Goal: Task Accomplishment & Management: Manage account settings

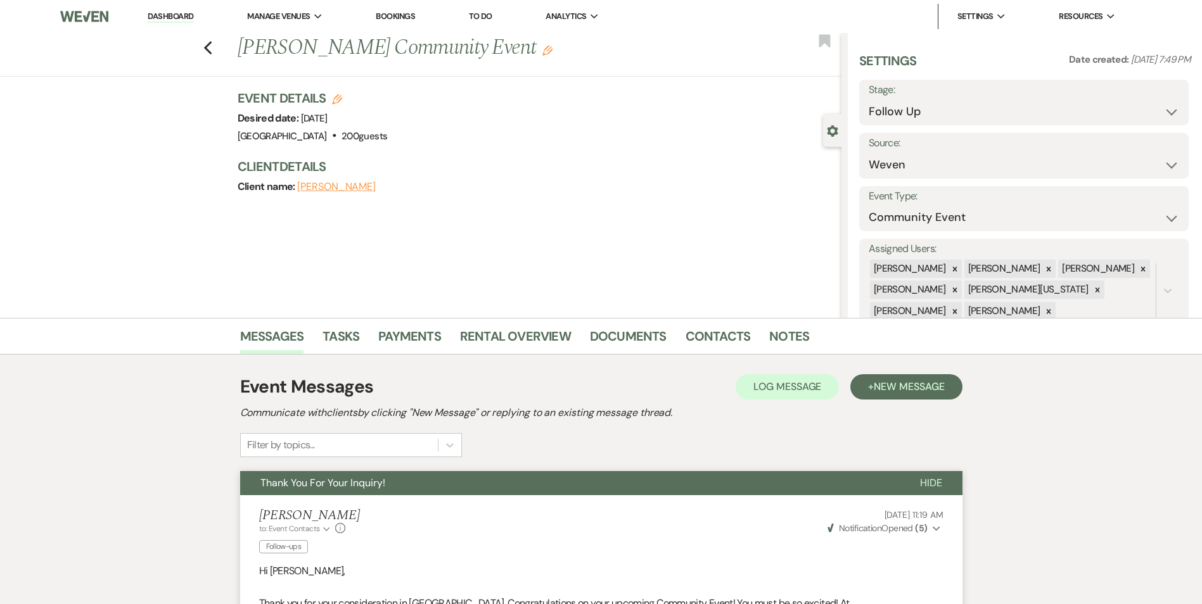
select select "9"
select select "1"
select select "7"
click at [399, 16] on link "Bookings" at bounding box center [395, 16] width 39 height 11
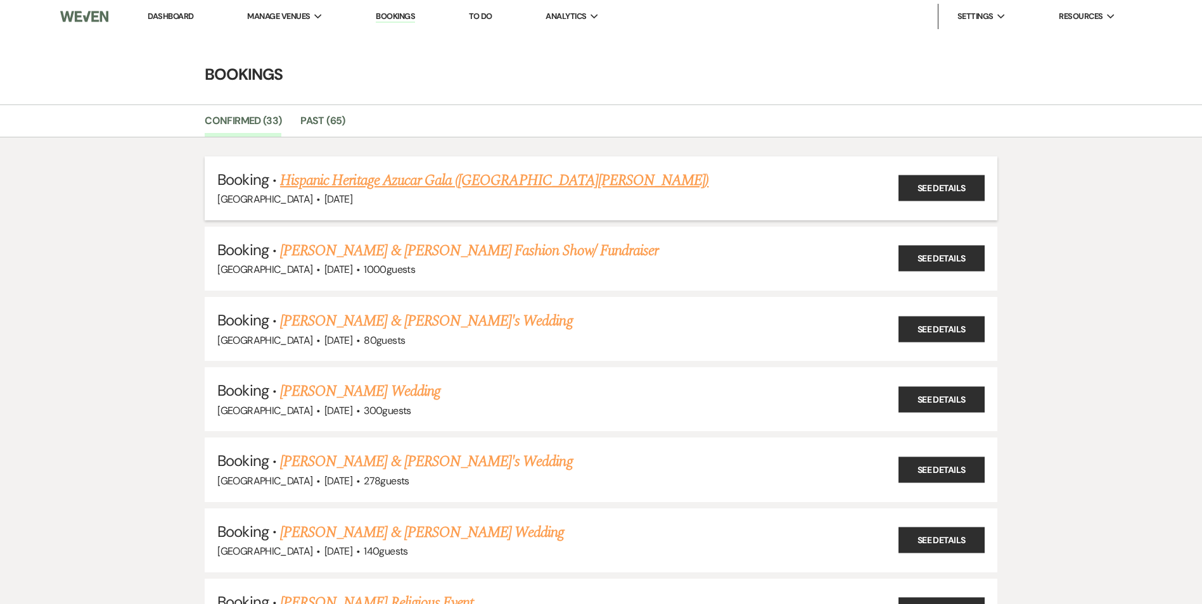
click at [350, 181] on link "Hispanic Heritage Azucar Gala ([GEOGRAPHIC_DATA][PERSON_NAME])" at bounding box center [494, 180] width 428 height 23
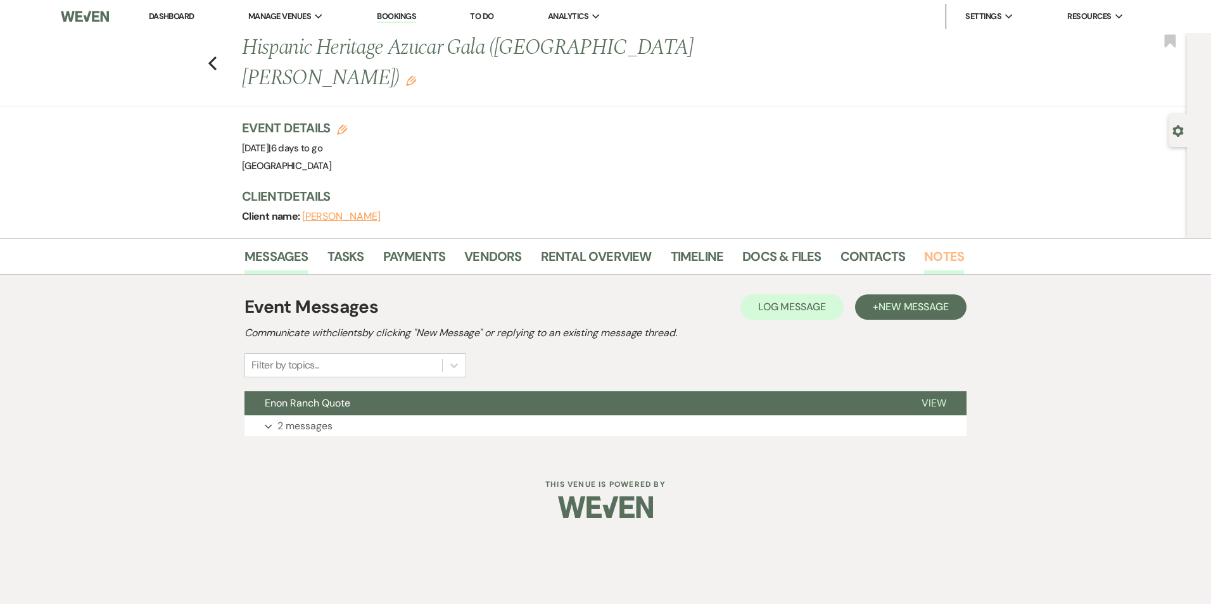
click at [926, 246] on link "Notes" at bounding box center [944, 260] width 40 height 28
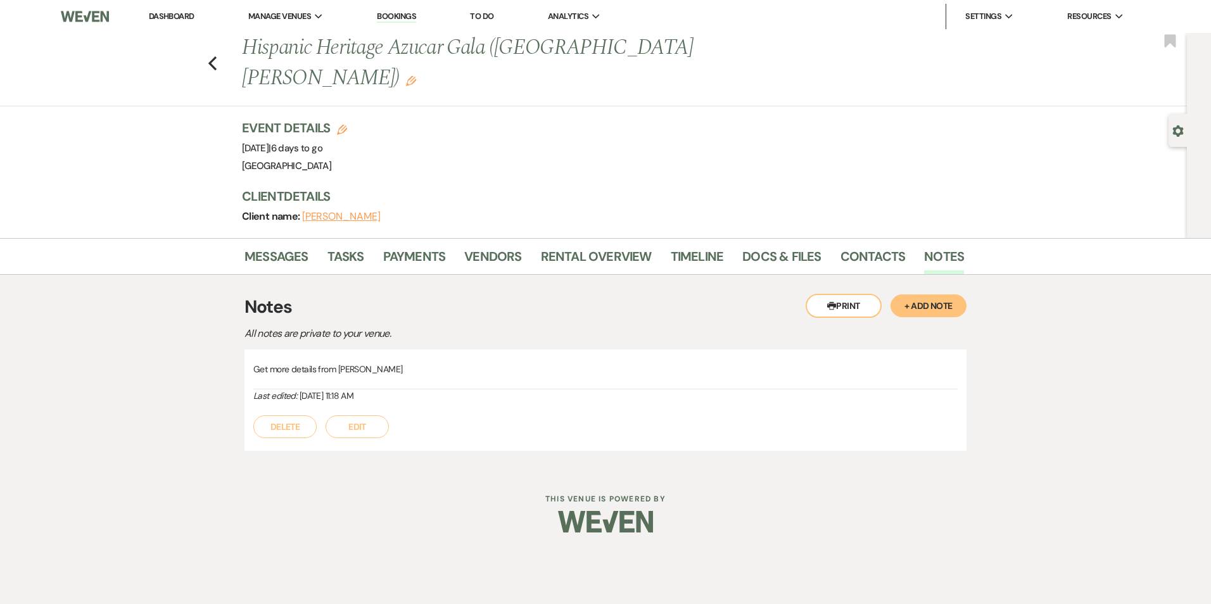
click at [354, 416] on button "Edit" at bounding box center [357, 427] width 63 height 23
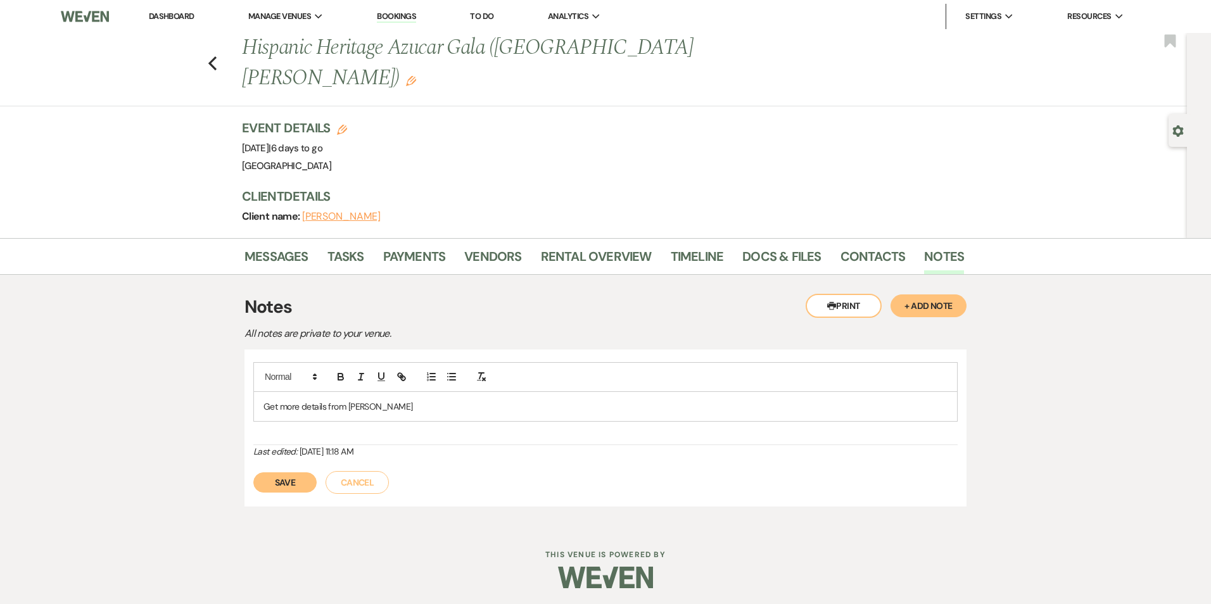
click at [409, 400] on p "Get more details from Crystal" at bounding box center [606, 407] width 684 height 14
drag, startPoint x: 385, startPoint y: 376, endPoint x: 190, endPoint y: 354, distance: 196.3
click at [190, 354] on div "Messages Tasks Payments Vendors Rental Overview Timeline Docs & Files Contacts …" at bounding box center [605, 382] width 1211 height 288
click at [290, 400] on p "6787797951" at bounding box center [606, 407] width 684 height 14
click at [278, 400] on p "678779-7951" at bounding box center [606, 407] width 684 height 14
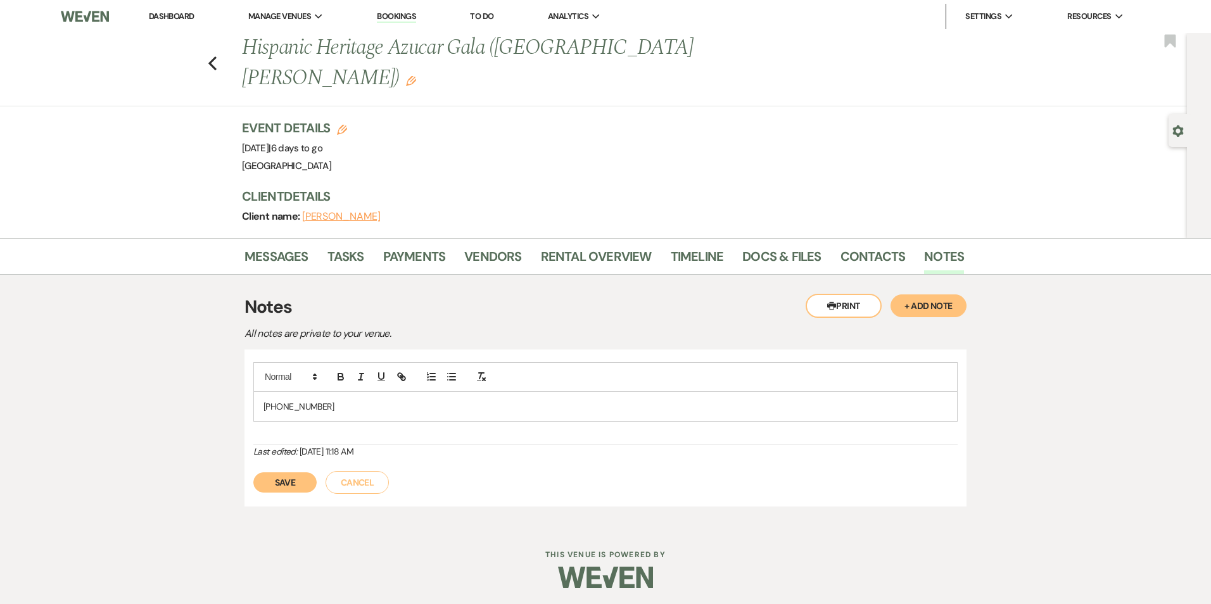
click at [331, 393] on div "678-779-7951" at bounding box center [605, 403] width 705 height 83
click at [331, 400] on p "678-779-7951" at bounding box center [606, 407] width 684 height 14
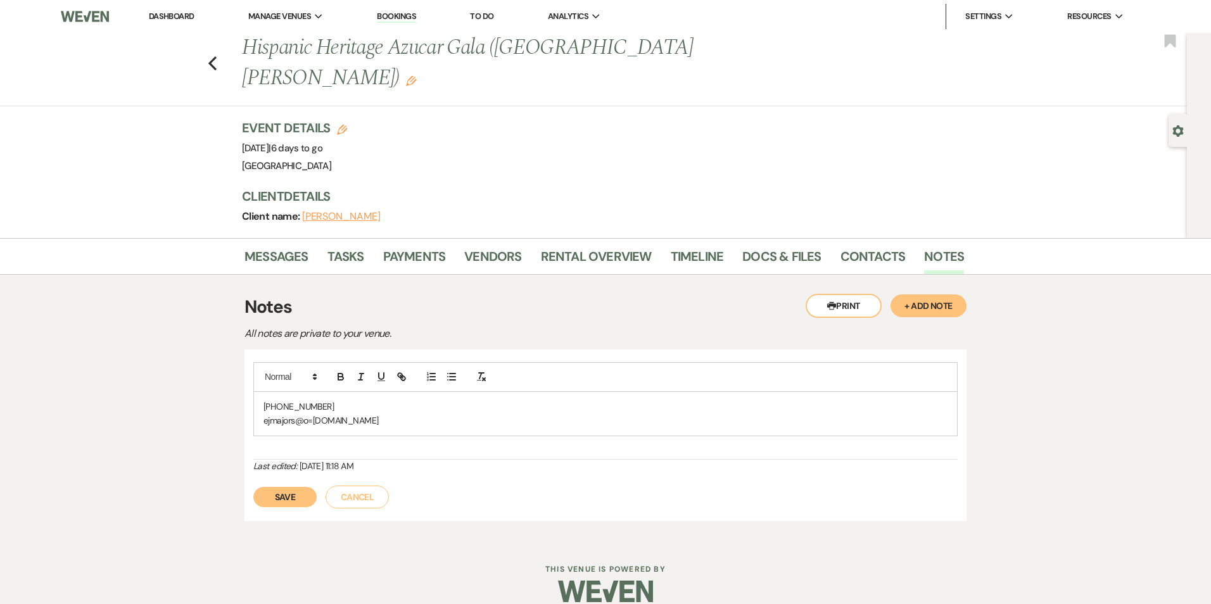
click at [313, 414] on p "ejmajors@o=alo.com" at bounding box center [606, 421] width 684 height 14
click at [348, 414] on p "ejmajors@aol.com" at bounding box center [606, 421] width 684 height 14
click at [274, 487] on button "Save" at bounding box center [284, 497] width 63 height 20
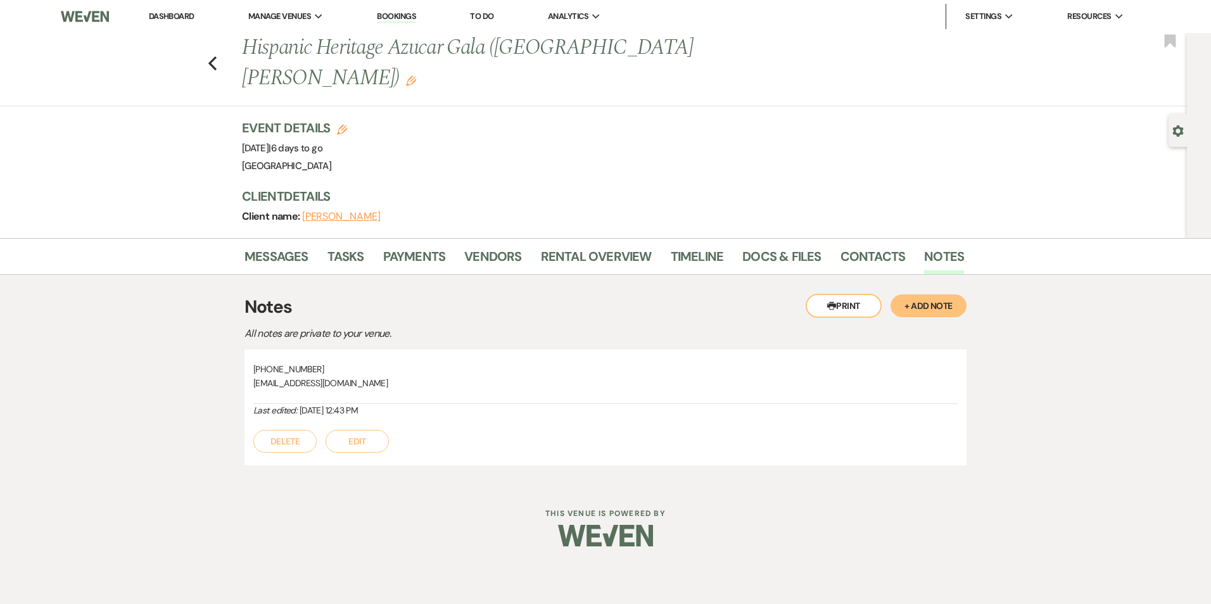
click at [344, 430] on button "Edit" at bounding box center [357, 441] width 63 height 23
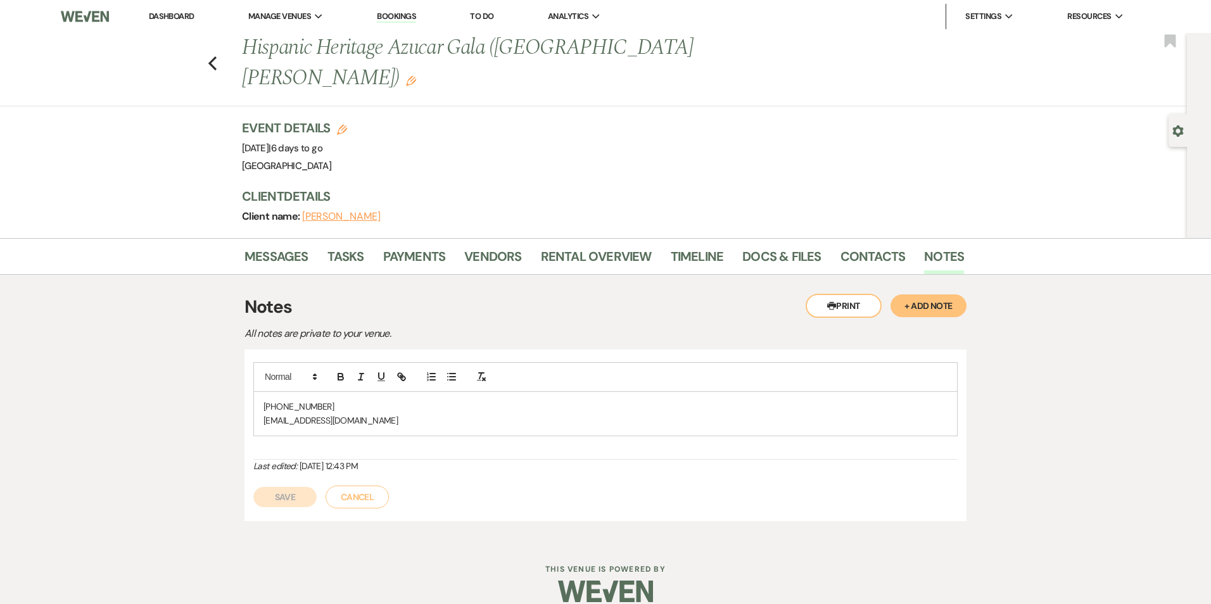
click at [350, 401] on div "678-779-7951 ejmajors@aol.com" at bounding box center [605, 414] width 703 height 44
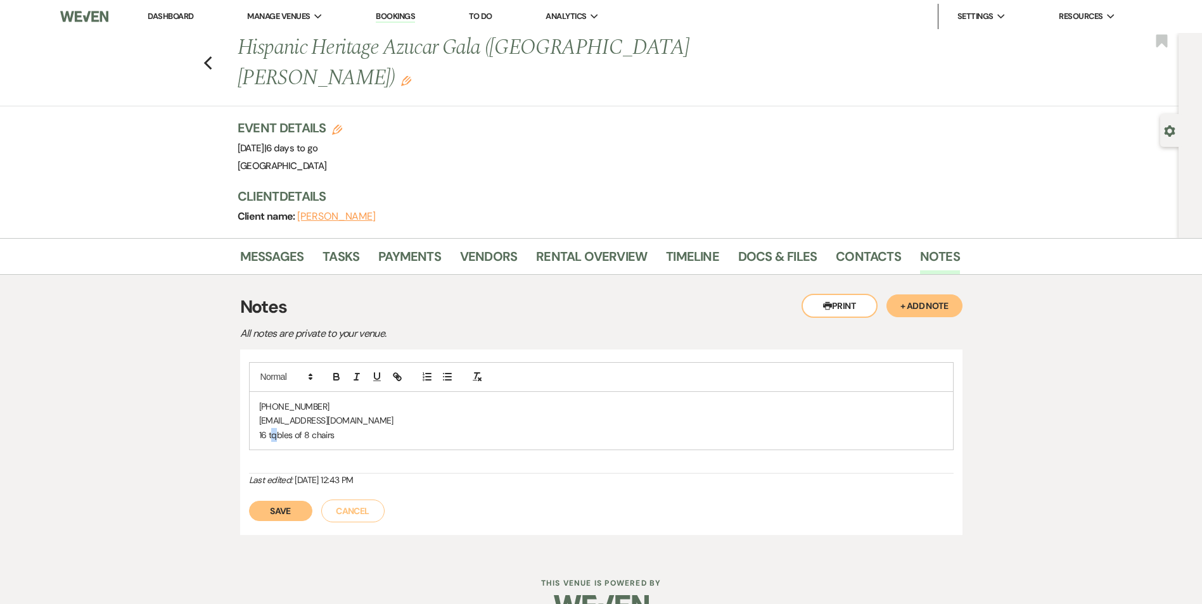
click at [276, 428] on p "16 tqbles of 8 chairs" at bounding box center [601, 435] width 684 height 14
click at [277, 501] on button "Save" at bounding box center [280, 511] width 63 height 20
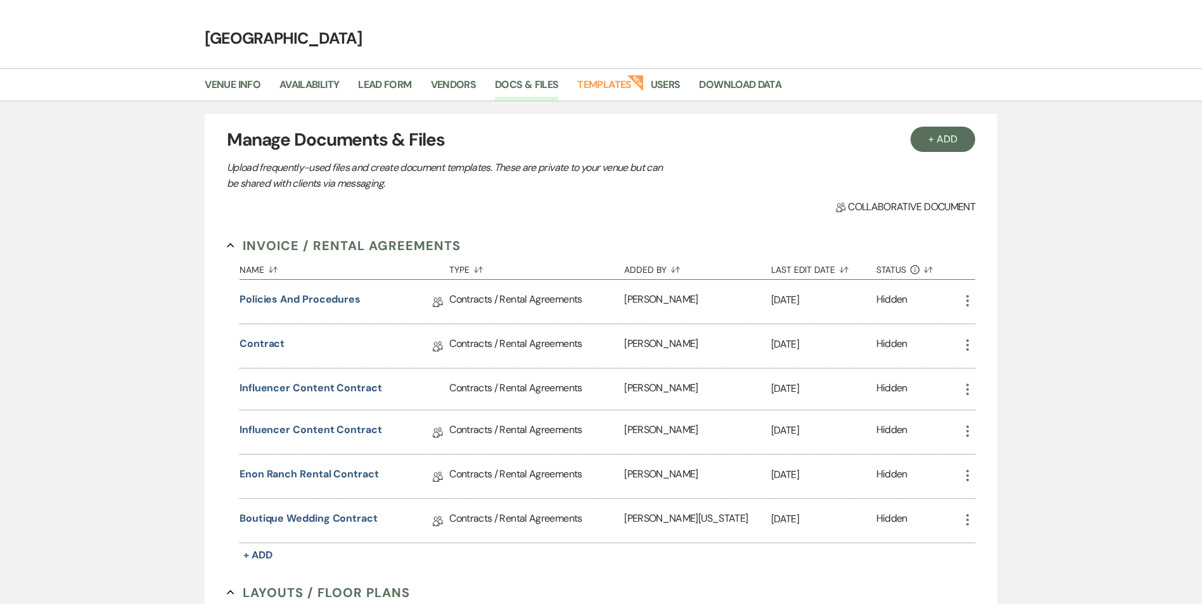
scroll to position [63, 0]
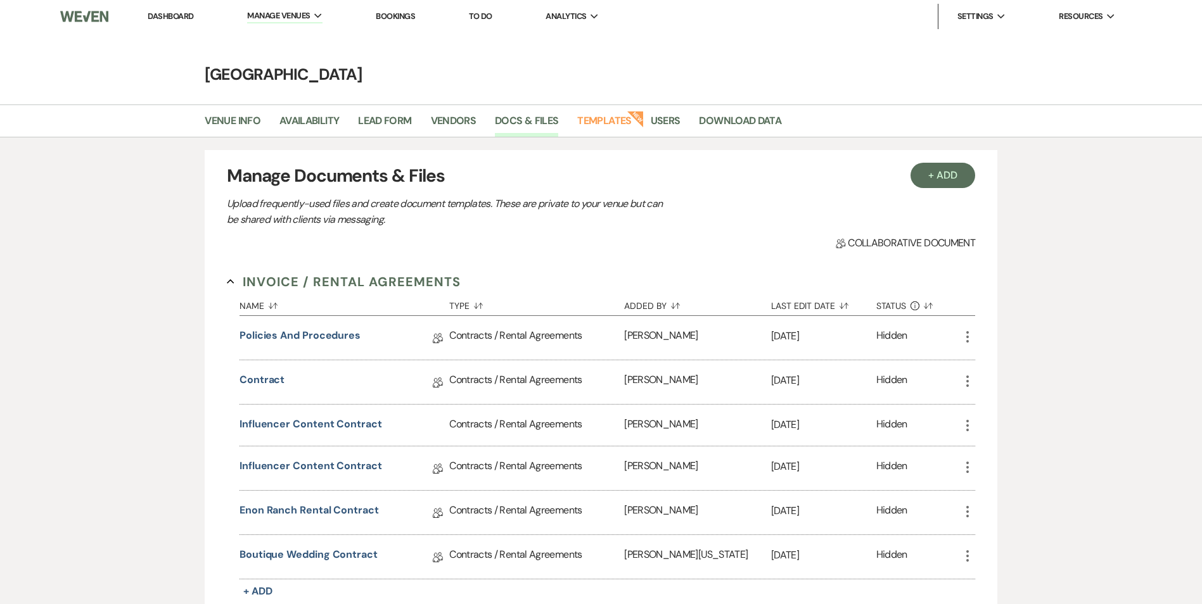
click at [393, 16] on link "Bookings" at bounding box center [395, 16] width 39 height 11
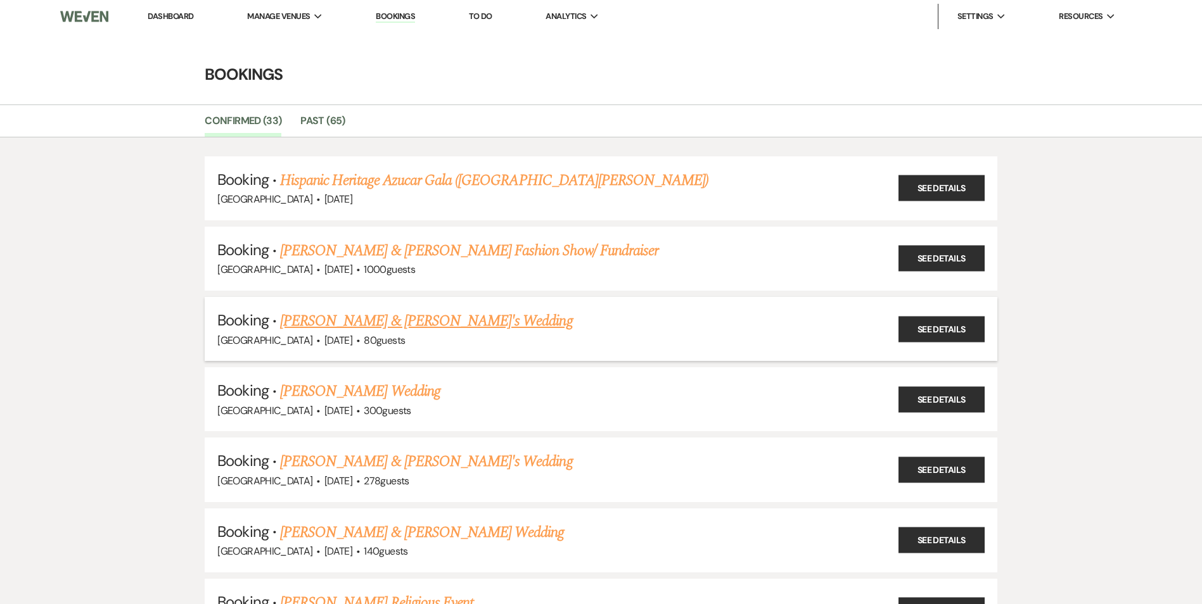
click at [284, 324] on link "[PERSON_NAME] & [PERSON_NAME]'s Wedding" at bounding box center [426, 321] width 293 height 23
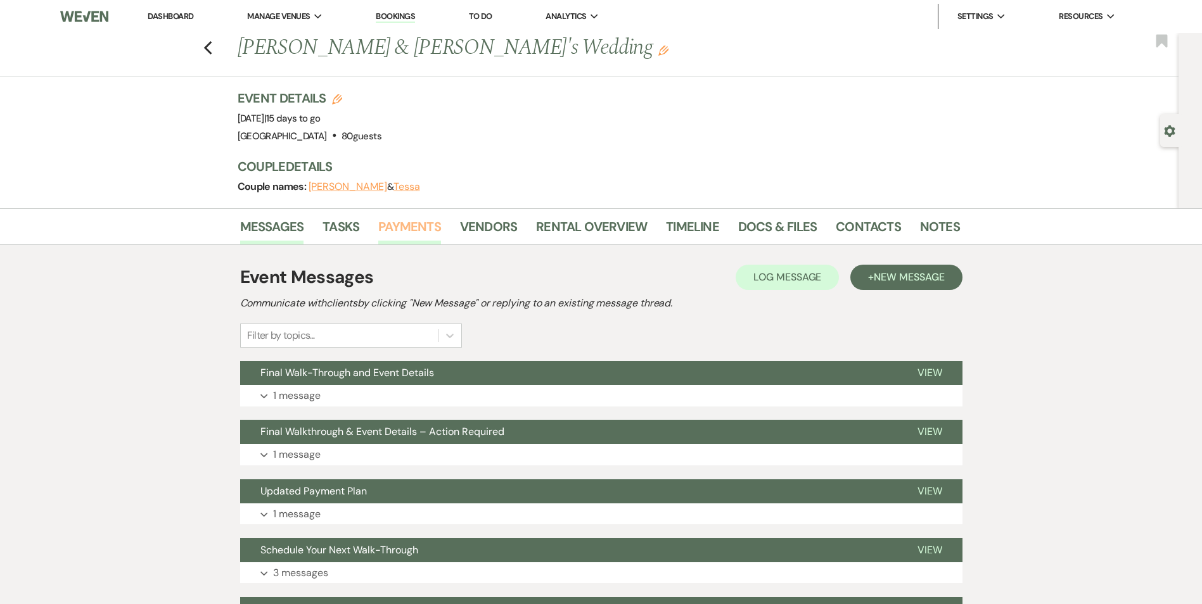
click at [398, 217] on link "Payments" at bounding box center [409, 231] width 63 height 28
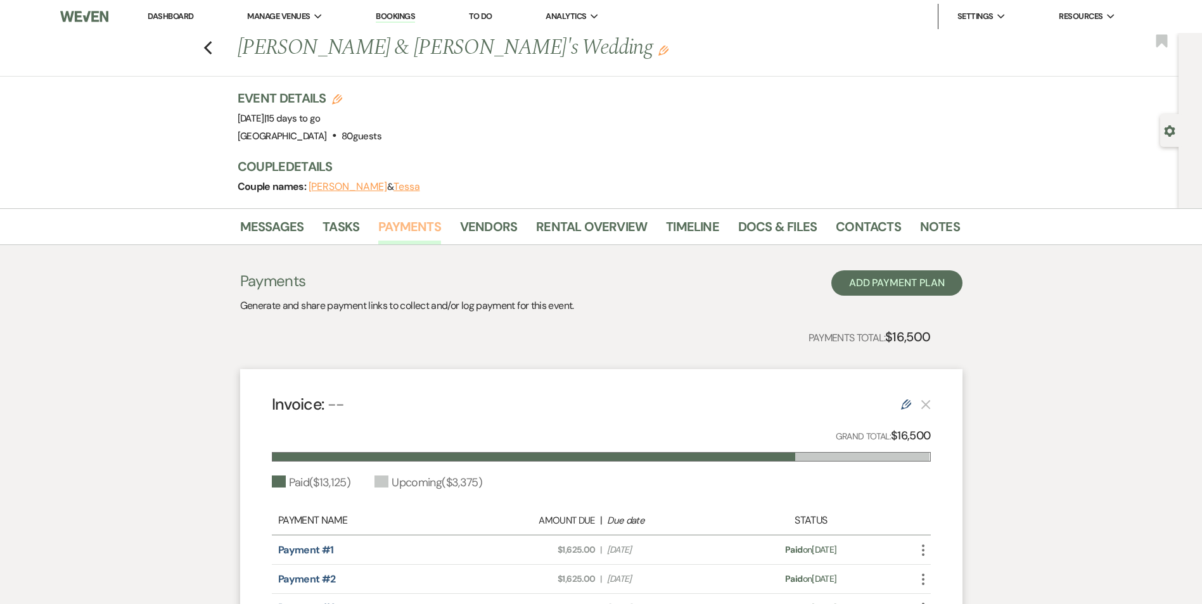
scroll to position [190, 0]
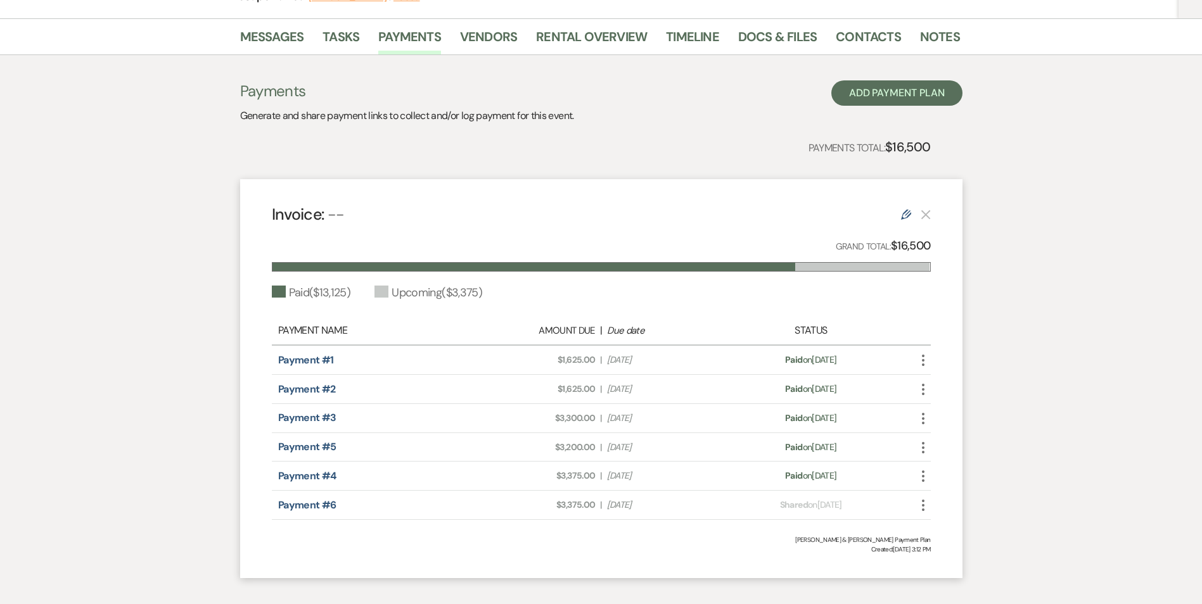
click at [797, 268] on div at bounding box center [862, 267] width 134 height 8
click at [605, 367] on div "Payment #1 Amount Due: $1,625.00 | Due Date Apr 25, 2025 Payment status: Paid o…" at bounding box center [601, 360] width 659 height 29
click at [296, 23] on div "Messages Tasks Payments Vendors Rental Overview Timeline Docs & Files Contacts …" at bounding box center [601, 36] width 1202 height 37
click at [288, 27] on link "Messages" at bounding box center [272, 41] width 64 height 28
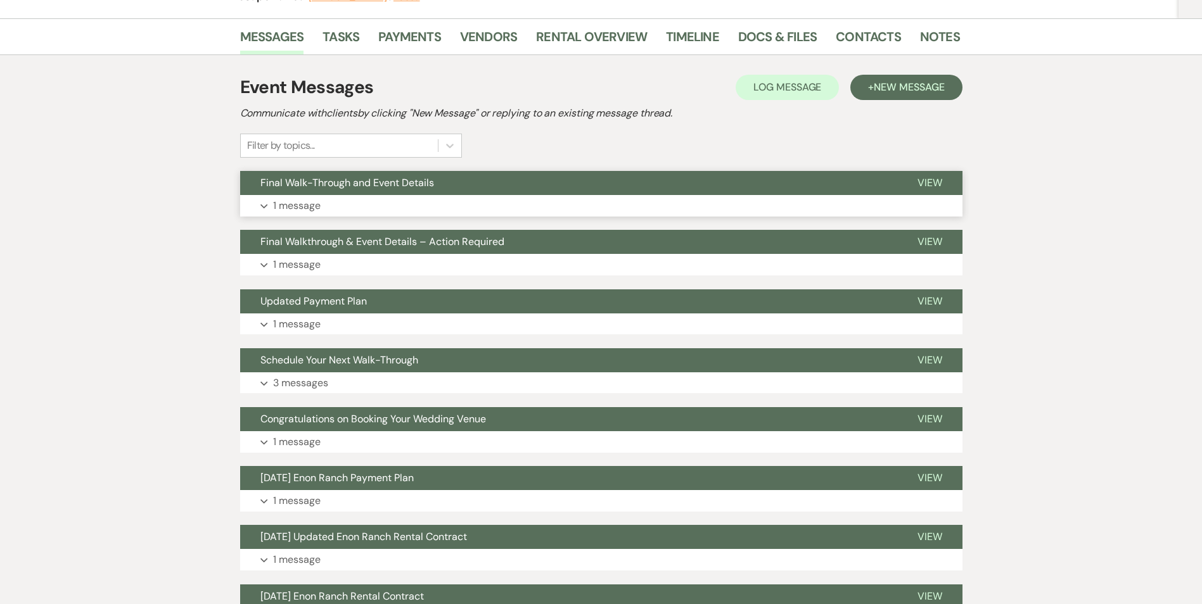
click at [328, 205] on button "Expand 1 message" at bounding box center [601, 206] width 722 height 22
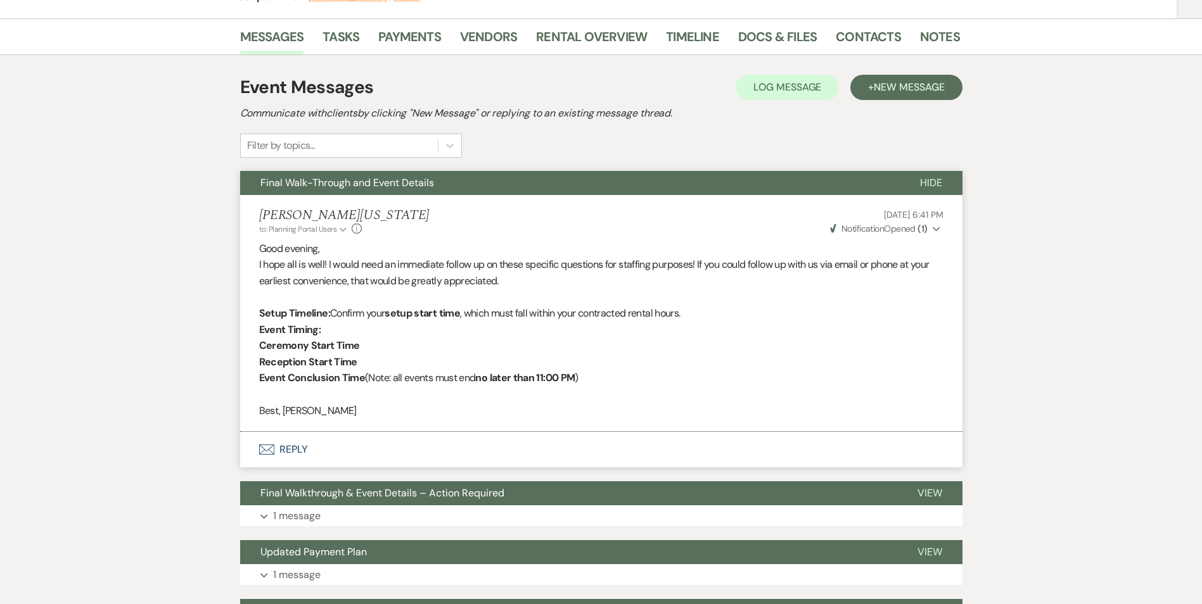
click at [328, 208] on h5 "[PERSON_NAME][US_STATE]" at bounding box center [344, 216] width 170 height 16
click at [329, 190] on button "Final Walk-Through and Event Details" at bounding box center [570, 183] width 660 height 24
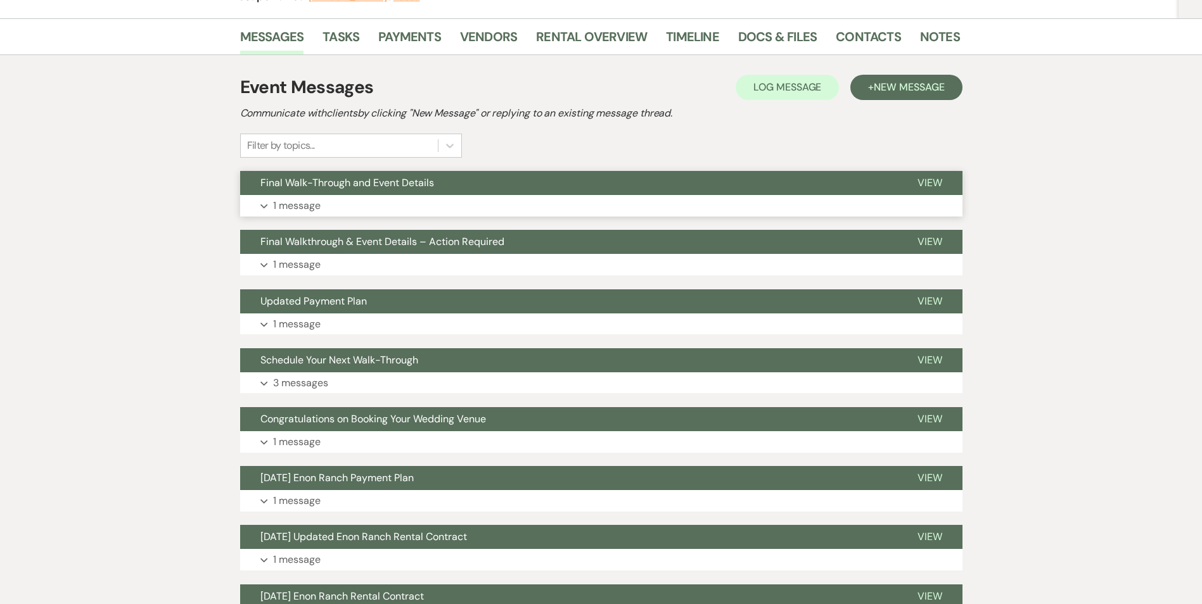
click at [329, 190] on button "Final Walk-Through and Event Details" at bounding box center [568, 183] width 657 height 24
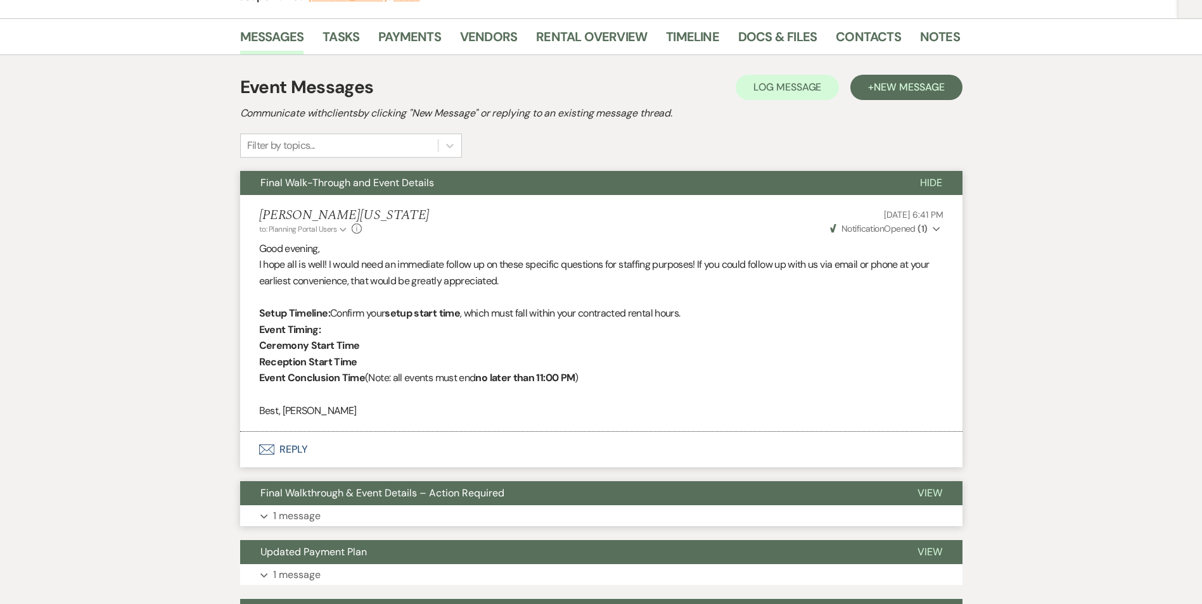
click at [304, 492] on span "Final Walkthrough & Event Details – Action Required" at bounding box center [382, 493] width 244 height 13
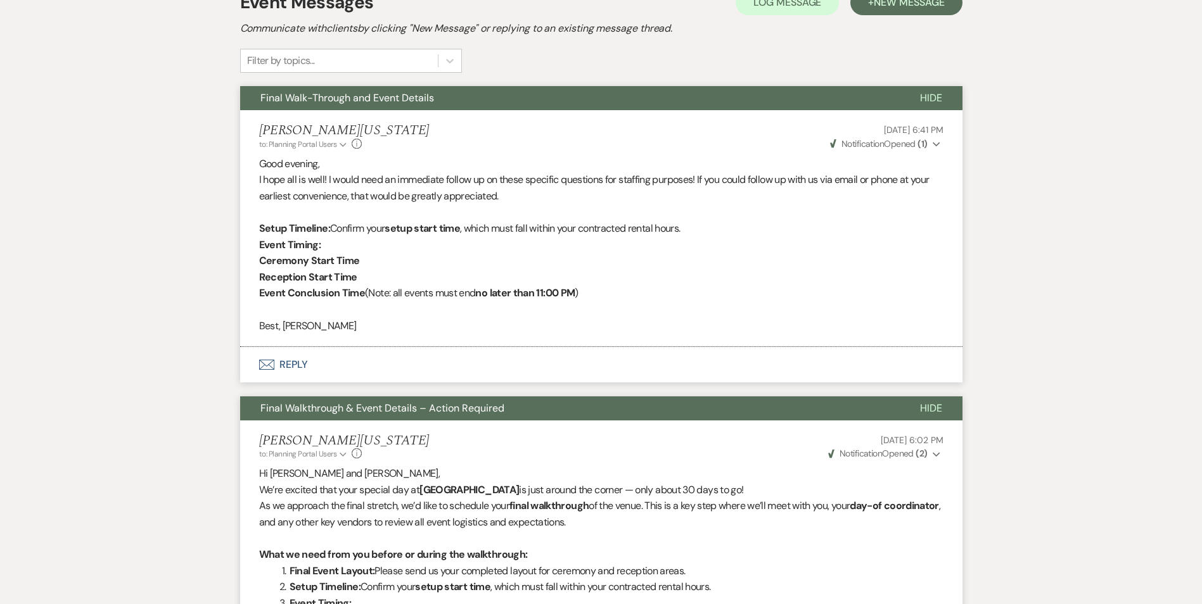
scroll to position [253, 0]
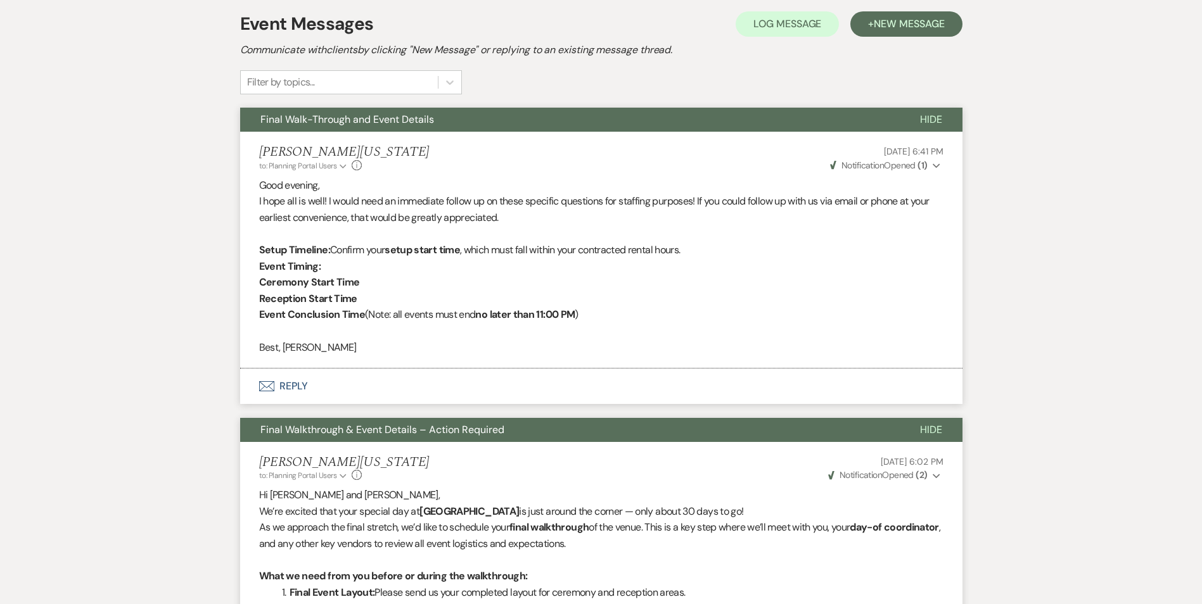
click at [287, 385] on button "Envelope Reply" at bounding box center [601, 386] width 722 height 35
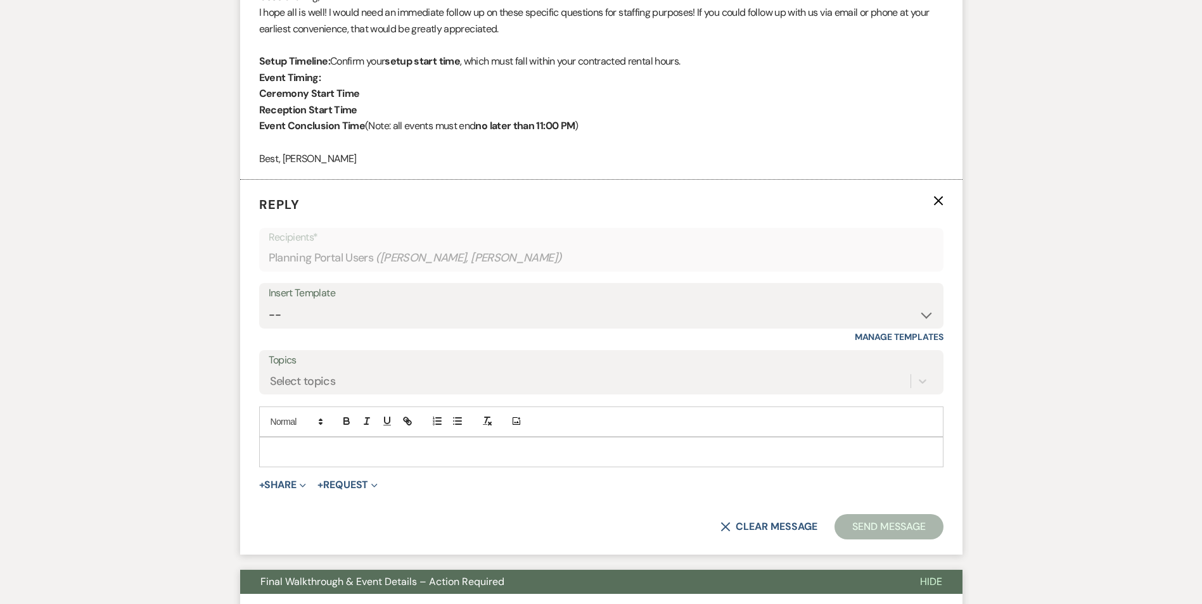
scroll to position [451, 0]
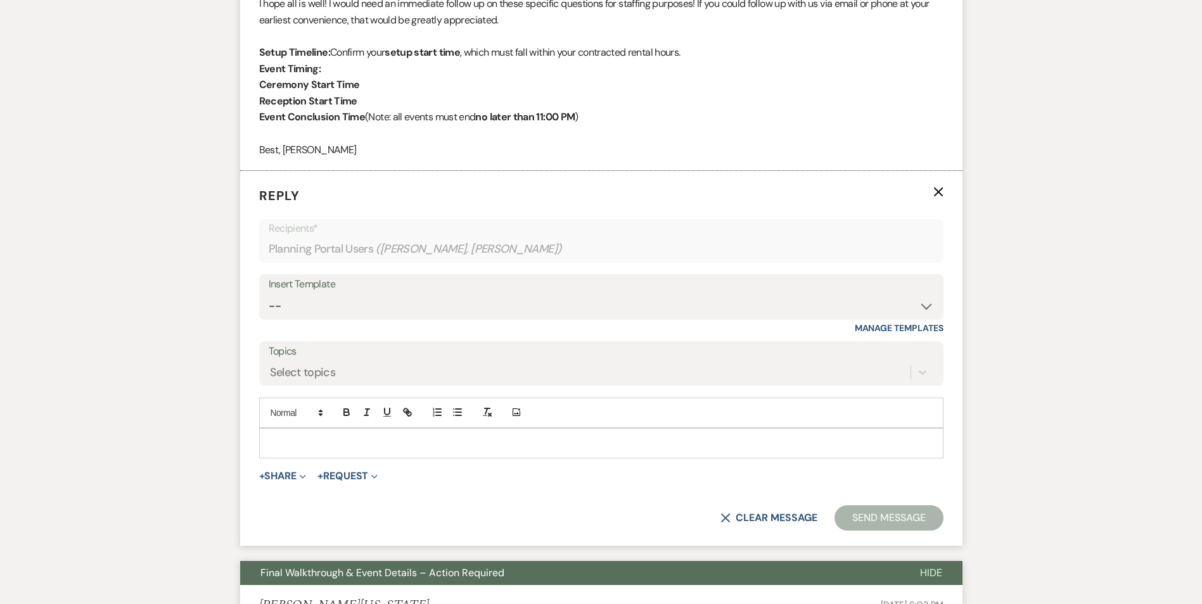
click at [309, 437] on p at bounding box center [601, 444] width 664 height 14
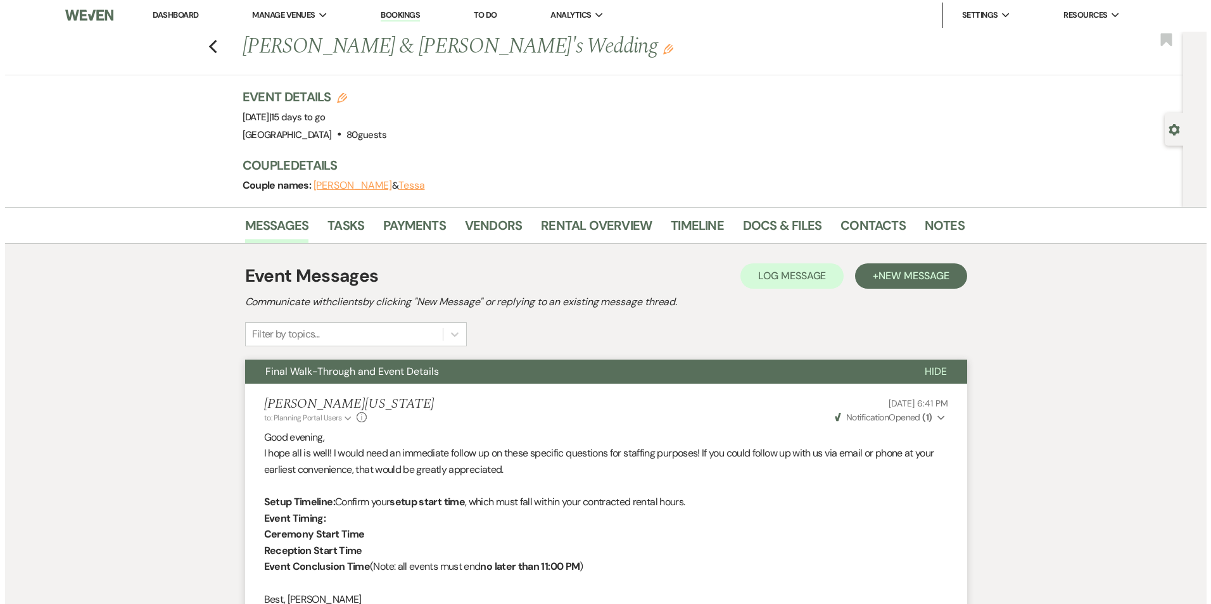
scroll to position [0, 0]
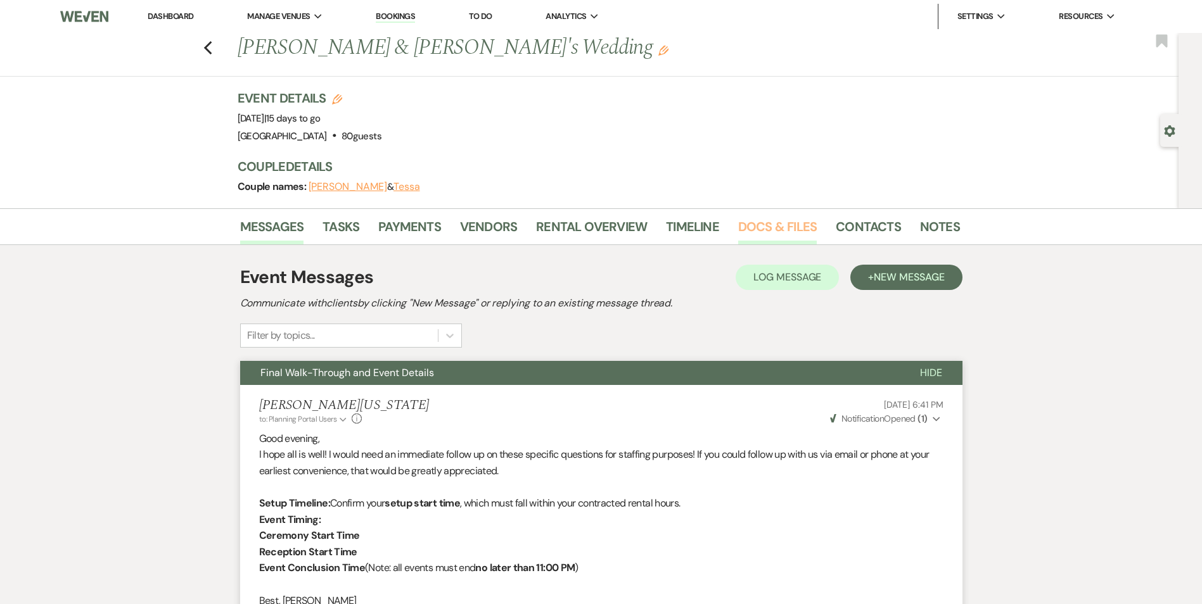
click at [761, 228] on link "Docs & Files" at bounding box center [777, 231] width 79 height 28
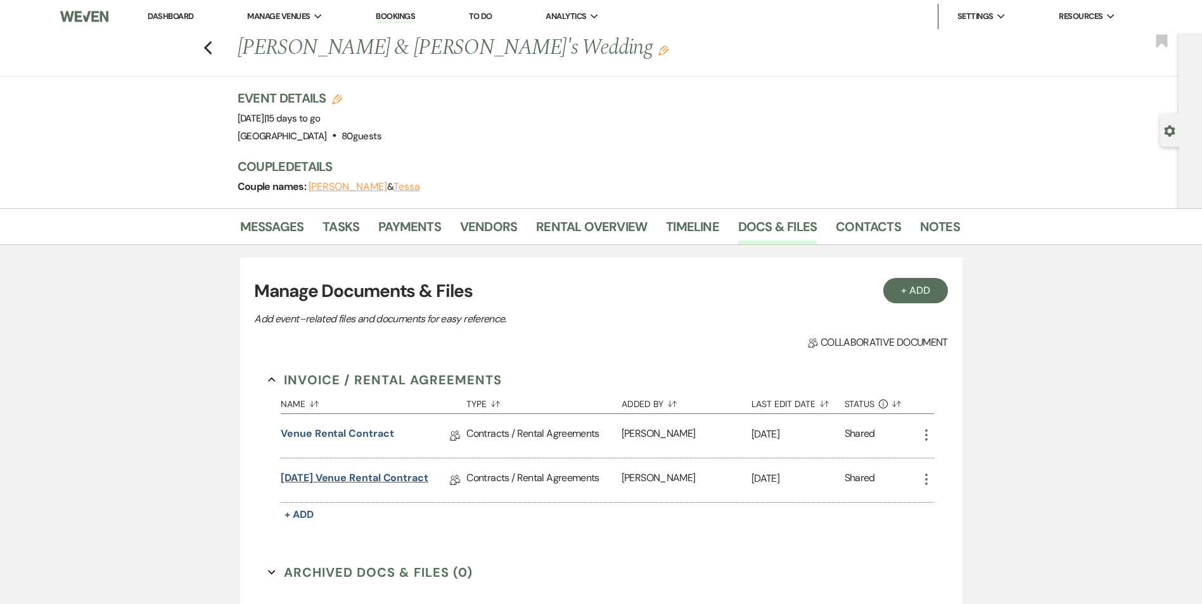
click at [347, 478] on link "[DATE] Venue Rental Contract" at bounding box center [355, 481] width 148 height 20
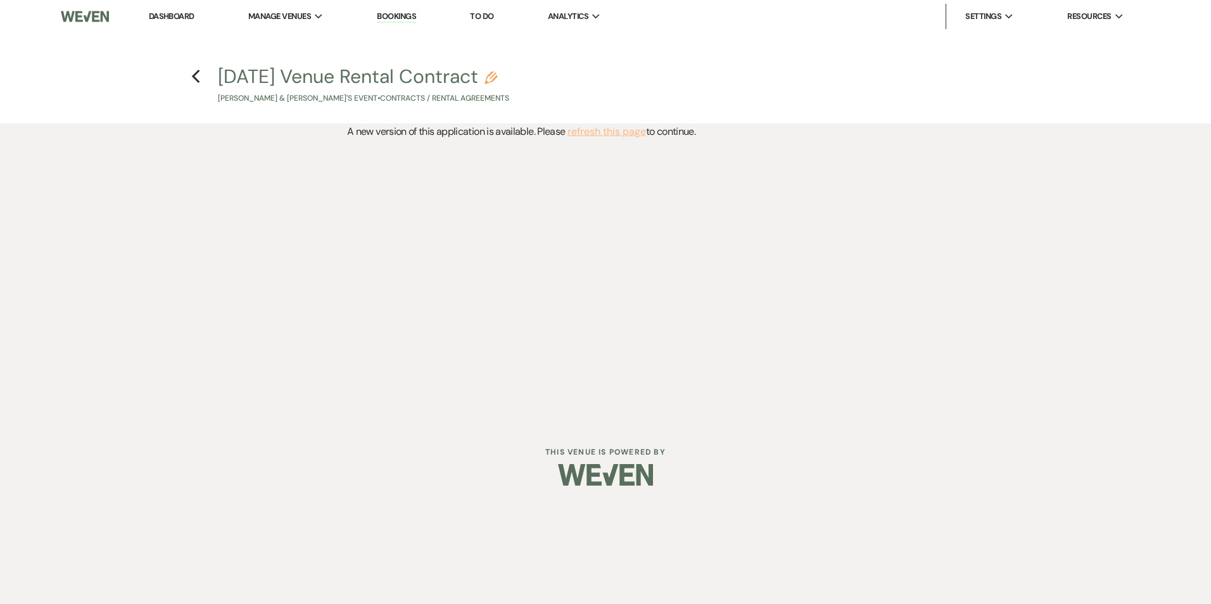
click at [589, 134] on button "refresh this page" at bounding box center [607, 132] width 79 height 16
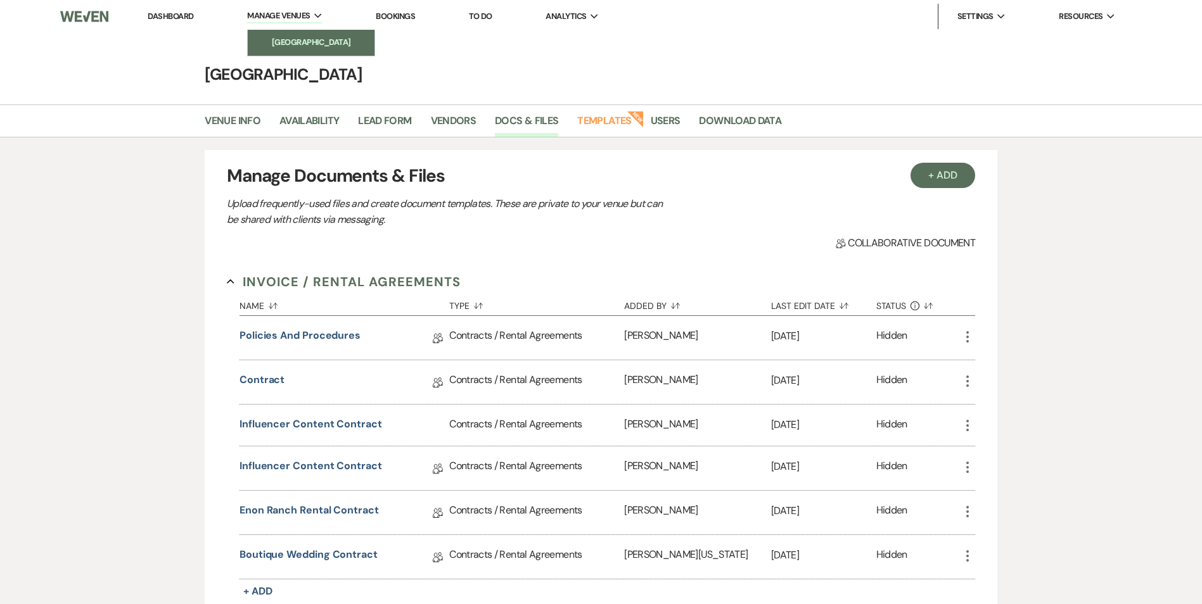
click at [305, 30] on link "[GEOGRAPHIC_DATA]" at bounding box center [311, 42] width 127 height 25
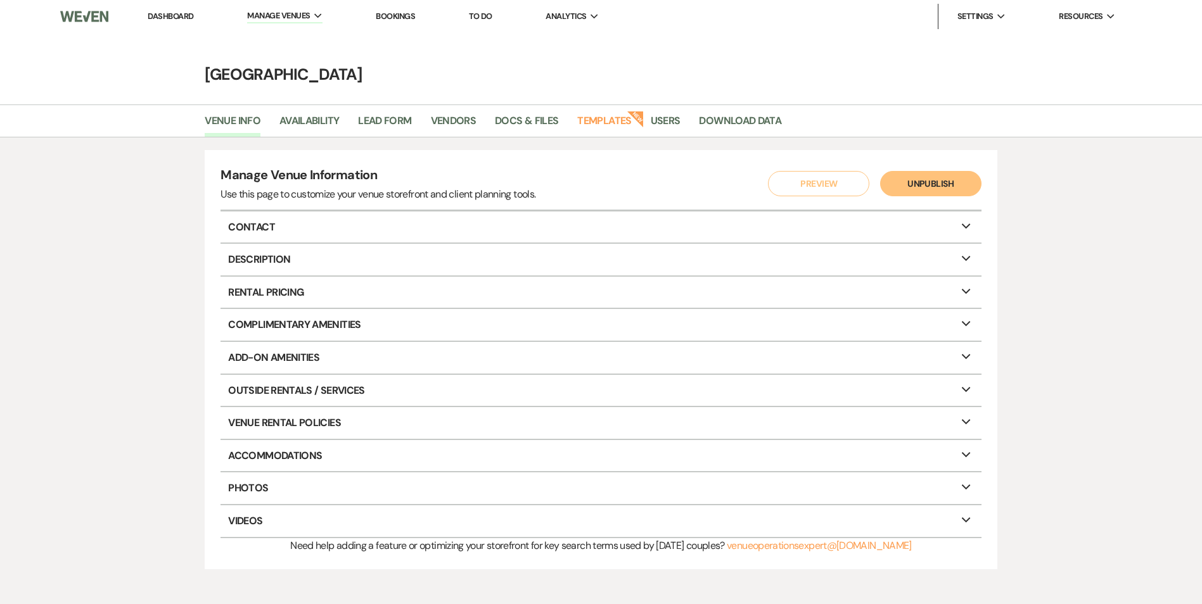
click at [179, 15] on link "Dashboard" at bounding box center [171, 16] width 46 height 11
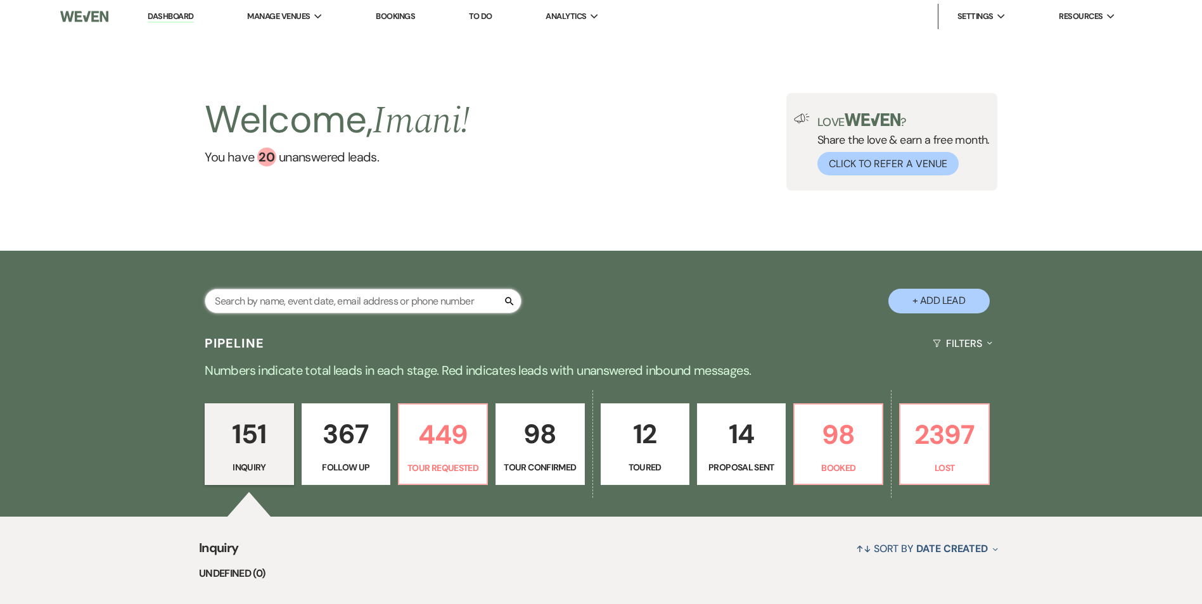
click at [309, 304] on input "text" at bounding box center [363, 301] width 317 height 25
type input "[PERSON_NAME]"
click at [279, 302] on input "[PERSON_NAME]" at bounding box center [363, 301] width 317 height 25
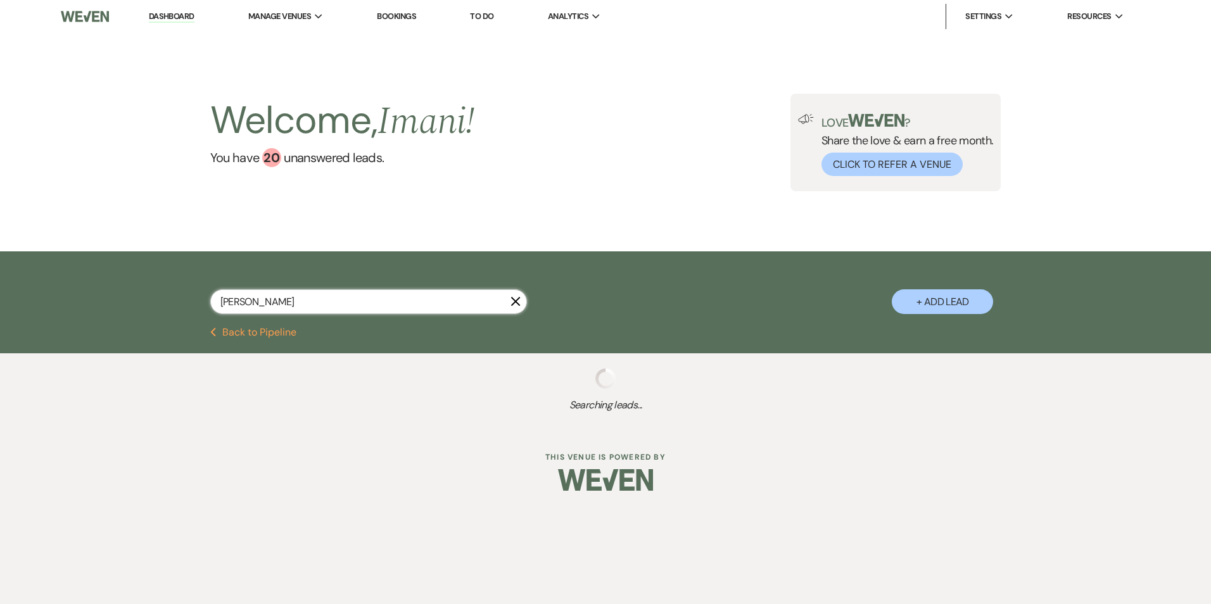
select select "9"
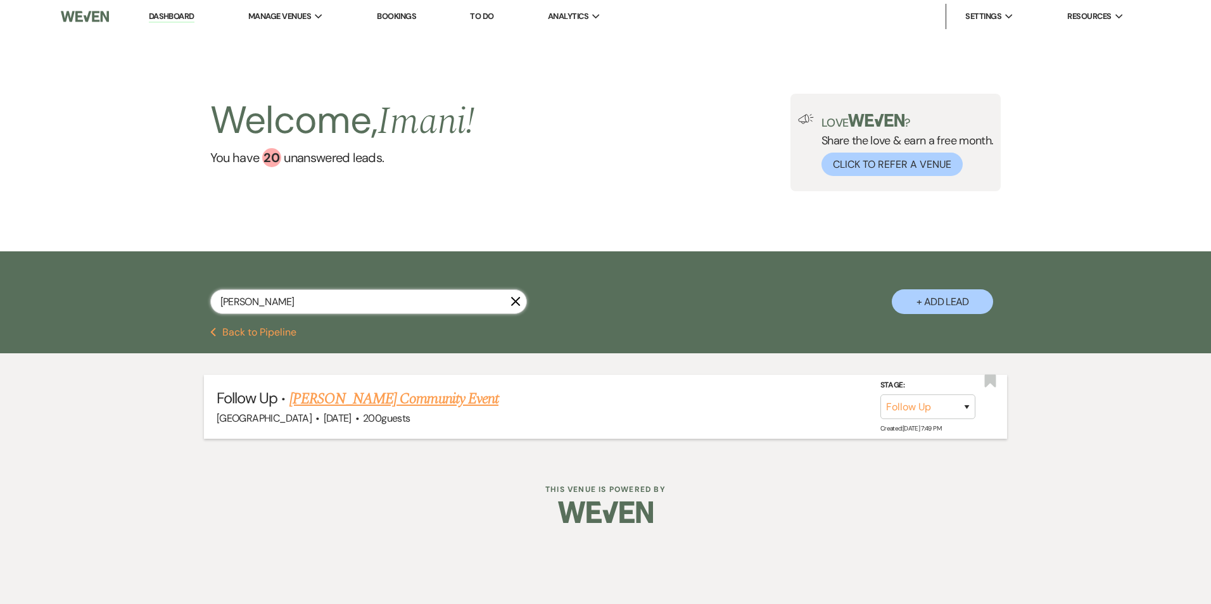
type input "[PERSON_NAME]"
click at [329, 404] on link "[PERSON_NAME] Community Event" at bounding box center [394, 399] width 209 height 23
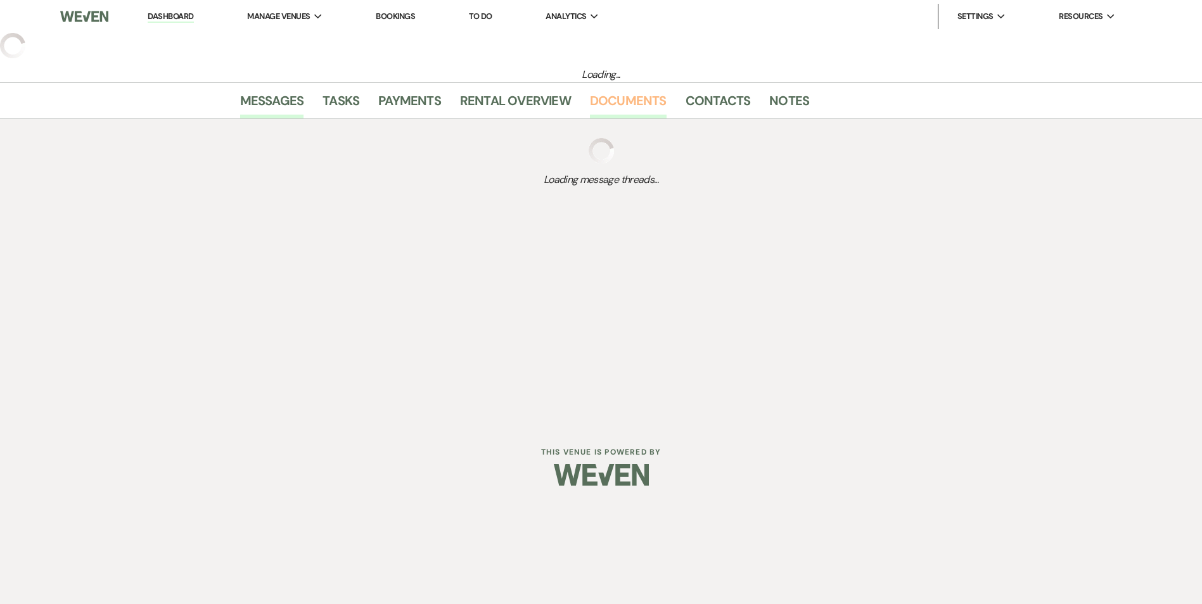
select select "9"
select select "1"
select select "7"
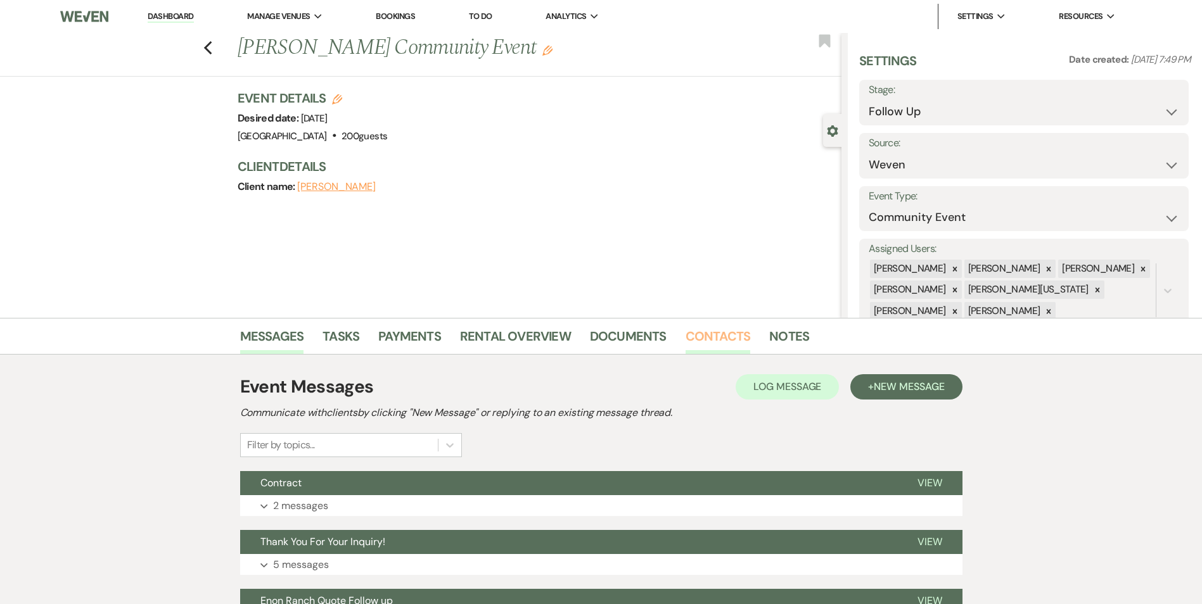
click at [722, 331] on link "Contacts" at bounding box center [717, 340] width 65 height 28
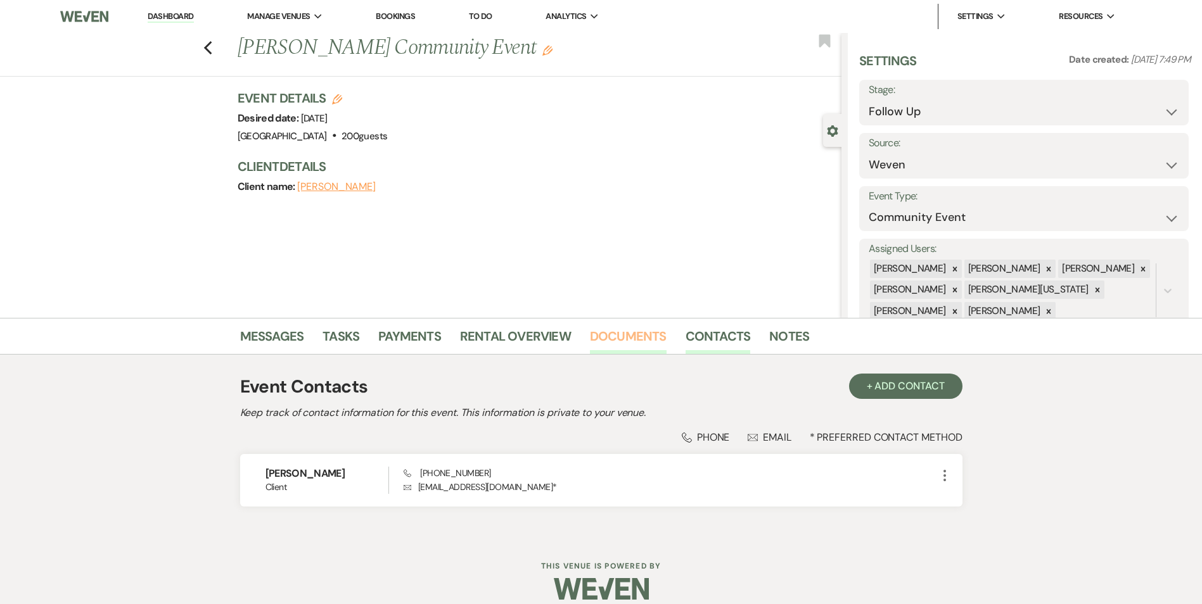
click at [627, 335] on link "Documents" at bounding box center [628, 340] width 77 height 28
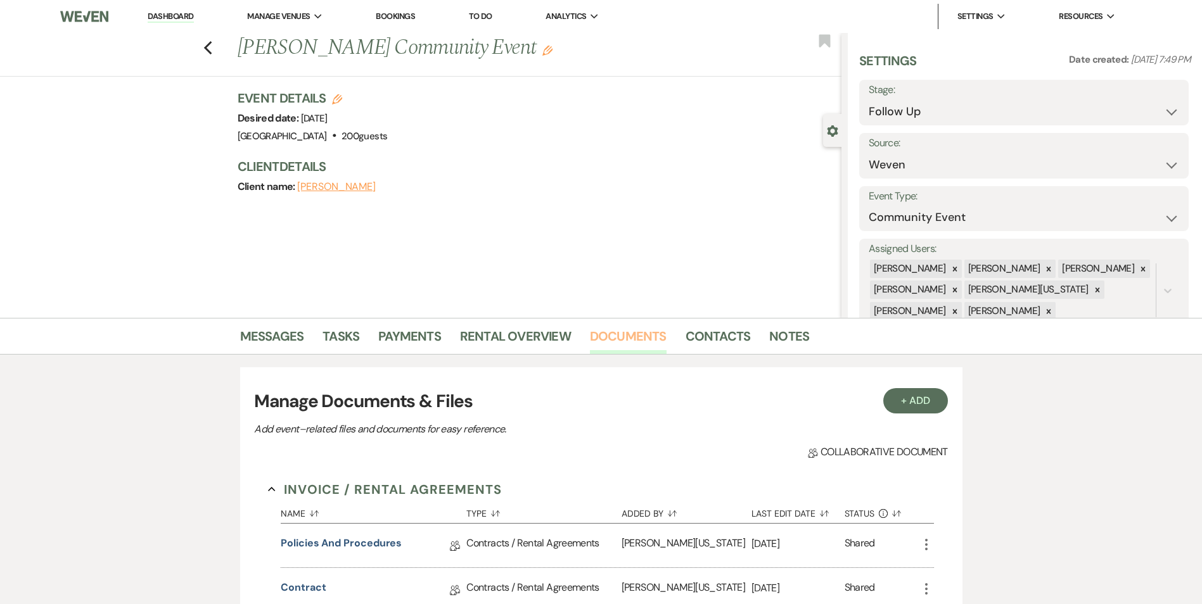
scroll to position [190, 0]
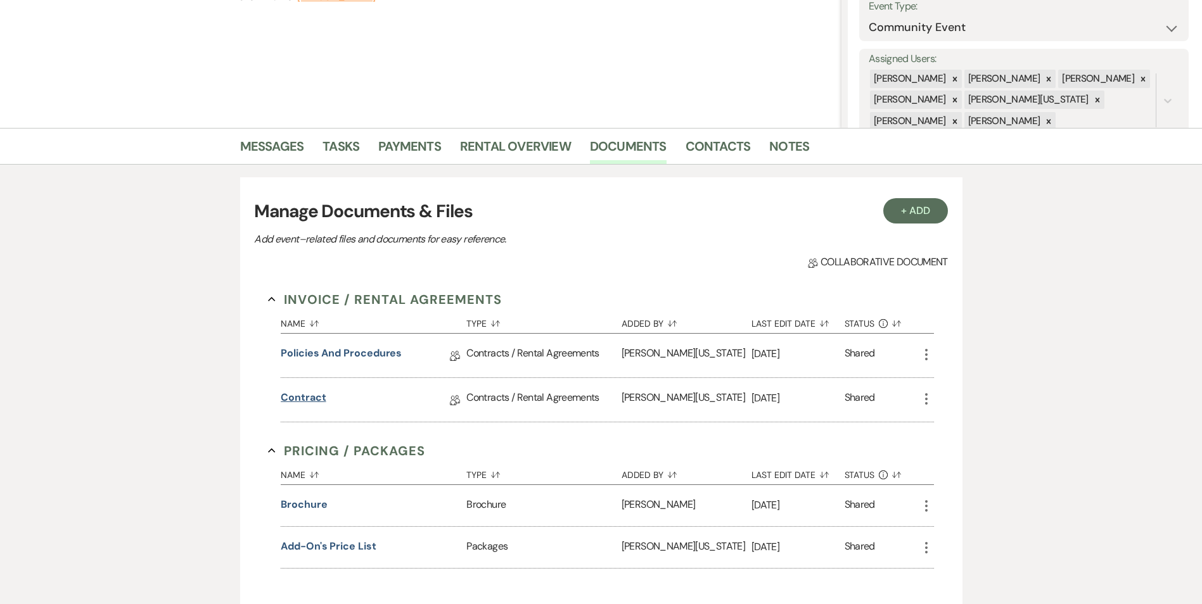
click at [294, 400] on link "Contract" at bounding box center [303, 400] width 45 height 20
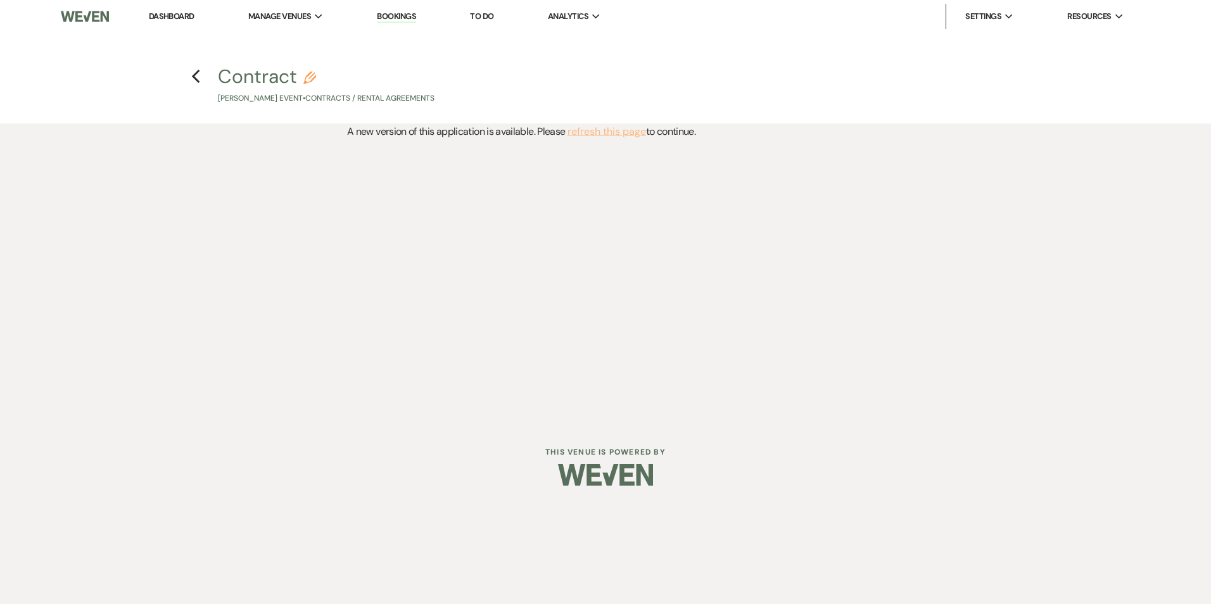
click at [589, 127] on button "refresh this page" at bounding box center [607, 132] width 79 height 16
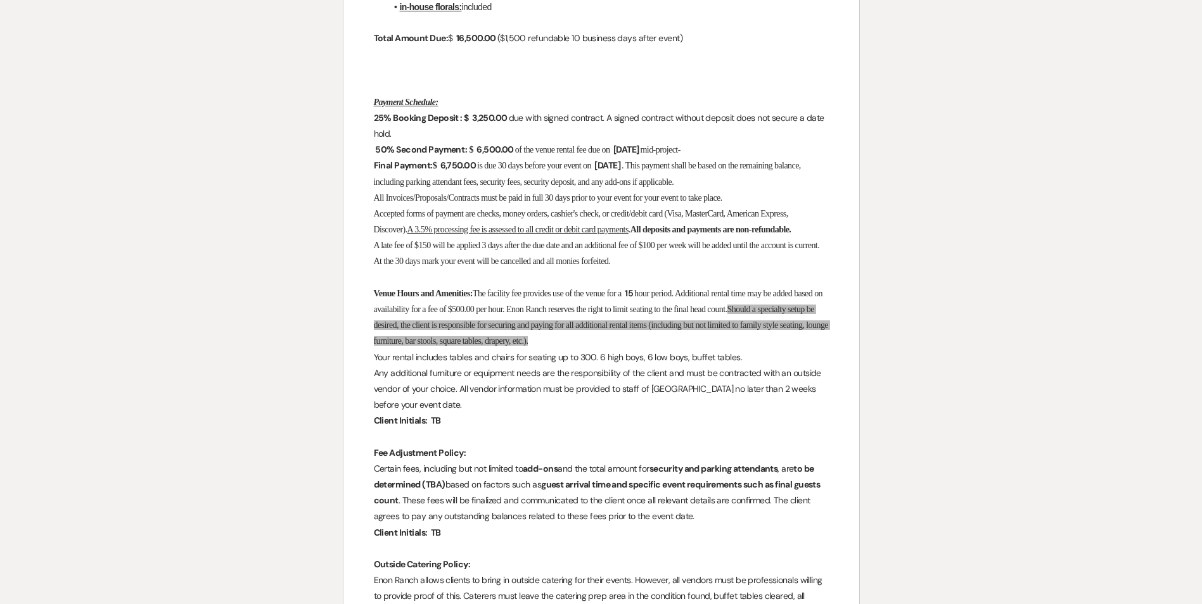
scroll to position [697, 0]
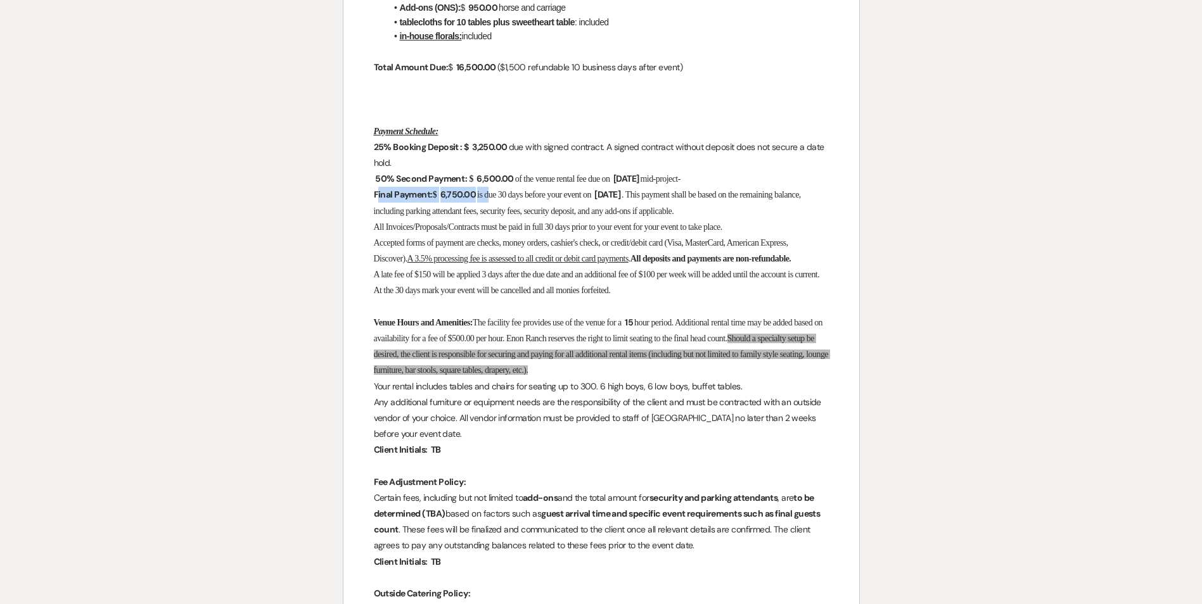
drag, startPoint x: 376, startPoint y: 196, endPoint x: 493, endPoint y: 201, distance: 117.3
click at [493, 201] on p "Final Payment: $ ﻿ 6,750.00 ﻿ is due 30 days before your event on ﻿ [DATE] ﻿ . …" at bounding box center [601, 203] width 455 height 32
drag, startPoint x: 493, startPoint y: 201, endPoint x: 485, endPoint y: 224, distance: 23.4
click at [485, 224] on span "All Invoices/Proposals/Contracts must be paid in full 30 days prior to your eve…" at bounding box center [548, 227] width 348 height 10
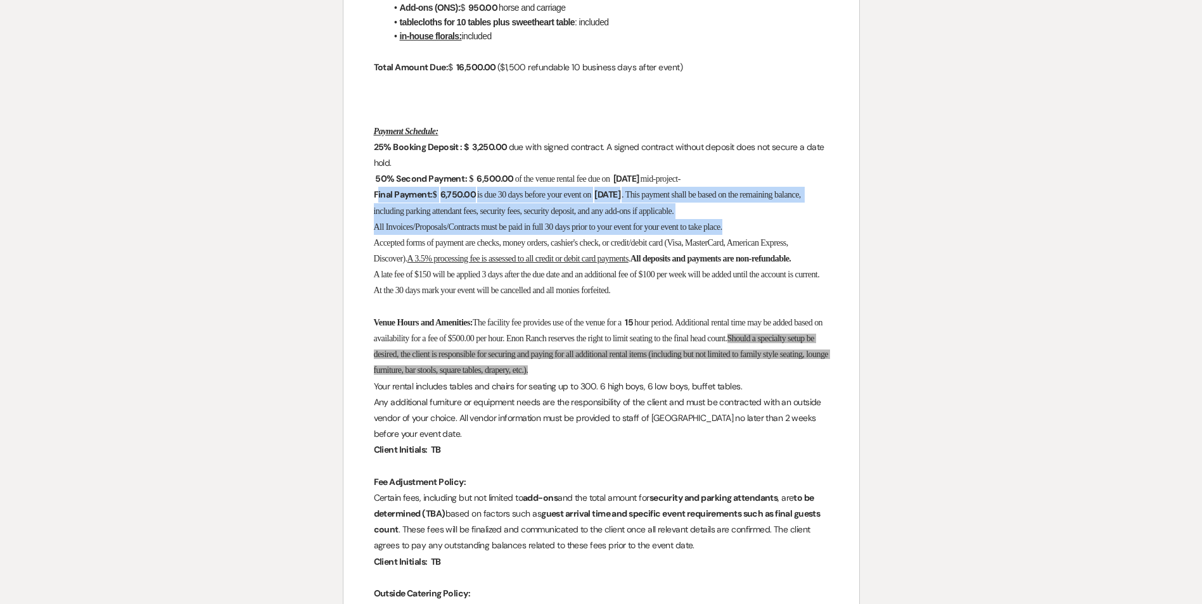
drag, startPoint x: 375, startPoint y: 193, endPoint x: 761, endPoint y: 226, distance: 387.3
drag, startPoint x: 761, startPoint y: 226, endPoint x: 703, endPoint y: 231, distance: 58.5
copy div "Final Payment: $ ﻿ 6,750.00 ﻿ is due 30 days before your event on ﻿ [DATE] ﻿ . …"
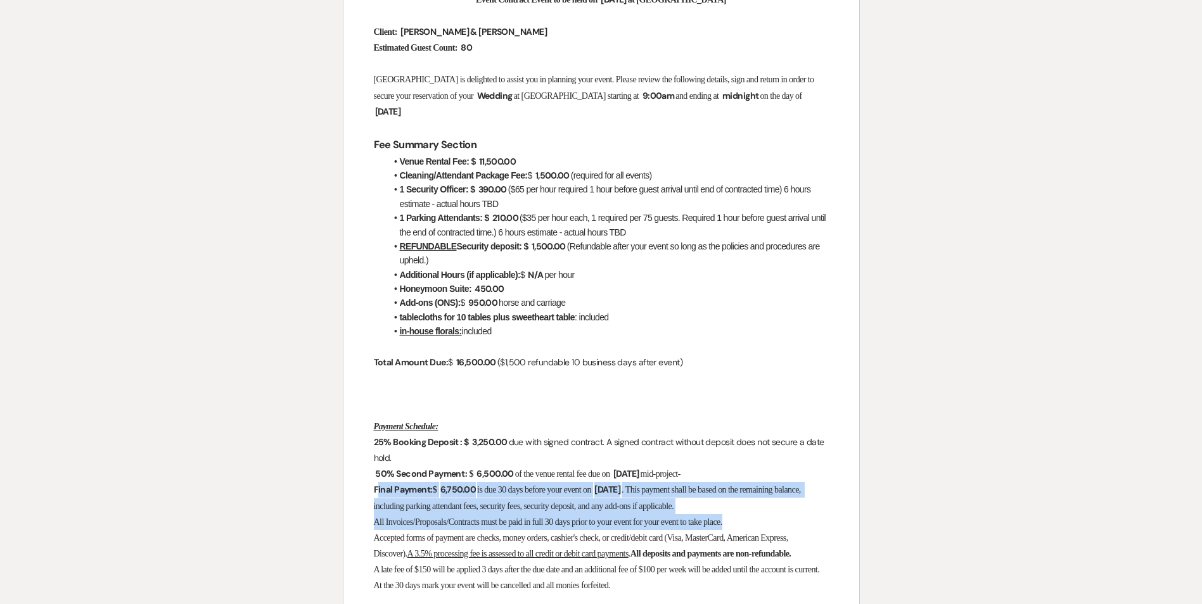
scroll to position [380, 0]
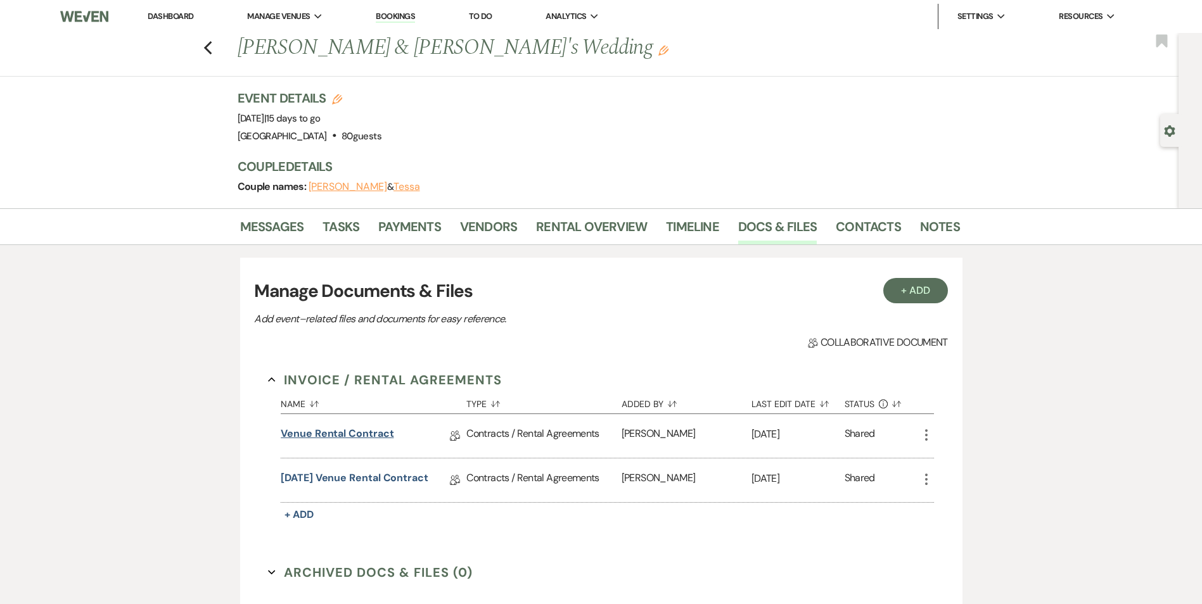
click at [337, 433] on link "Venue Rental Contract" at bounding box center [337, 436] width 113 height 20
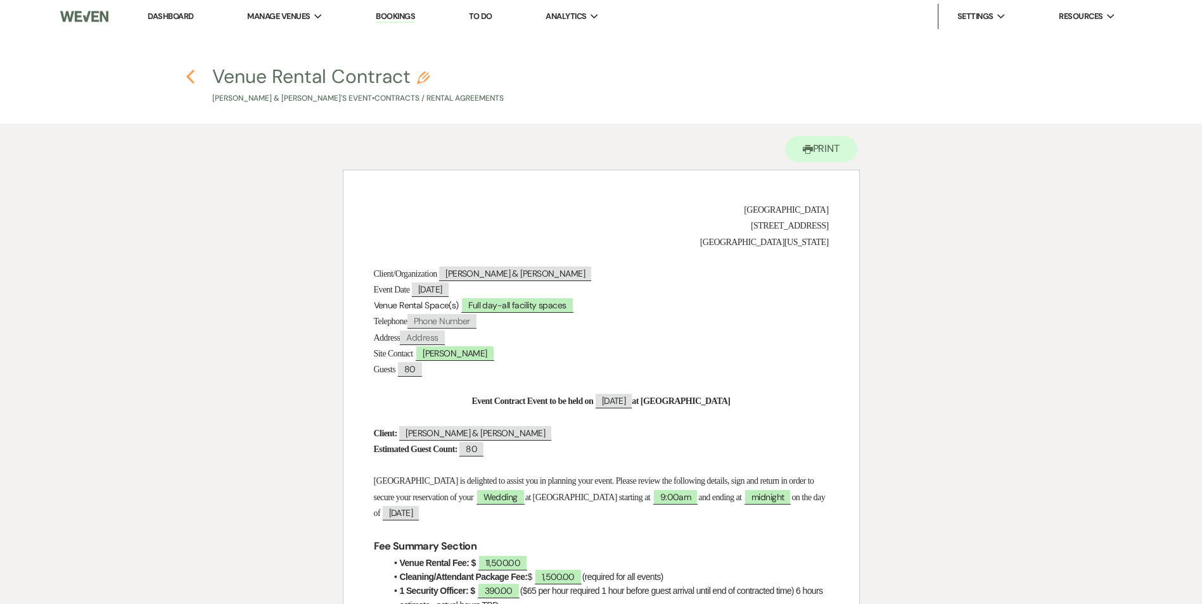
click at [187, 78] on icon "Previous" at bounding box center [191, 76] width 10 height 15
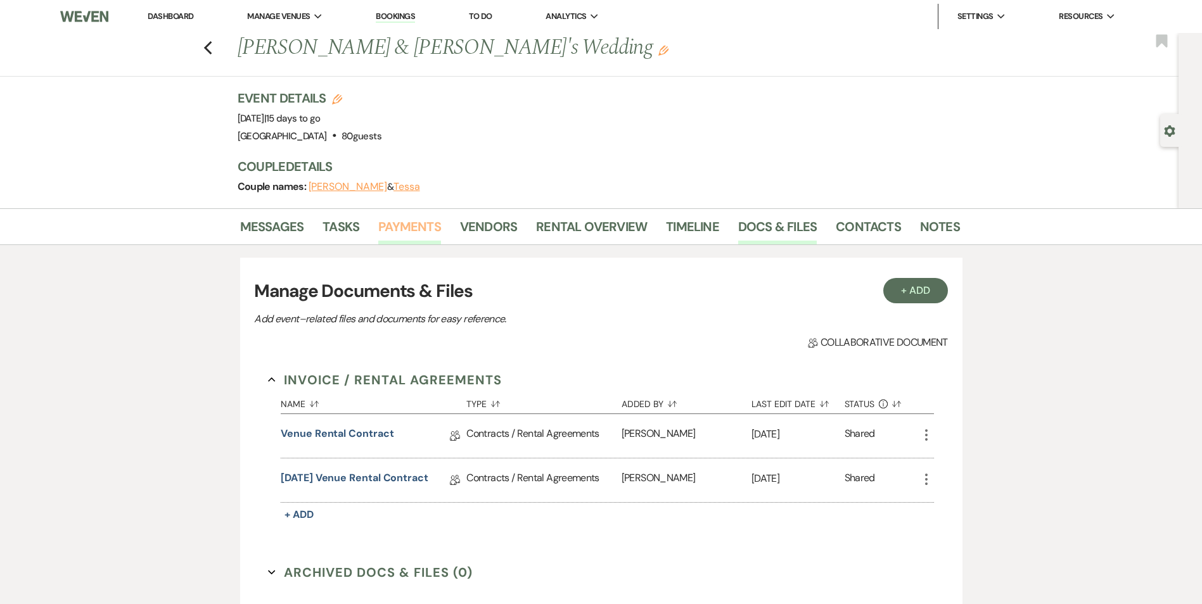
click at [400, 234] on link "Payments" at bounding box center [409, 231] width 63 height 28
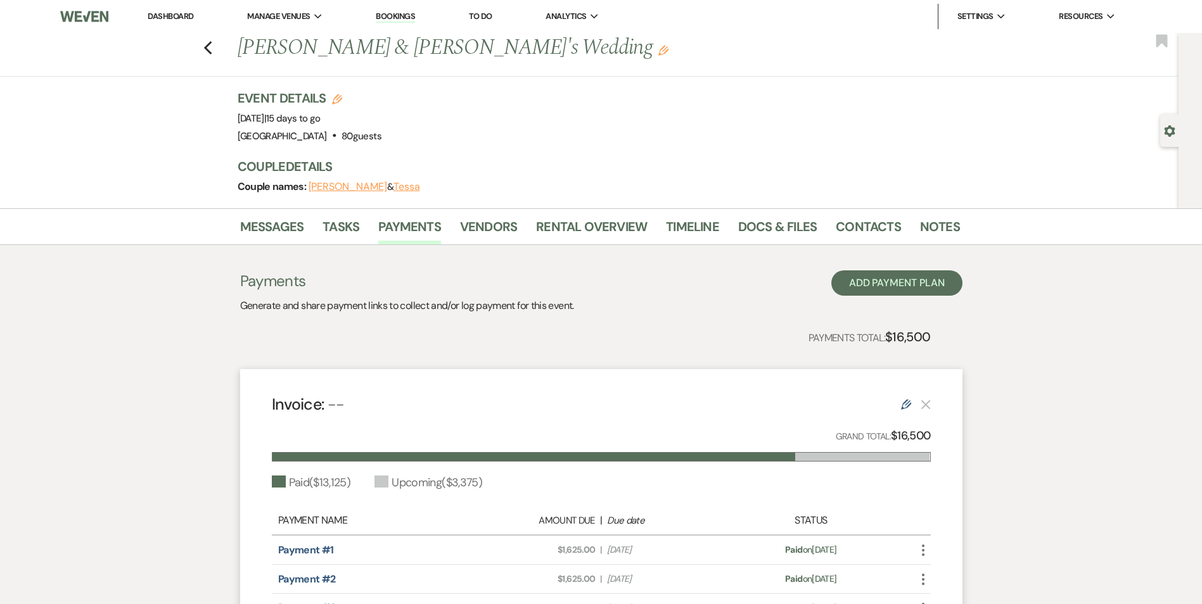
click at [392, 13] on link "Bookings" at bounding box center [395, 17] width 39 height 12
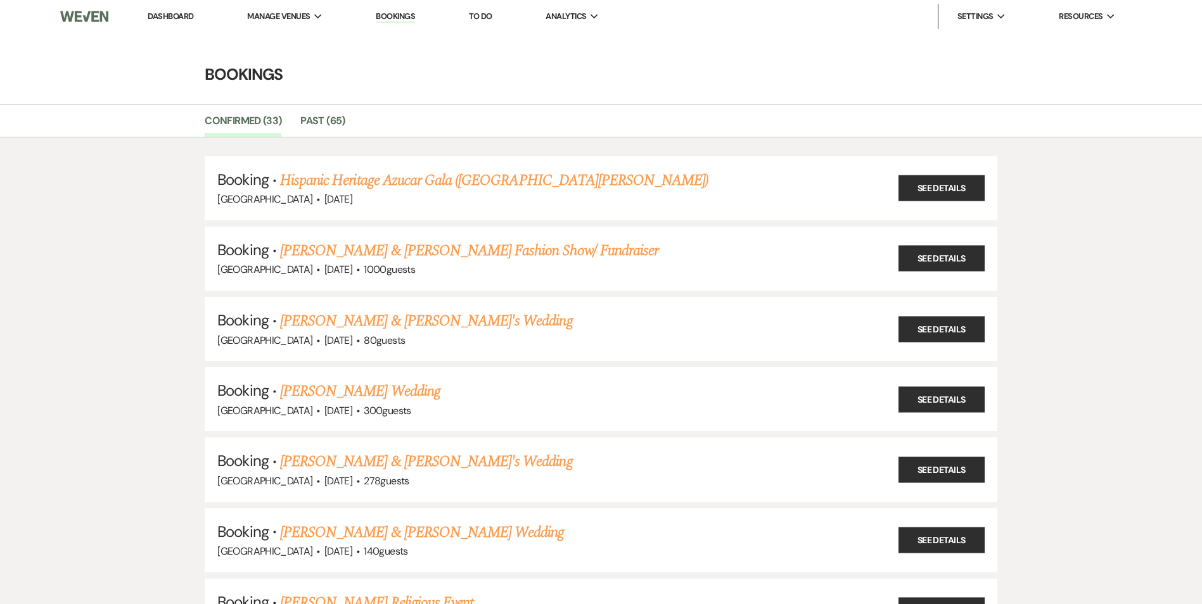
click at [160, 16] on link "Dashboard" at bounding box center [171, 16] width 46 height 11
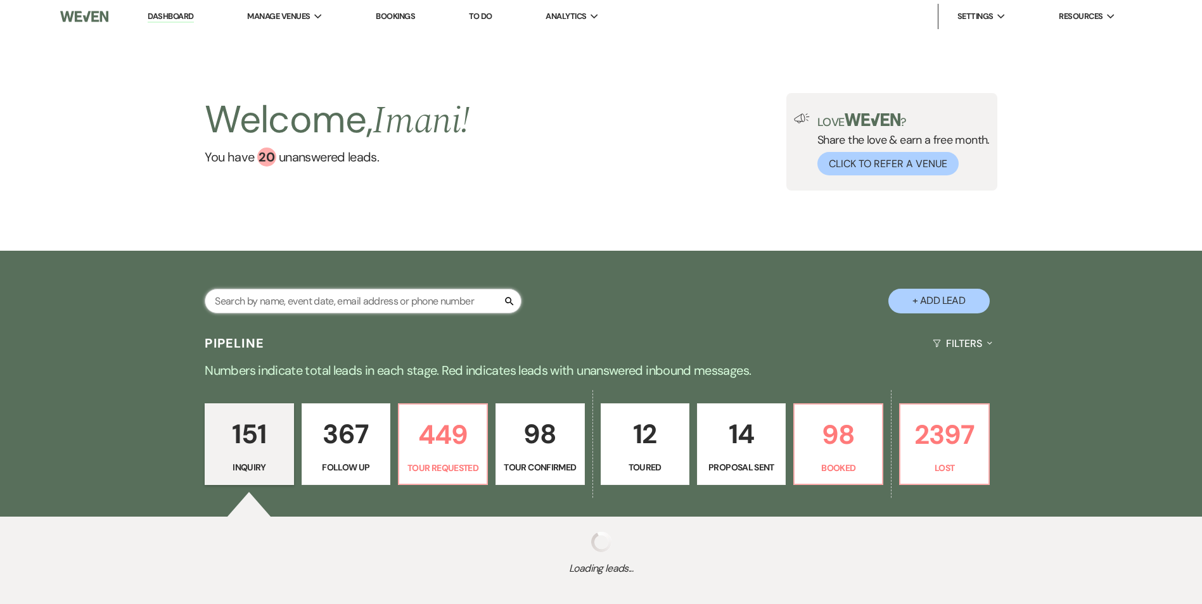
click at [286, 298] on input "text" at bounding box center [363, 301] width 317 height 25
click at [670, 77] on div "Welcome, Imani ! You have 20 unanswered lead s . Love ? Share the love & earn a…" at bounding box center [601, 142] width 1202 height 218
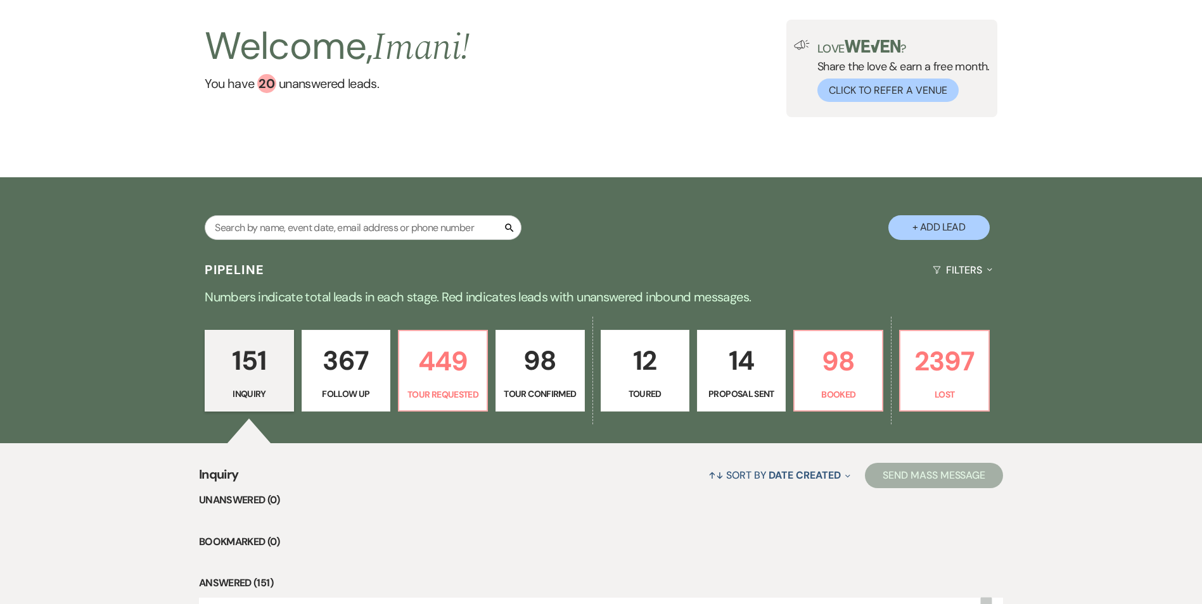
scroll to position [63, 0]
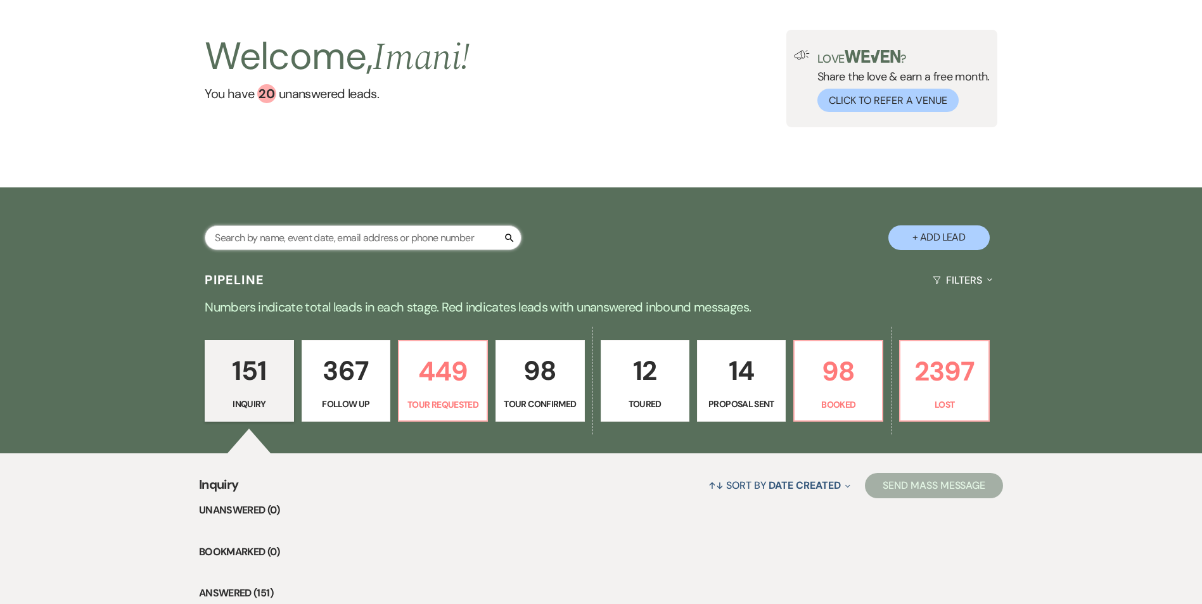
click at [416, 236] on input "text" at bounding box center [363, 238] width 317 height 25
type input "herbert"
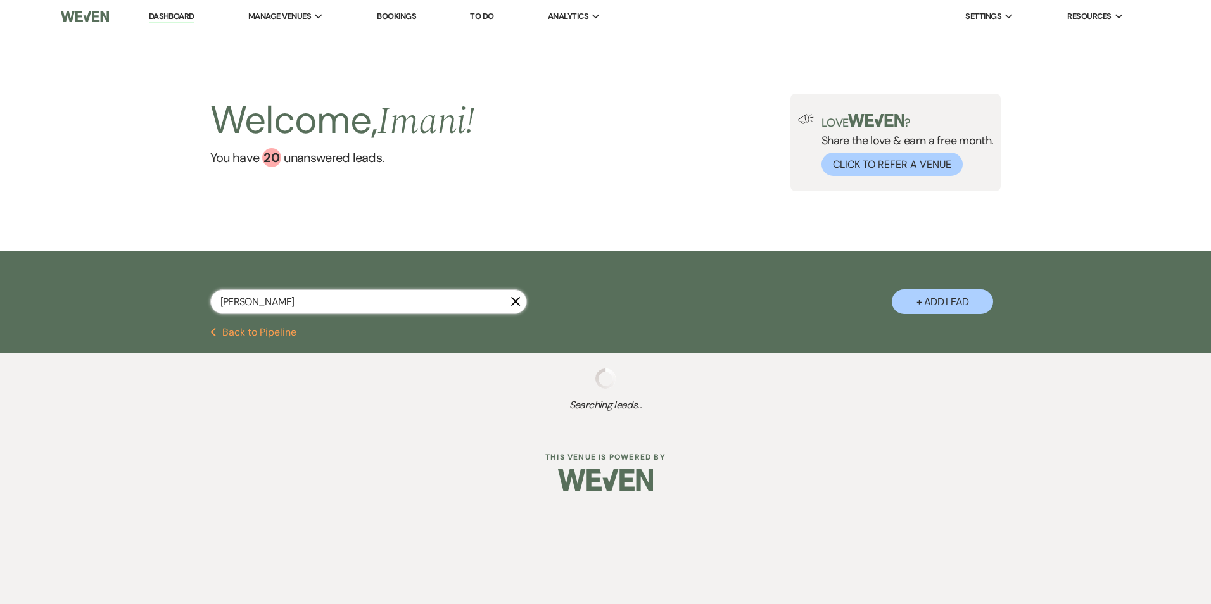
select select "9"
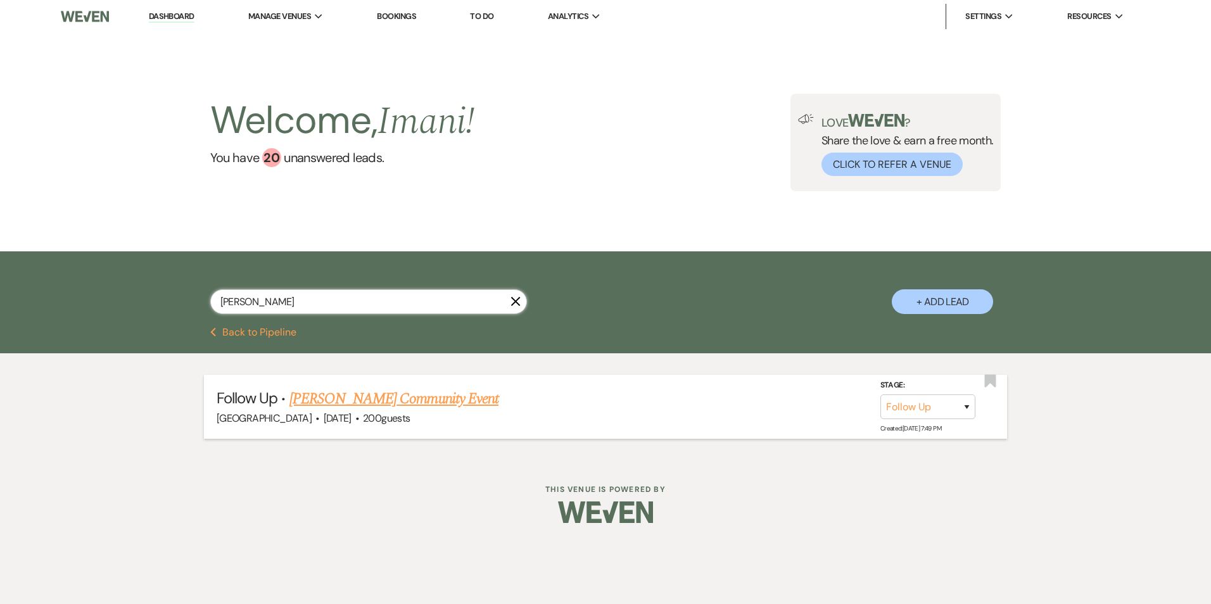
type input "herbert"
click at [363, 392] on link "[PERSON_NAME] Community Event" at bounding box center [394, 399] width 209 height 23
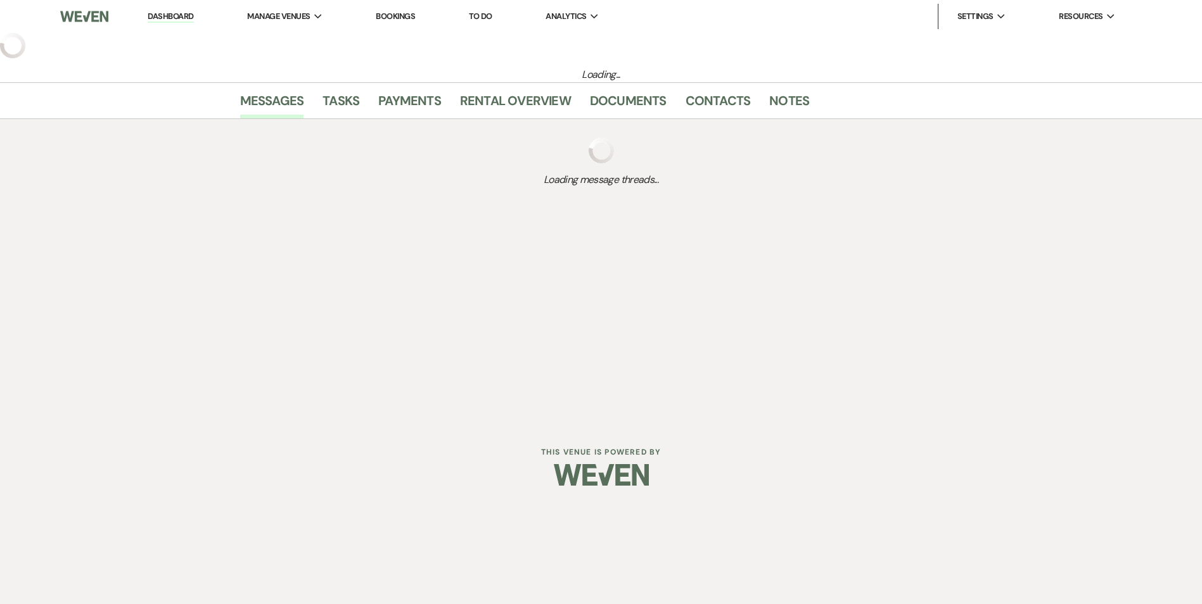
select select "9"
select select "1"
select select "7"
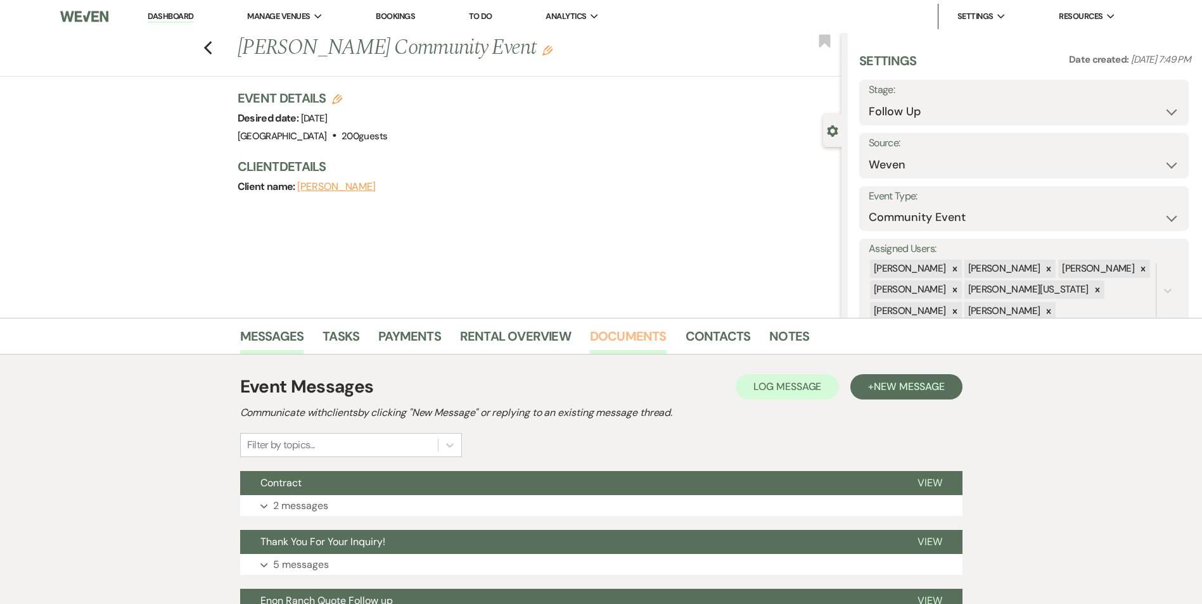
click at [613, 338] on link "Documents" at bounding box center [628, 340] width 77 height 28
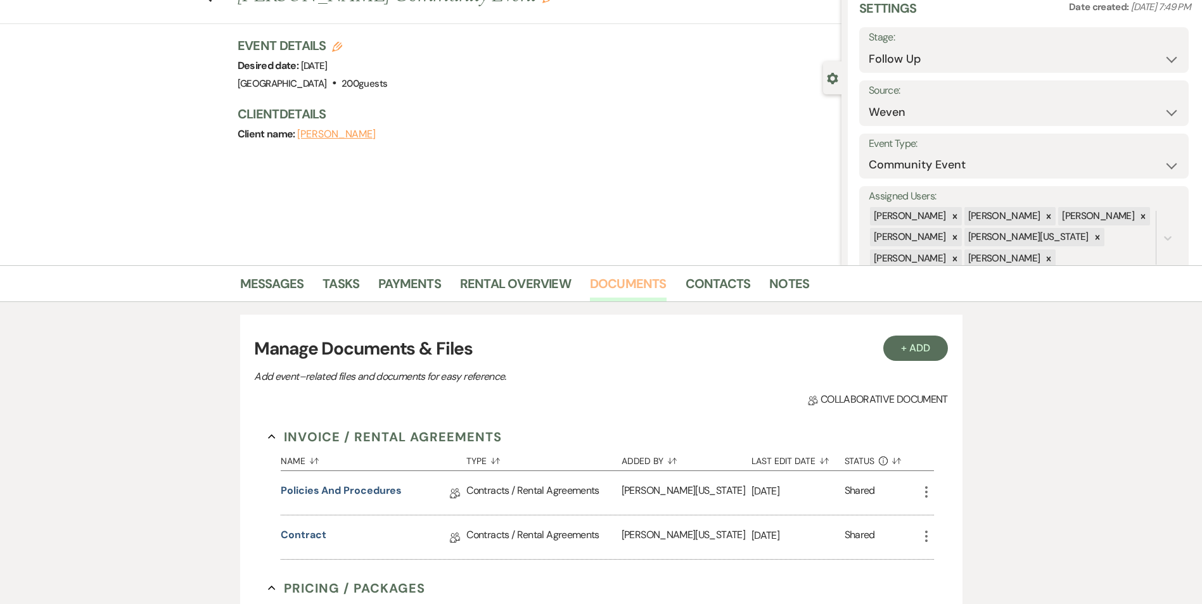
scroll to position [127, 0]
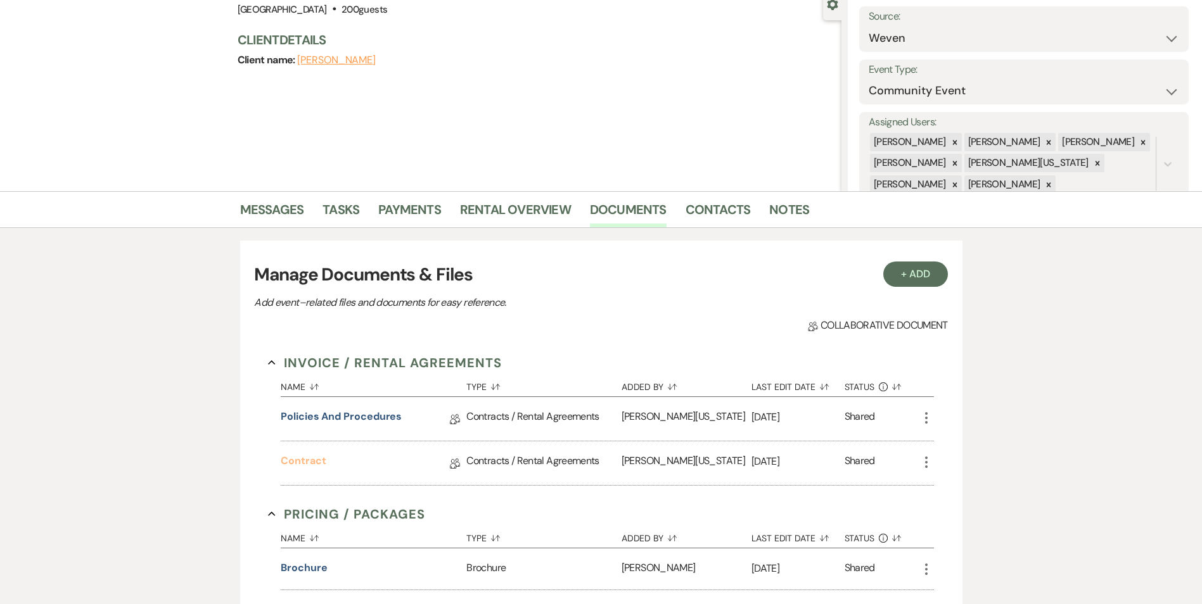
click at [300, 468] on link "Contract" at bounding box center [303, 464] width 45 height 20
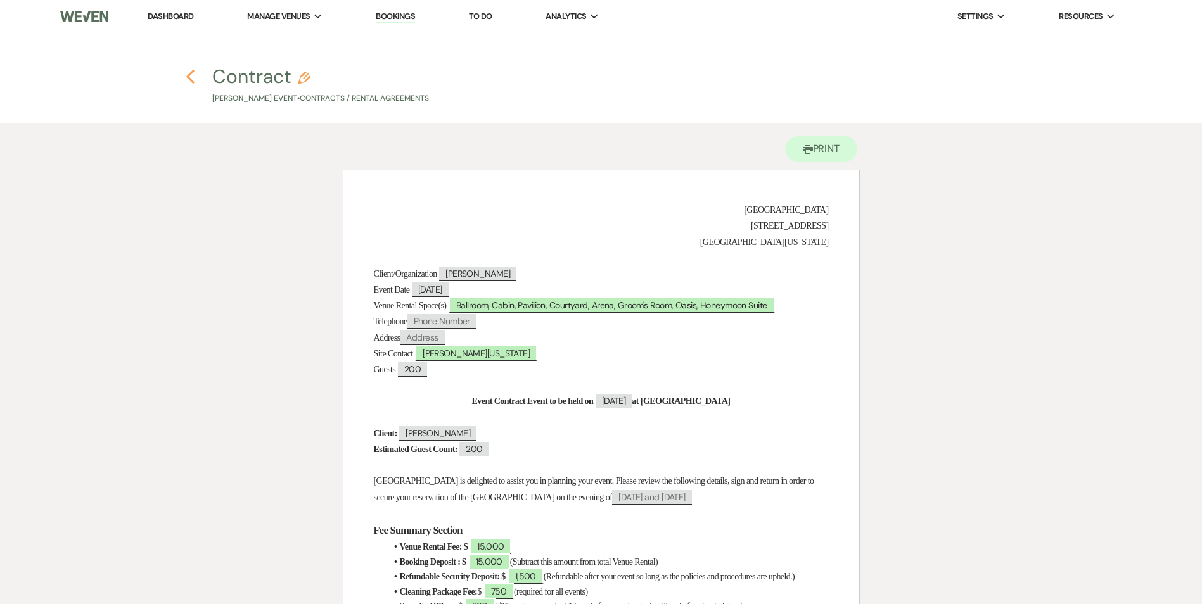
click at [188, 75] on icon "Previous" at bounding box center [191, 76] width 10 height 15
select select "9"
select select "1"
select select "7"
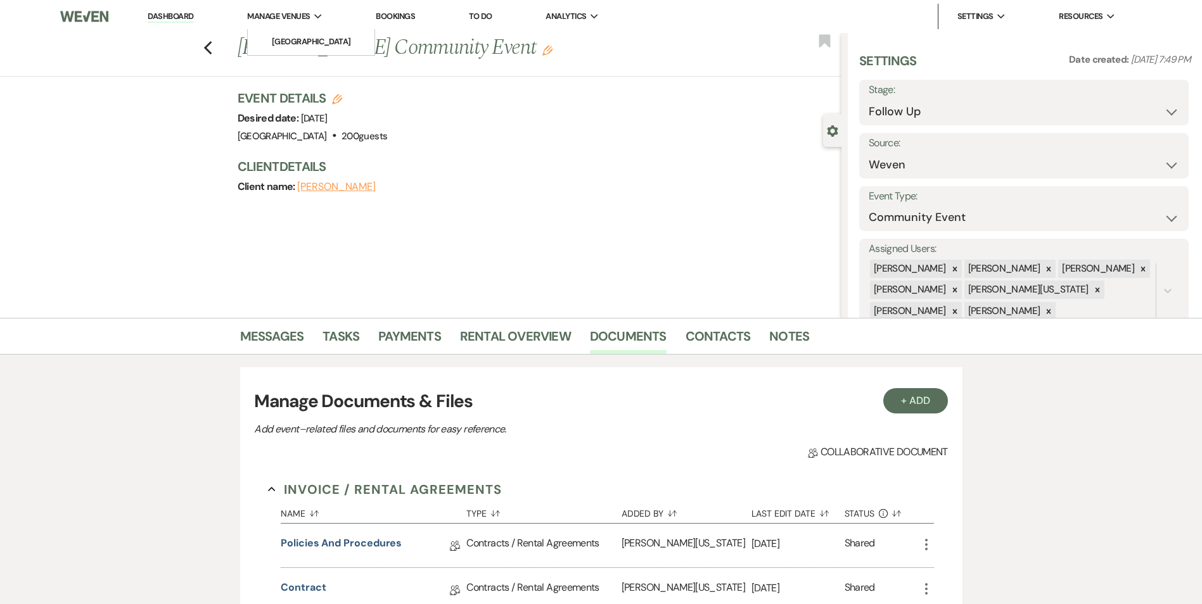
click at [291, 21] on span "Manage Venues" at bounding box center [278, 16] width 63 height 13
click at [295, 33] on link "[GEOGRAPHIC_DATA]" at bounding box center [311, 41] width 127 height 25
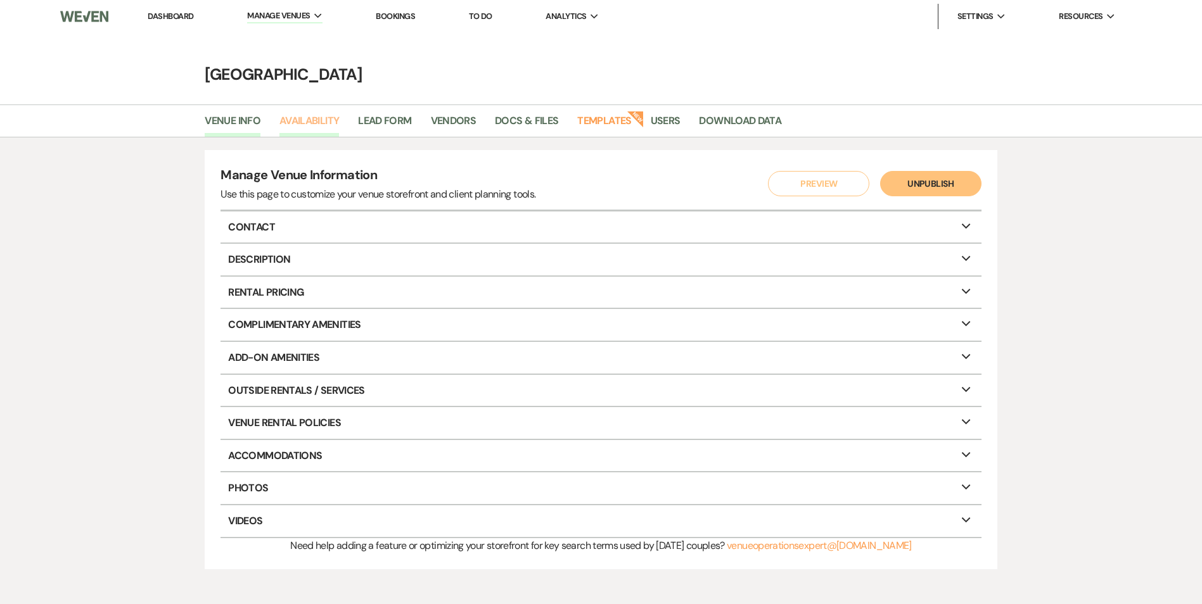
click at [294, 124] on link "Availability" at bounding box center [309, 125] width 60 height 24
select select "2"
select select "2026"
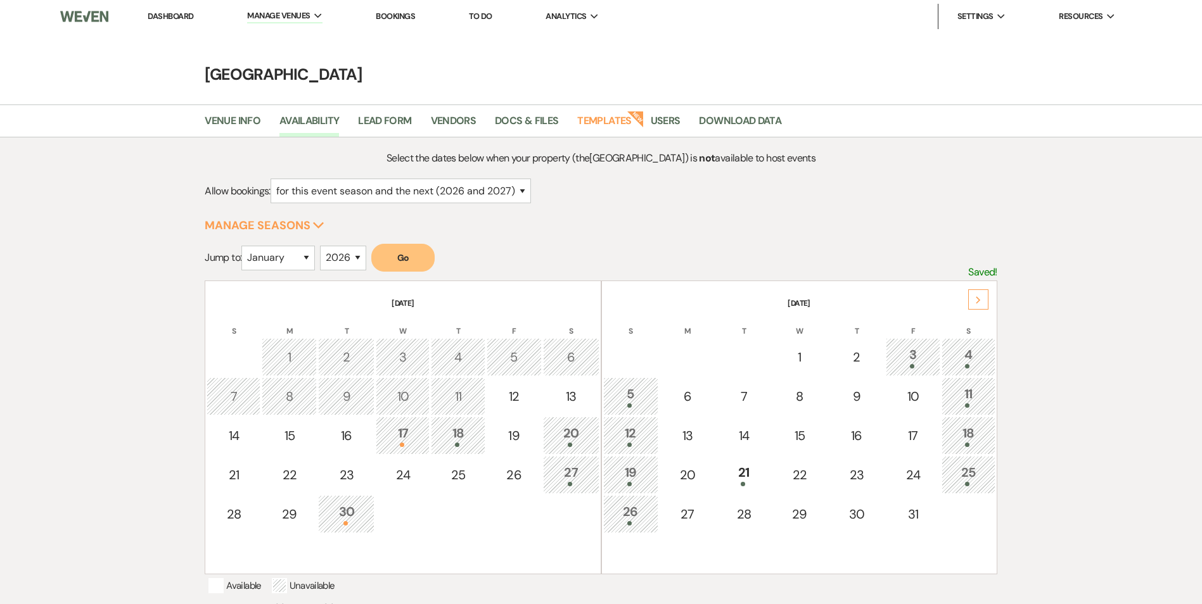
click at [978, 294] on div "Next" at bounding box center [978, 300] width 20 height 20
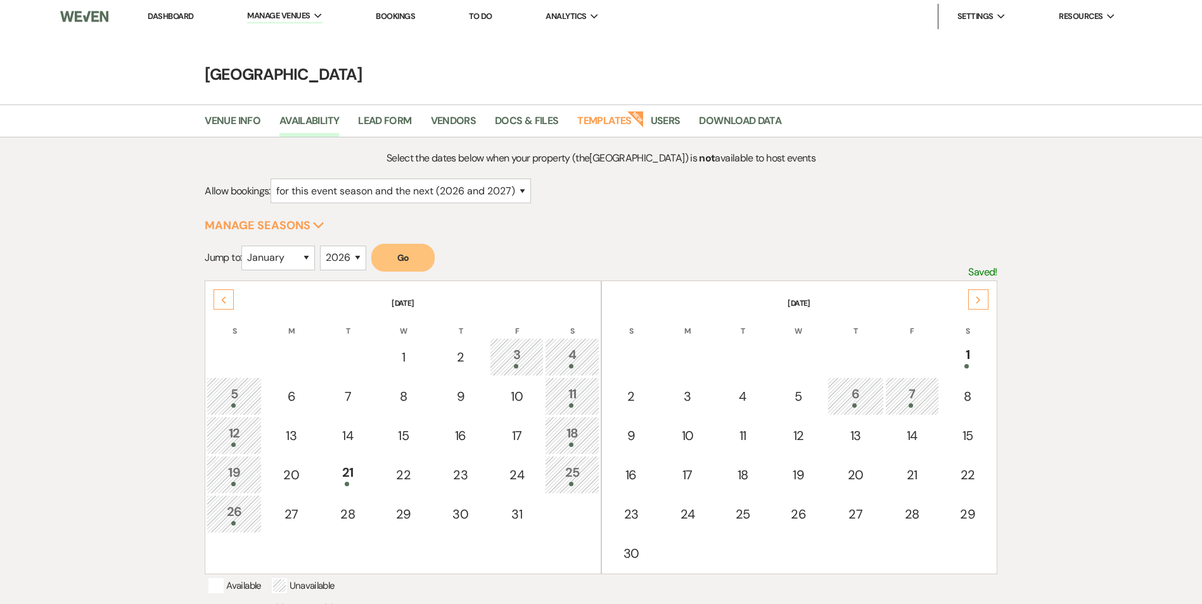
click at [978, 294] on div "Next" at bounding box center [978, 300] width 20 height 20
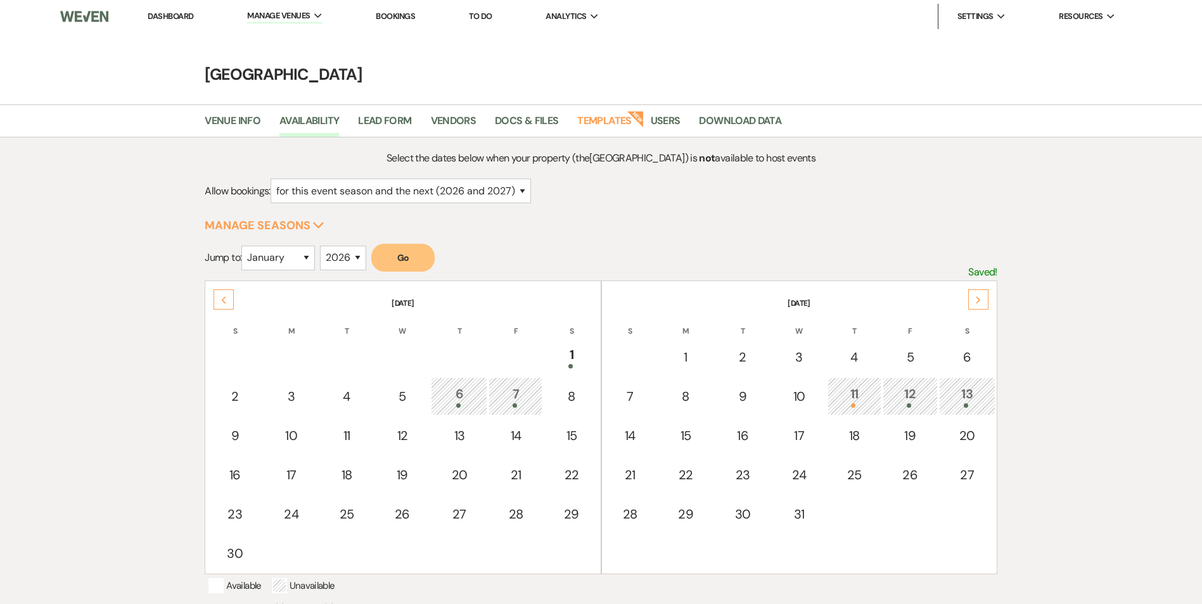
click at [866, 403] on div "11" at bounding box center [854, 396] width 40 height 23
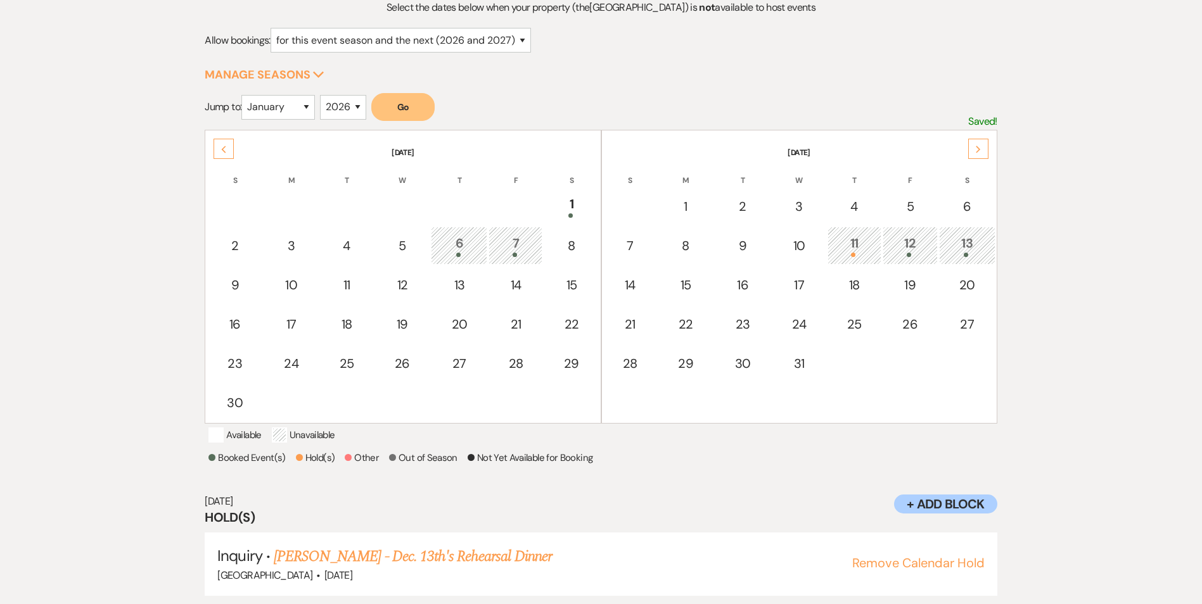
scroll to position [184, 0]
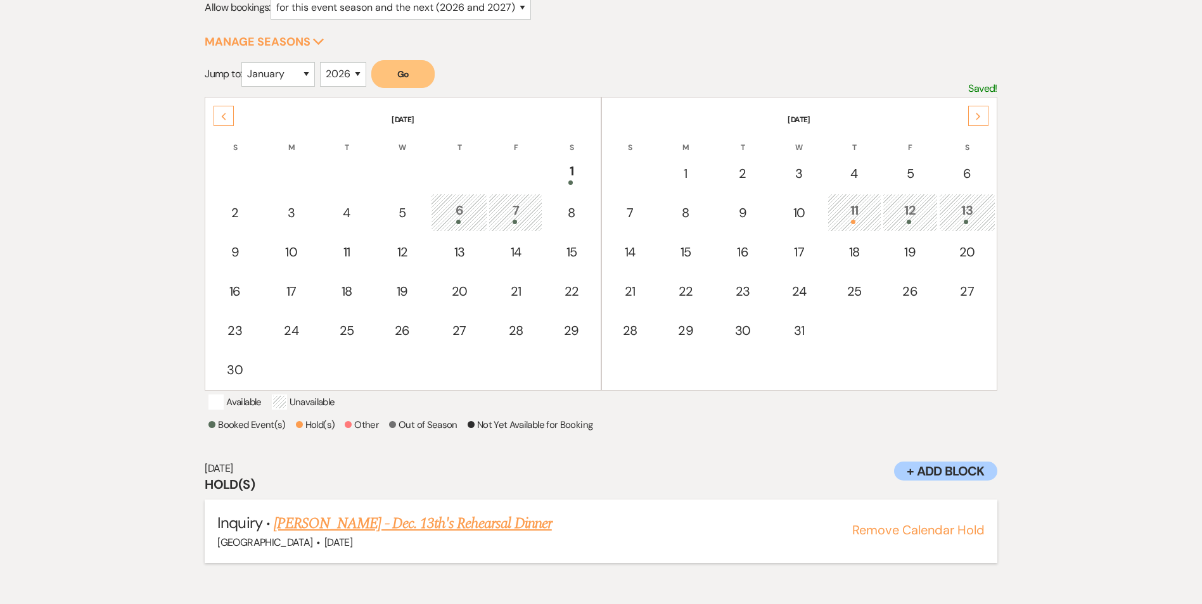
click at [418, 535] on link "Sheldyn Moore - Dec. 13th's Rehearsal Dinner" at bounding box center [413, 524] width 278 height 23
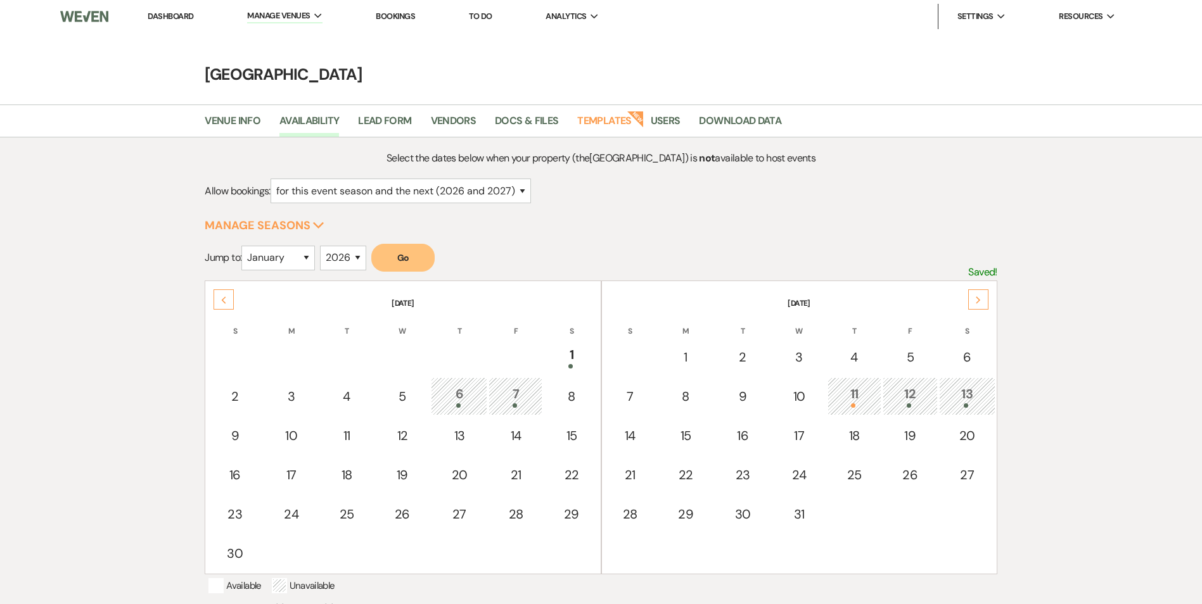
click at [167, 25] on li "Dashboard" at bounding box center [170, 16] width 58 height 25
click at [168, 16] on link "Dashboard" at bounding box center [171, 16] width 46 height 11
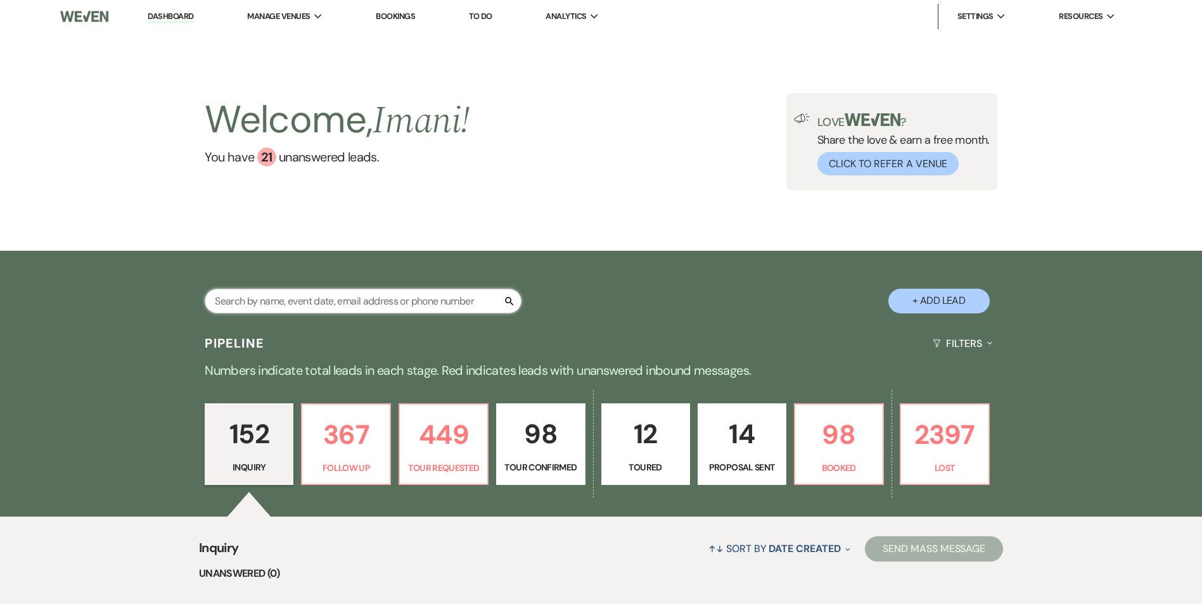
click at [293, 306] on input "text" at bounding box center [363, 301] width 317 height 25
type input "i"
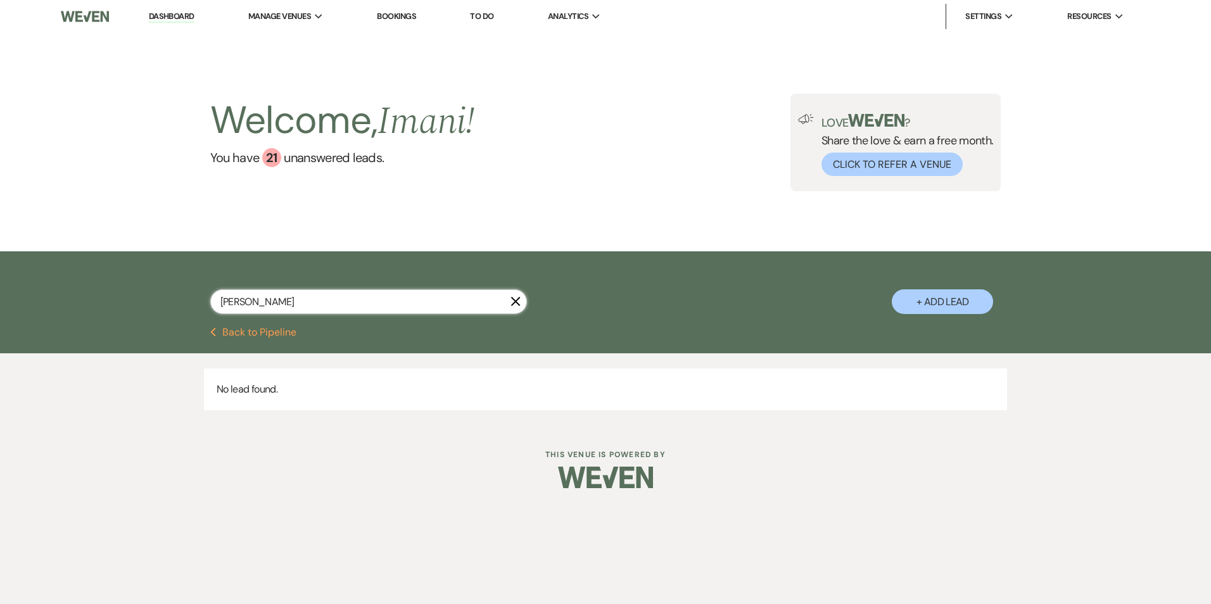
type input "catherine"
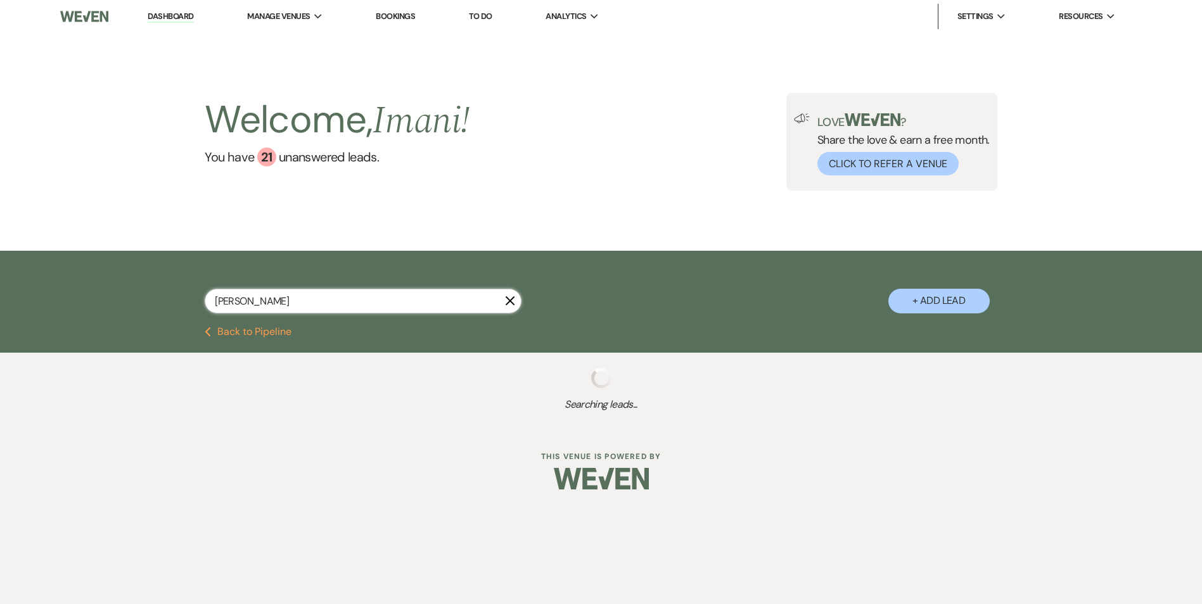
select select "2"
select select "8"
select select "4"
select select "8"
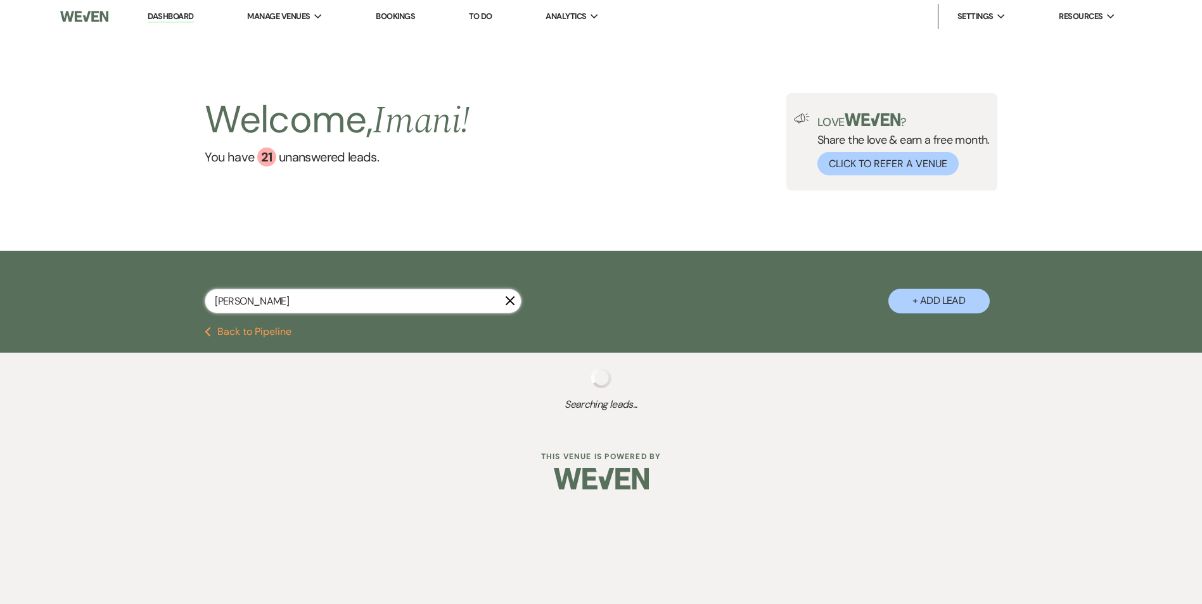
select select "5"
select select "8"
select select "5"
select select "8"
select select "1"
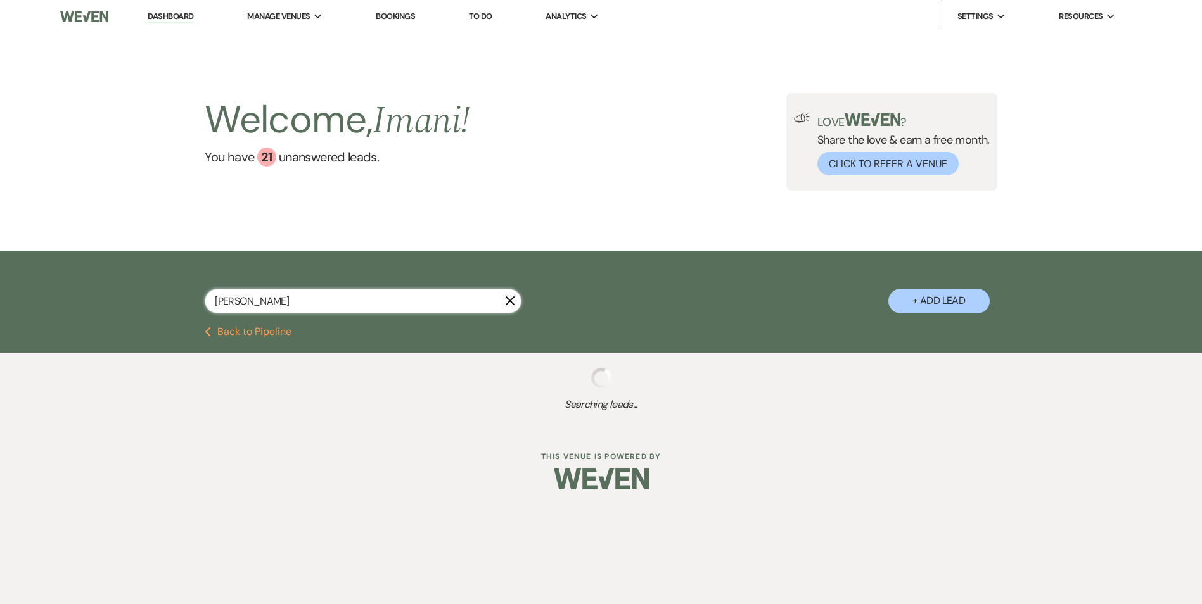
select select "8"
select select "5"
select select "8"
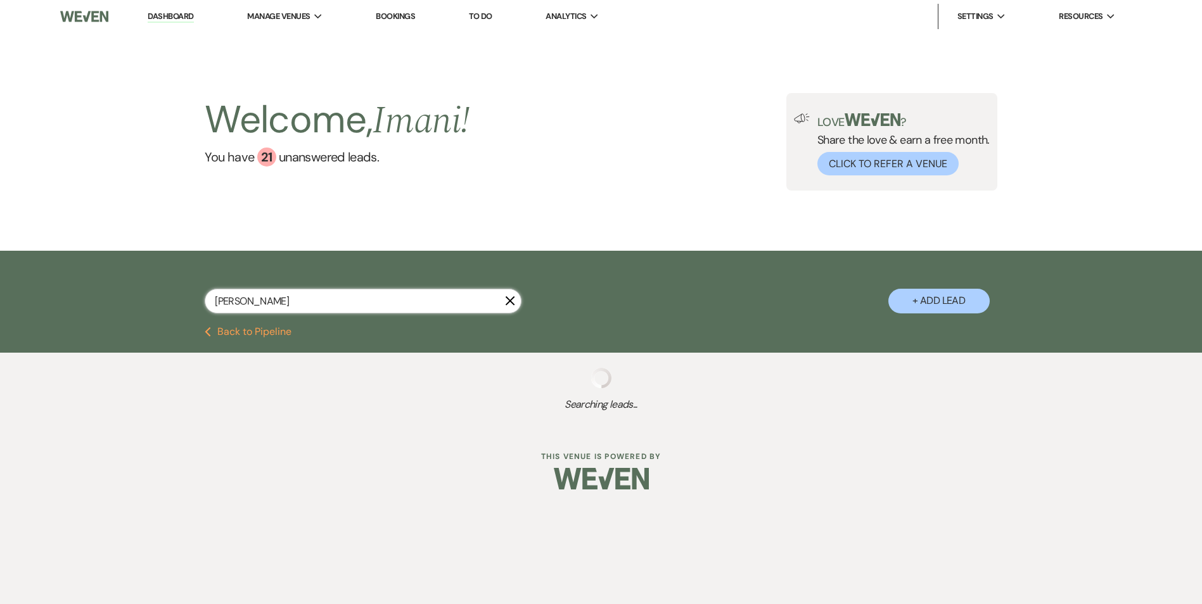
select select "5"
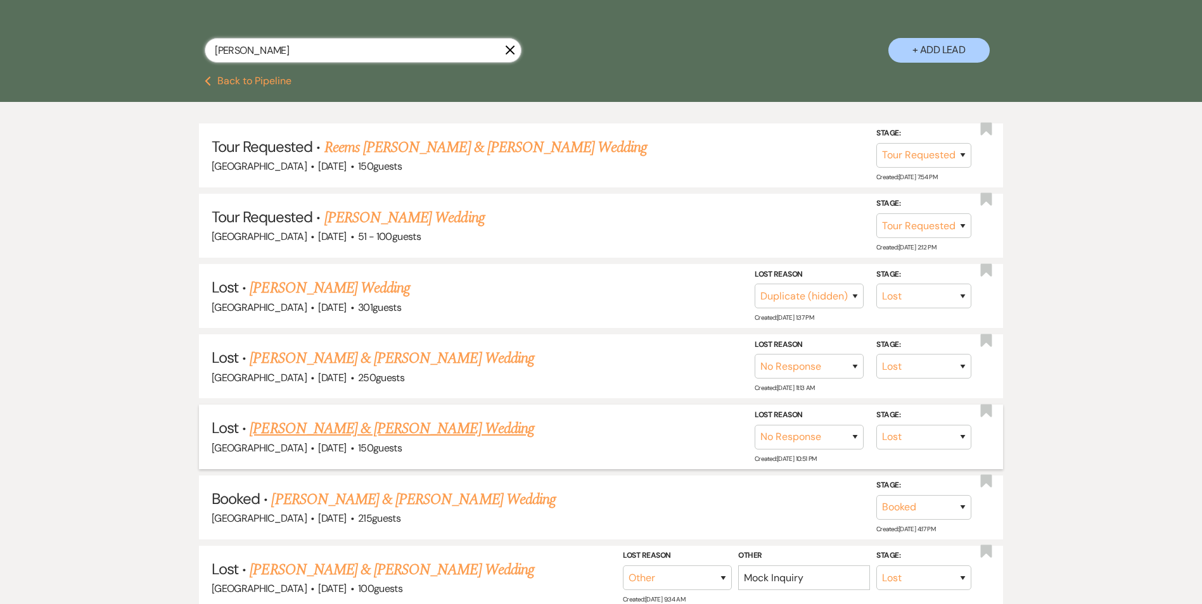
scroll to position [253, 0]
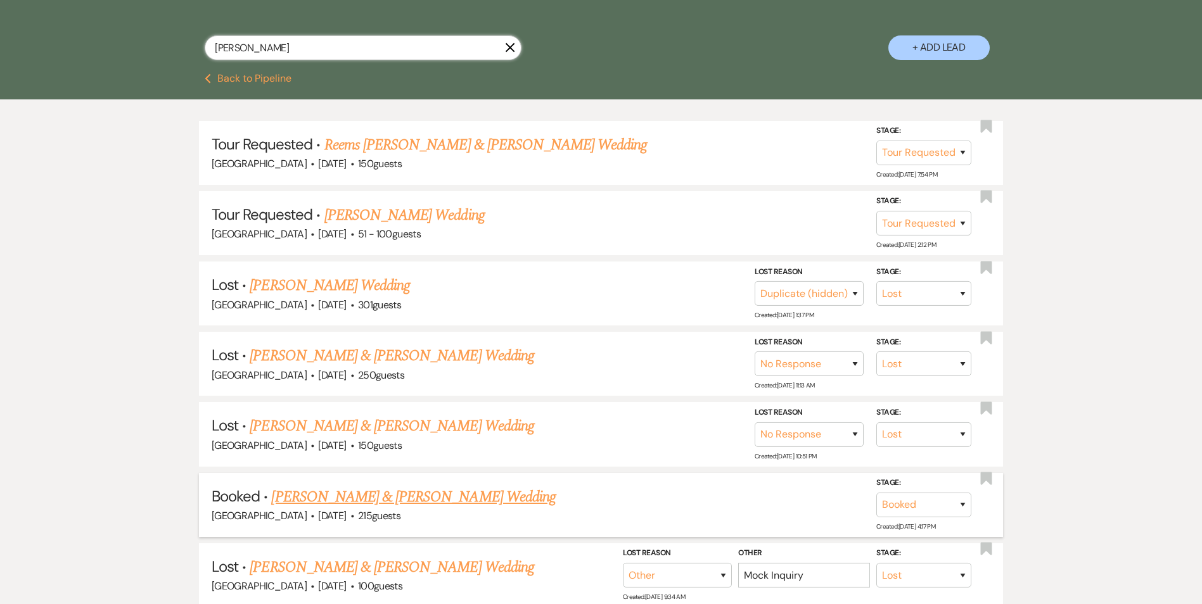
type input "catherine"
click at [348, 487] on link "Jasmyn Jackson & Ameer Cuffe's Wedding" at bounding box center [413, 497] width 284 height 23
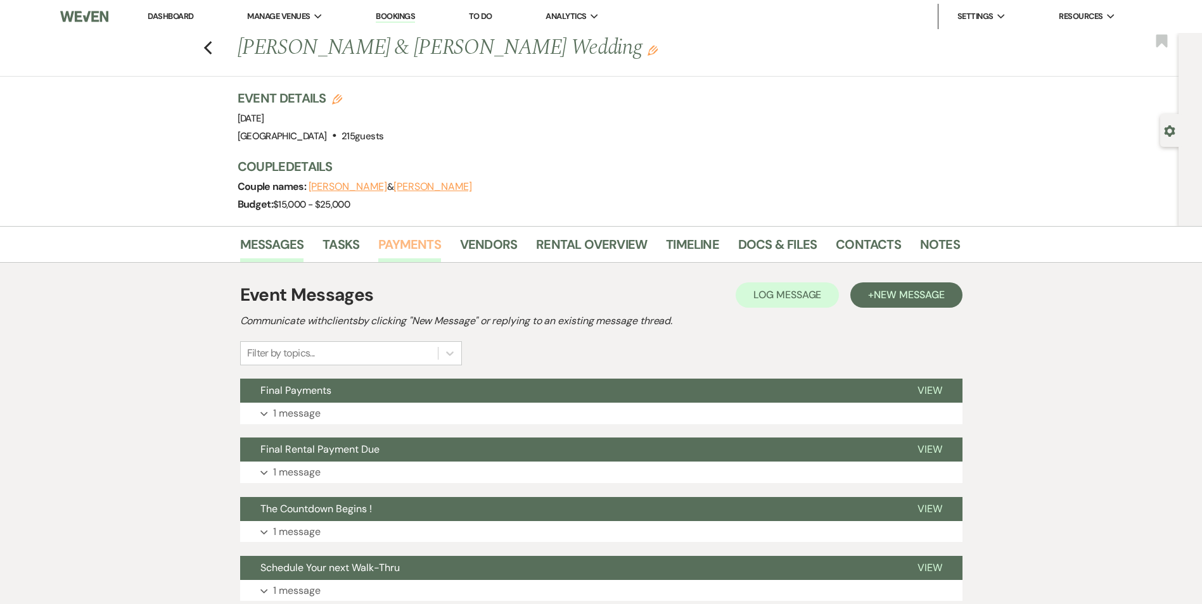
click at [431, 253] on link "Payments" at bounding box center [409, 248] width 63 height 28
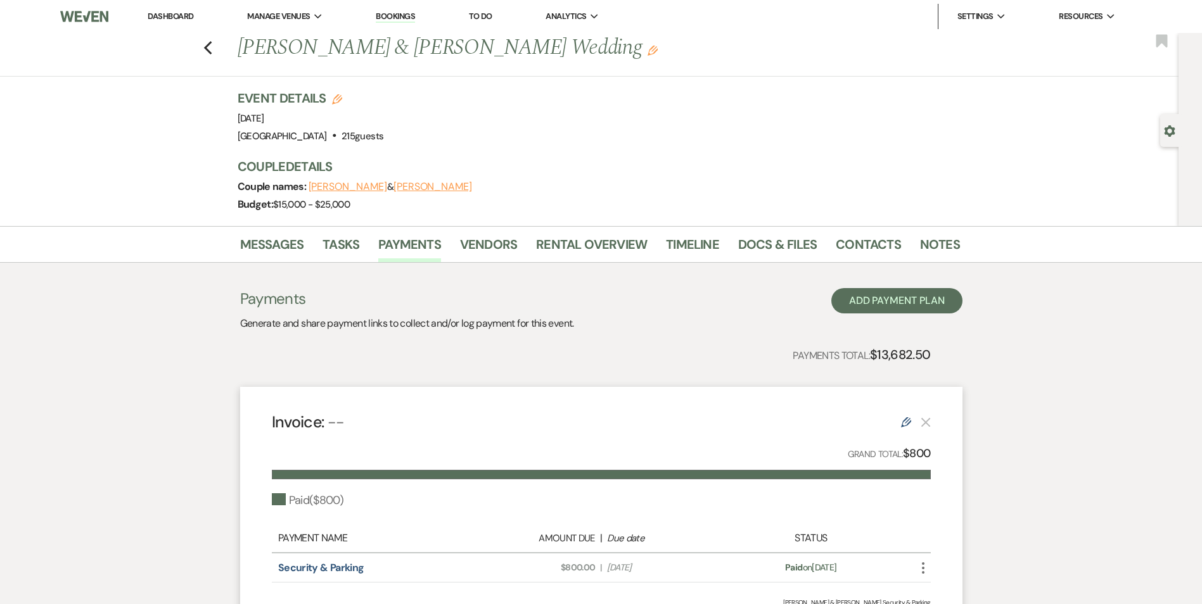
click at [409, 15] on link "Bookings" at bounding box center [395, 17] width 39 height 12
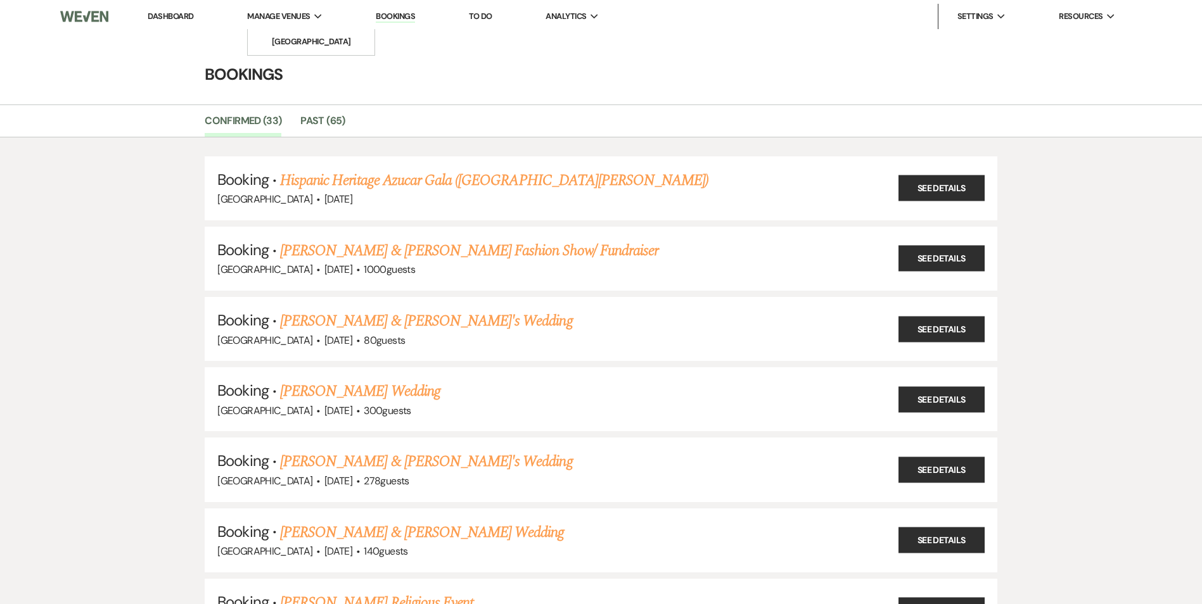
click at [295, 25] on li "Manage Venues Expand Enon Ranch" at bounding box center [285, 16] width 88 height 25
click at [298, 42] on li "[GEOGRAPHIC_DATA]" at bounding box center [311, 41] width 114 height 13
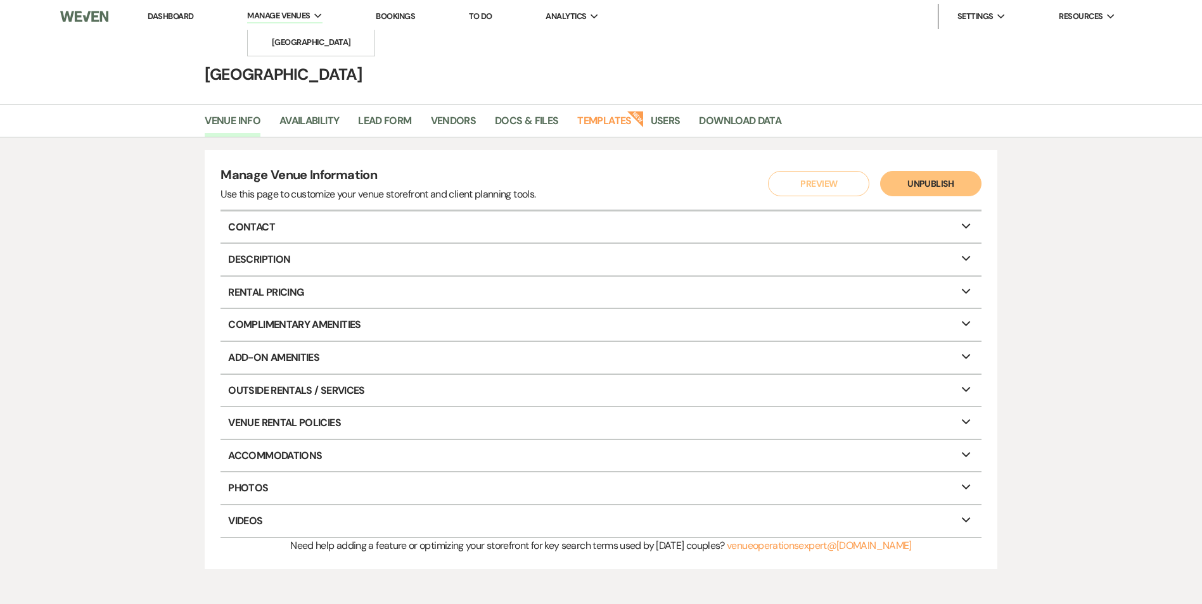
click at [292, 13] on span "Manage Venues" at bounding box center [278, 16] width 63 height 13
click at [292, 26] on li "Manage Venues Expand Enon Ranch" at bounding box center [285, 16] width 88 height 27
click at [290, 39] on li "[GEOGRAPHIC_DATA]" at bounding box center [311, 42] width 114 height 13
click at [310, 35] on link "[GEOGRAPHIC_DATA]" at bounding box center [311, 42] width 127 height 25
click at [320, 119] on link "Availability" at bounding box center [309, 125] width 60 height 24
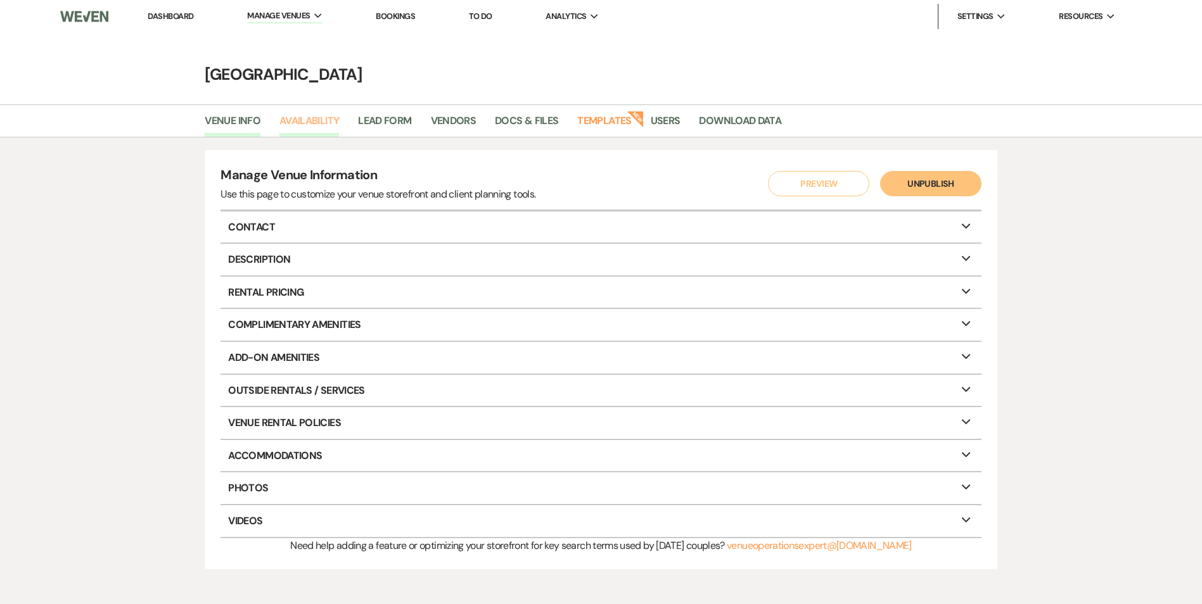
select select "2"
select select "2026"
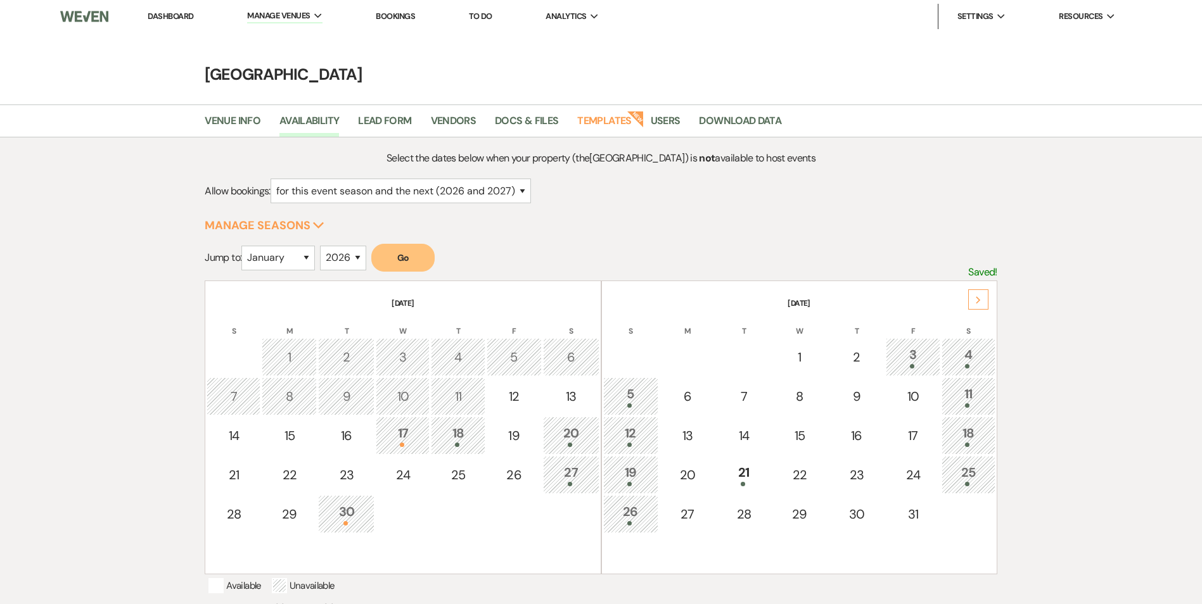
click at [976, 298] on icon "Next" at bounding box center [978, 300] width 6 height 8
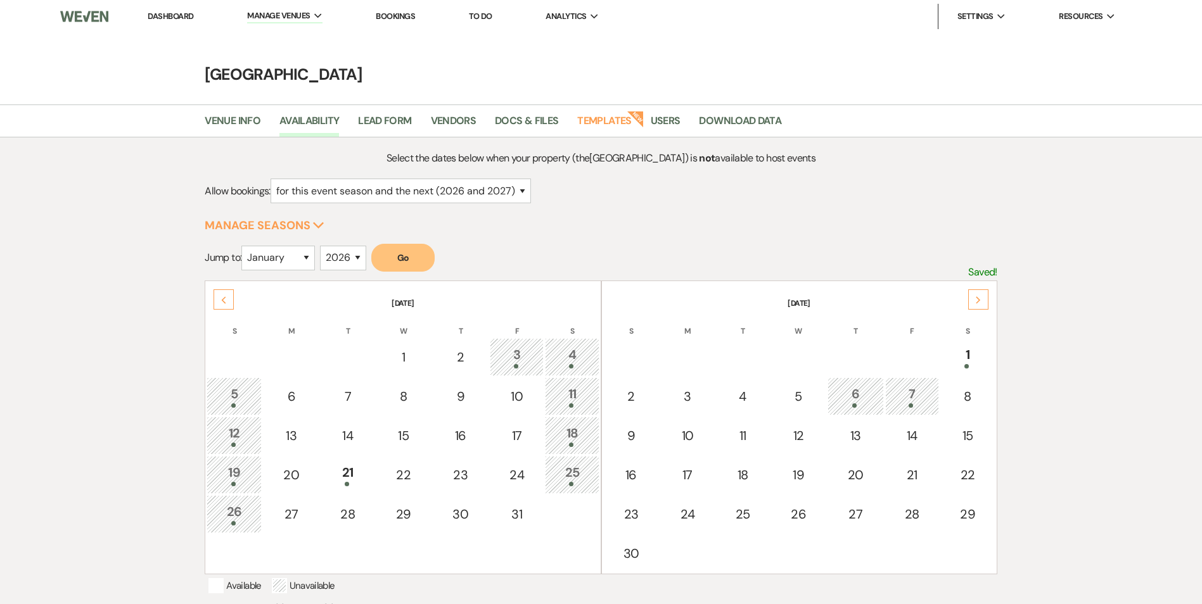
click at [976, 298] on icon "Next" at bounding box center [978, 300] width 6 height 8
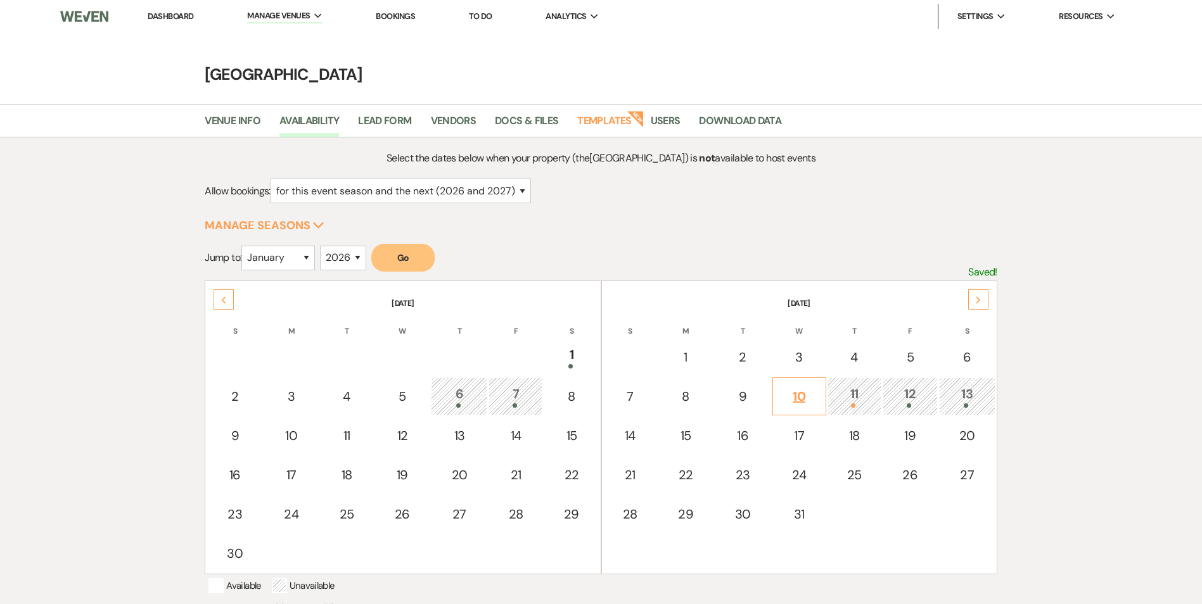
click at [809, 401] on div "10" at bounding box center [799, 396] width 40 height 19
select select "other"
select select "false"
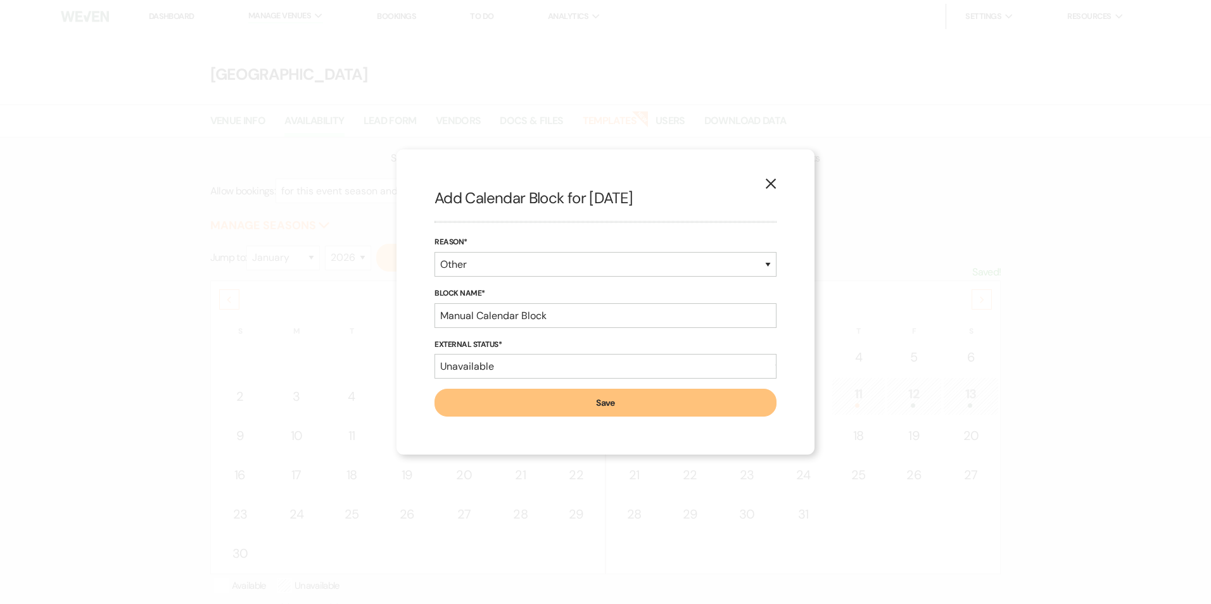
click at [769, 185] on icon "X" at bounding box center [770, 183] width 11 height 11
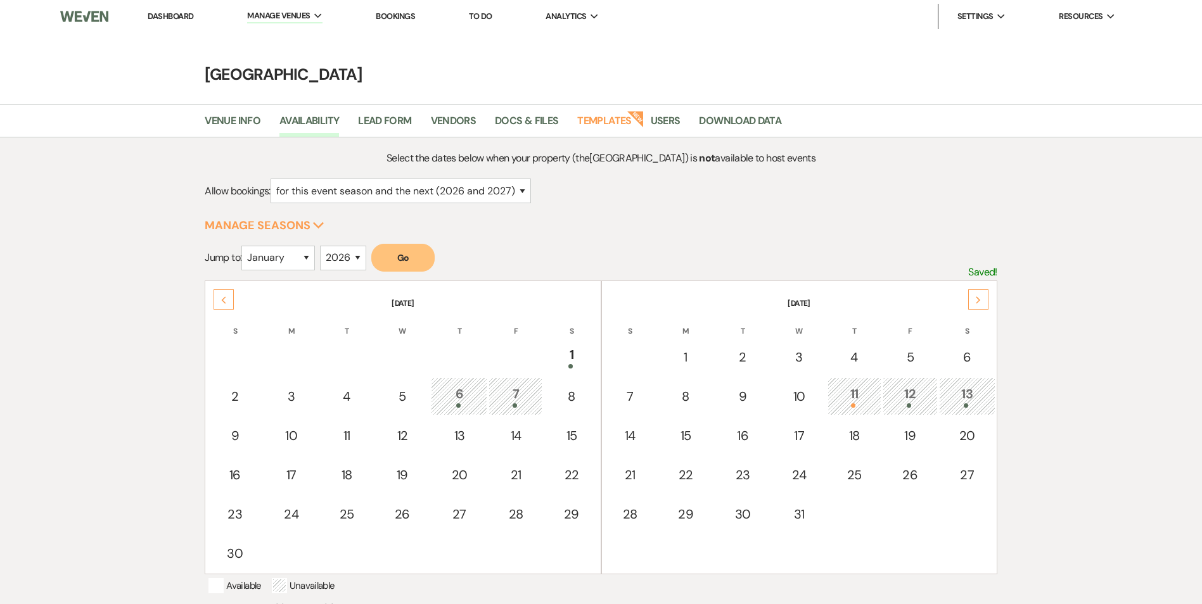
click at [976, 307] on div "Next" at bounding box center [978, 300] width 20 height 20
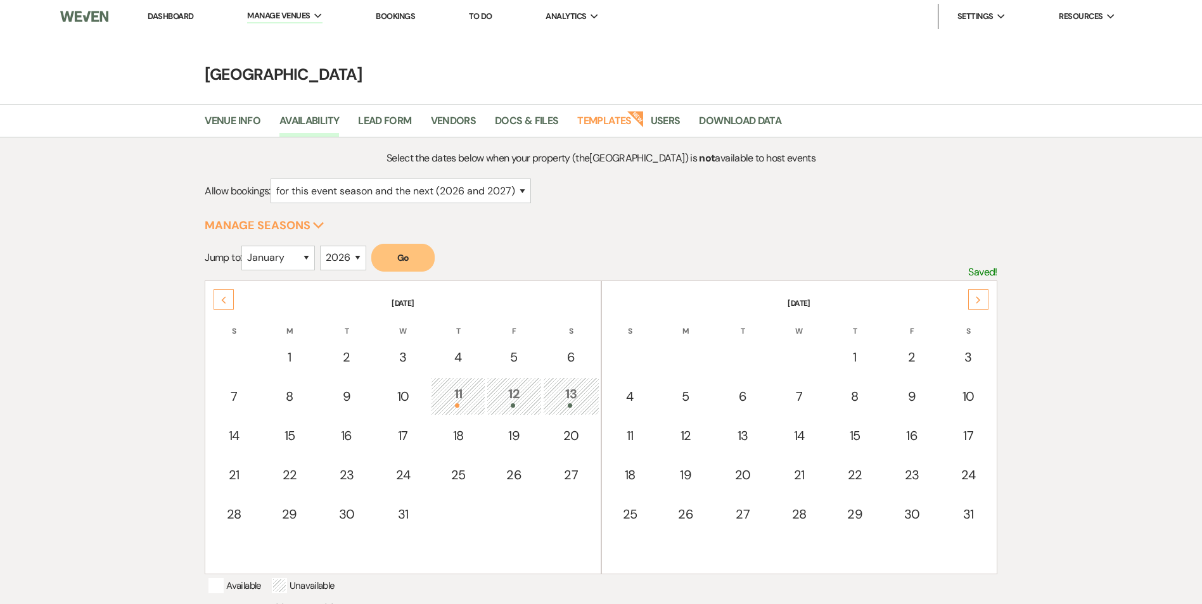
click at [231, 305] on div "Previous" at bounding box center [224, 300] width 20 height 20
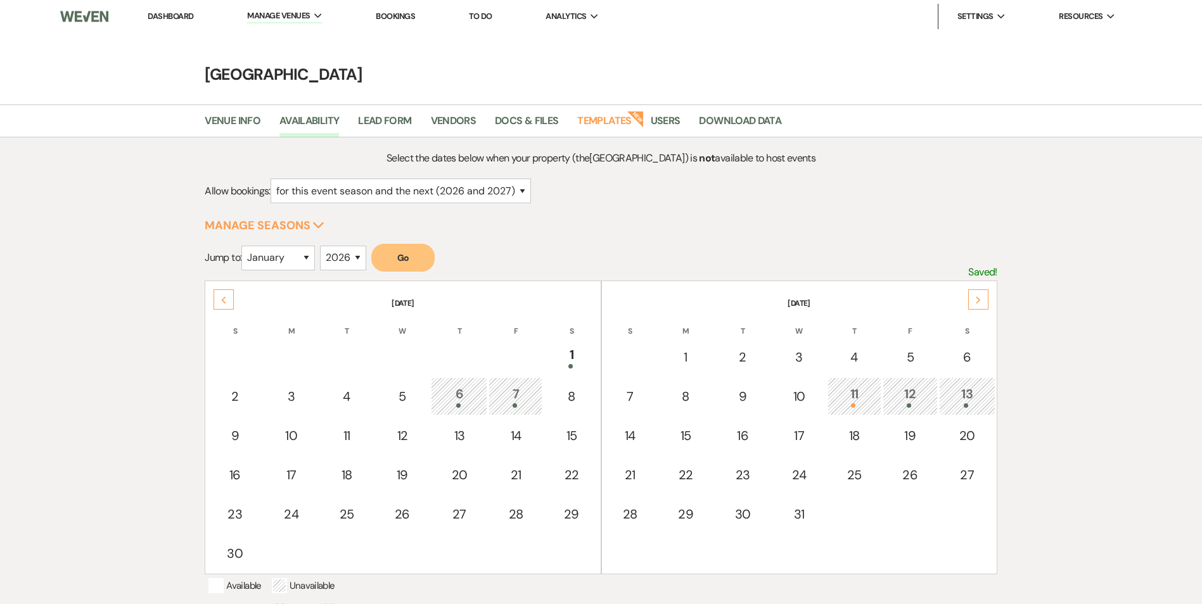
click at [862, 392] on div "11" at bounding box center [854, 396] width 40 height 23
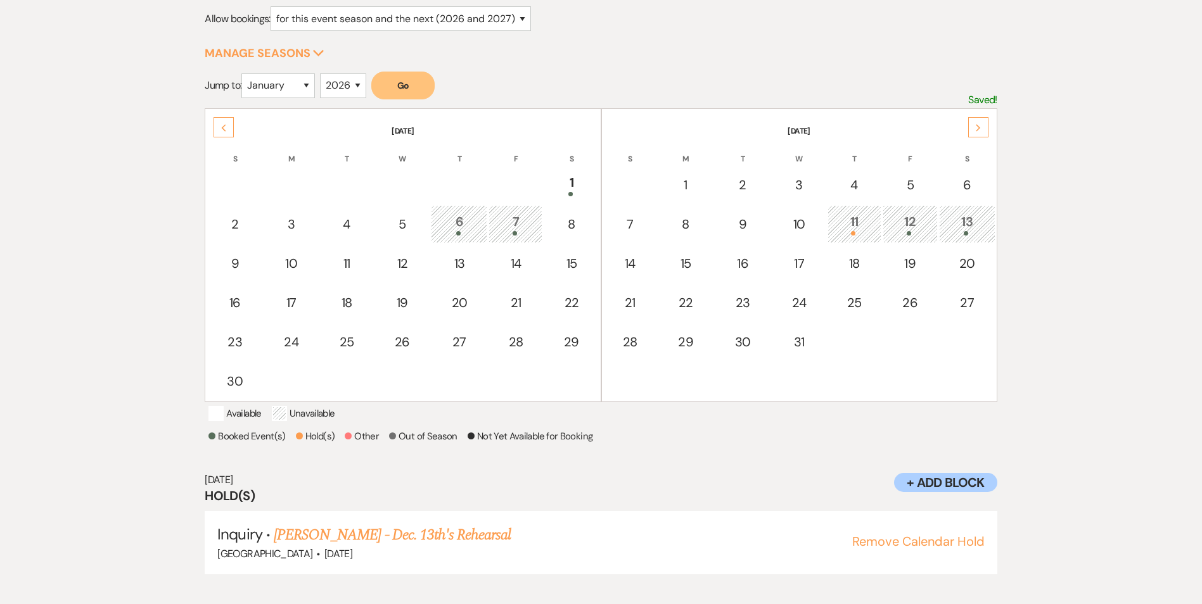
scroll to position [184, 0]
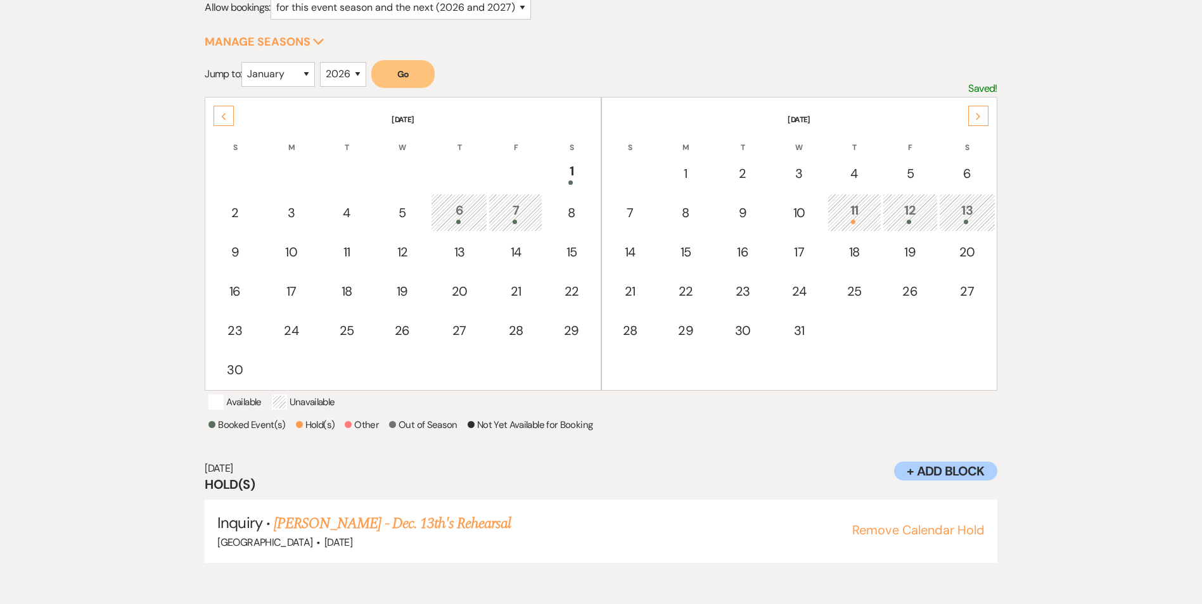
click at [905, 216] on div "12" at bounding box center [909, 212] width 41 height 23
click at [419, 535] on link "Brocq Jones & Crystal Parham's Wedding" at bounding box center [419, 524] width 284 height 23
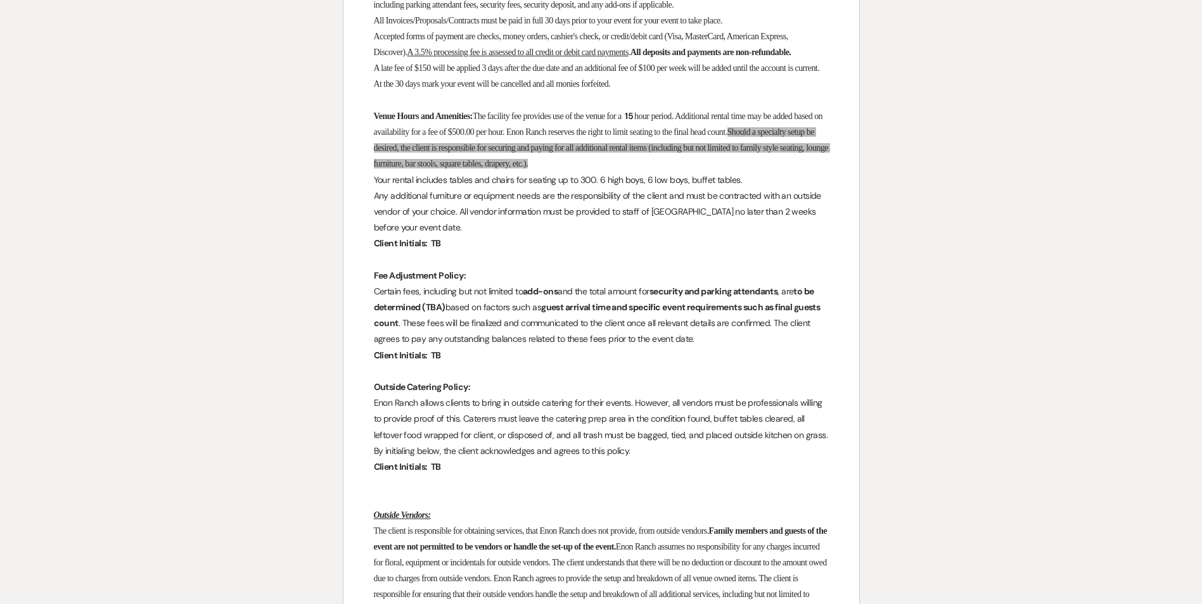
scroll to position [950, 0]
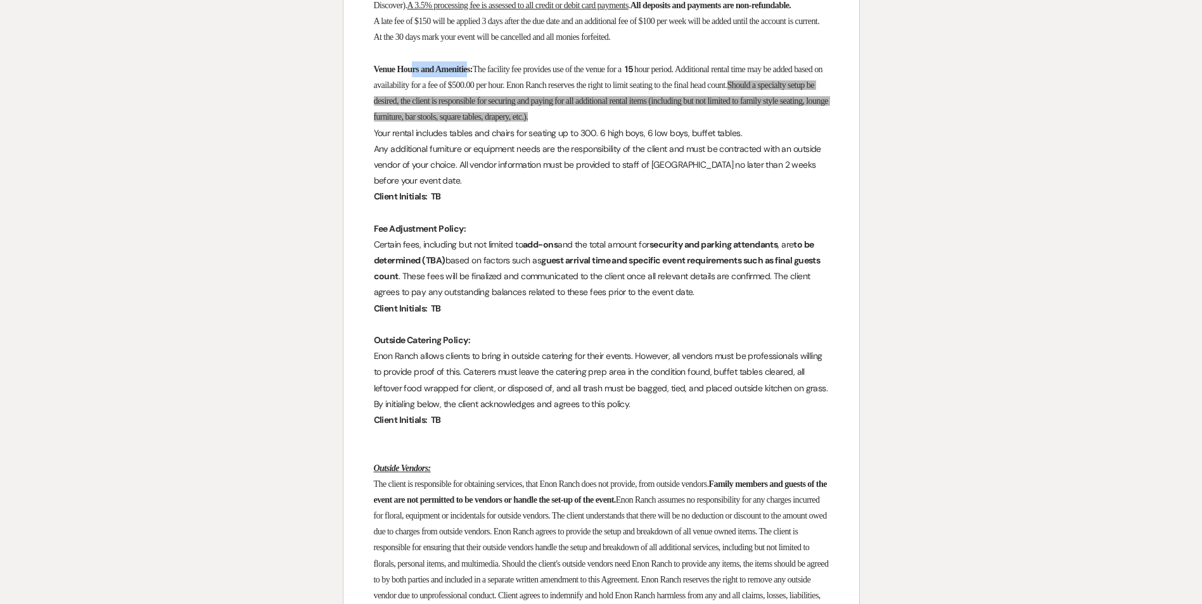
drag, startPoint x: 422, startPoint y: 83, endPoint x: 487, endPoint y: 85, distance: 64.6
click at [473, 74] on strong "Venue Hours and Amenities:" at bounding box center [423, 70] width 99 height 10
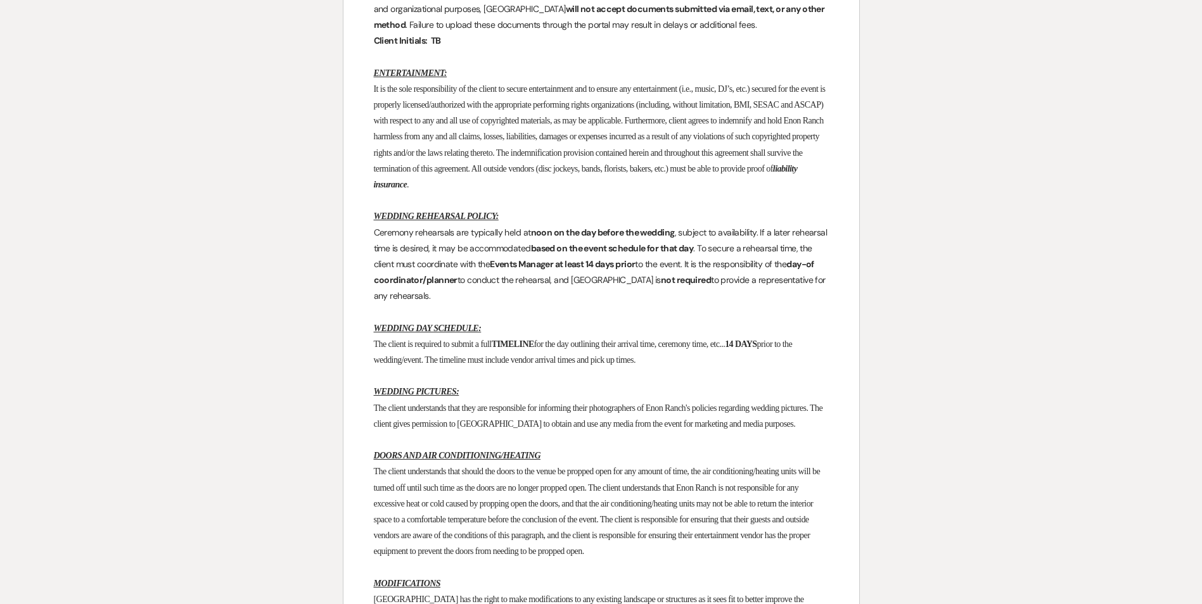
scroll to position [1901, 0]
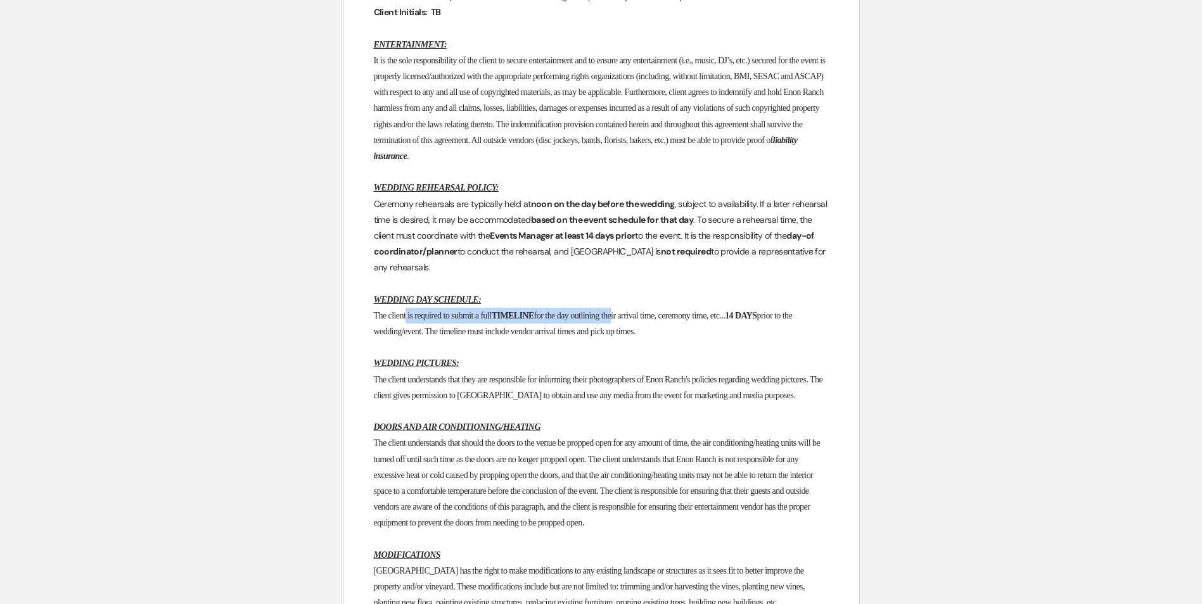
drag, startPoint x: 409, startPoint y: 369, endPoint x: 641, endPoint y: 366, distance: 232.5
click at [638, 340] on p "The client is required to submit a full TIMELINE for the day outlining their ar…" at bounding box center [601, 324] width 455 height 32
drag, startPoint x: 641, startPoint y: 366, endPoint x: 717, endPoint y: 366, distance: 75.4
click at [717, 321] on span "for the day outlining their arrival time, ceremony time, etc..." at bounding box center [629, 316] width 191 height 10
drag, startPoint x: 373, startPoint y: 357, endPoint x: 655, endPoint y: 363, distance: 282.6
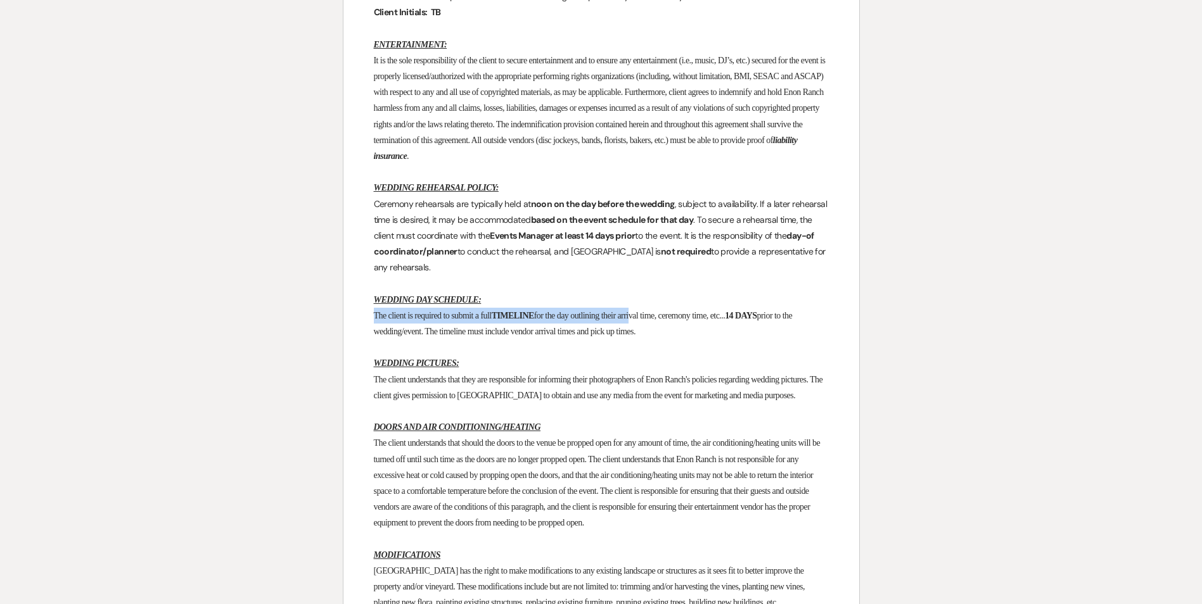
drag, startPoint x: 371, startPoint y: 345, endPoint x: 691, endPoint y: 379, distance: 321.1
drag, startPoint x: 691, startPoint y: 379, endPoint x: 615, endPoint y: 386, distance: 76.3
copy div "WEDDING DAY SCHEDULE: The client is required to submit a full TIMELINE for the …"
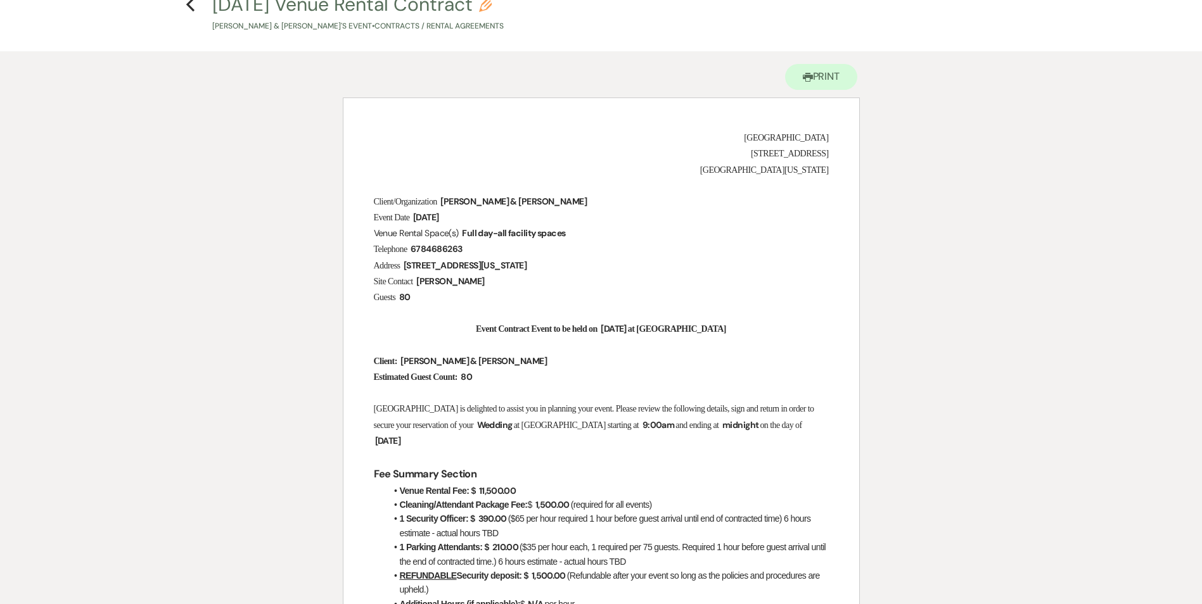
scroll to position [0, 0]
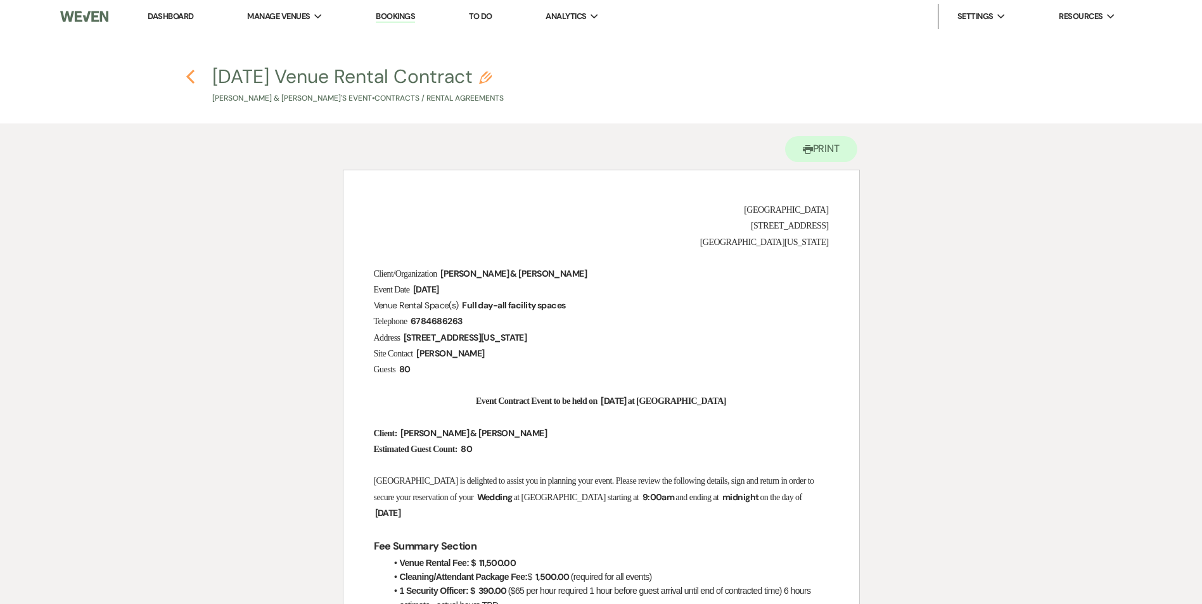
click at [193, 82] on use "button" at bounding box center [190, 77] width 8 height 14
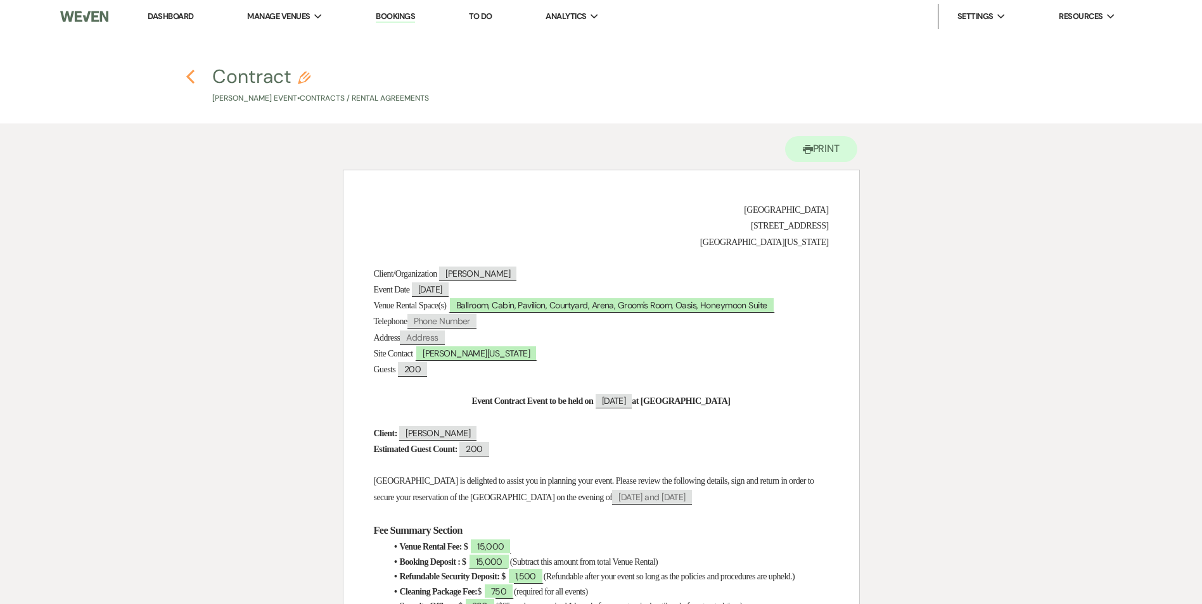
click at [190, 84] on icon "Previous" at bounding box center [191, 76] width 10 height 15
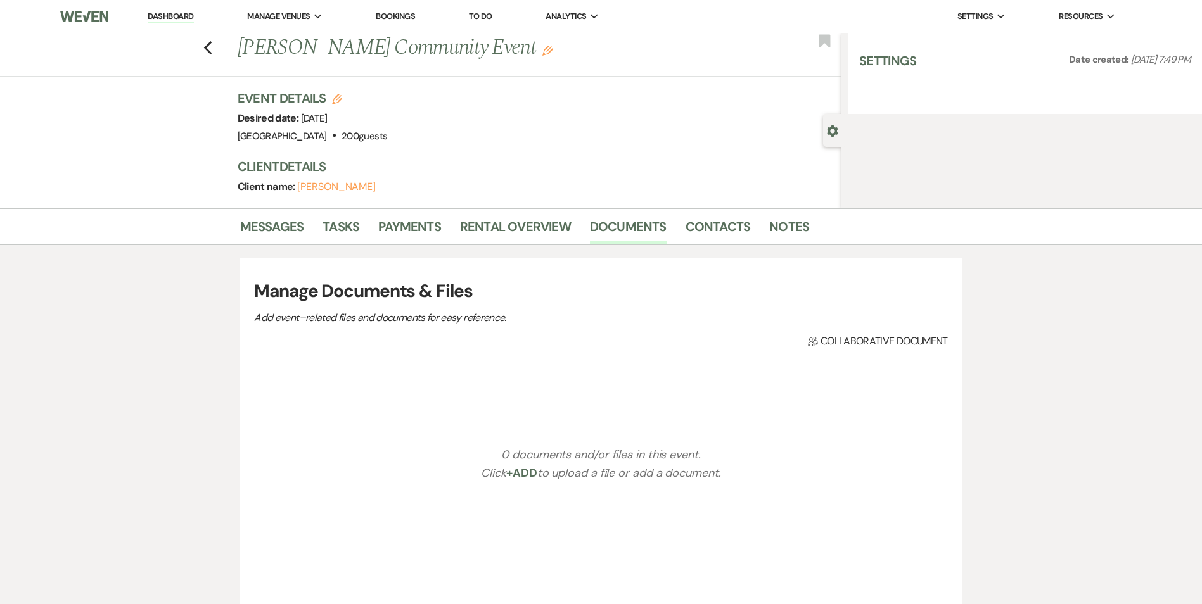
select select "9"
select select "1"
select select "7"
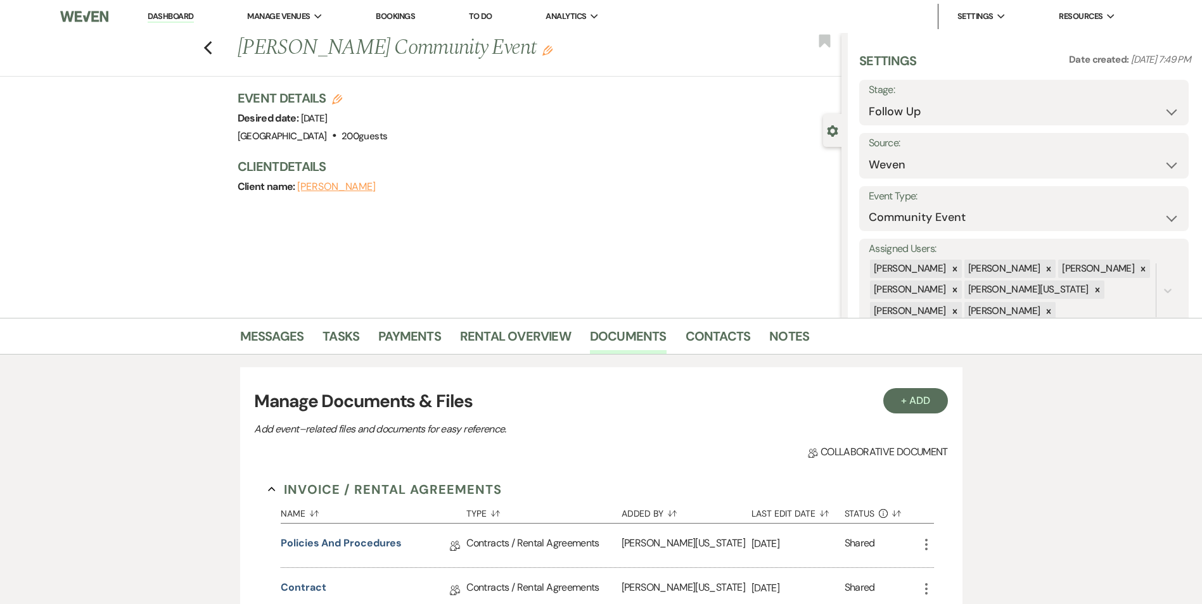
click at [281, 320] on div "Messages Tasks Payments Rental Overview Documents Contacts Notes" at bounding box center [601, 336] width 1202 height 37
click at [281, 327] on link "Messages" at bounding box center [272, 340] width 64 height 28
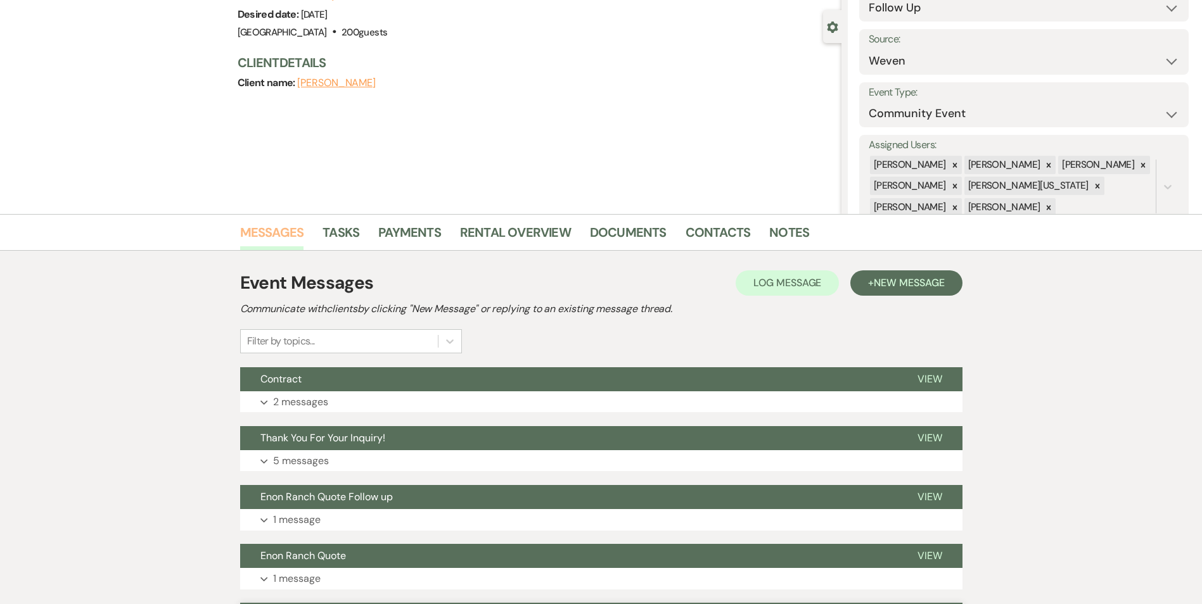
scroll to position [249, 0]
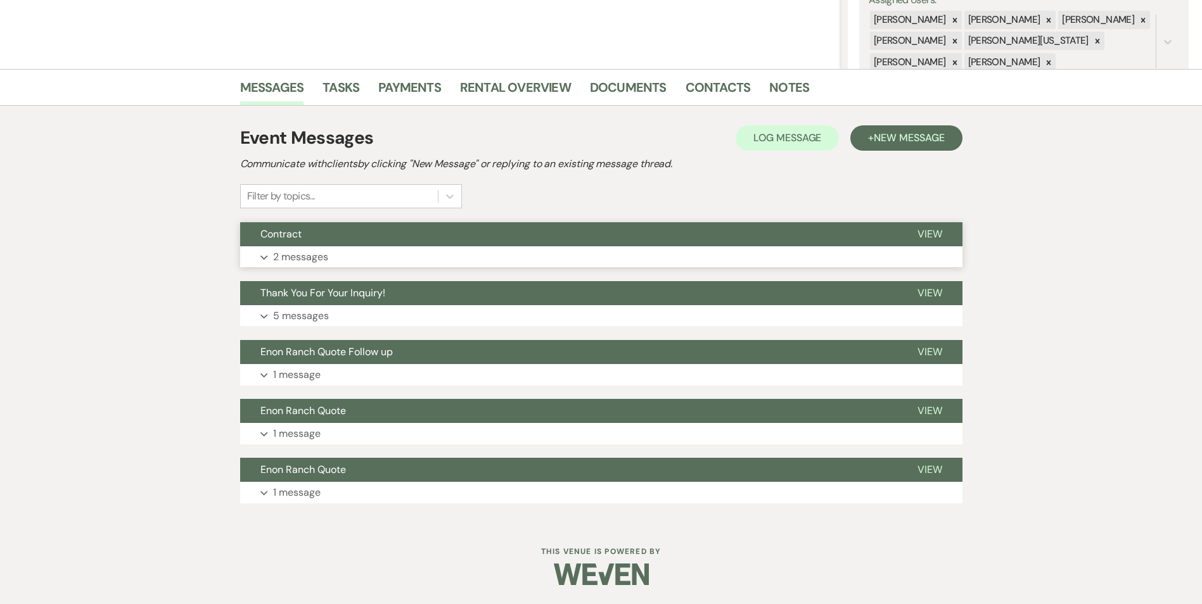
click at [333, 232] on button "Contract" at bounding box center [568, 234] width 657 height 24
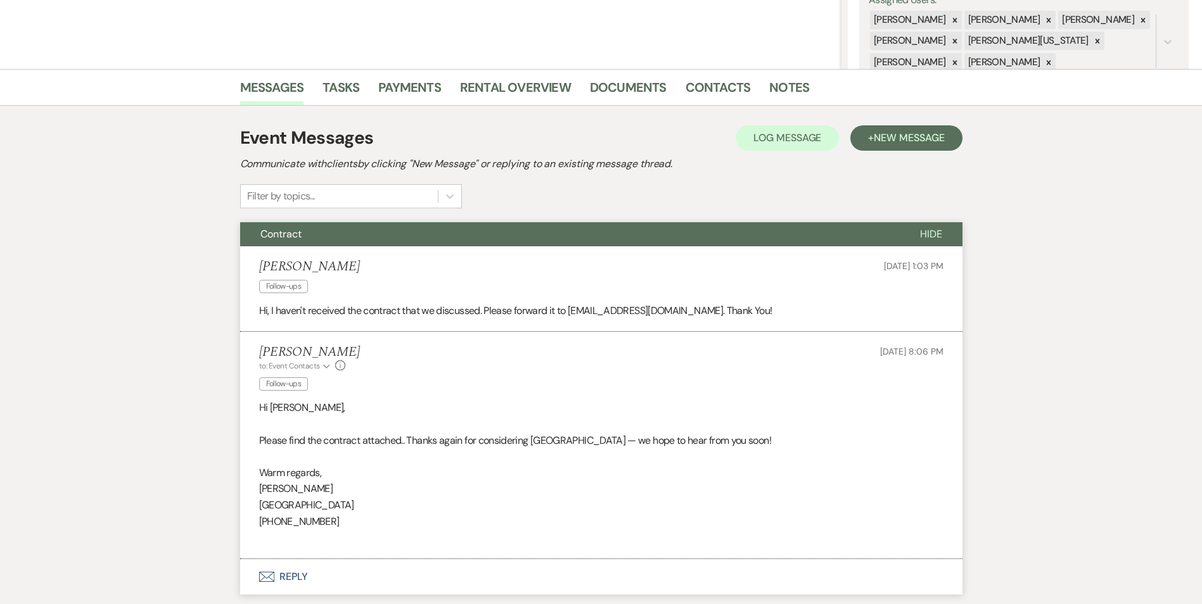
click at [345, 239] on button "Contract" at bounding box center [570, 234] width 660 height 24
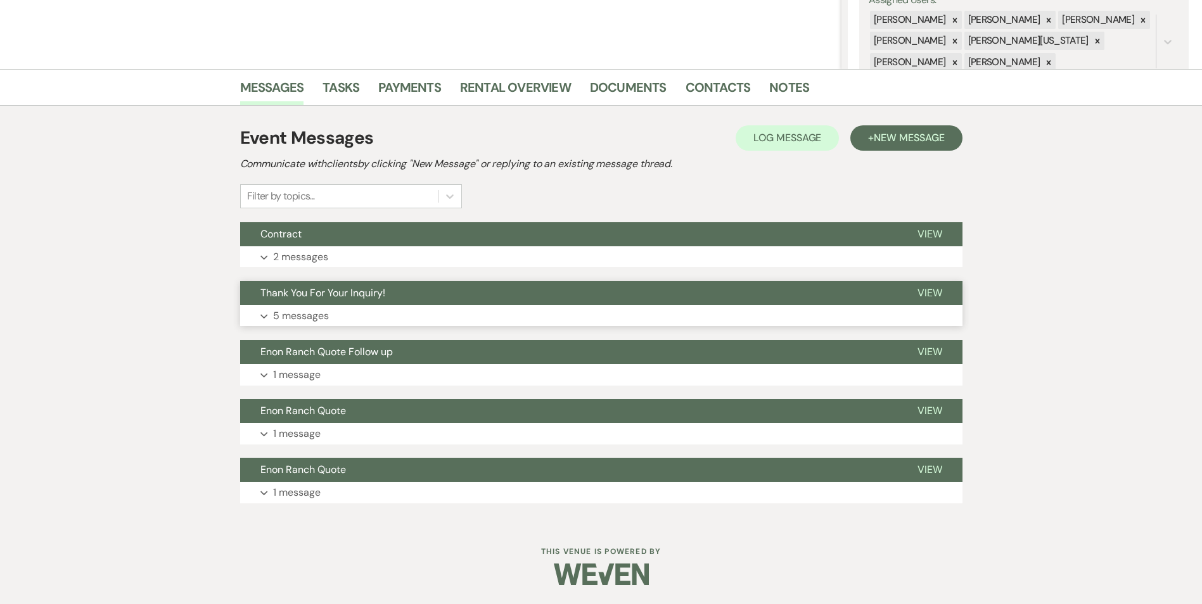
click at [356, 307] on button "Expand 5 messages" at bounding box center [601, 316] width 722 height 22
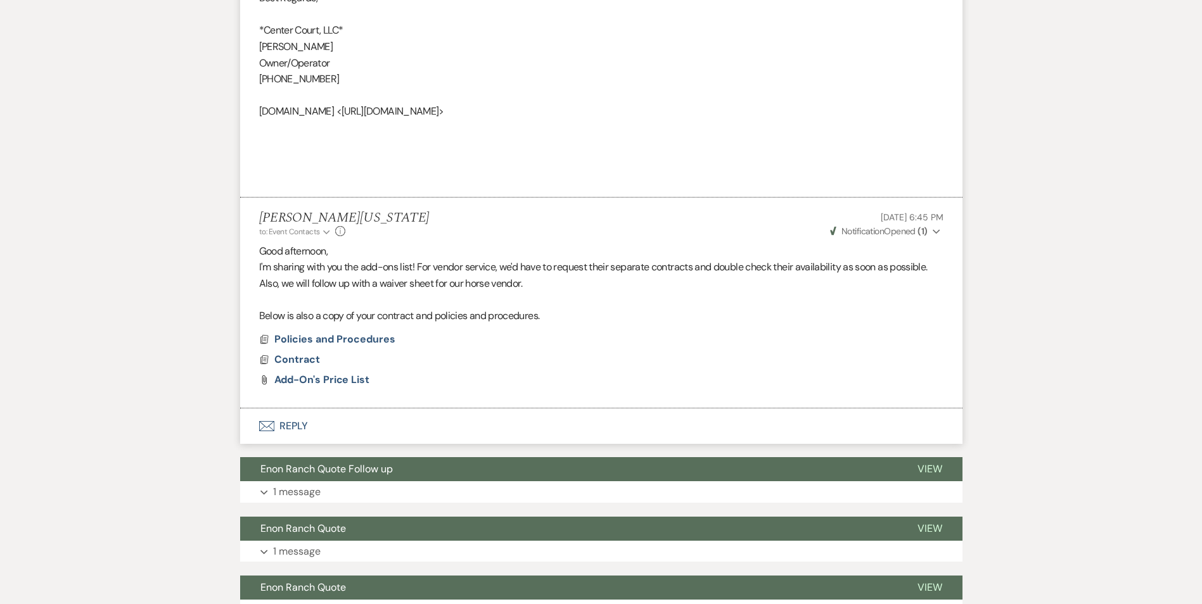
scroll to position [1765, 0]
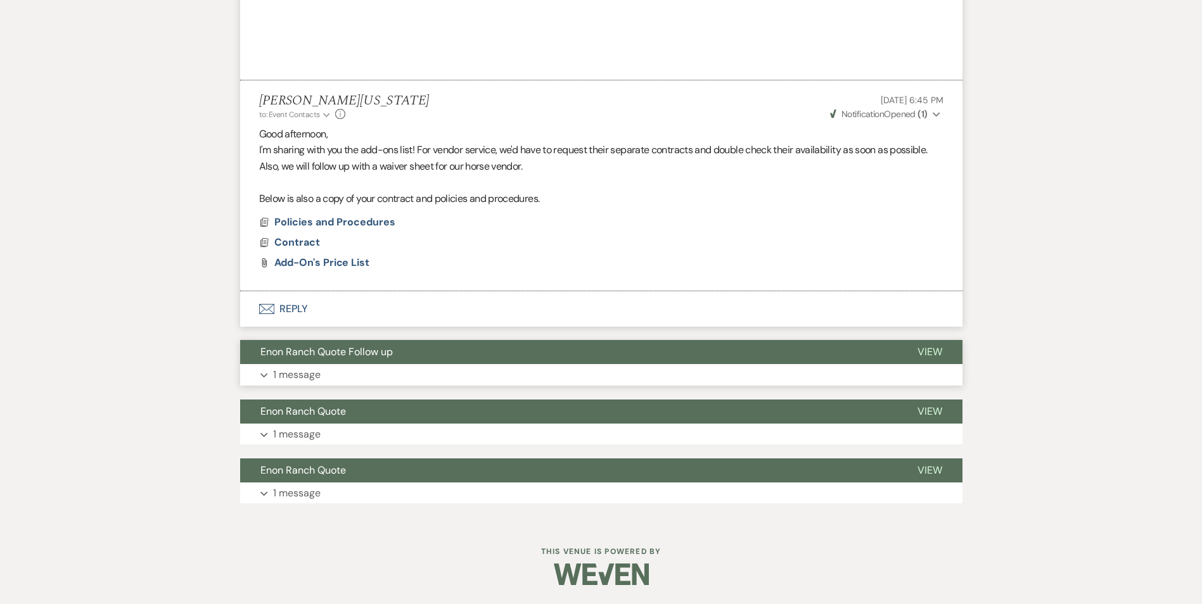
click at [363, 344] on button "Enon Ranch Quote Follow up" at bounding box center [568, 352] width 657 height 24
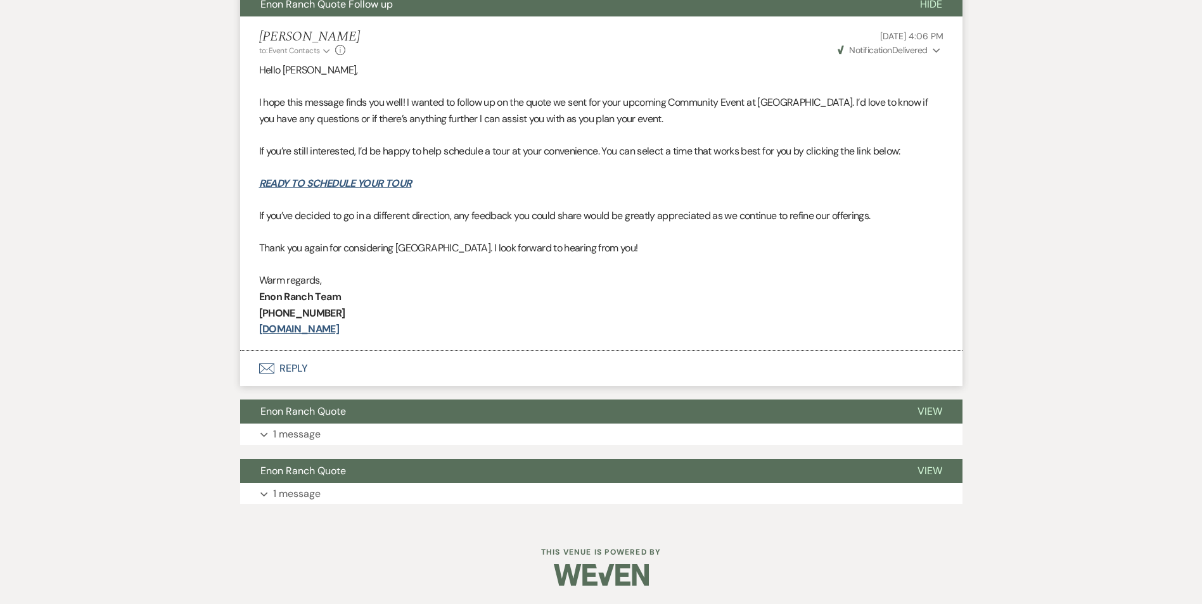
scroll to position [2114, 0]
click at [369, 400] on button "Enon Ranch Quote" at bounding box center [568, 411] width 657 height 24
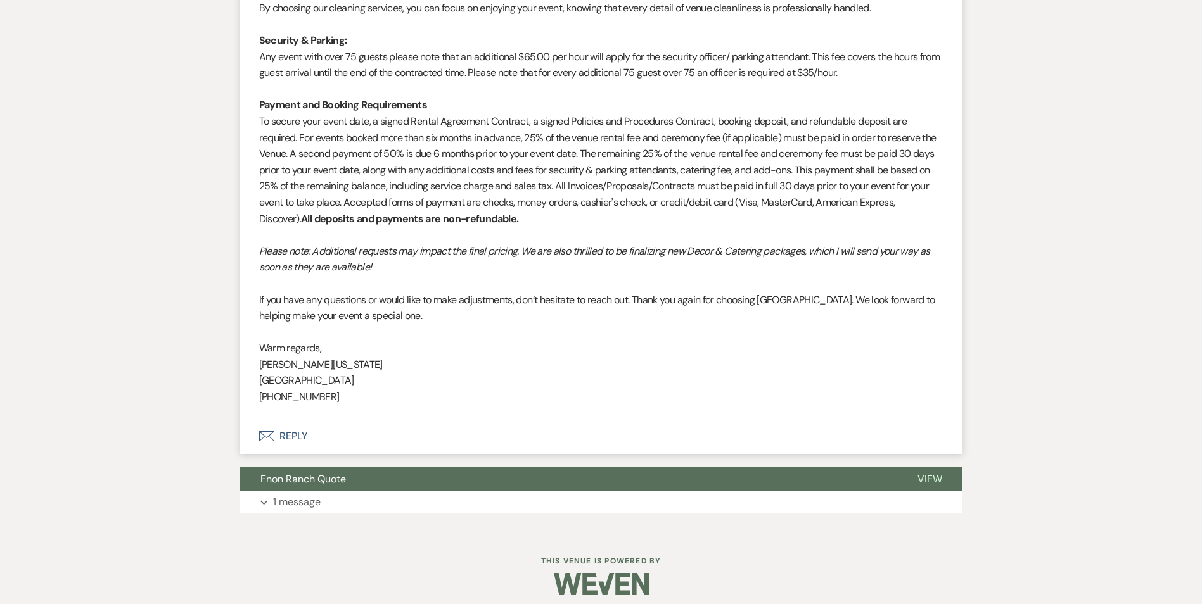
scroll to position [3030, 0]
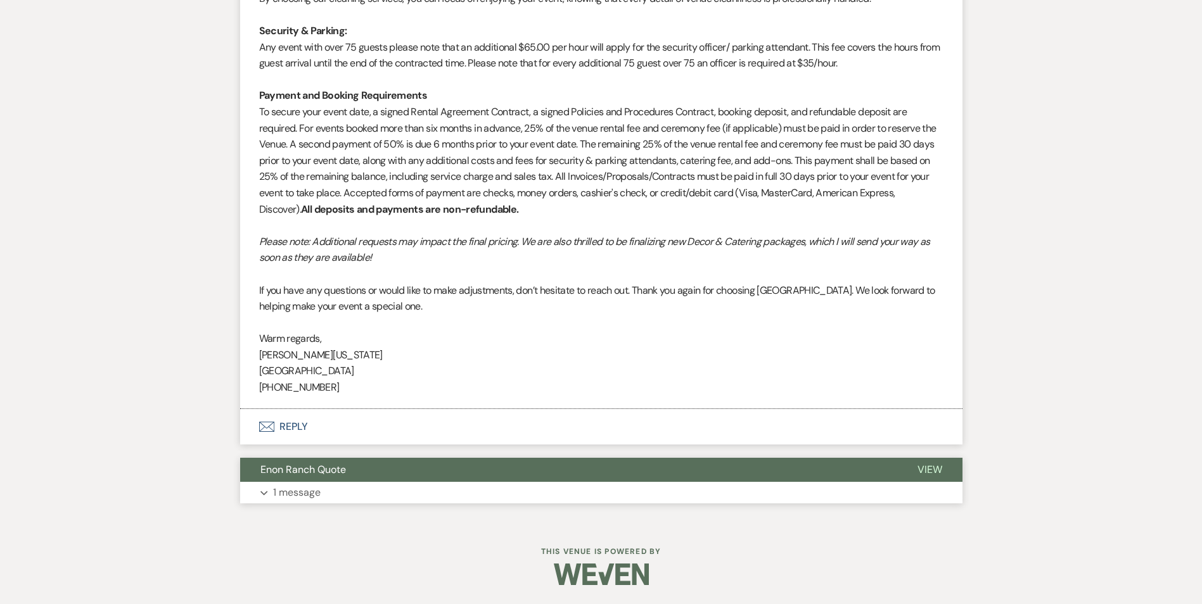
click at [370, 463] on button "Enon Ranch Quote" at bounding box center [568, 470] width 657 height 24
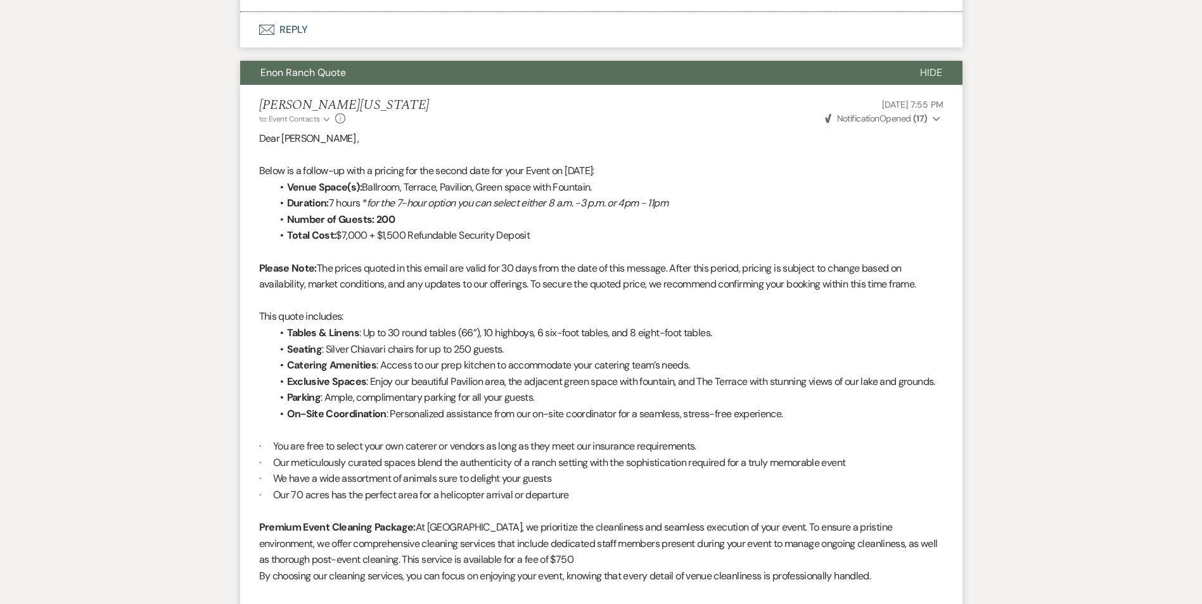
scroll to position [2459, 0]
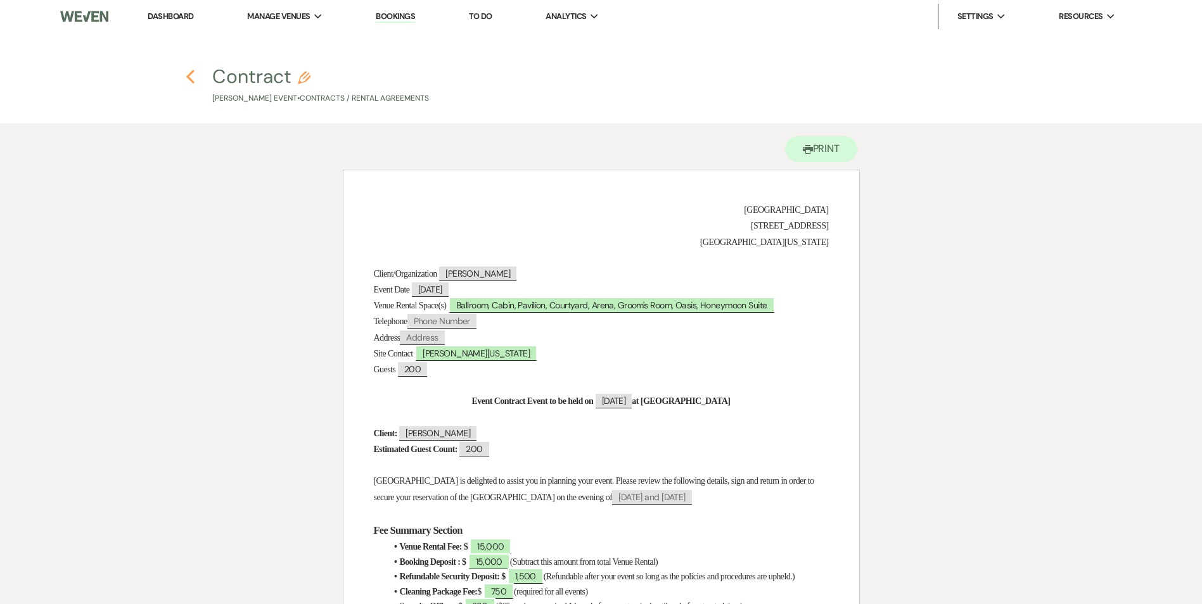
click at [190, 79] on use "button" at bounding box center [190, 77] width 8 height 14
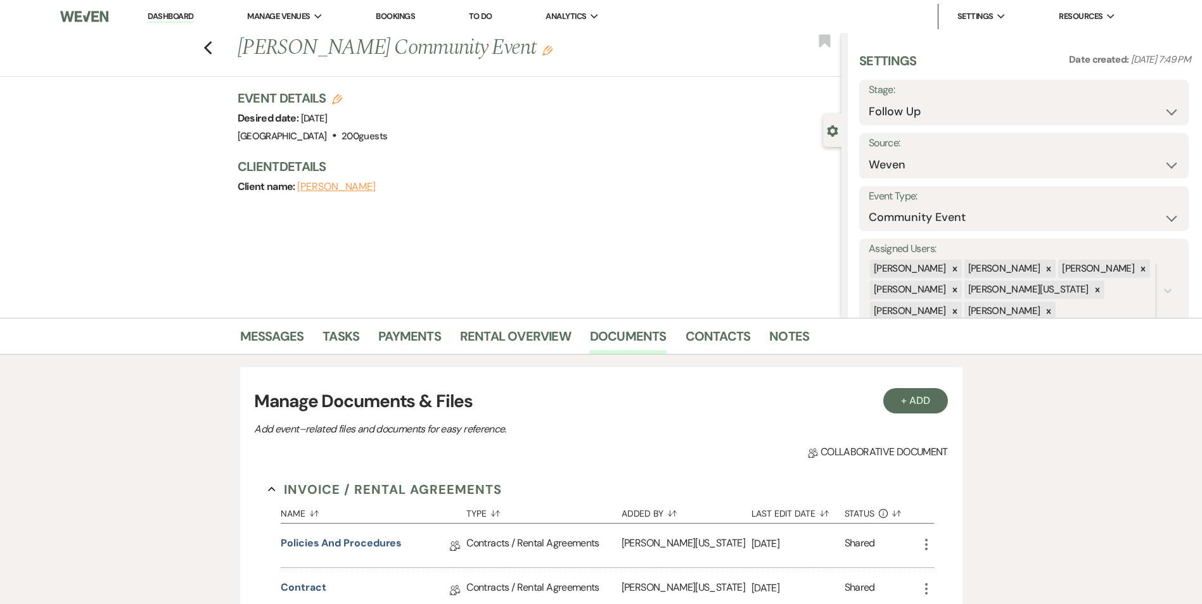
scroll to position [190, 0]
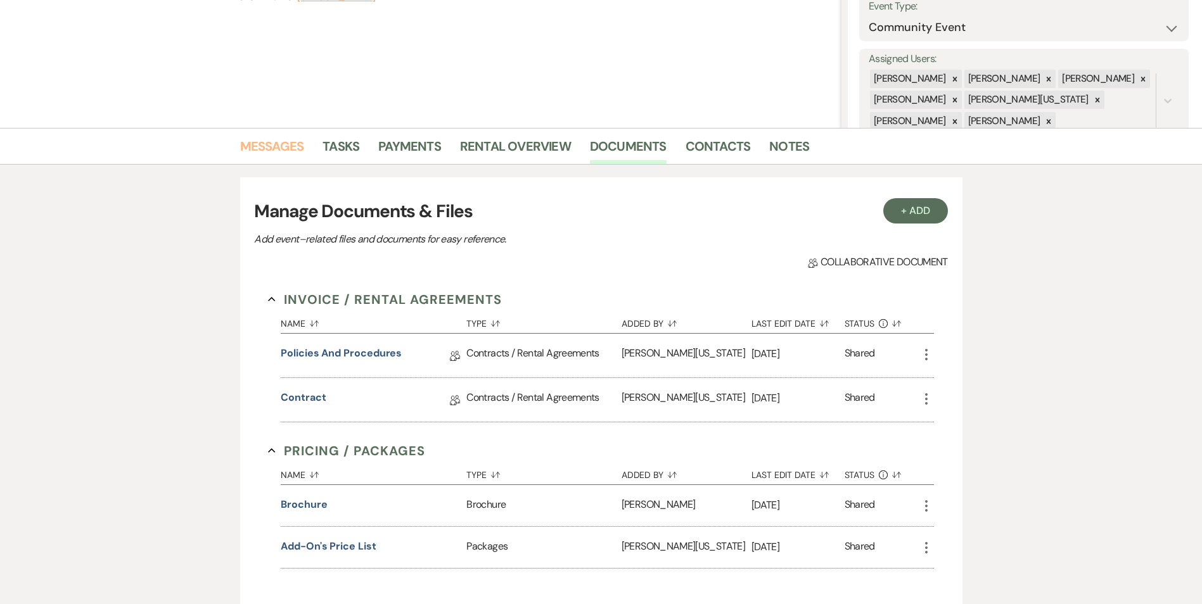
drag, startPoint x: 0, startPoint y: 0, endPoint x: 272, endPoint y: 136, distance: 304.0
click at [272, 136] on link "Messages" at bounding box center [272, 150] width 64 height 28
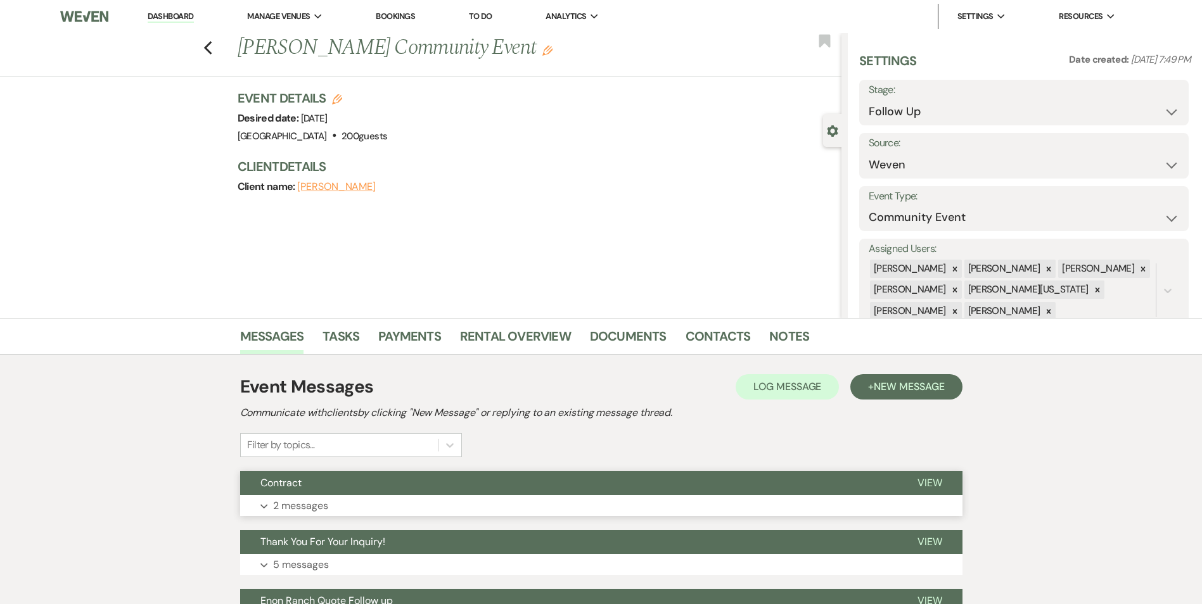
click at [409, 500] on button "Expand 2 messages" at bounding box center [601, 506] width 722 height 22
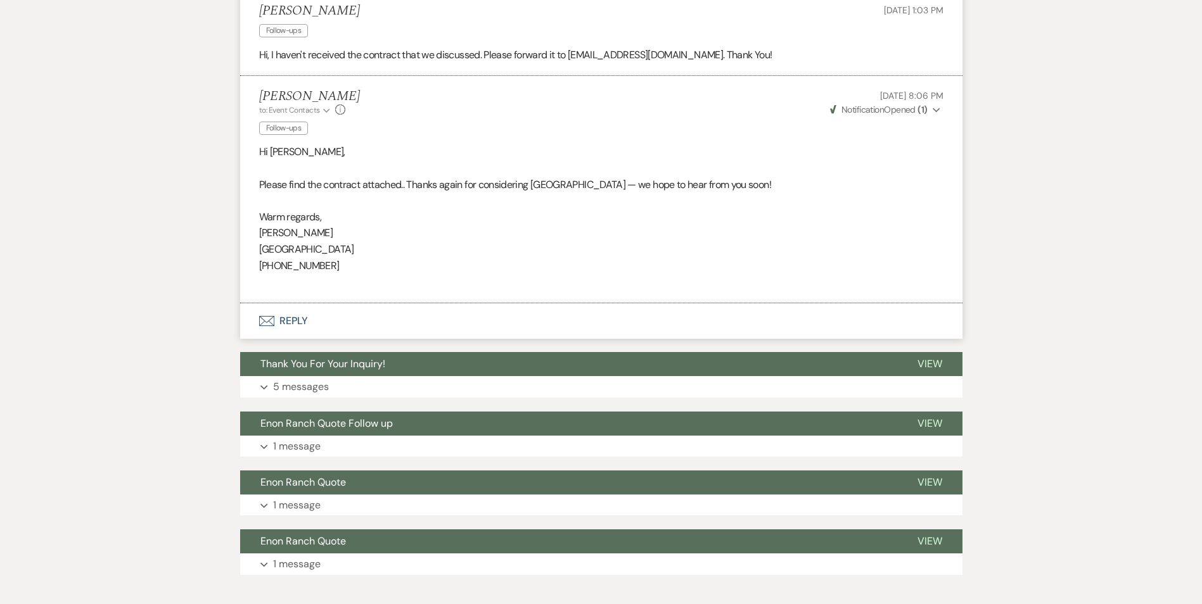
scroll to position [507, 0]
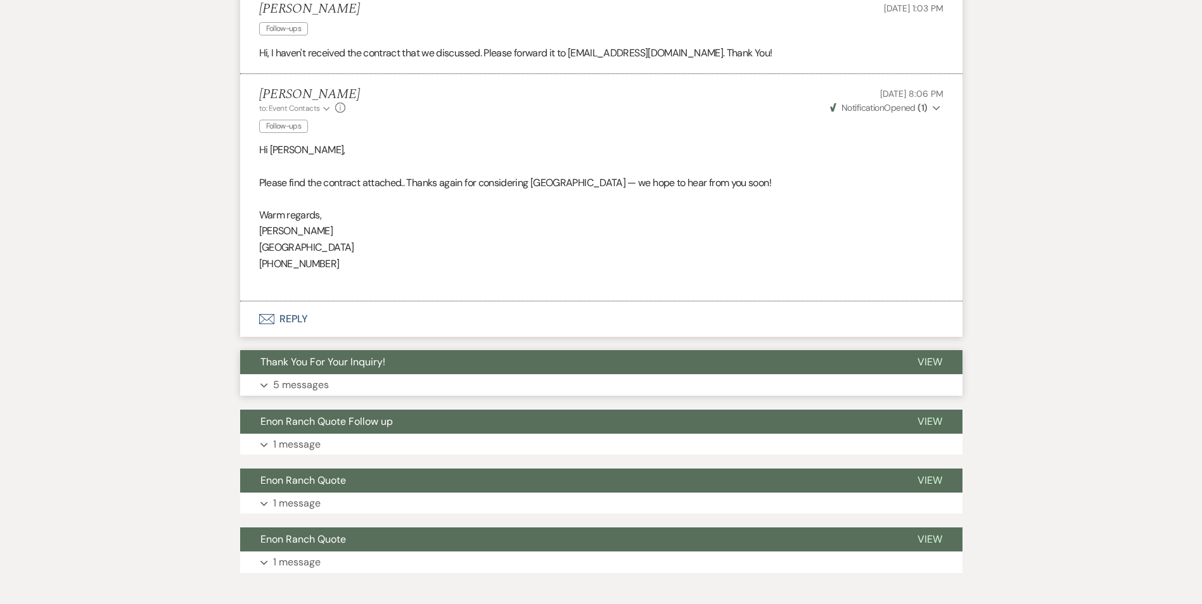
click at [368, 377] on button "Expand 5 messages" at bounding box center [601, 385] width 722 height 22
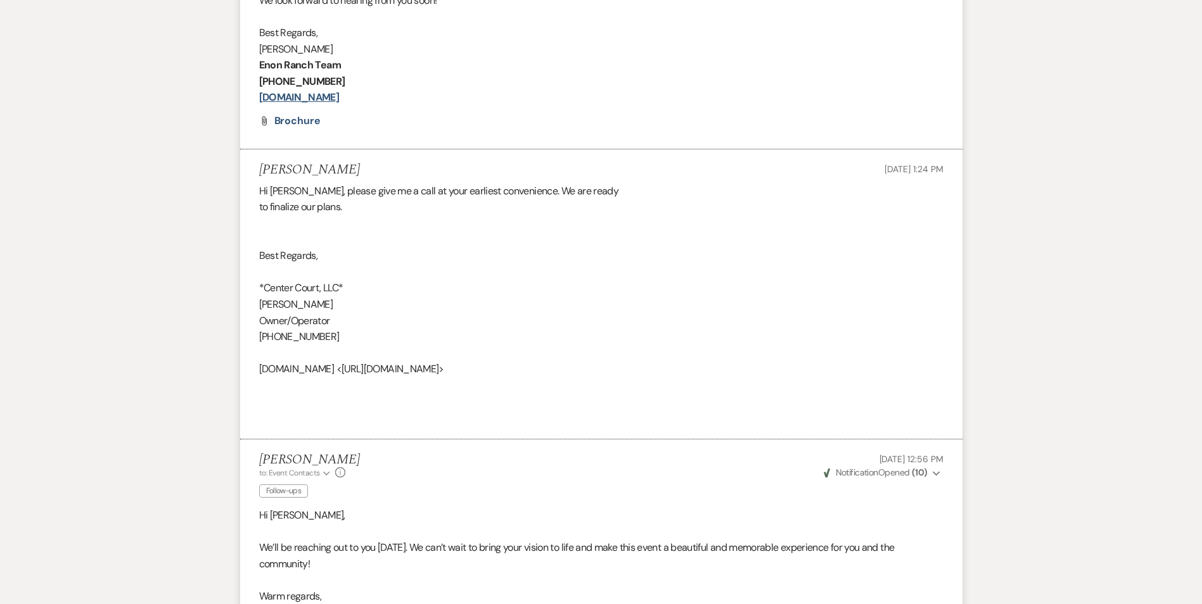
scroll to position [1204, 0]
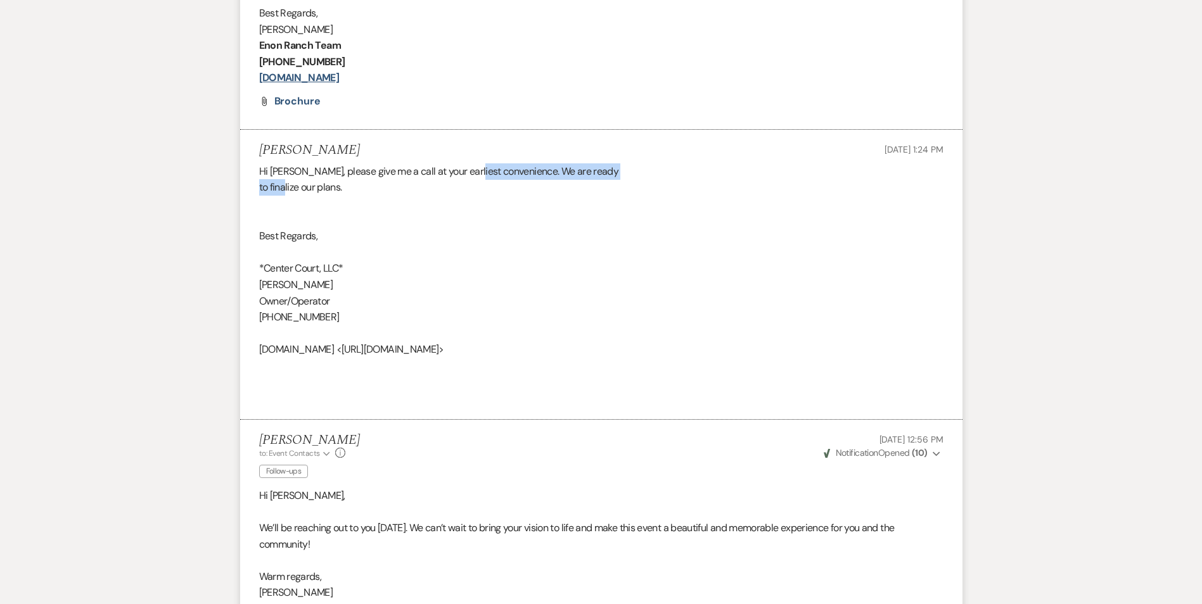
drag, startPoint x: 283, startPoint y: 183, endPoint x: 467, endPoint y: 176, distance: 183.9
click at [467, 176] on div "Hi Imani, please give me a call at your earliest convenience. We are ready to f…" at bounding box center [601, 284] width 684 height 243
drag, startPoint x: 467, startPoint y: 176, endPoint x: 446, endPoint y: 339, distance: 164.2
click at [447, 339] on div "Hi Imani, please give me a call at your earliest convenience. We are ready to f…" at bounding box center [601, 284] width 684 height 243
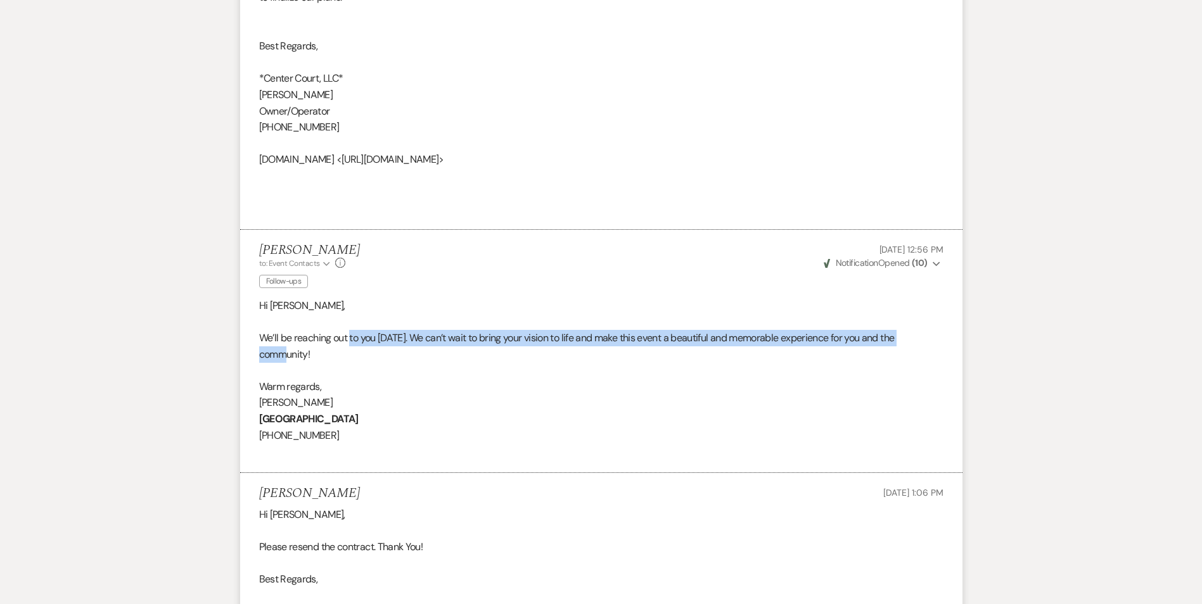
drag, startPoint x: 293, startPoint y: 354, endPoint x: 352, endPoint y: 338, distance: 60.6
click at [352, 338] on p "We’ll be reaching out to you today. We can’t wait to bring your vision to life …" at bounding box center [601, 346] width 684 height 32
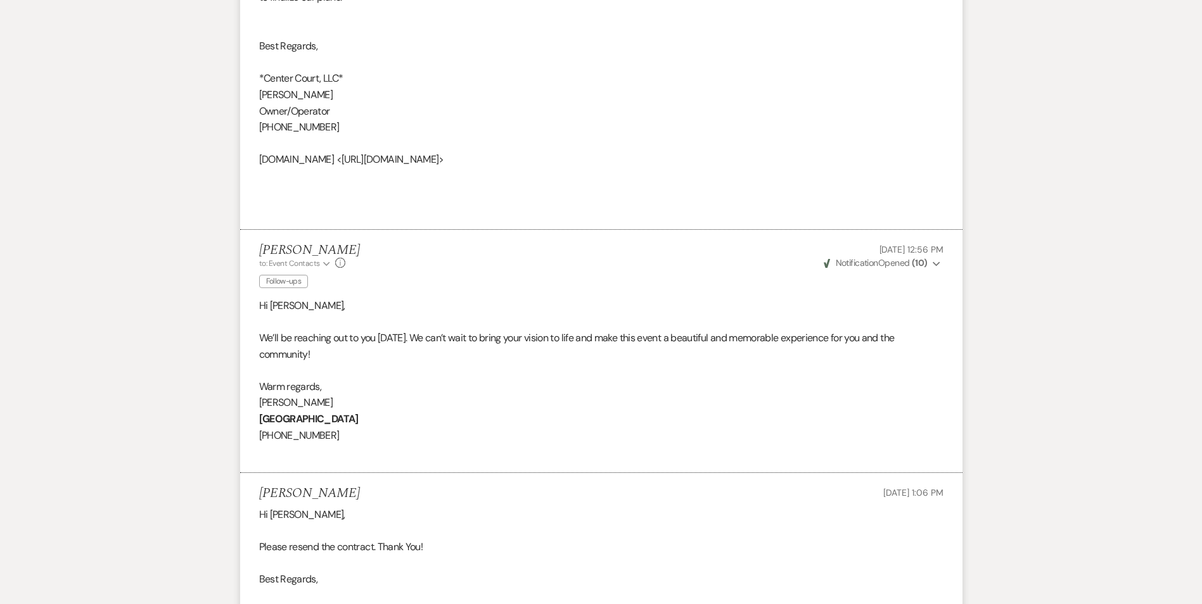
drag, startPoint x: 352, startPoint y: 338, endPoint x: 357, endPoint y: 360, distance: 22.7
click at [357, 360] on p "We’ll be reaching out to you today. We can’t wait to bring your vision to life …" at bounding box center [601, 346] width 684 height 32
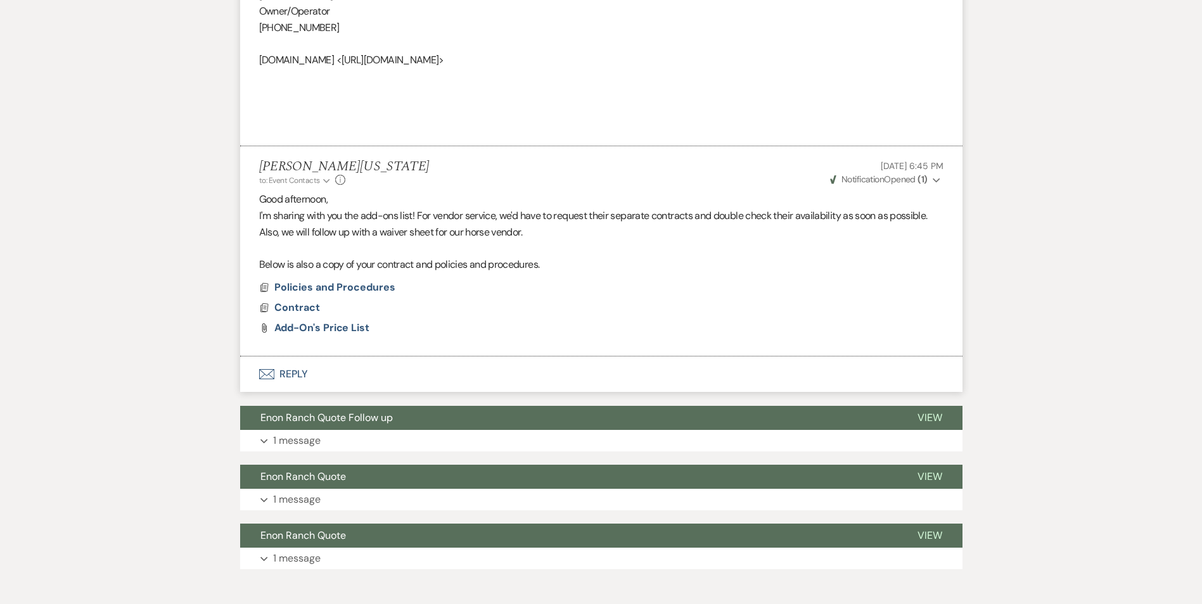
scroll to position [2027, 0]
click at [345, 420] on span "Enon Ranch Quote Follow up" at bounding box center [326, 417] width 132 height 13
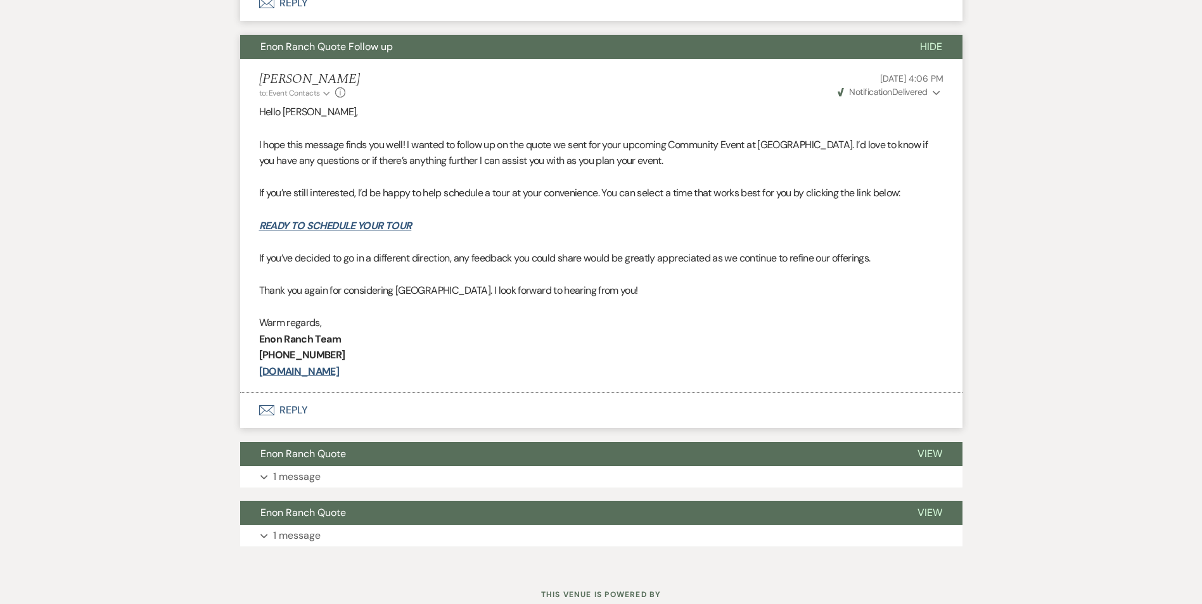
scroll to position [2441, 0]
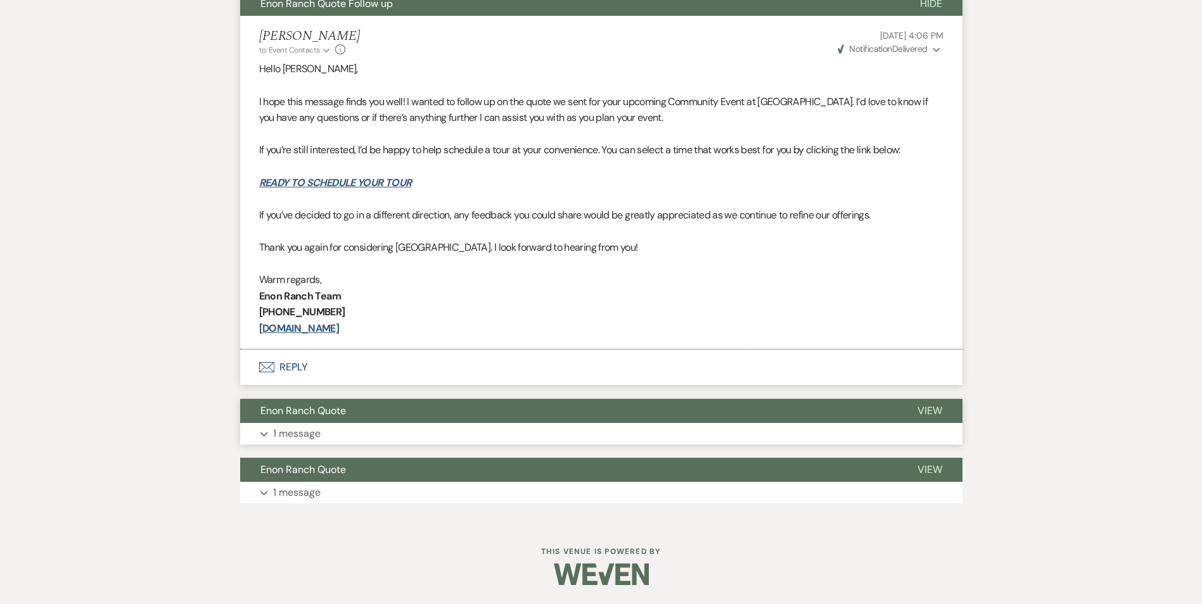
click at [343, 408] on span "Enon Ranch Quote" at bounding box center [303, 410] width 86 height 13
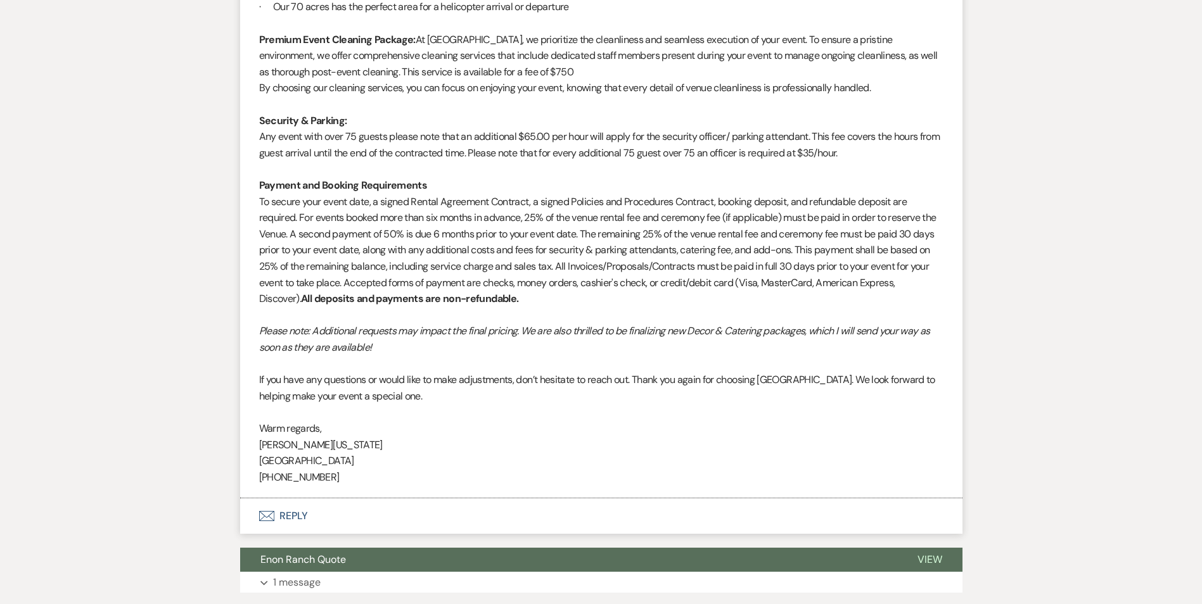
scroll to position [3357, 0]
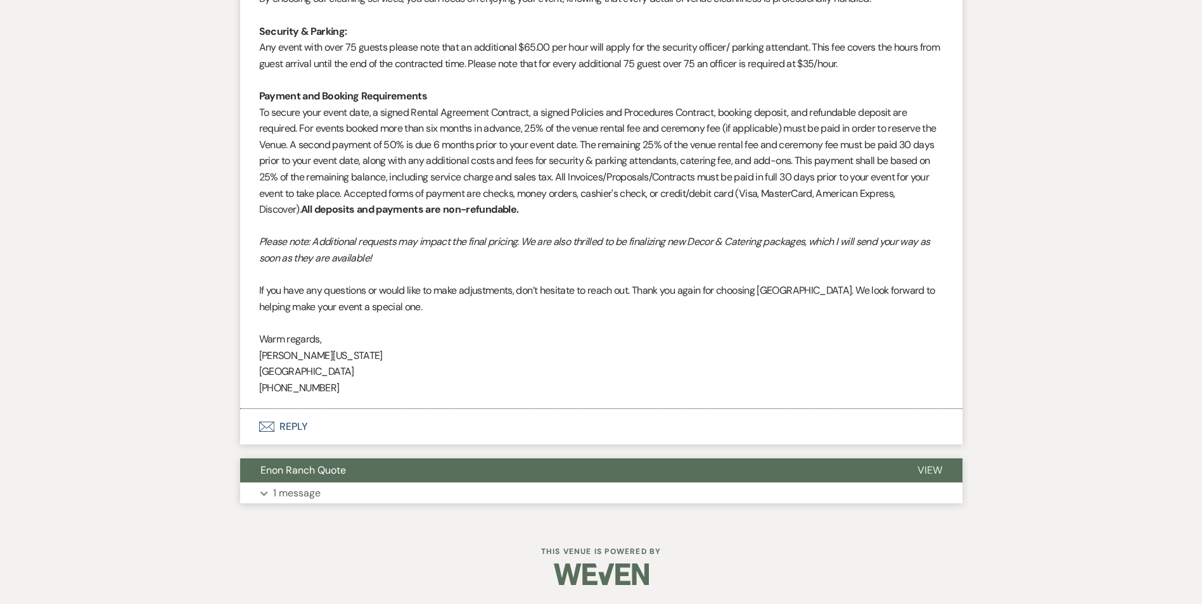
click at [338, 469] on span "Enon Ranch Quote" at bounding box center [303, 470] width 86 height 13
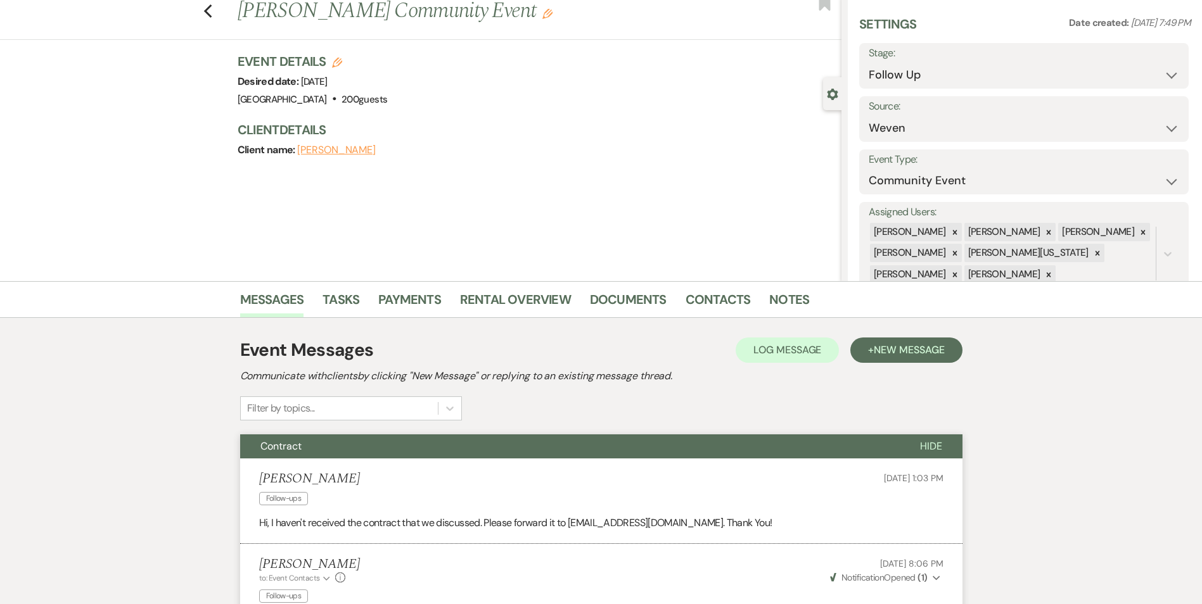
scroll to position [0, 0]
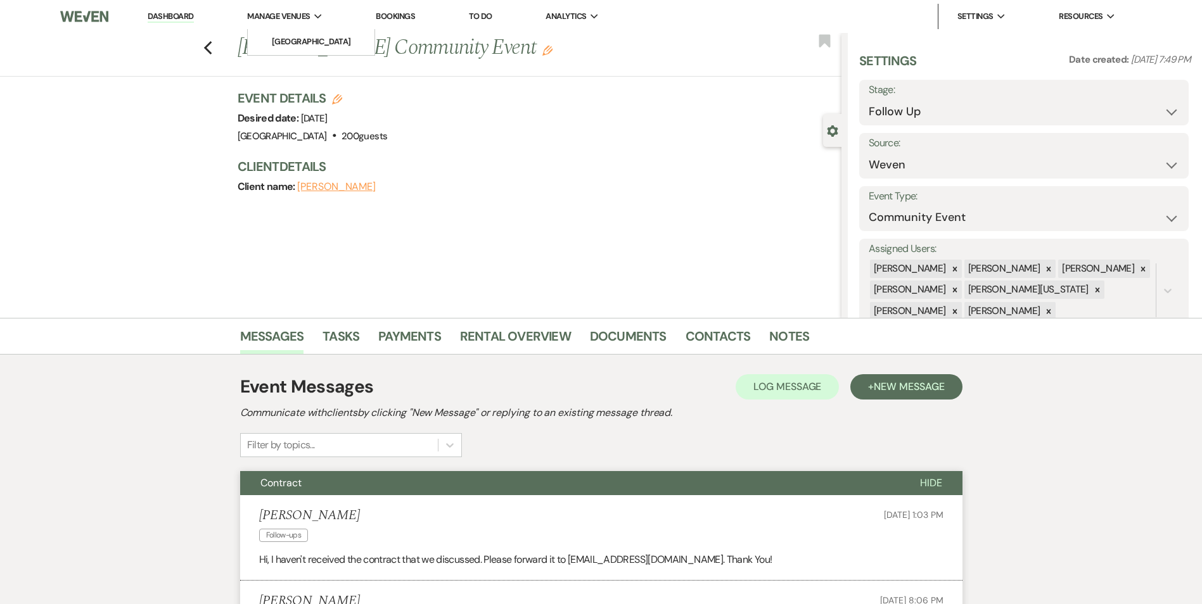
click at [293, 19] on span "Manage Venues" at bounding box center [278, 16] width 63 height 13
click at [293, 31] on link "[GEOGRAPHIC_DATA]" at bounding box center [311, 41] width 127 height 25
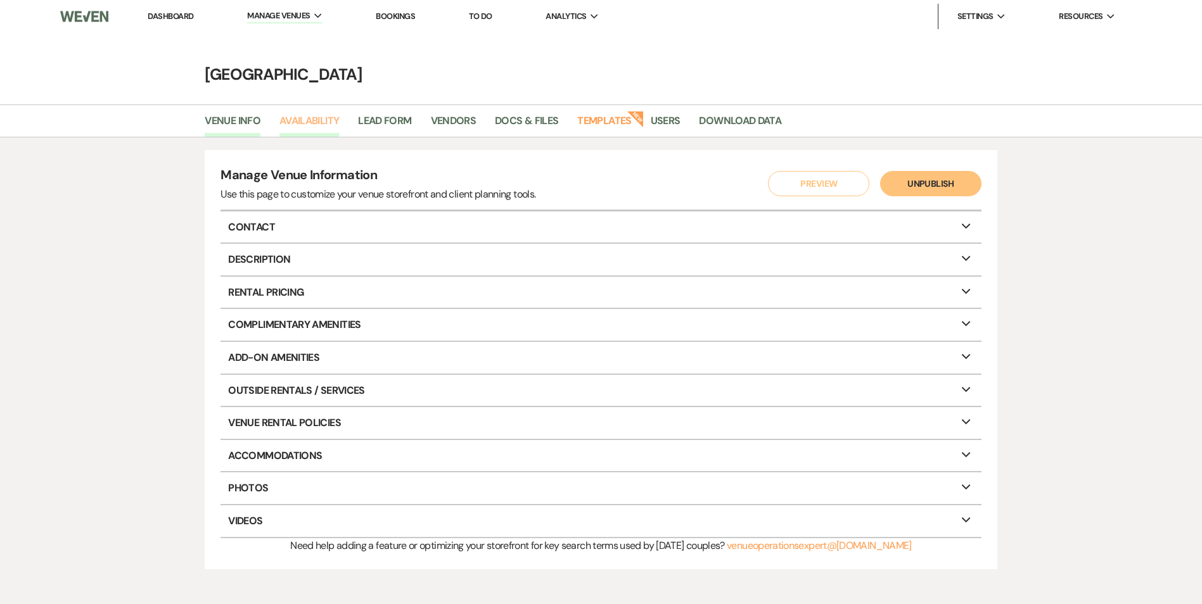
click at [319, 115] on link "Availability" at bounding box center [309, 125] width 60 height 24
select select "2"
select select "2026"
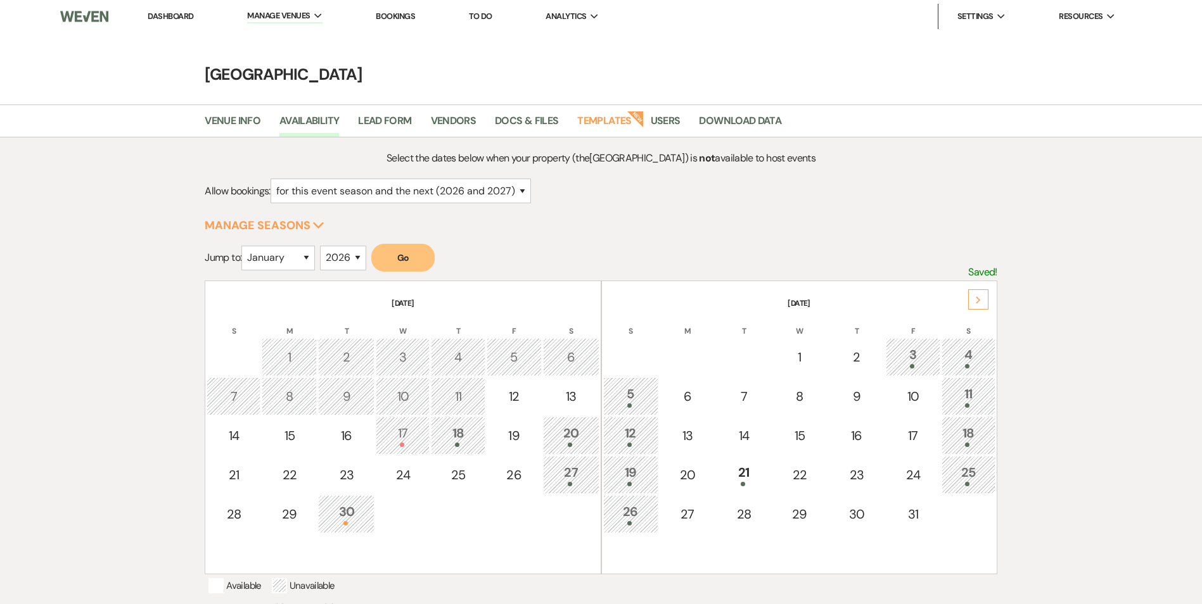
click at [388, 432] on div "17" at bounding box center [403, 435] width 40 height 23
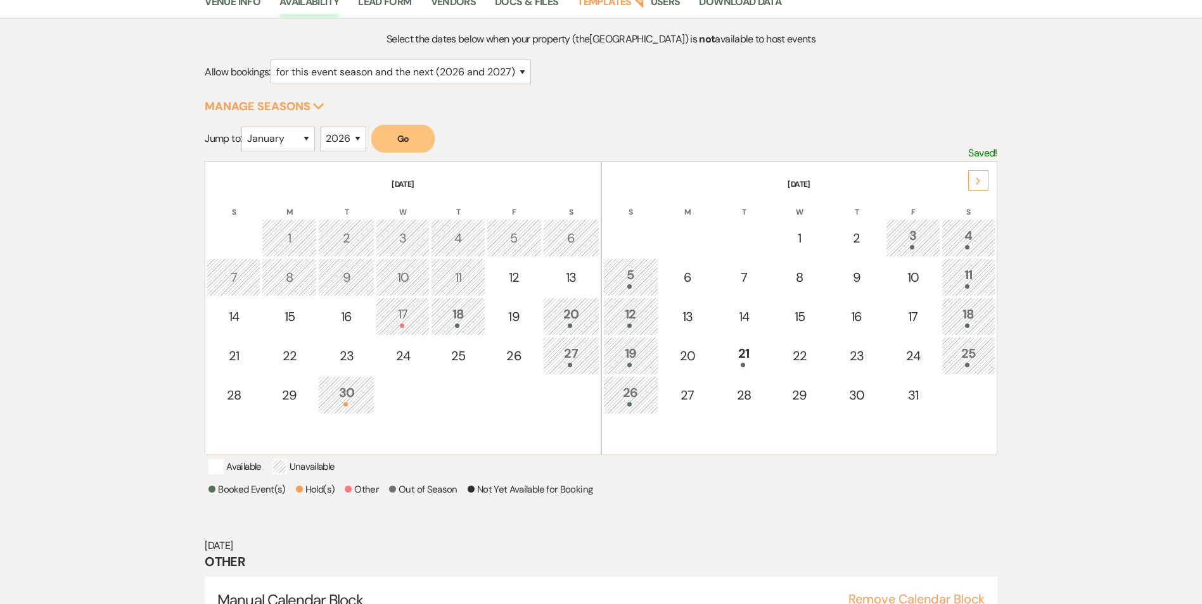
scroll to position [184, 0]
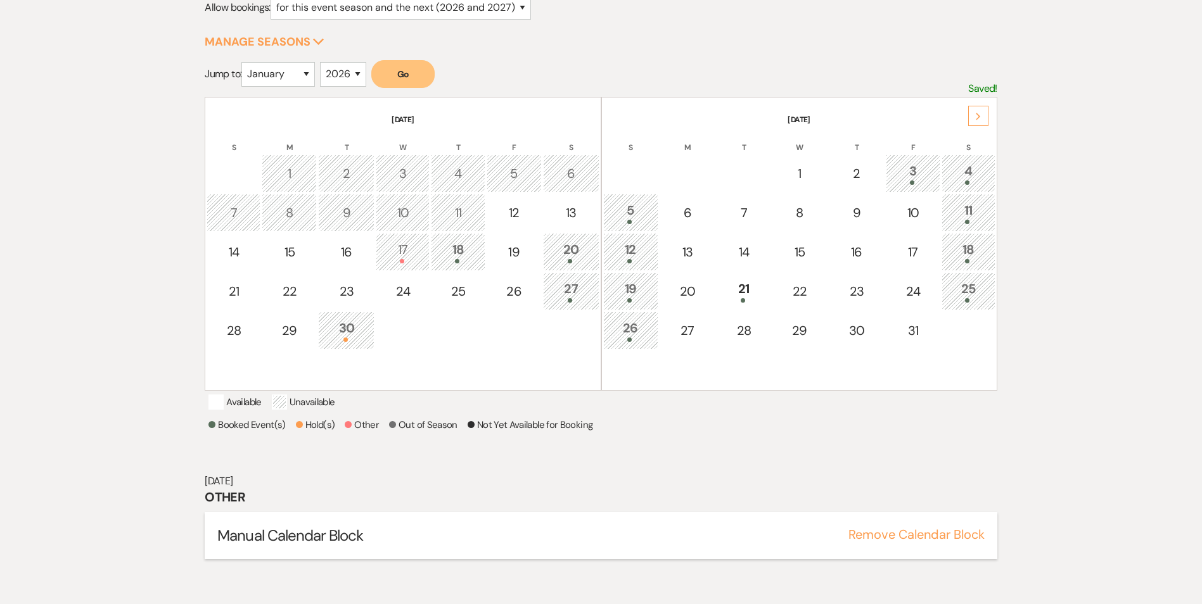
click at [326, 559] on div "Manual Calendar Block Remove Calendar Block" at bounding box center [601, 536] width 792 height 47
click at [310, 545] on span "Manual Calendar Block" at bounding box center [290, 536] width 146 height 20
click at [889, 541] on button "Remove Calendar Block" at bounding box center [916, 534] width 136 height 13
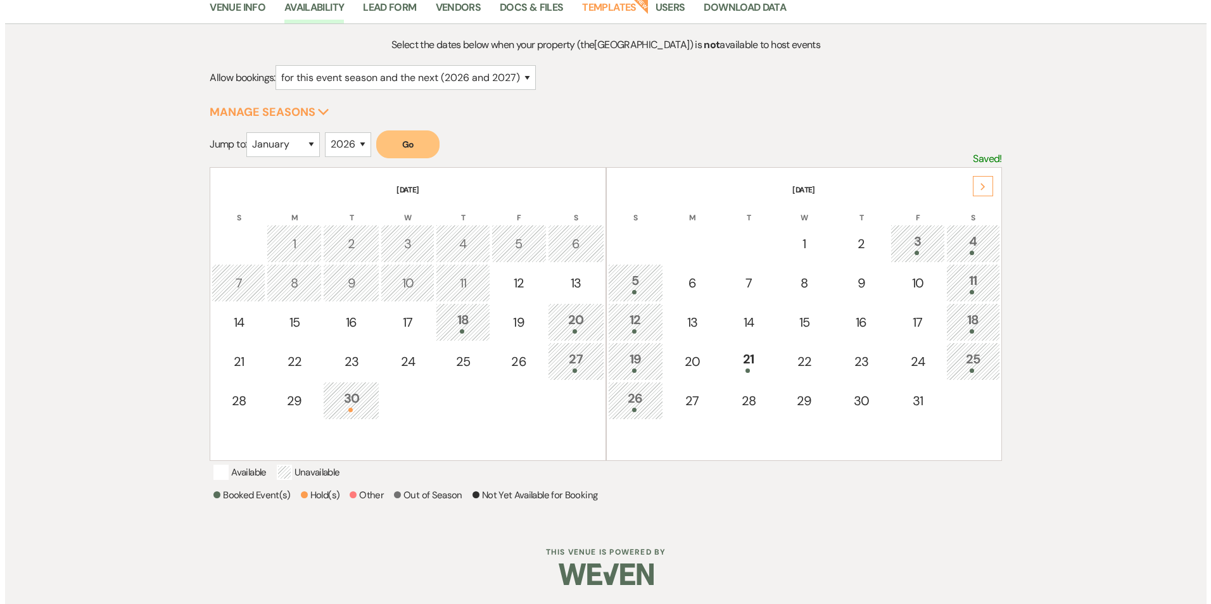
scroll to position [130, 0]
click at [393, 313] on div "17" at bounding box center [403, 322] width 40 height 19
select select "other"
select select "false"
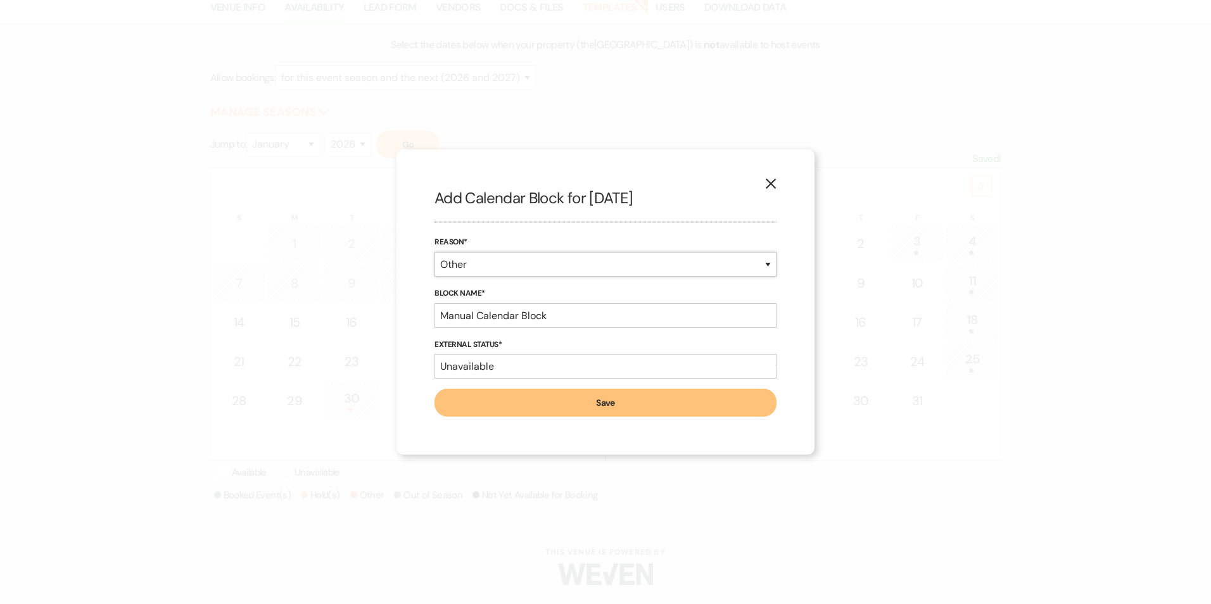
click at [492, 272] on select "Booked Event Hold Other" at bounding box center [606, 264] width 342 height 25
select select "hold"
click at [435, 277] on select "Booked Event Hold Other" at bounding box center [606, 264] width 342 height 25
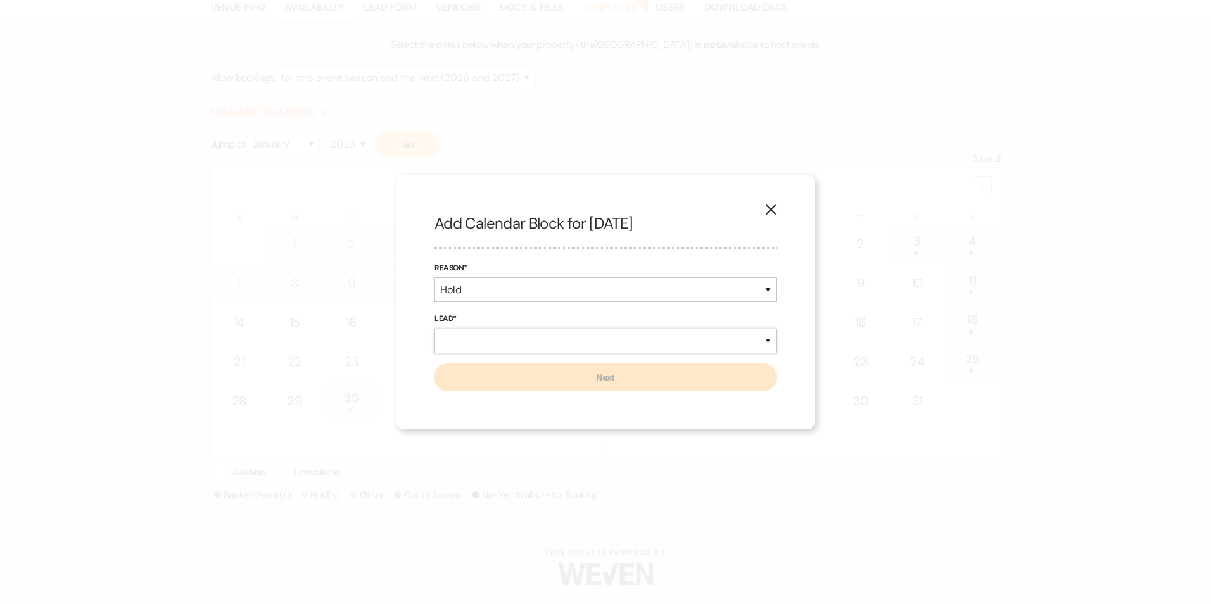
click at [477, 348] on select "New Lead Existing Lead" at bounding box center [606, 341] width 342 height 25
select select "newLead"
click at [435, 329] on select "New Lead Existing Lead" at bounding box center [606, 341] width 342 height 25
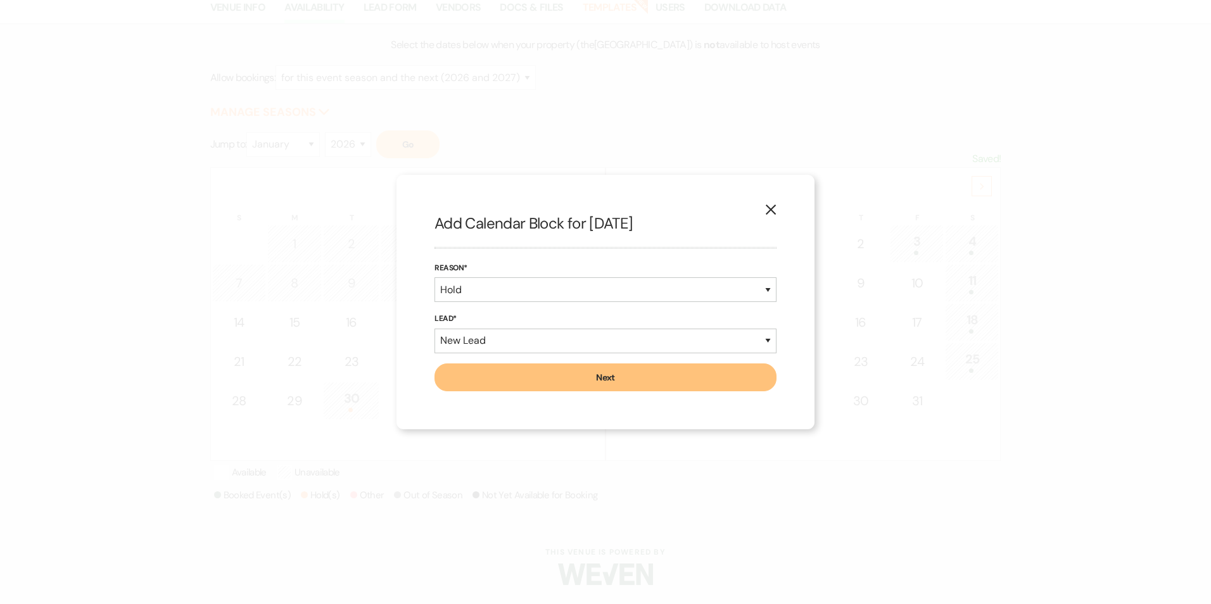
click at [496, 385] on button "Next" at bounding box center [606, 378] width 342 height 28
select select "637"
select select "false"
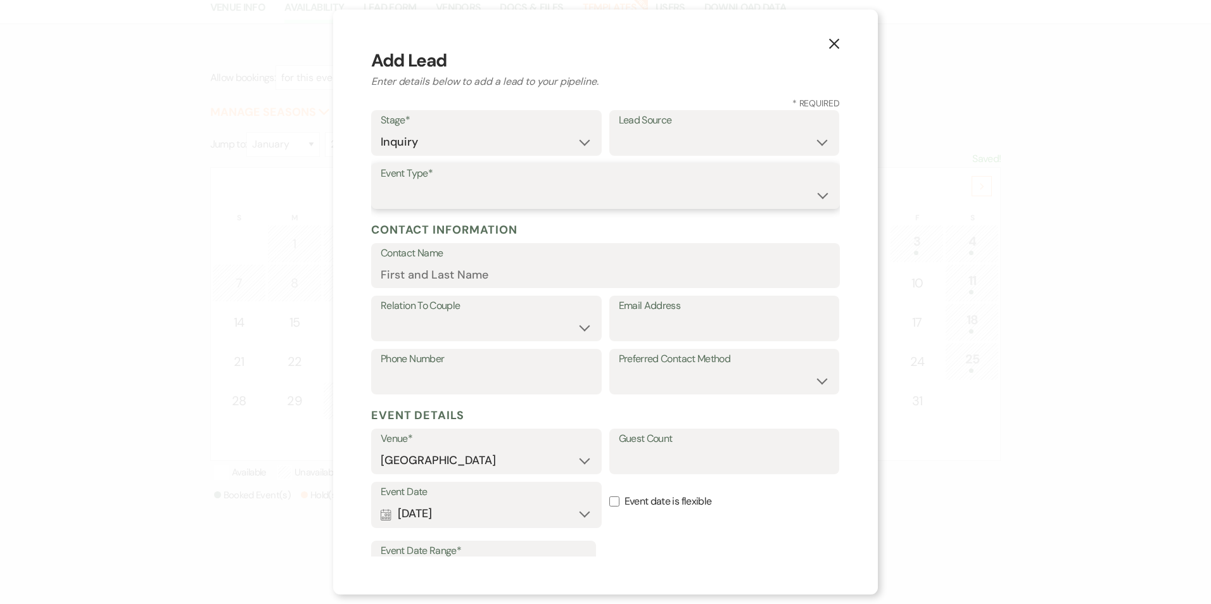
click at [441, 194] on select "Wedding Anniversary Party Baby Shower Bachelorette / Bachelor Party Birthday Pa…" at bounding box center [606, 195] width 450 height 25
select select "7"
click at [381, 183] on select "Wedding Anniversary Party Baby Shower Bachelorette / Bachelor Party Birthday Pa…" at bounding box center [606, 195] width 450 height 25
click at [471, 283] on input "Contact Name" at bounding box center [606, 274] width 450 height 25
type input "Wayne Martin"
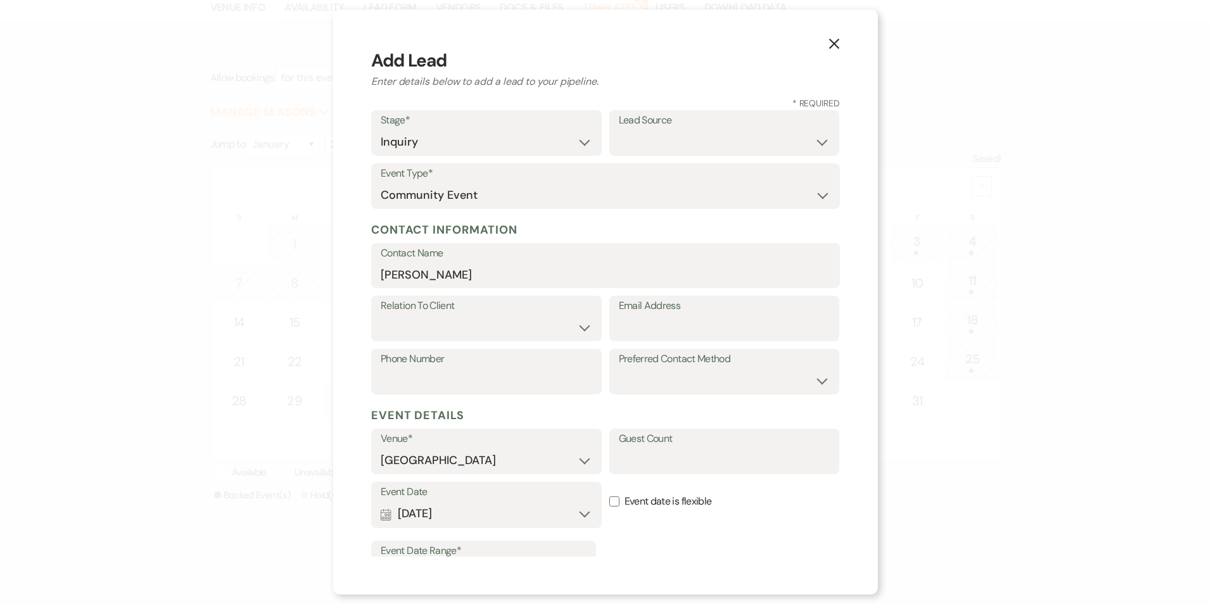
click at [478, 341] on div "Relation To Client Client Event Planner Parent of Client Family Member Friend O…" at bounding box center [486, 319] width 231 height 46
click at [478, 336] on select "Client Event Planner Parent of Client Family Member Friend Other" at bounding box center [487, 328] width 212 height 25
click at [381, 316] on select "Client Event Planner Parent of Client Family Member Friend Other" at bounding box center [487, 328] width 212 height 25
click at [476, 329] on select "Client Event Planner Parent of Client Family Member Friend Other" at bounding box center [487, 328] width 212 height 25
select select "1"
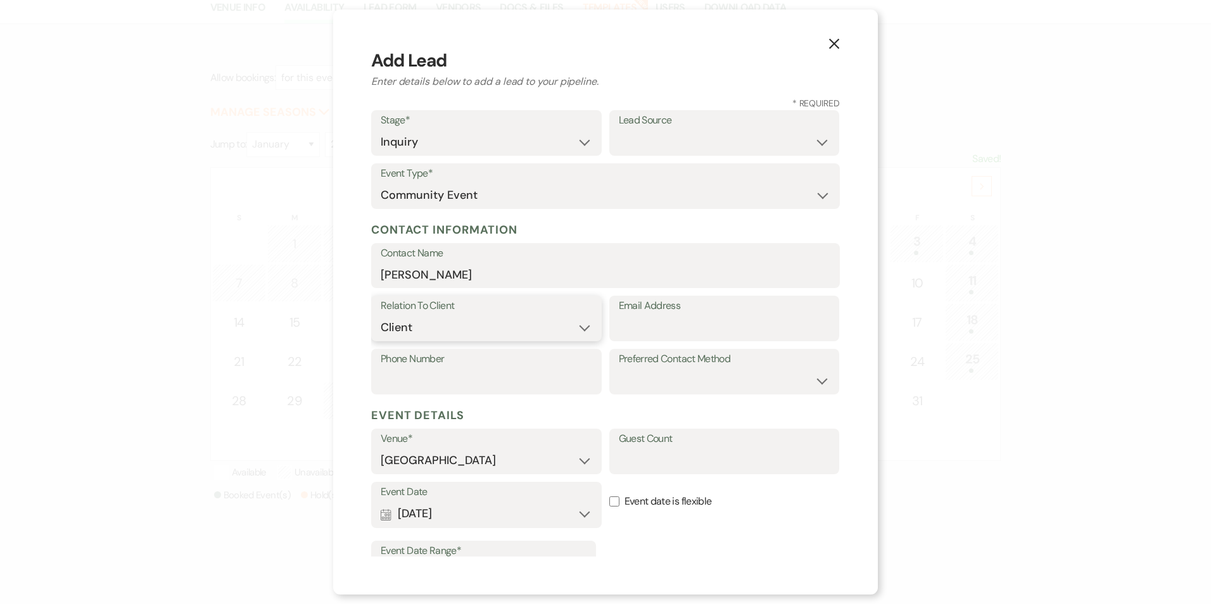
click at [381, 316] on select "Client Event Planner Parent of Client Family Member Friend Other" at bounding box center [487, 328] width 212 height 25
click at [594, 321] on div "Relation To Client Client Event Planner Parent of Client Family Member Friend O…" at bounding box center [486, 319] width 231 height 46
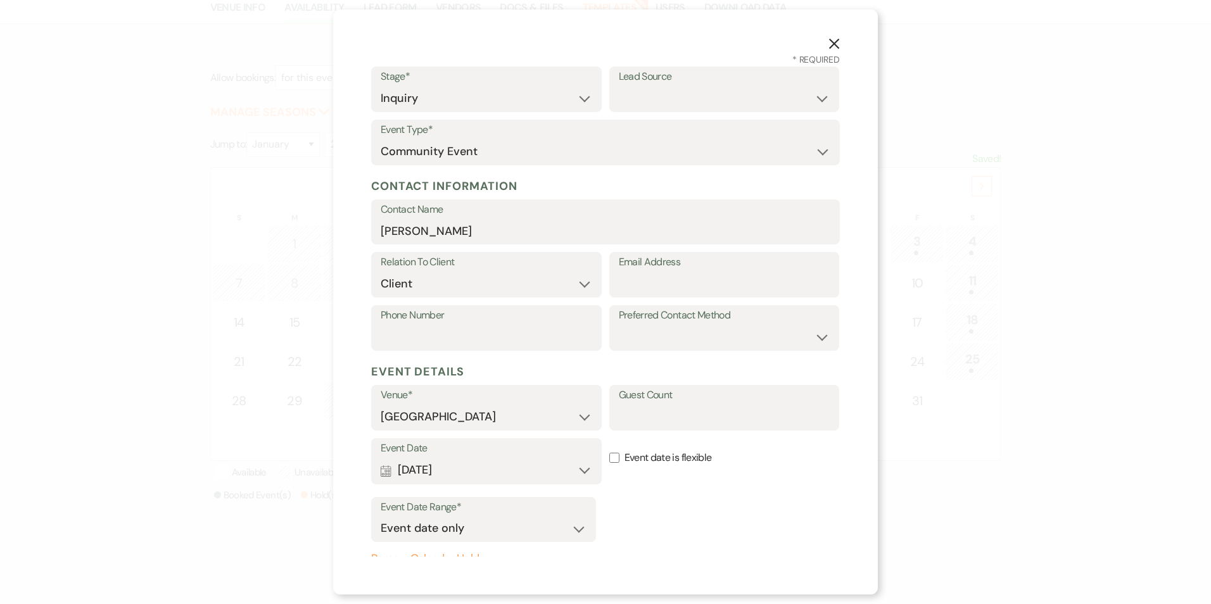
scroll to position [63, 0]
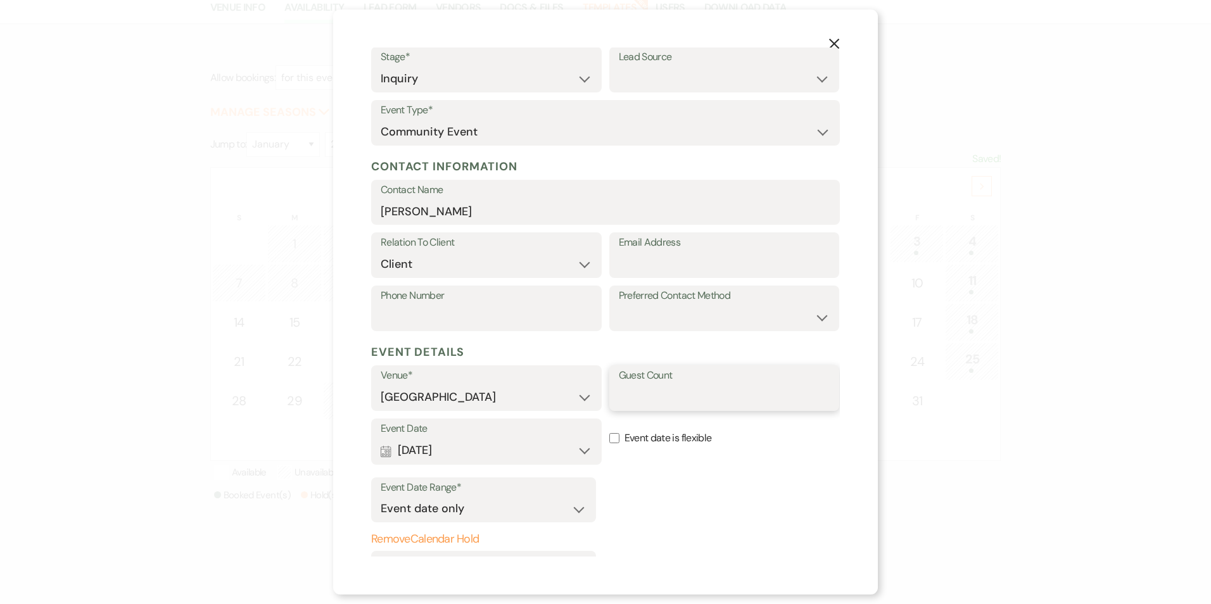
click at [633, 401] on input "Guest Count" at bounding box center [725, 397] width 212 height 25
type input "i"
type input "e"
type input "25-30"
click at [491, 452] on button "Calendar Sep 17, 2025 Expand" at bounding box center [487, 450] width 212 height 25
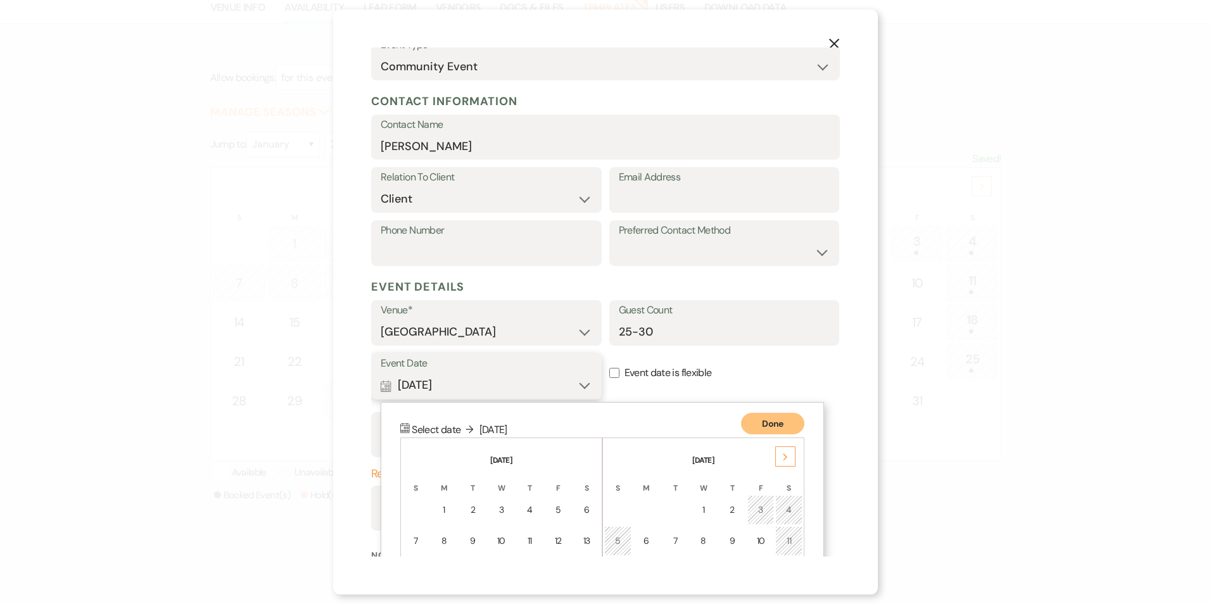
scroll to position [274, 0]
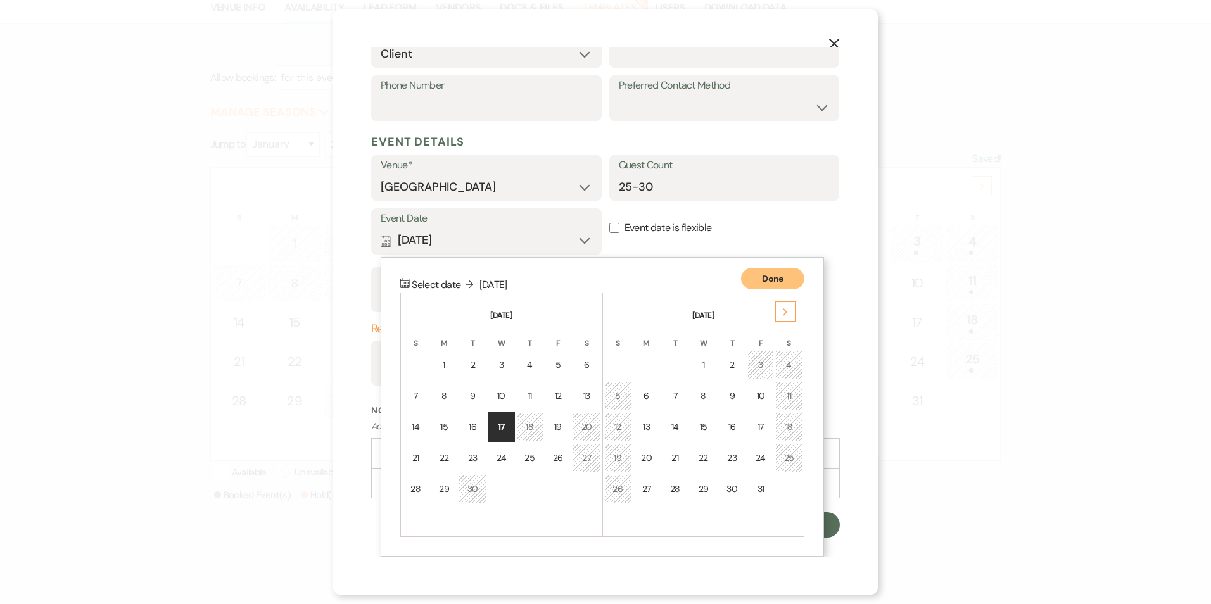
click at [635, 243] on label "Event date is flexible" at bounding box center [724, 228] width 231 height 40
click at [620, 233] on input "Event date is flexible" at bounding box center [614, 228] width 10 height 10
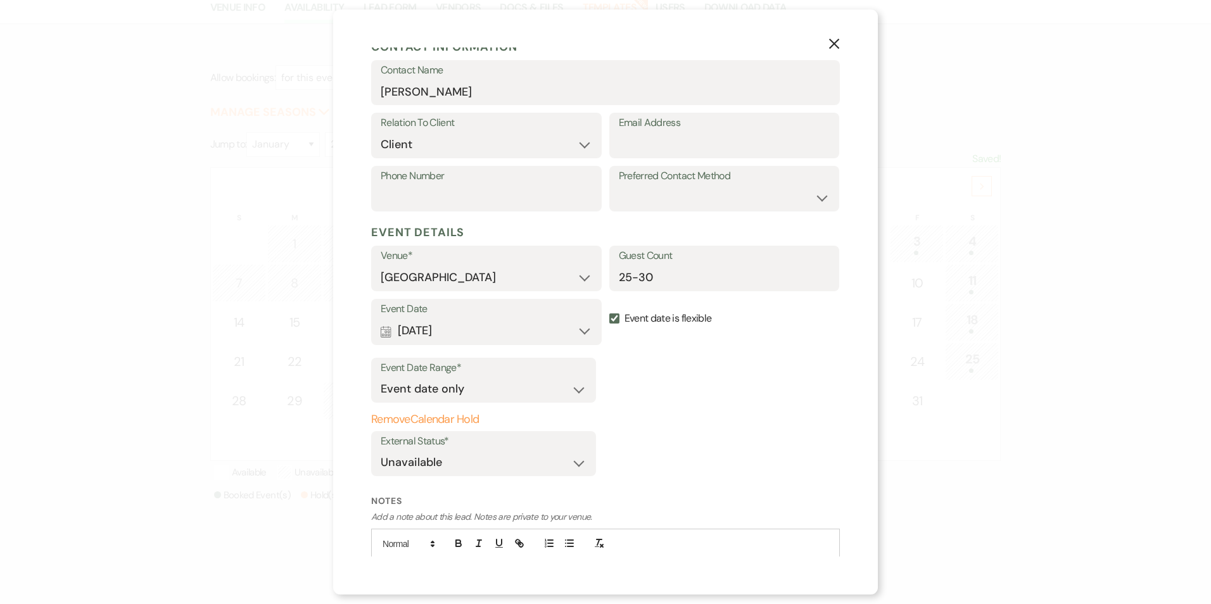
scroll to position [190, 0]
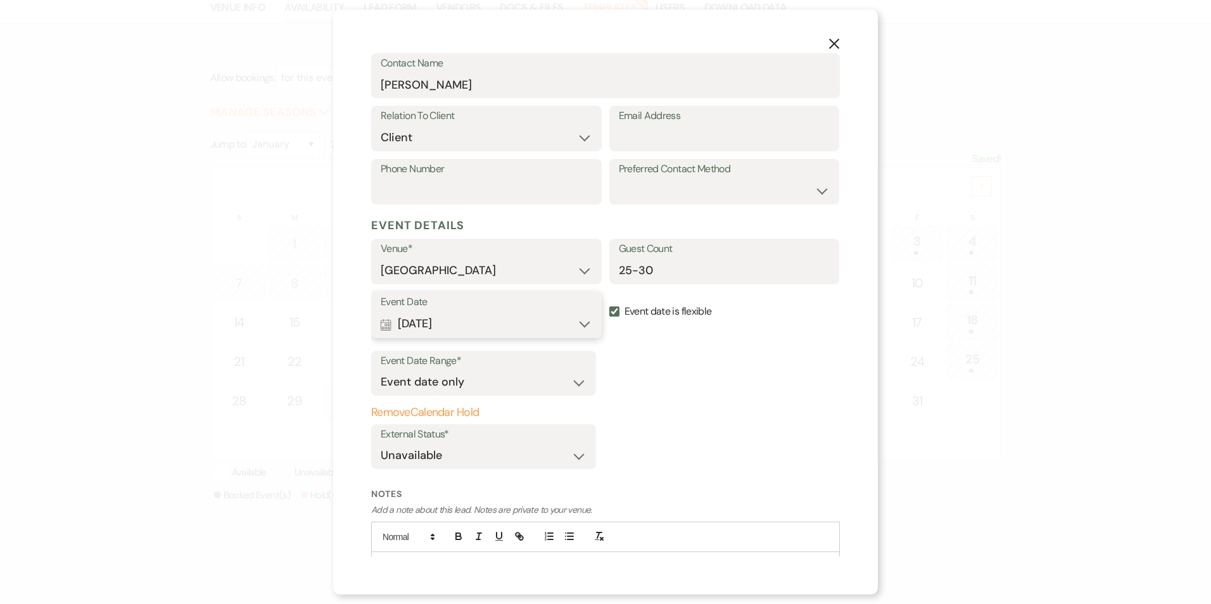
click at [535, 330] on button "Calendar Sep 17, 2025 Expand" at bounding box center [487, 324] width 212 height 25
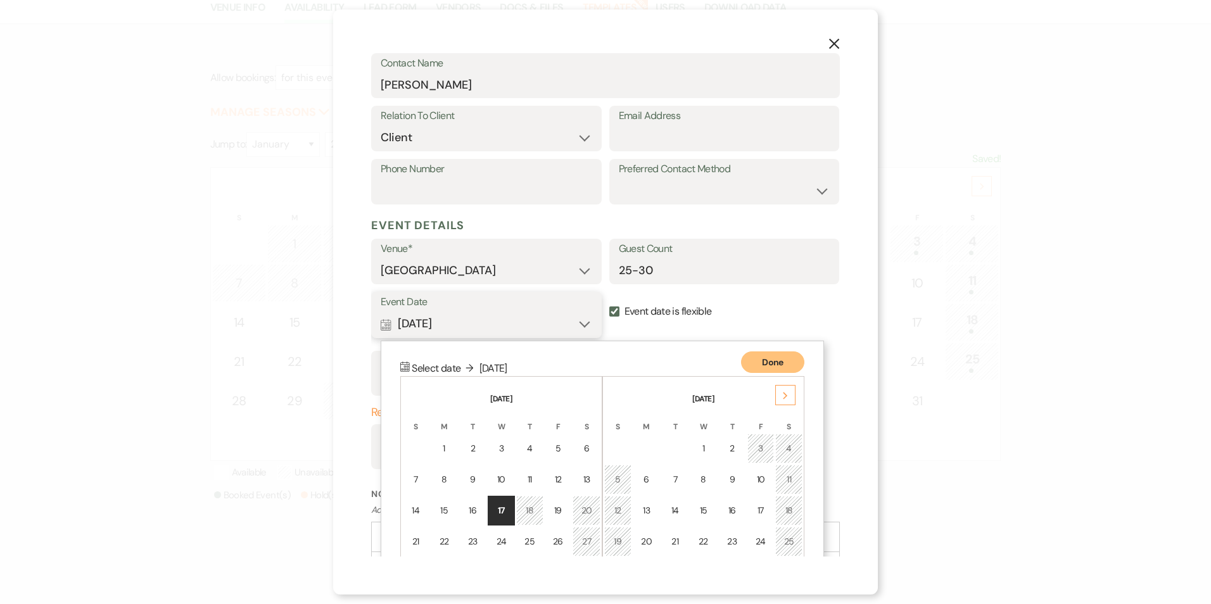
scroll to position [274, 0]
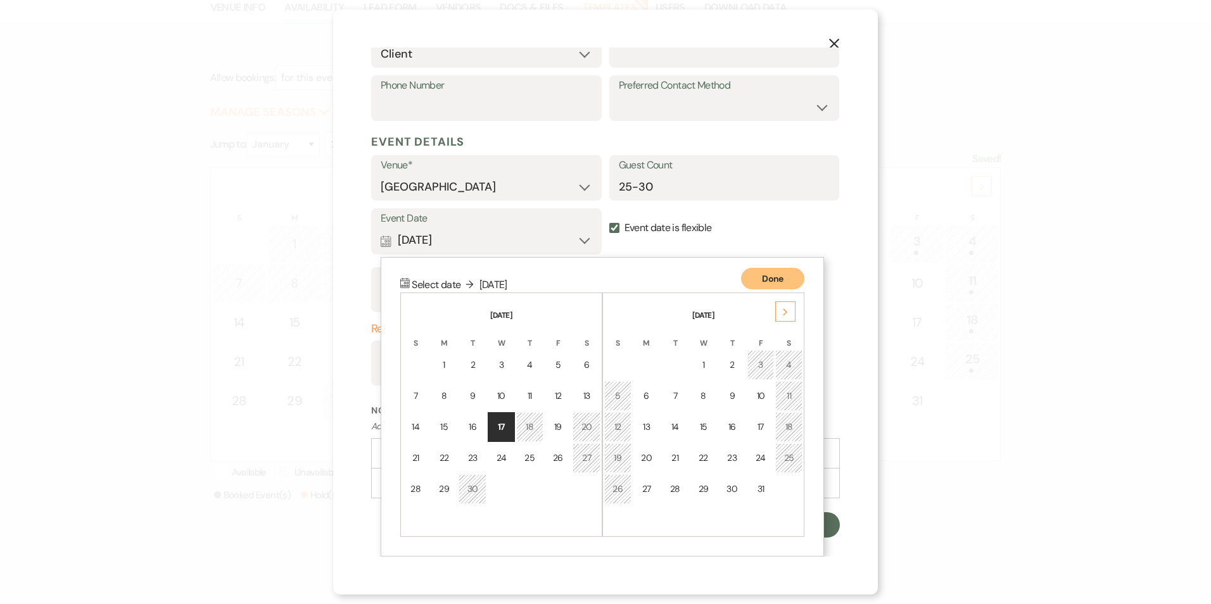
click at [641, 248] on label "Event date is flexible" at bounding box center [724, 228] width 231 height 40
click at [620, 233] on input "Event date is flexible" at bounding box center [614, 228] width 10 height 10
checkbox input "false"
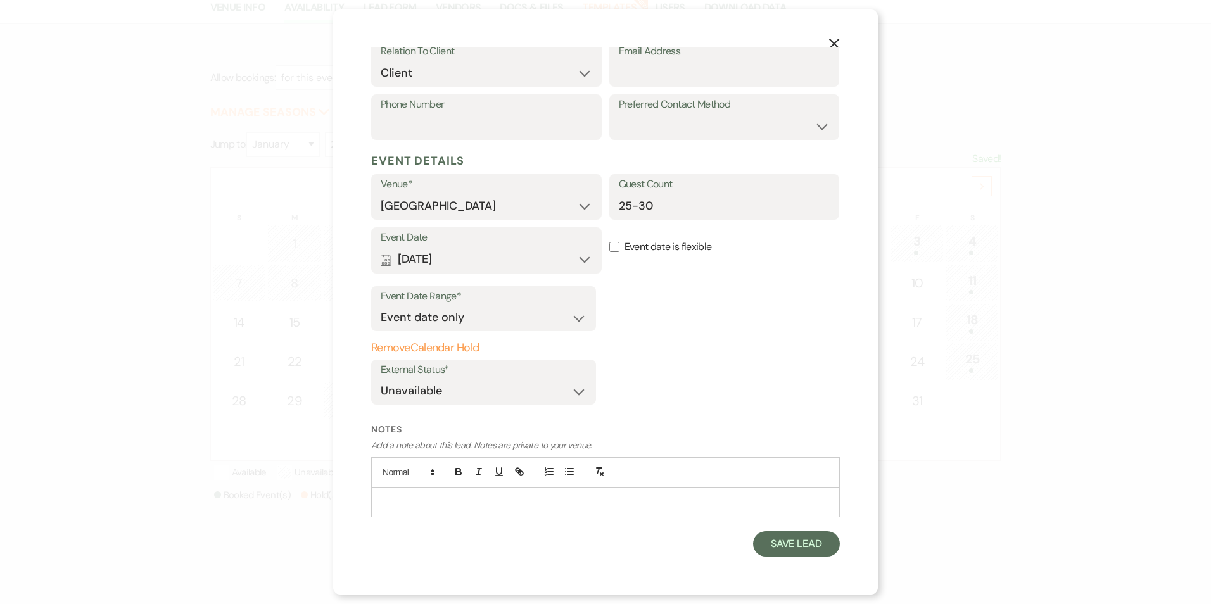
scroll to position [255, 0]
click at [439, 503] on p at bounding box center [605, 502] width 449 height 14
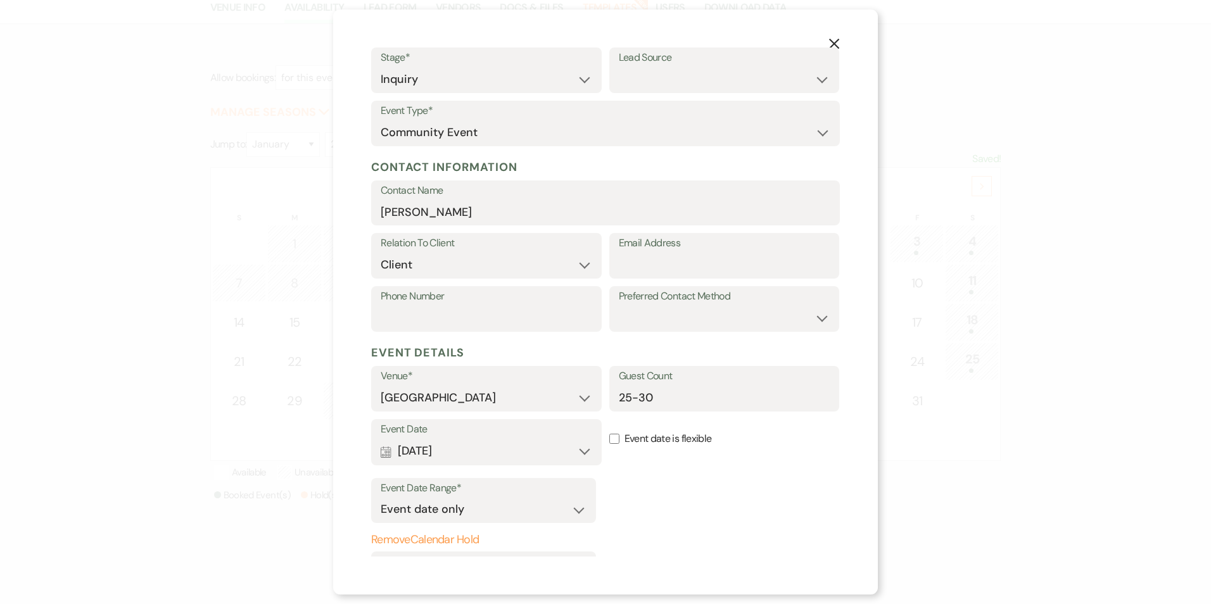
scroll to position [0, 0]
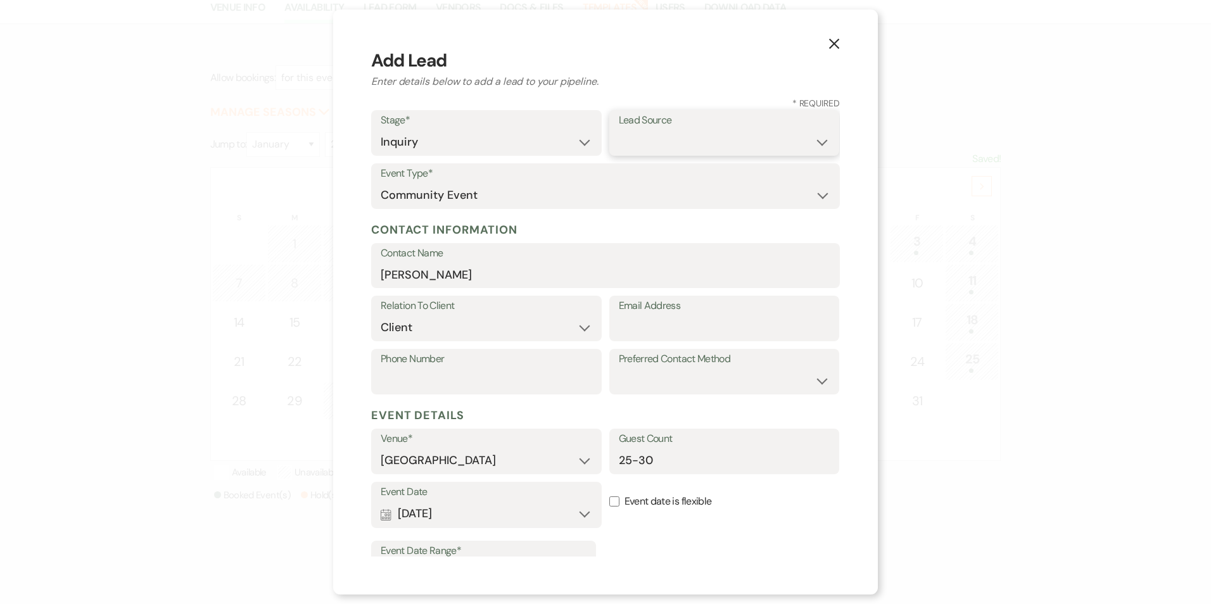
click at [673, 139] on select "Weven Venue Website Instagram Facebook Pinterest Google The Knot Wedding Wire H…" at bounding box center [725, 142] width 212 height 25
select select "12"
click at [619, 130] on select "Weven Venue Website Instagram Facebook Pinterest Google The Knot Wedding Wire H…" at bounding box center [725, 142] width 212 height 25
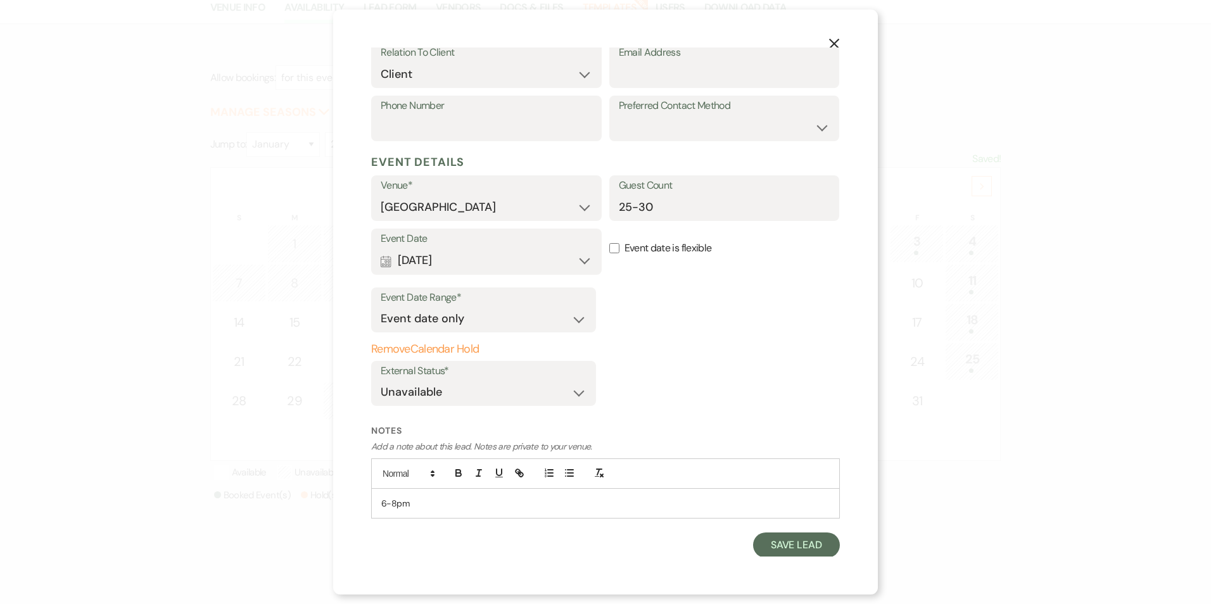
scroll to position [255, 0]
click at [471, 503] on p "6-8pm" at bounding box center [605, 502] width 449 height 14
click at [430, 520] on p "POC: James 816-517" at bounding box center [605, 516] width 449 height 14
click at [459, 520] on p "POC: James 816-517" at bounding box center [605, 516] width 449 height 14
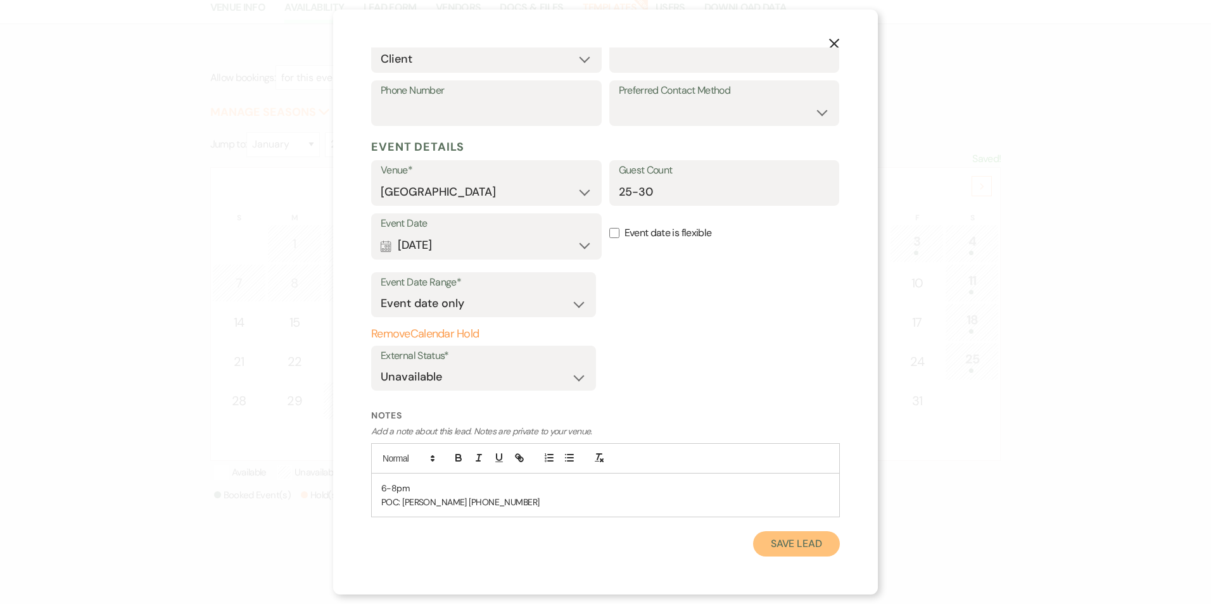
click at [771, 536] on button "Save Lead" at bounding box center [796, 544] width 87 height 25
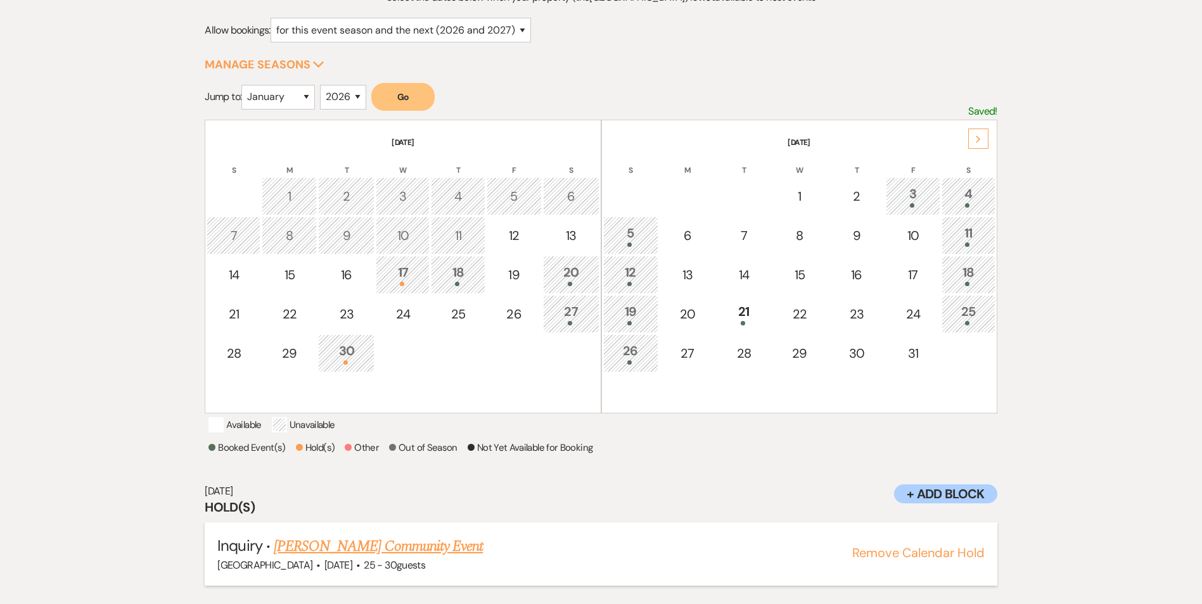
scroll to position [184, 0]
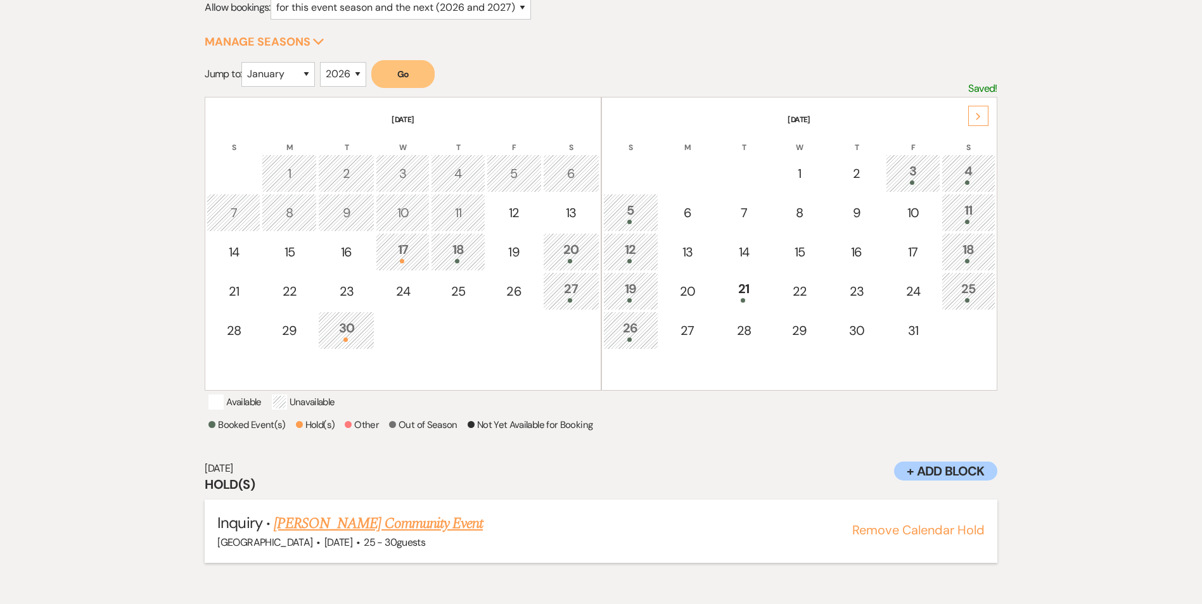
click at [450, 535] on link "Wayne Martin's Community Event" at bounding box center [378, 524] width 209 height 23
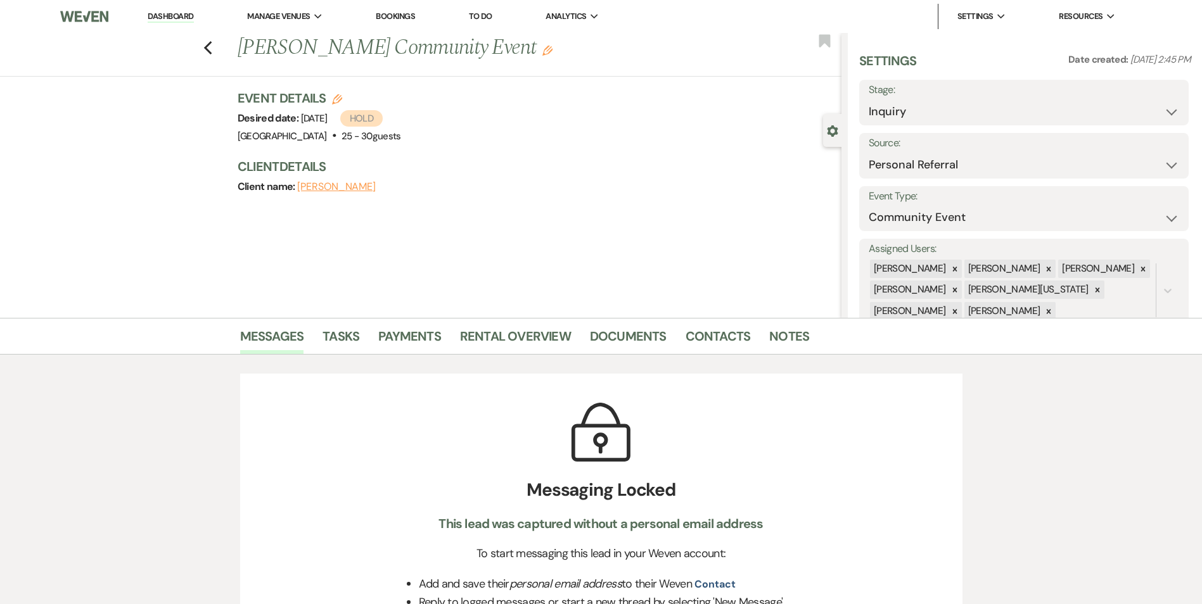
click at [542, 54] on icon "Edit" at bounding box center [547, 51] width 10 height 10
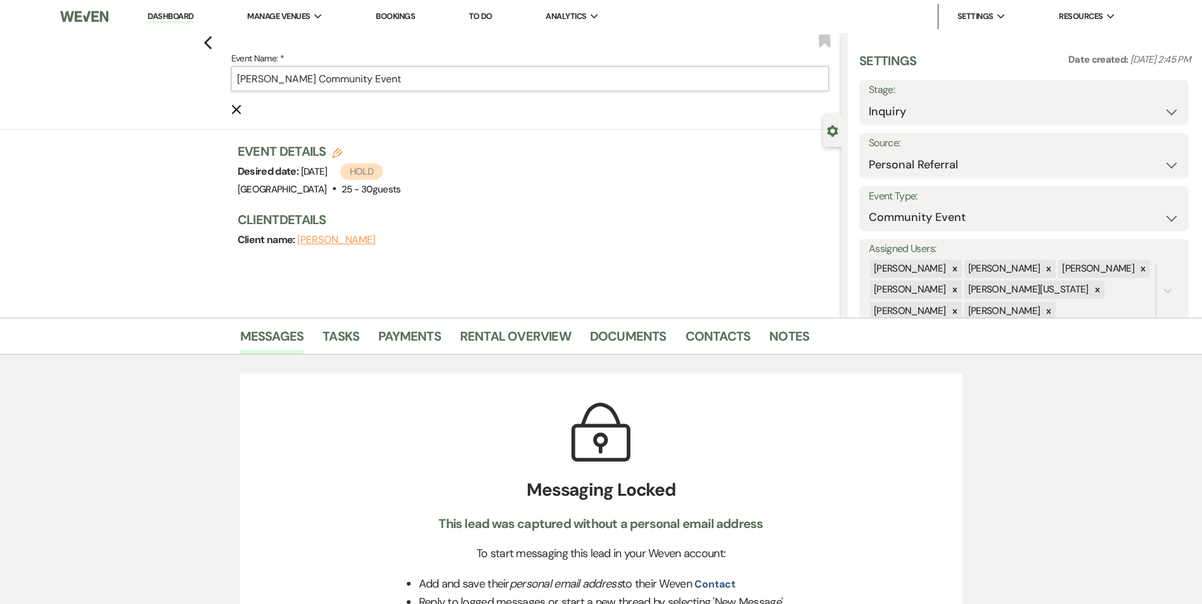
drag, startPoint x: 417, startPoint y: 86, endPoint x: 407, endPoint y: 84, distance: 10.4
click at [416, 86] on input "Wayne Martin's Community Event" at bounding box center [529, 79] width 597 height 25
click at [338, 80] on input "Wayne Martin's Community Event" at bounding box center [529, 79] width 597 height 25
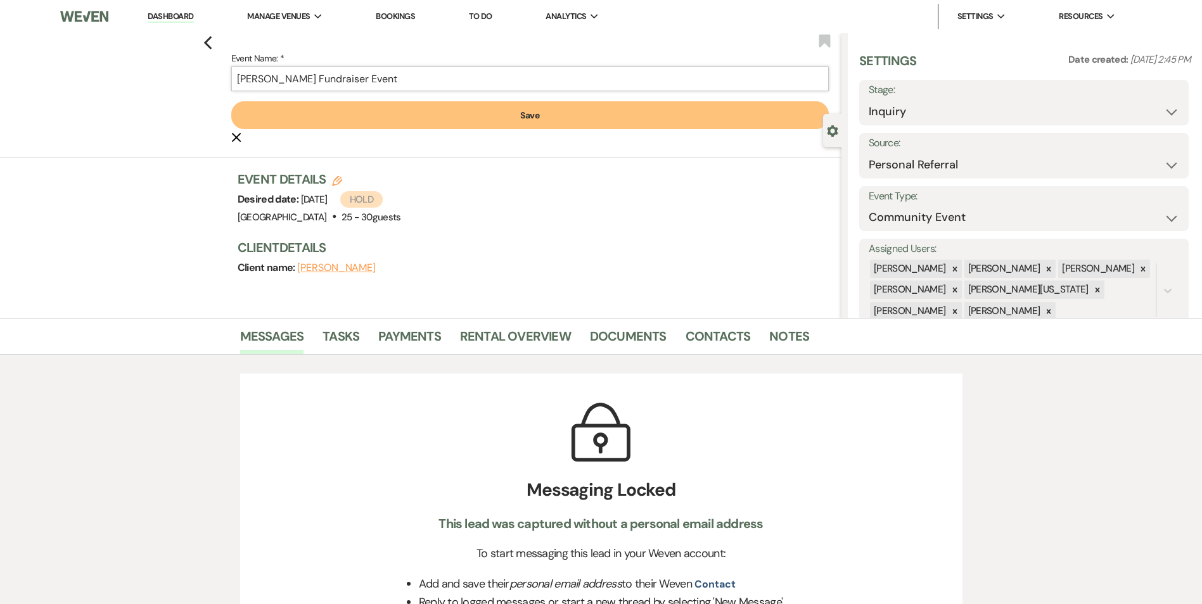
type input "Wayne Martin's Fundraiser Event"
click at [362, 120] on button "Save" at bounding box center [529, 115] width 597 height 28
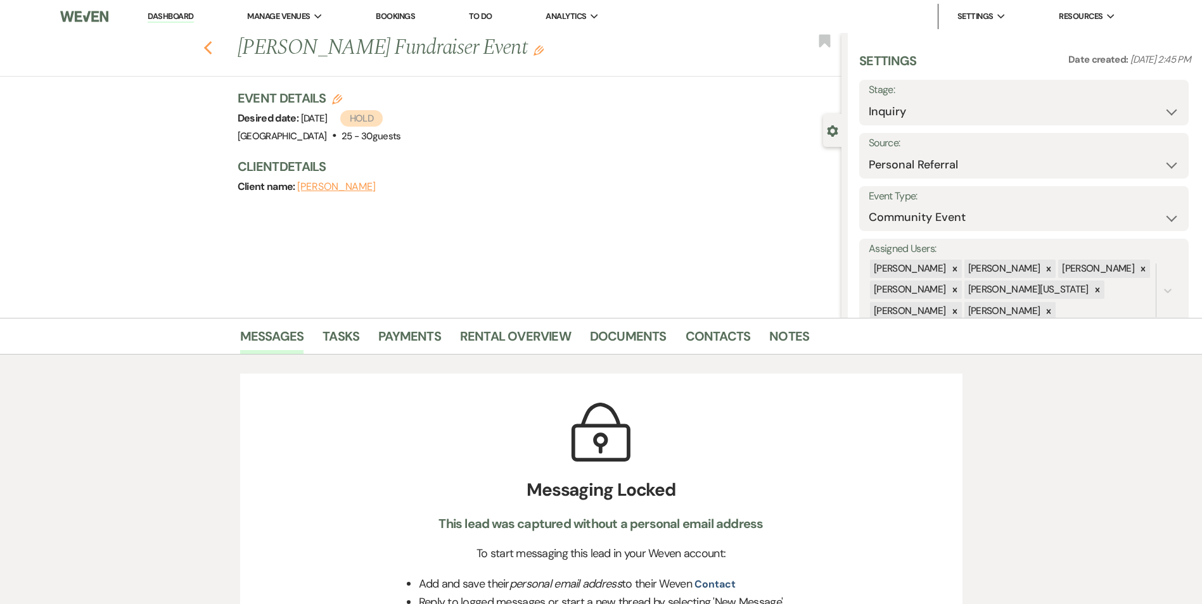
click at [210, 44] on icon "Previous" at bounding box center [208, 48] width 10 height 15
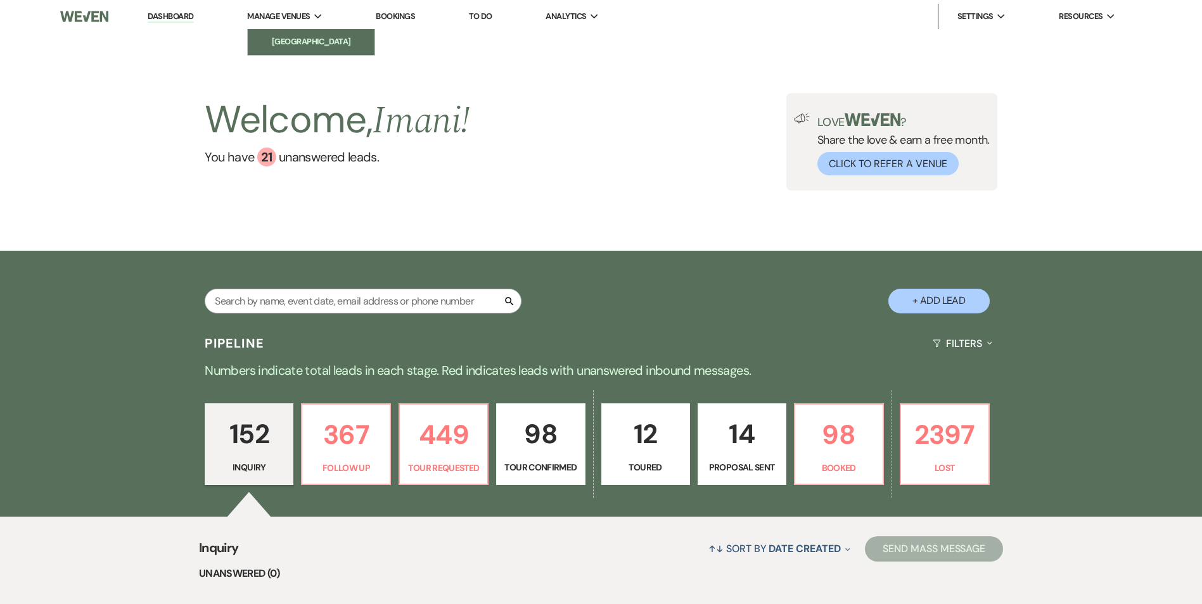
click at [309, 35] on link "[GEOGRAPHIC_DATA]" at bounding box center [311, 41] width 127 height 25
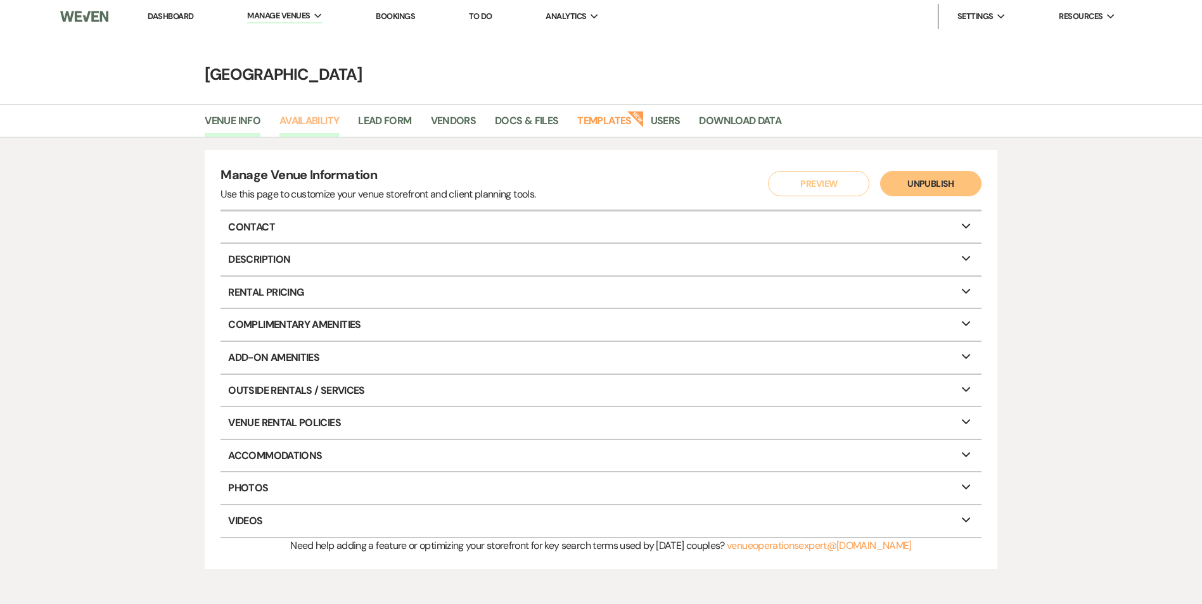
click at [323, 115] on link "Availability" at bounding box center [309, 125] width 60 height 24
select select "2"
select select "2026"
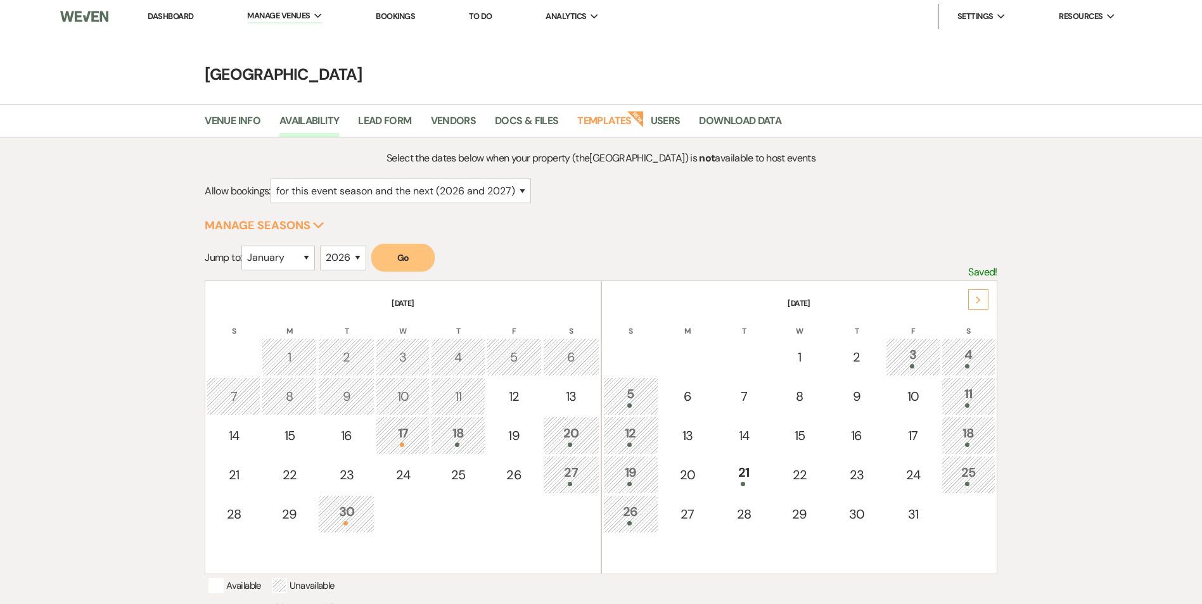
click at [336, 512] on div "30" at bounding box center [346, 513] width 42 height 23
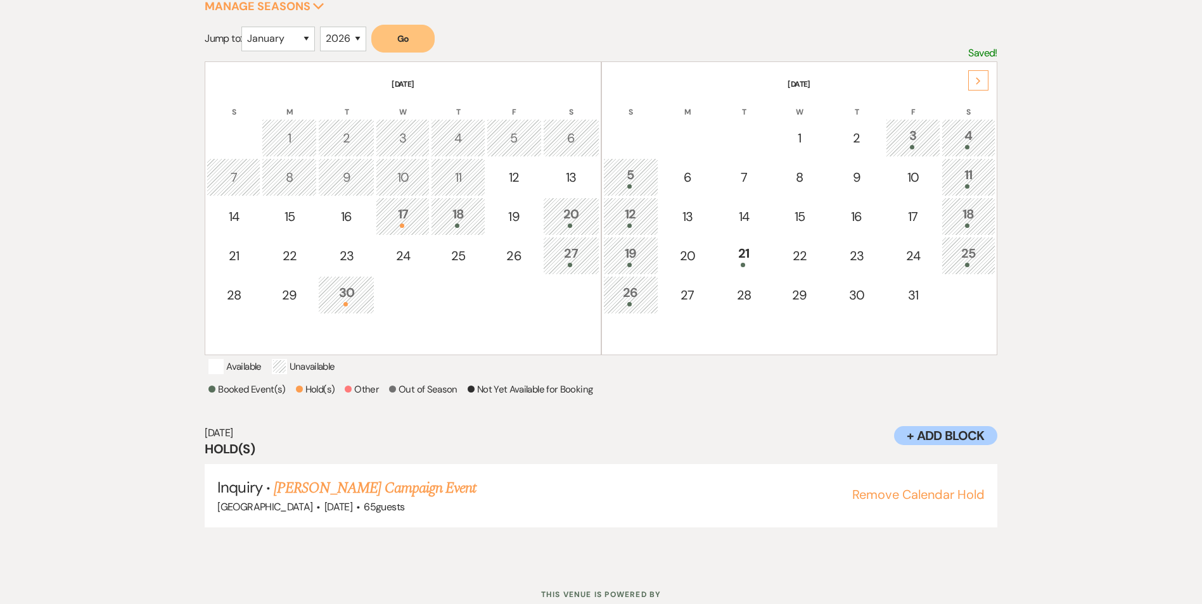
scroll to position [247, 0]
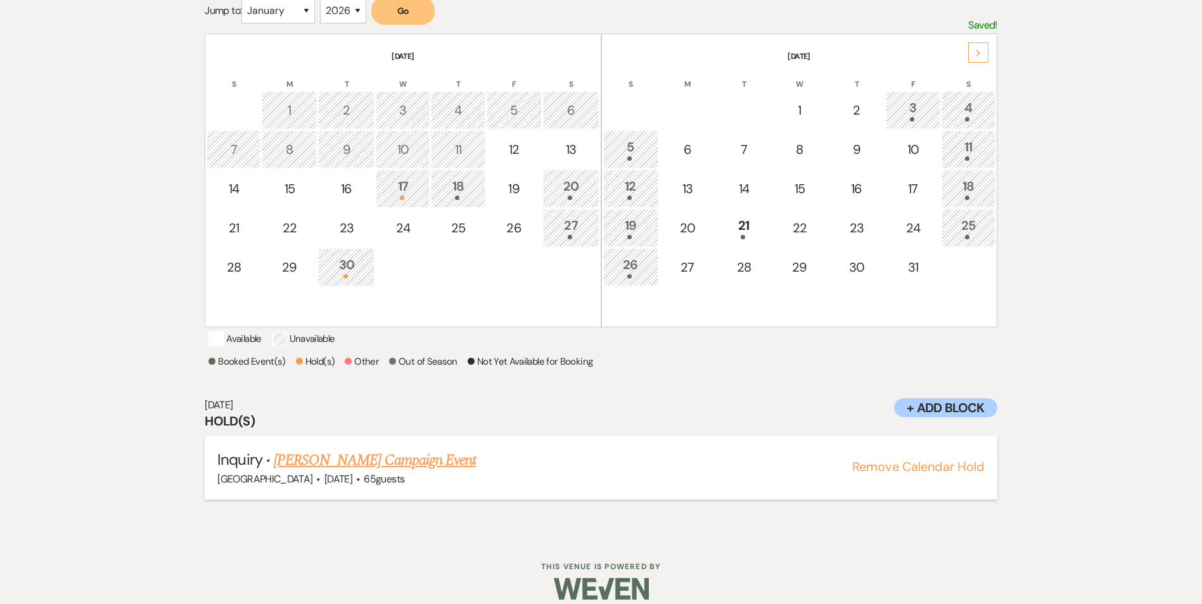
click at [452, 472] on h5 "Inquiry · Helen Willis Campaign Event" at bounding box center [600, 460] width 767 height 23
click at [416, 472] on link "[PERSON_NAME] Campaign Event" at bounding box center [375, 460] width 202 height 23
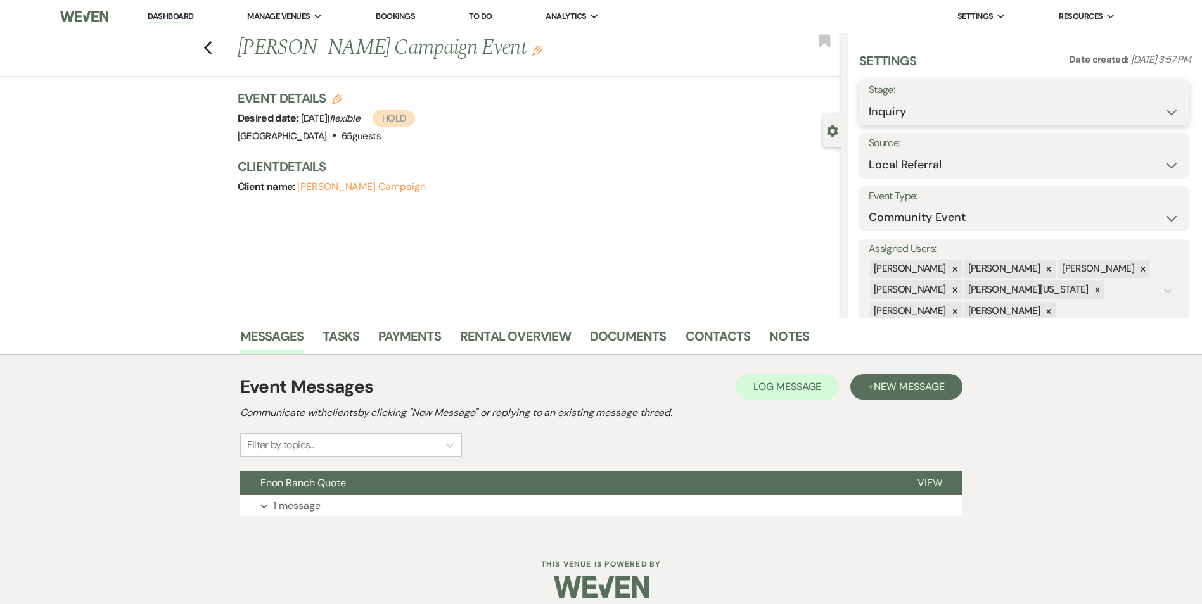
click at [885, 120] on select "Inquiry Follow Up Tour Requested Tour Confirmed Toured Proposal Sent Booked Lost" at bounding box center [1024, 111] width 310 height 25
click at [259, 16] on span "Manage Venues" at bounding box center [278, 16] width 63 height 13
click at [284, 30] on link "[GEOGRAPHIC_DATA]" at bounding box center [311, 41] width 127 height 25
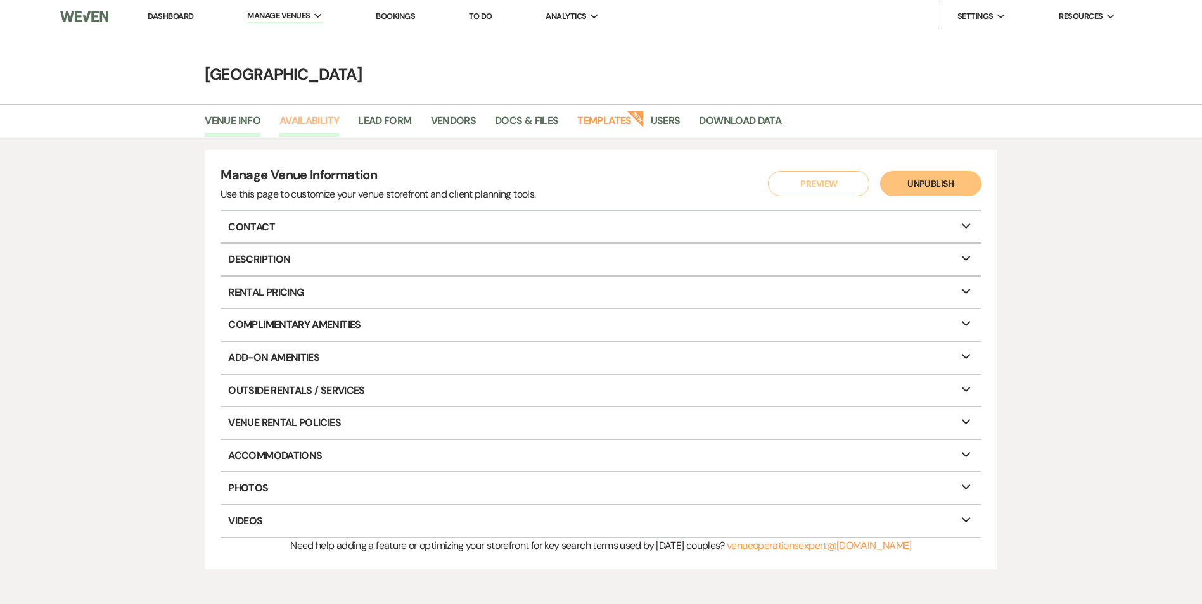
click at [329, 117] on link "Availability" at bounding box center [309, 125] width 60 height 24
select select "2"
select select "2026"
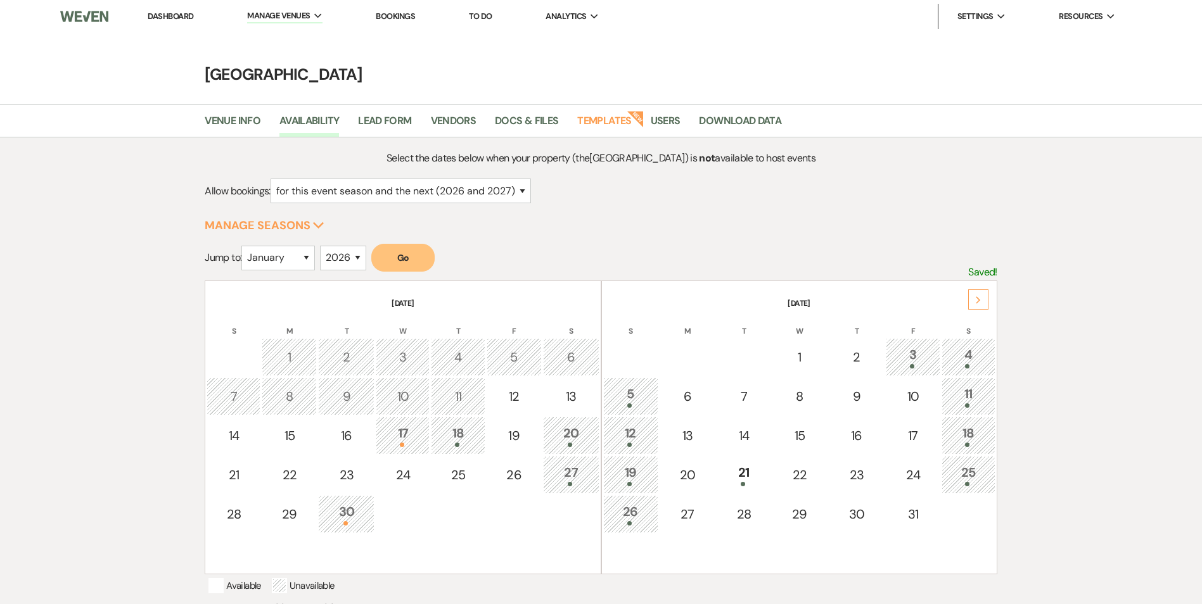
click at [450, 426] on div "18" at bounding box center [458, 435] width 40 height 23
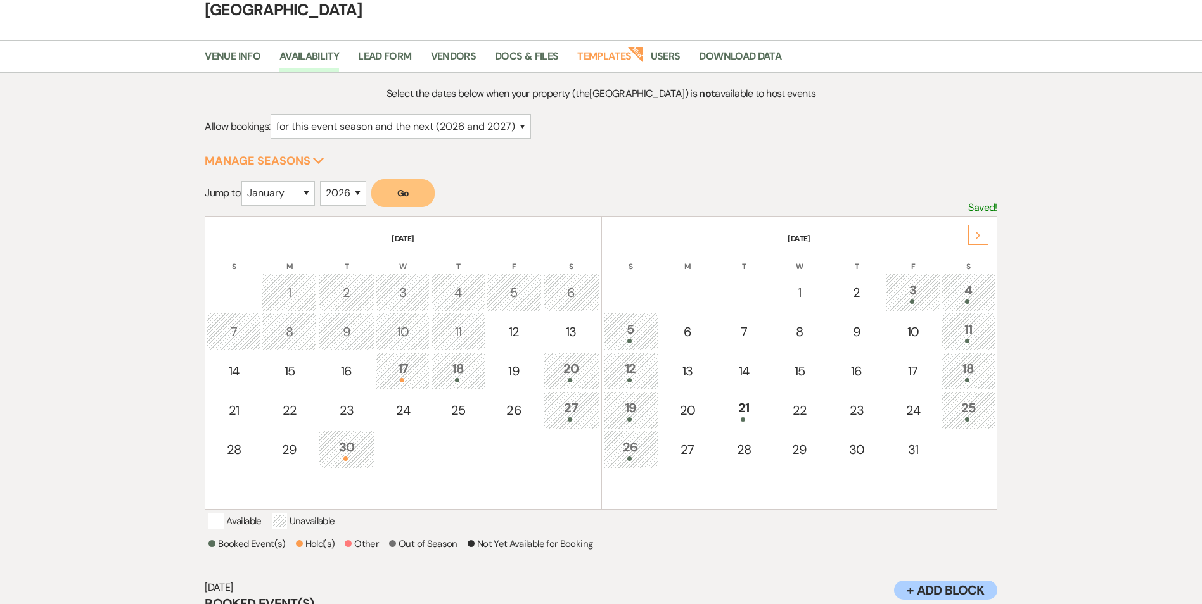
scroll to position [184, 0]
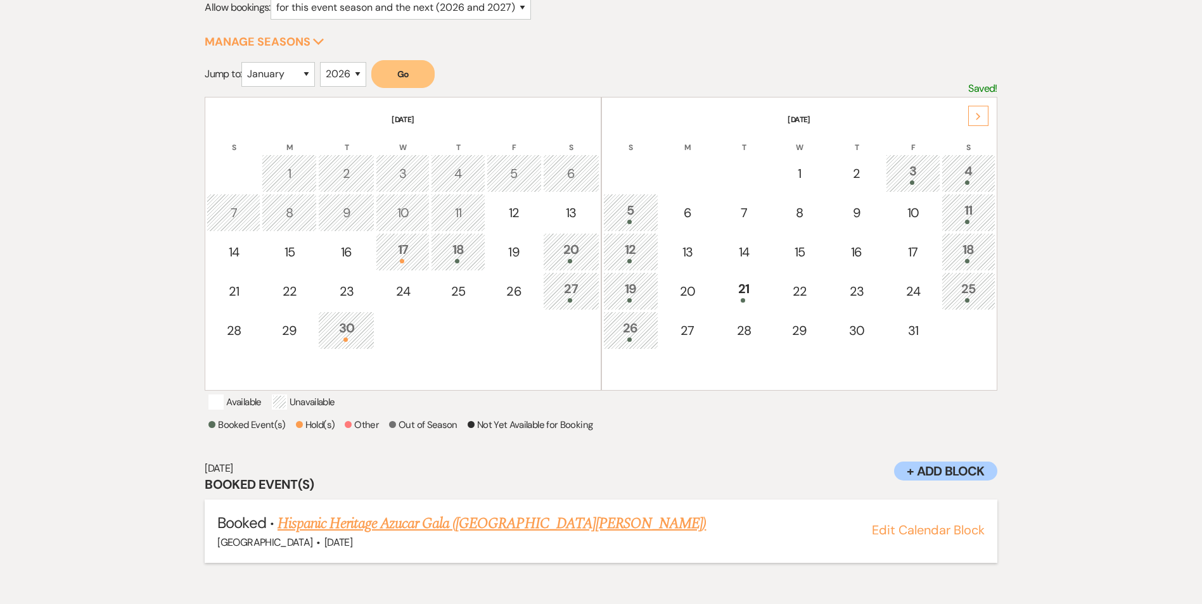
click at [443, 535] on link "Hispanic Heritage Azucar Gala (South Fulton)" at bounding box center [491, 524] width 428 height 23
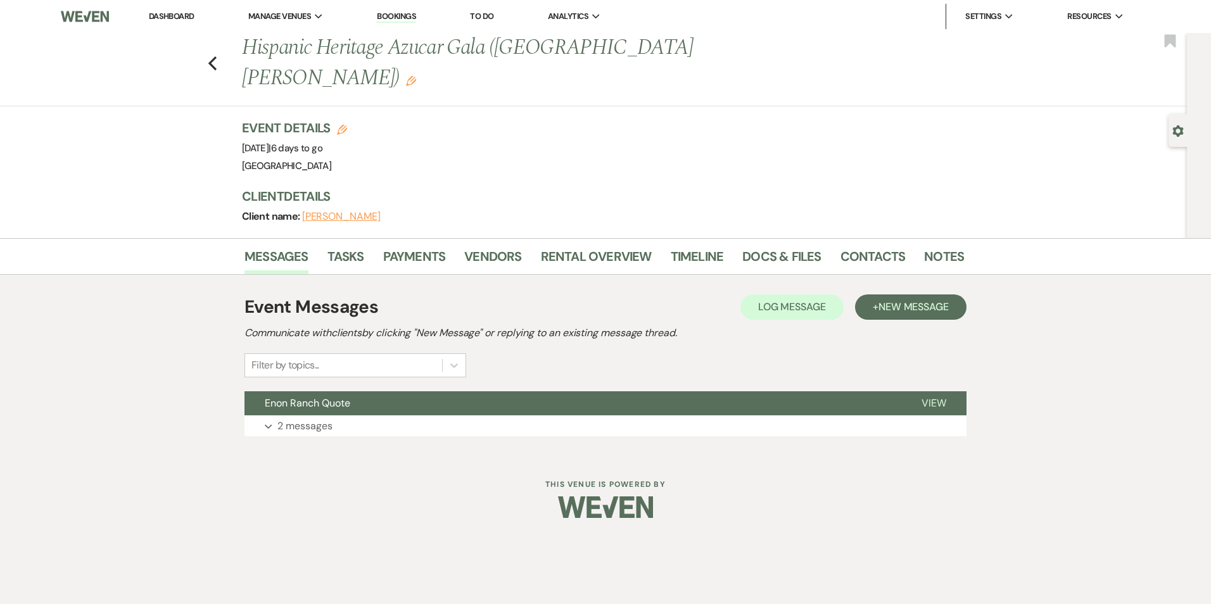
click at [1028, 321] on div "Messages Tasks Payments Vendors Rental Overview Timeline Docs & Files Contacts …" at bounding box center [605, 346] width 1211 height 217
click at [276, 20] on span "Manage Venues" at bounding box center [279, 16] width 63 height 13
click at [276, 37] on li "[GEOGRAPHIC_DATA]" at bounding box center [312, 41] width 114 height 13
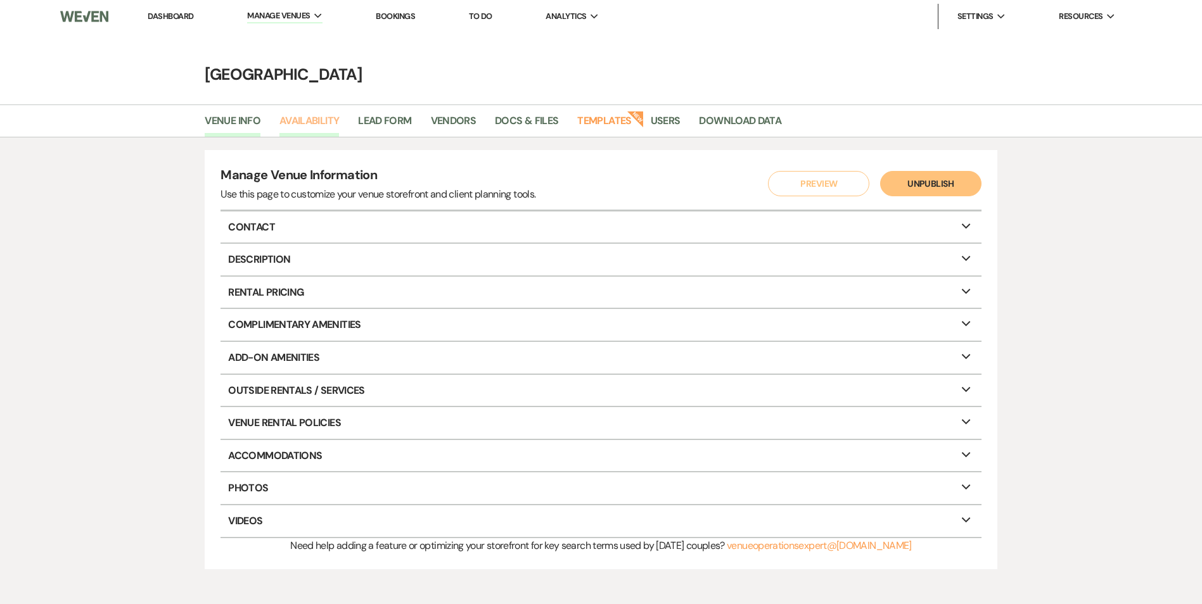
click at [296, 115] on link "Availability" at bounding box center [309, 125] width 60 height 24
select select "2"
select select "2026"
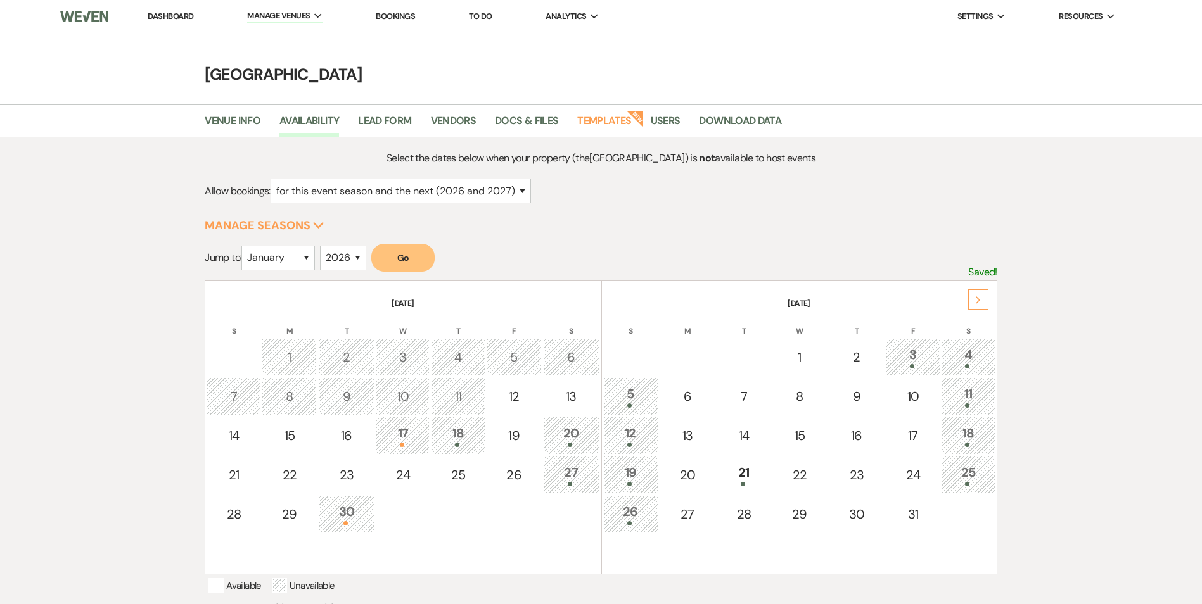
click at [355, 518] on div "30" at bounding box center [346, 513] width 42 height 23
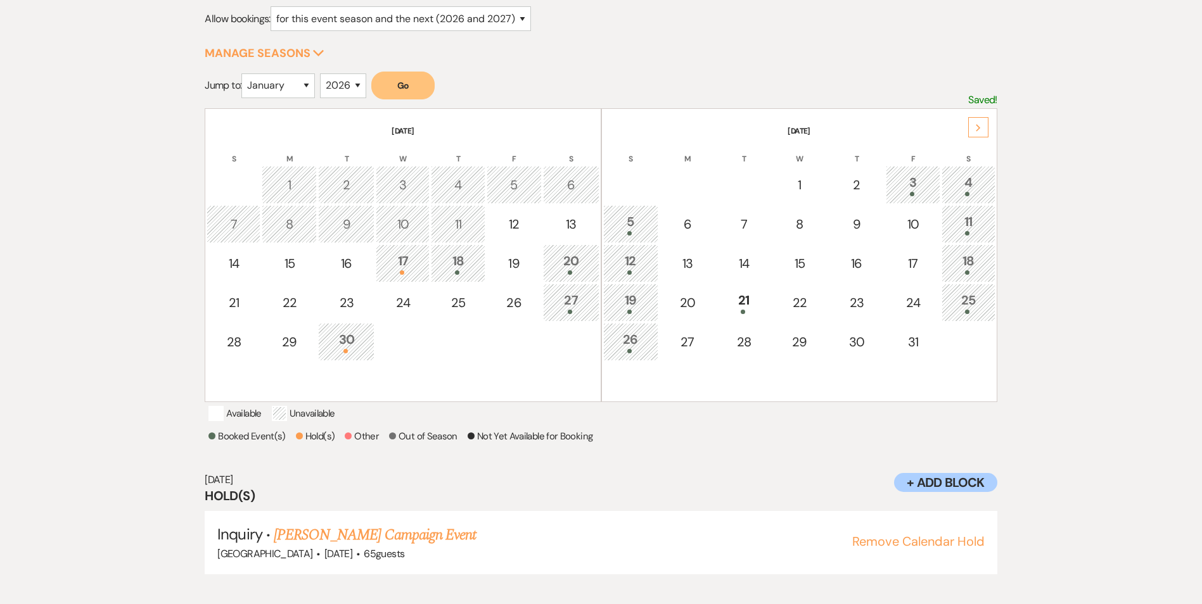
scroll to position [184, 0]
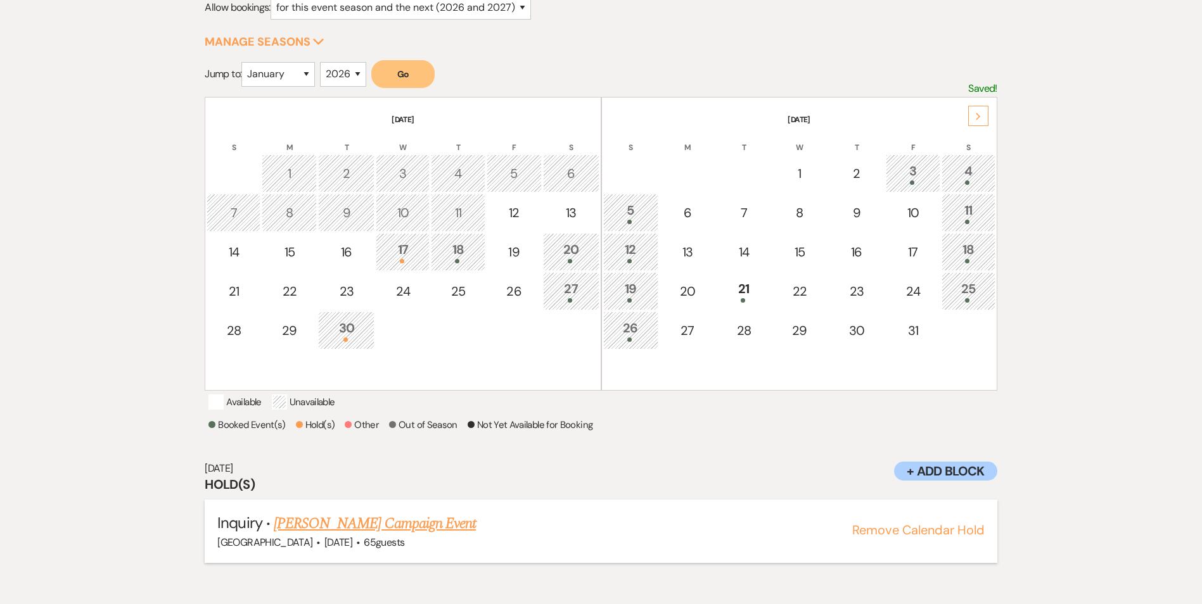
click at [411, 535] on link "[PERSON_NAME] Campaign Event" at bounding box center [375, 524] width 202 height 23
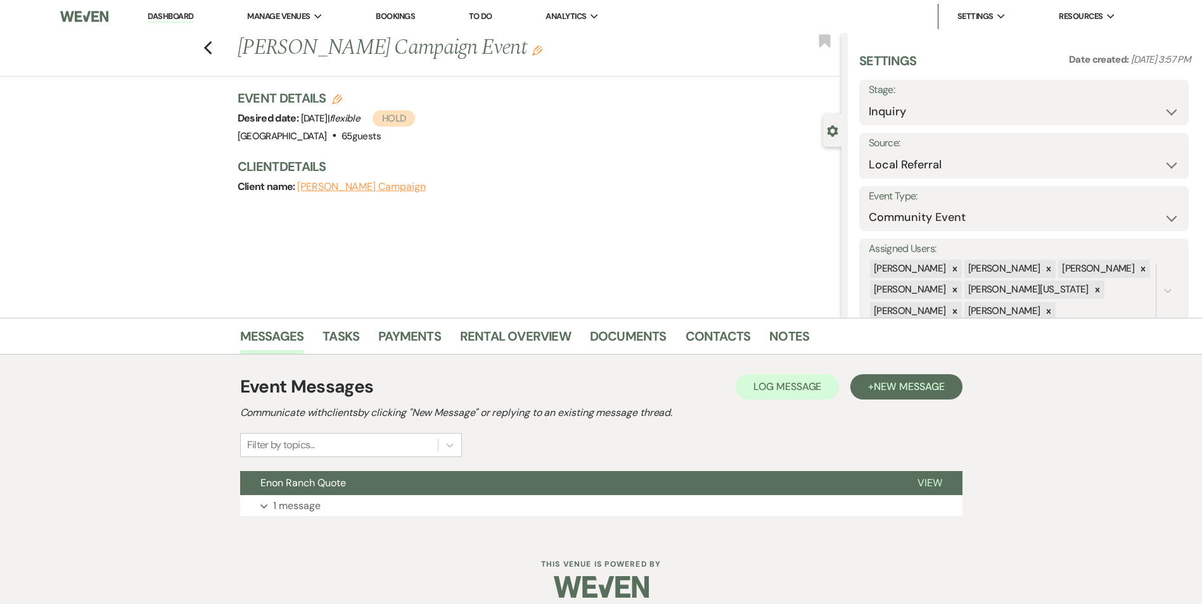
click at [423, 266] on div "Previous [PERSON_NAME] Campaign Event Edit Bookmark Gear Settings Settings Date…" at bounding box center [420, 175] width 841 height 285
click at [638, 51] on use "button" at bounding box center [643, 51] width 10 height 10
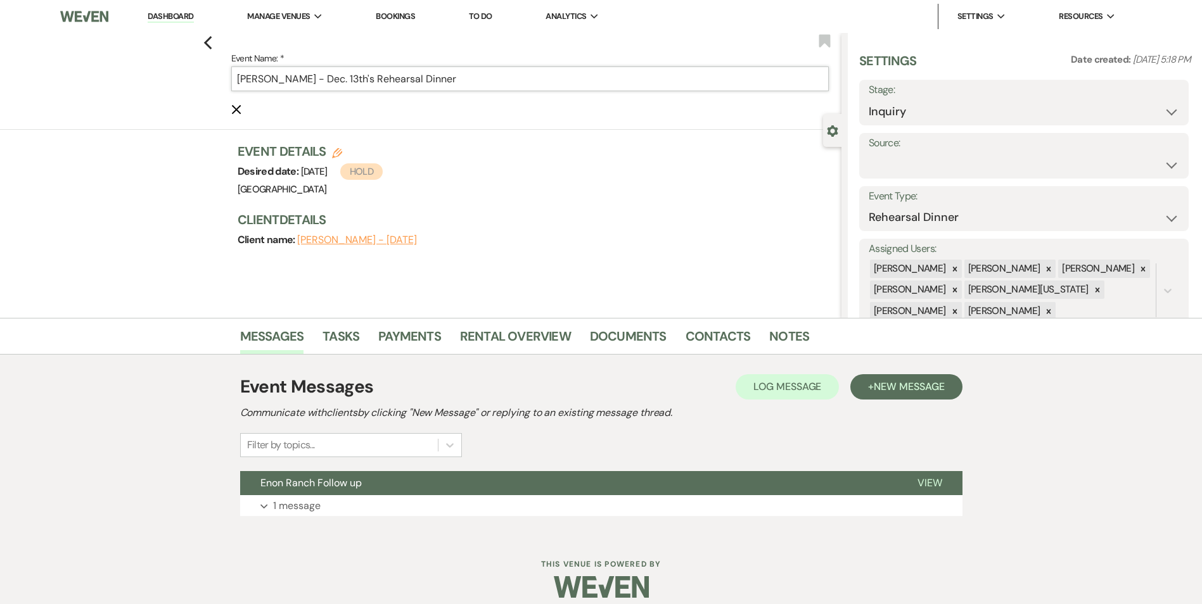
click at [440, 77] on input "Sheldyn Moore - Dec. 13th's Rehearsal Dinner" at bounding box center [529, 79] width 597 height 25
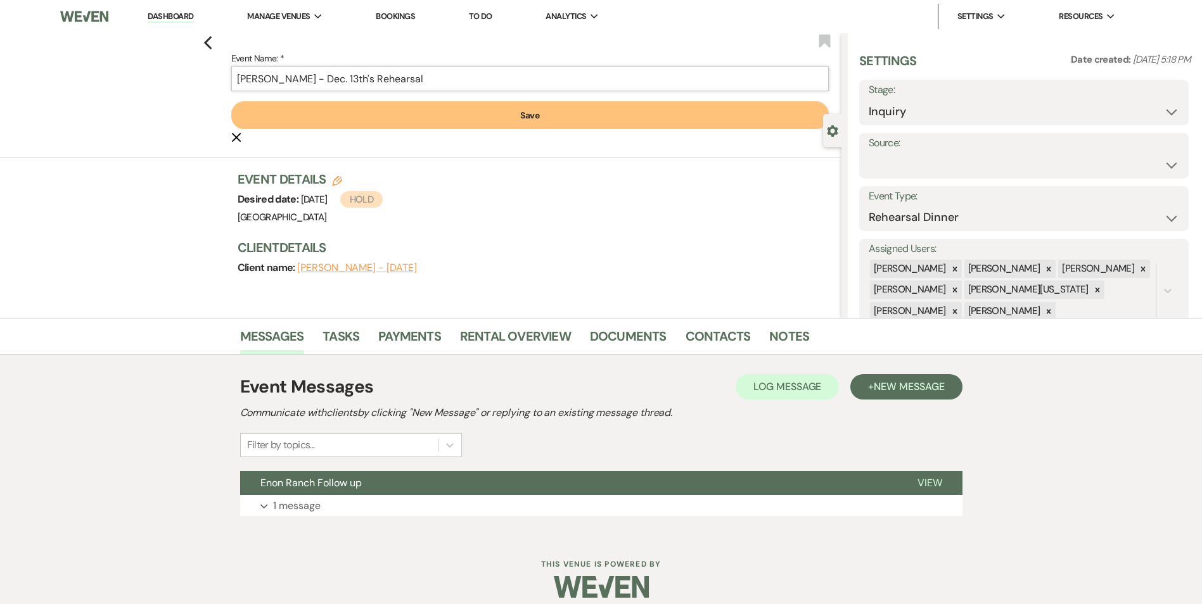
type input "[PERSON_NAME] - Dec. 13th's Rehearsal"
click at [506, 124] on button "Save" at bounding box center [529, 115] width 597 height 28
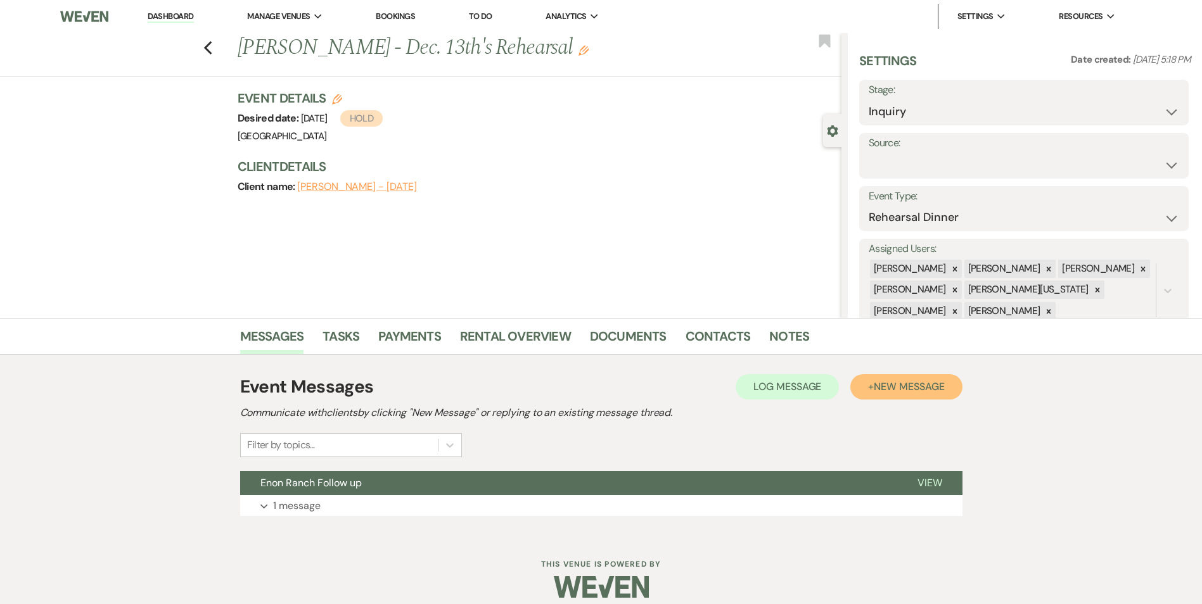
click at [877, 383] on span "New Message" at bounding box center [909, 386] width 70 height 13
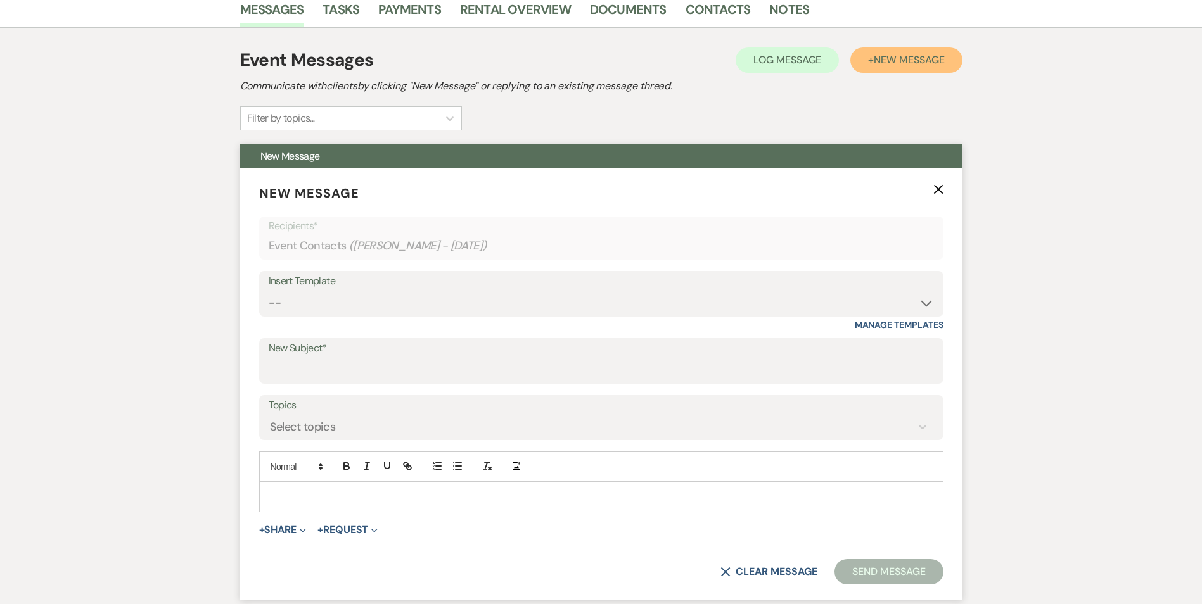
scroll to position [380, 0]
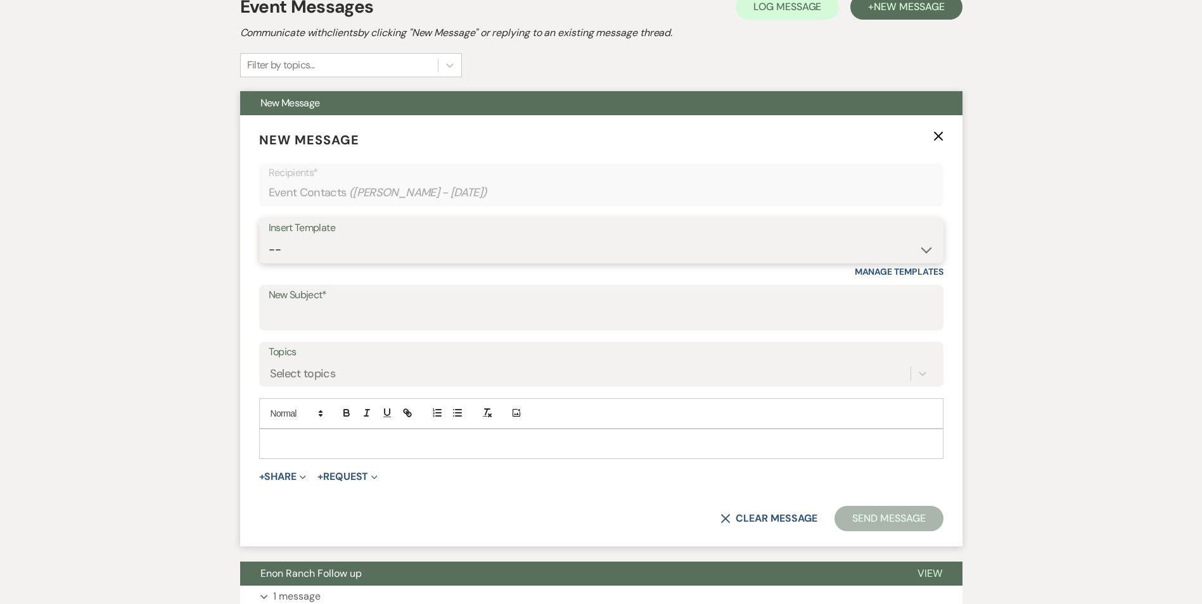
click at [352, 239] on select "-- Inquiry Follow Up Email #2 Contract Sending Template Payment Template Rental…" at bounding box center [601, 250] width 665 height 25
click at [260, 440] on div at bounding box center [601, 444] width 683 height 29
click at [299, 302] on label "New Subject*" at bounding box center [601, 295] width 665 height 18
click at [299, 305] on input "New Subject*" at bounding box center [601, 317] width 665 height 25
click at [345, 447] on p at bounding box center [601, 444] width 664 height 14
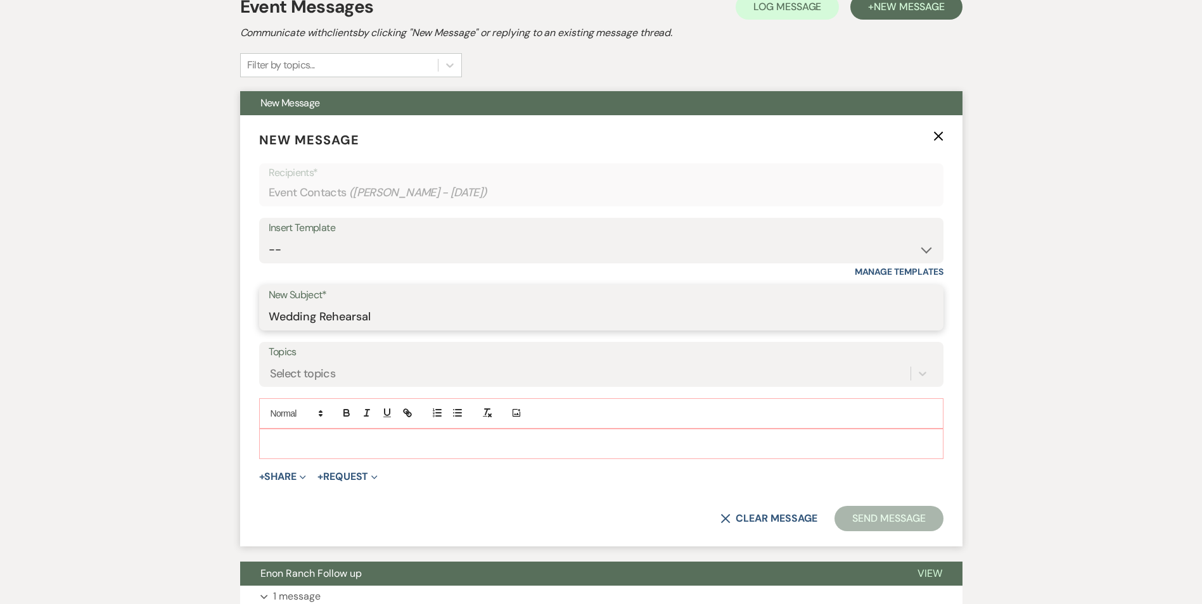
click at [392, 319] on input "Wedding Rehearsal" at bounding box center [601, 317] width 665 height 25
click at [514, 316] on input "Wedding Rehearsal" at bounding box center [601, 317] width 665 height 25
type input "Wedding Rehearsal Confirmation"
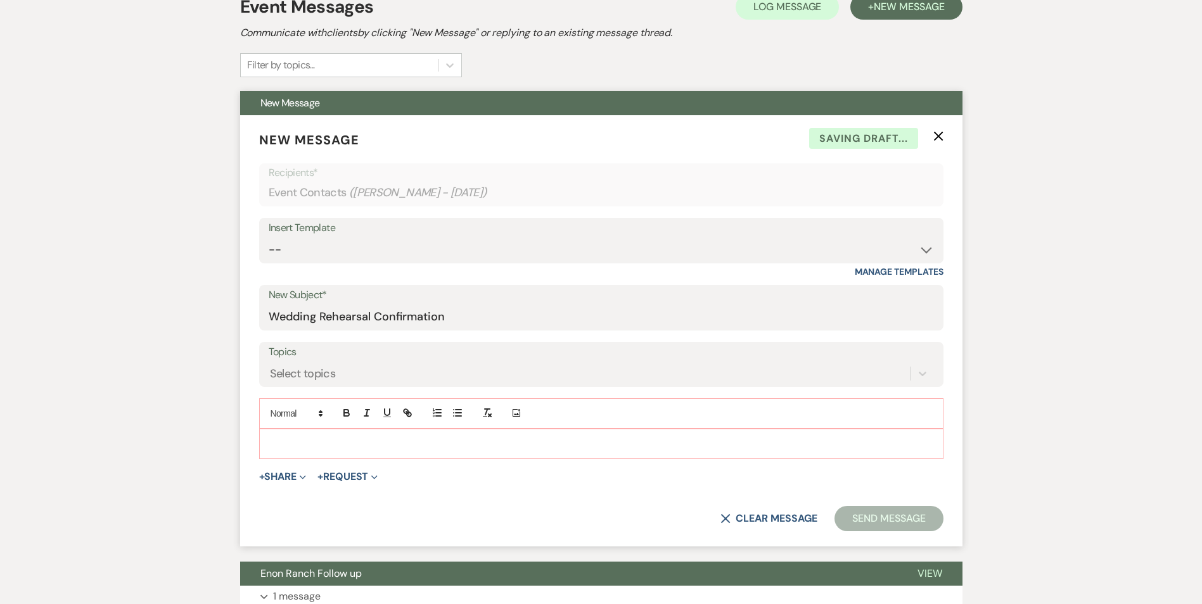
click at [314, 456] on div at bounding box center [601, 444] width 683 height 29
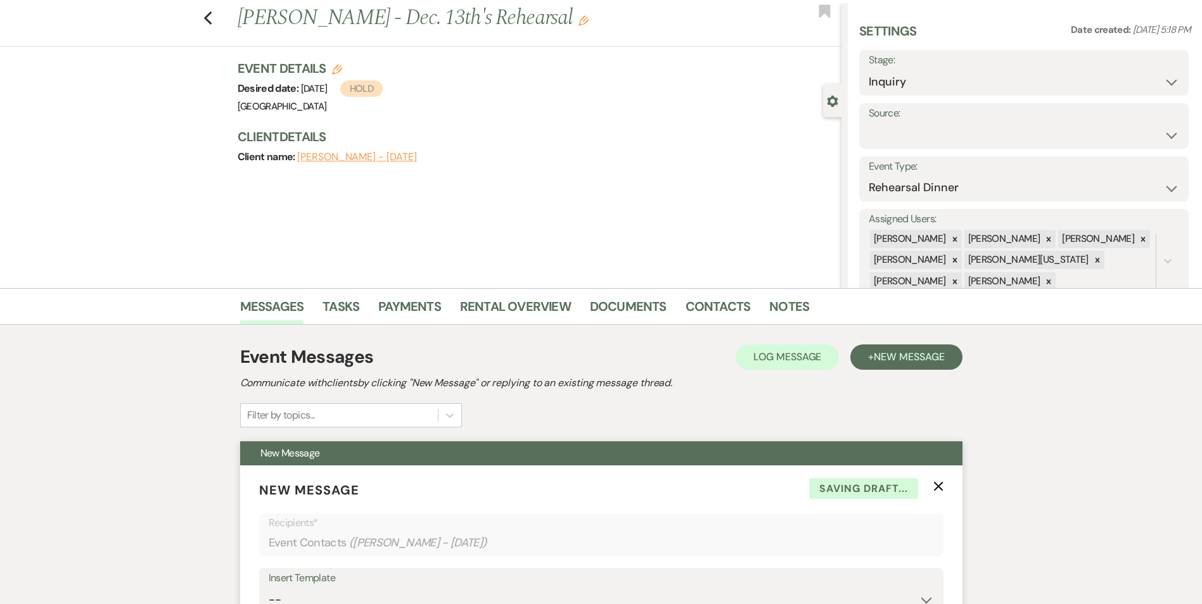
scroll to position [0, 0]
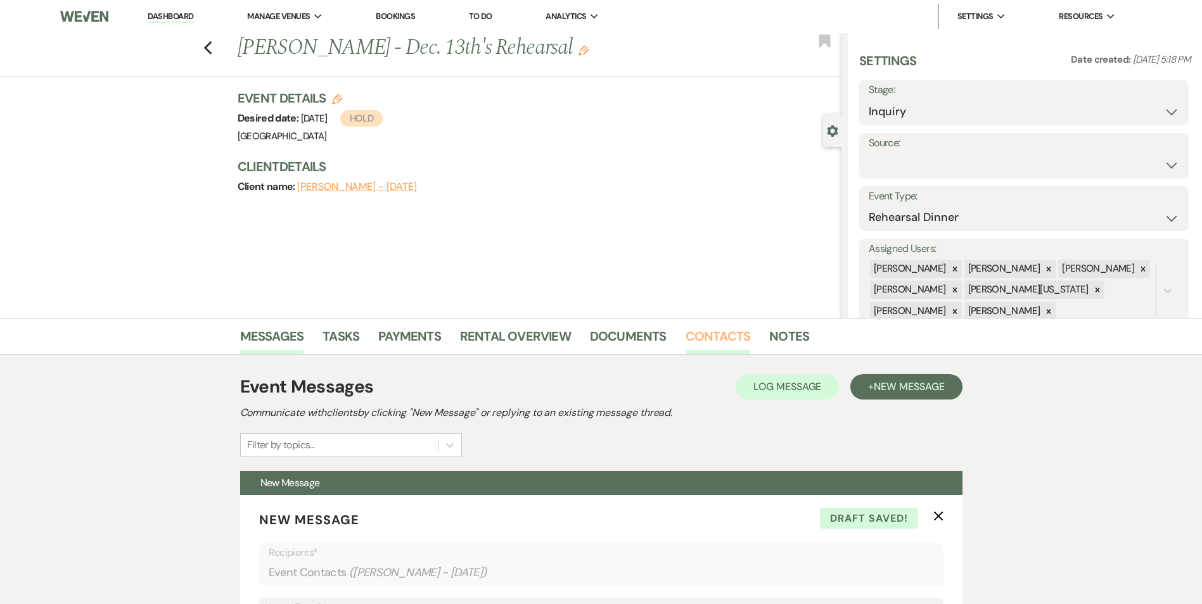
click at [705, 331] on link "Contacts" at bounding box center [717, 340] width 65 height 28
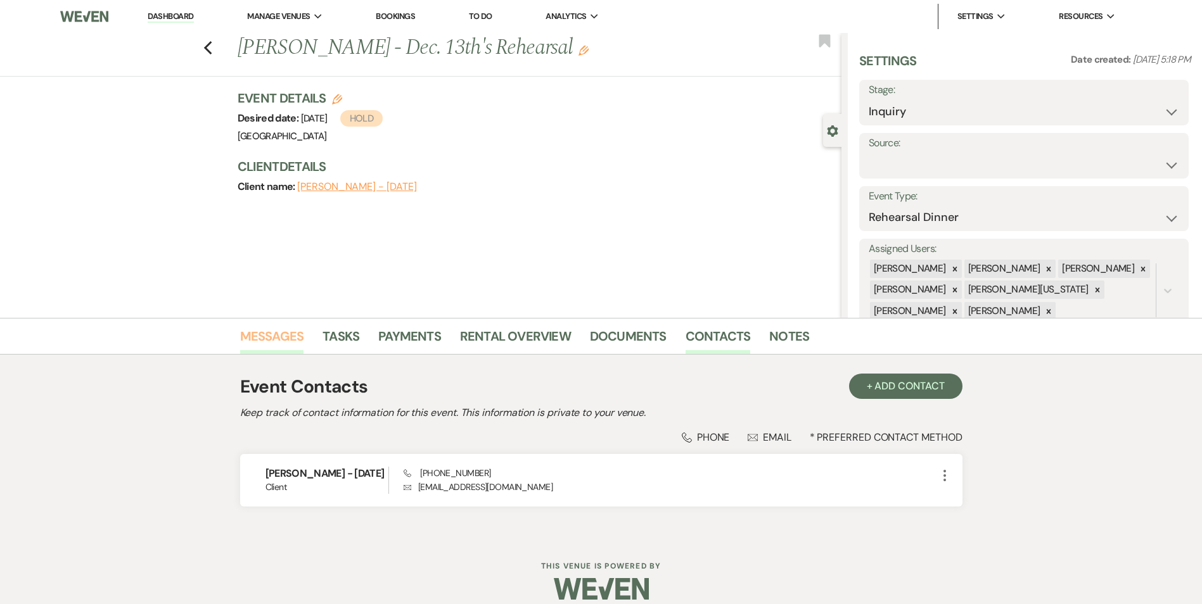
click at [258, 336] on link "Messages" at bounding box center [272, 340] width 64 height 28
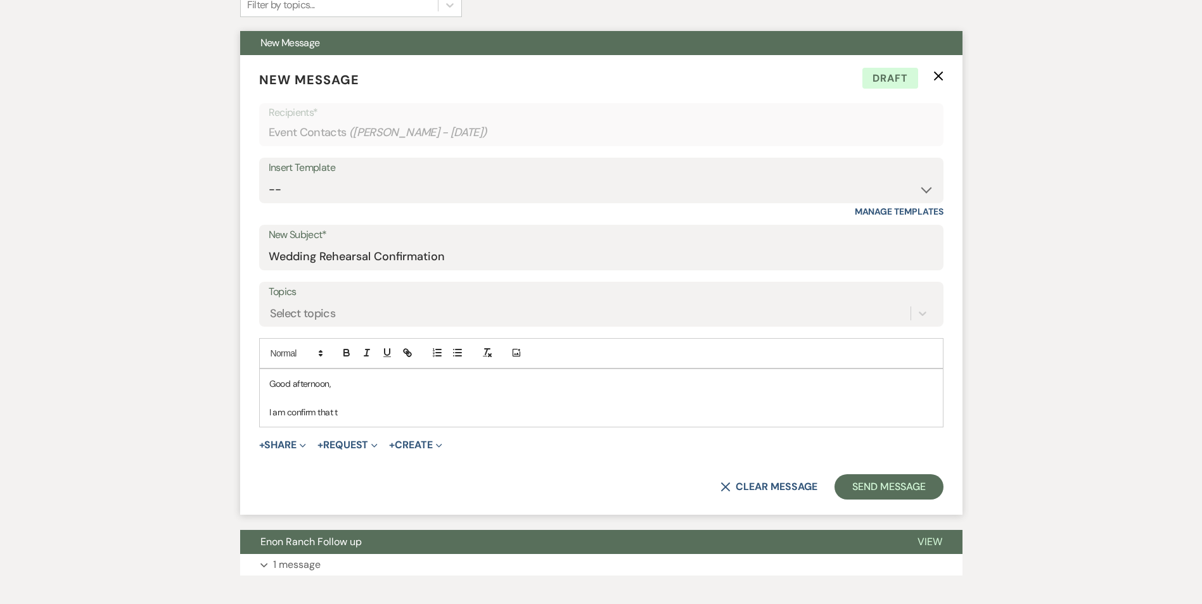
scroll to position [513, 0]
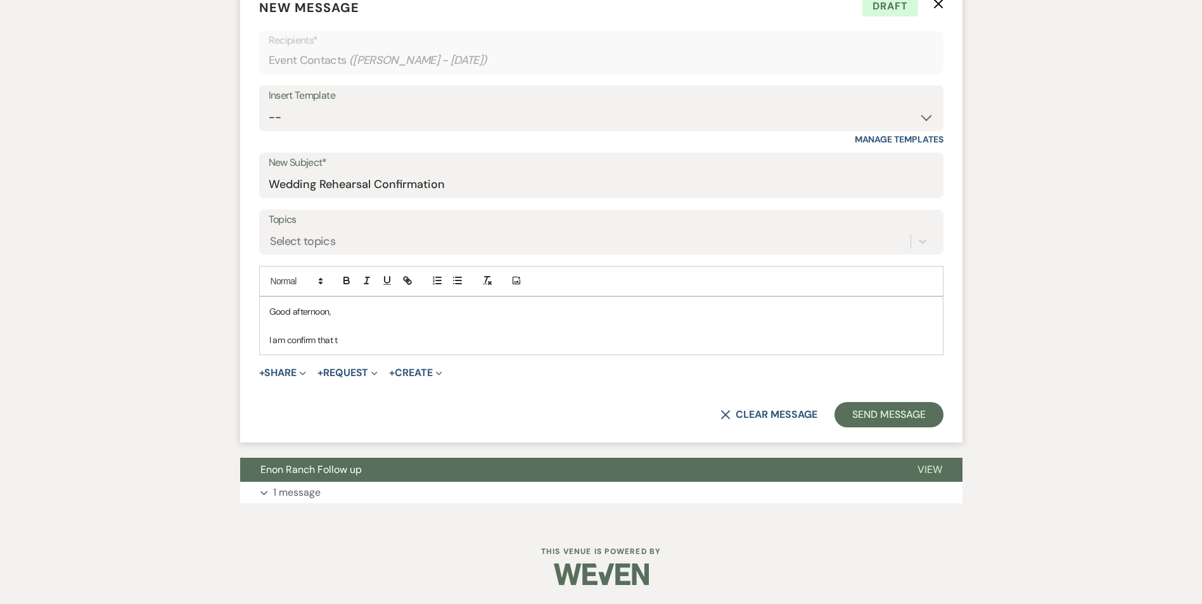
click at [354, 413] on div "X Clear message Send Message" at bounding box center [601, 414] width 684 height 25
click at [357, 348] on div "Good afternoon, I am confirm that t" at bounding box center [601, 326] width 683 height 58
click at [355, 449] on div "Event Messages Log Log Message + New Message Communicate with clients by clicki…" at bounding box center [601, 182] width 722 height 655
click at [355, 459] on button "Enon Ranch Follow up" at bounding box center [568, 470] width 657 height 24
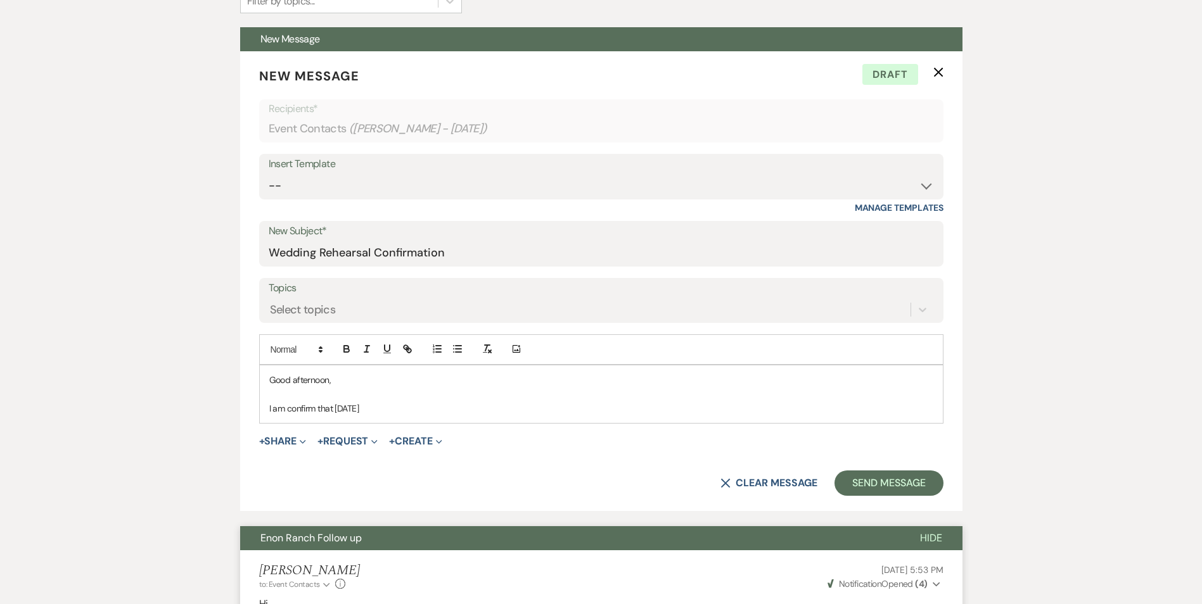
scroll to position [404, 0]
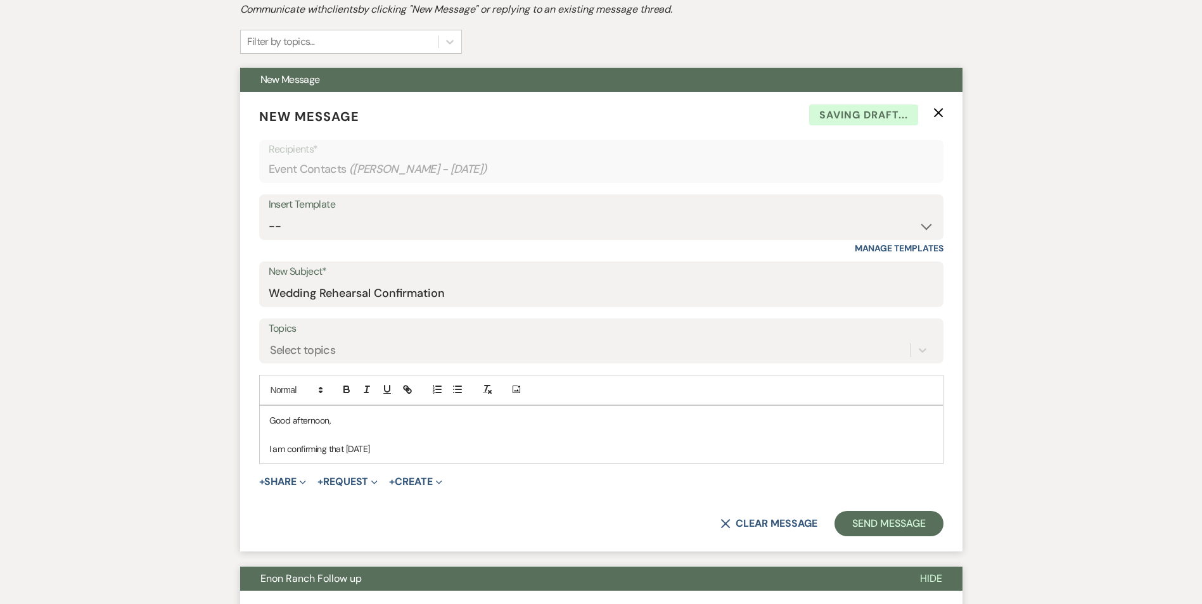
click at [416, 455] on p "I am confirming that December 11th" at bounding box center [601, 449] width 664 height 14
click at [444, 453] on p "I am confirming that December 11th, 2025" at bounding box center [601, 449] width 664 height 14
click at [499, 454] on p "I am confirming that December 11th, 2025 is reserved for your rehearsal" at bounding box center [601, 449] width 664 height 14
click at [540, 447] on p "I am confirming that December 11th, 2025 is reserved for your wedding rehearsal" at bounding box center [601, 449] width 664 height 14
click at [570, 440] on p at bounding box center [601, 435] width 664 height 14
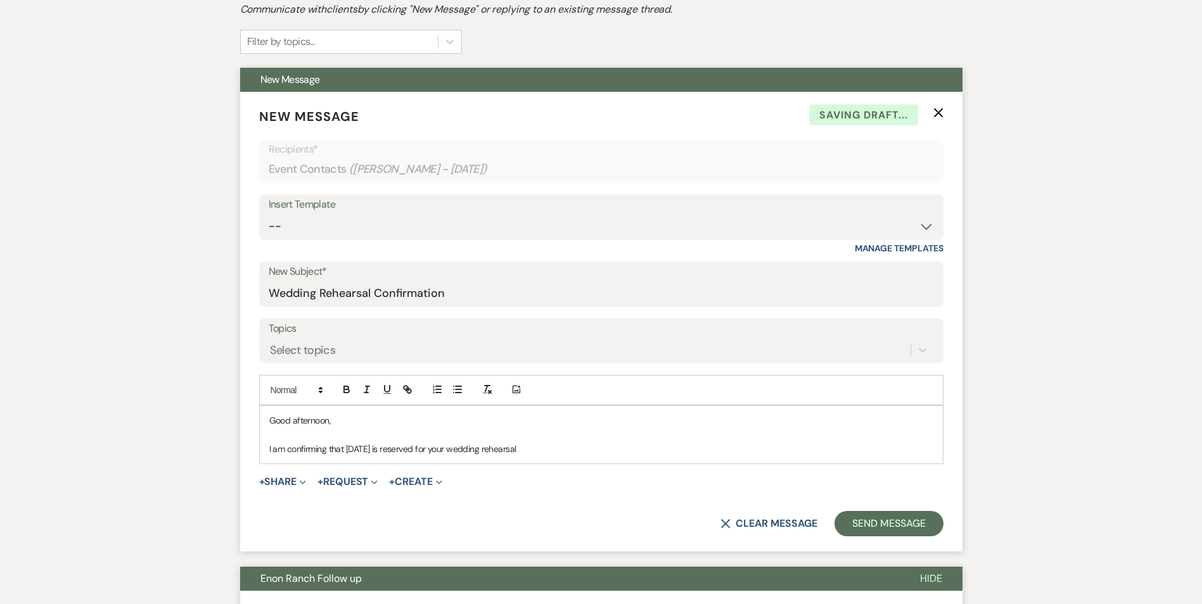
click at [573, 445] on p "I am confirming that December 11th, 2025 is reserved for your wedding rehearsal" at bounding box center [601, 449] width 664 height 14
click at [619, 454] on p "I am confirming that December 11th, 2025 is reserved for your wedding rehearsal…" at bounding box center [601, 449] width 664 height 14
click at [663, 450] on p "I am confirming that December 11th, 2025 is reserved for your wedding rehearsal…" at bounding box center [601, 449] width 664 height 14
click at [769, 452] on p "I am confirming that December 11th, 2025 is reserved for your wedding rehearsal…" at bounding box center [601, 449] width 664 height 14
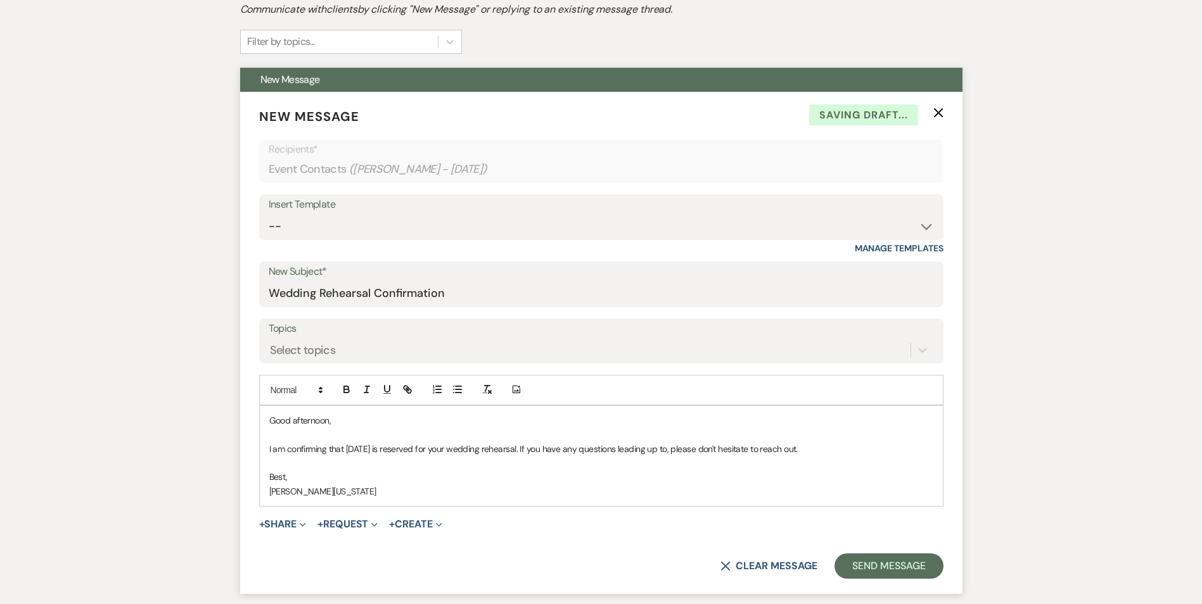
click at [787, 482] on p "Best," at bounding box center [601, 477] width 664 height 14
click at [879, 561] on button "Send Message" at bounding box center [888, 566] width 108 height 25
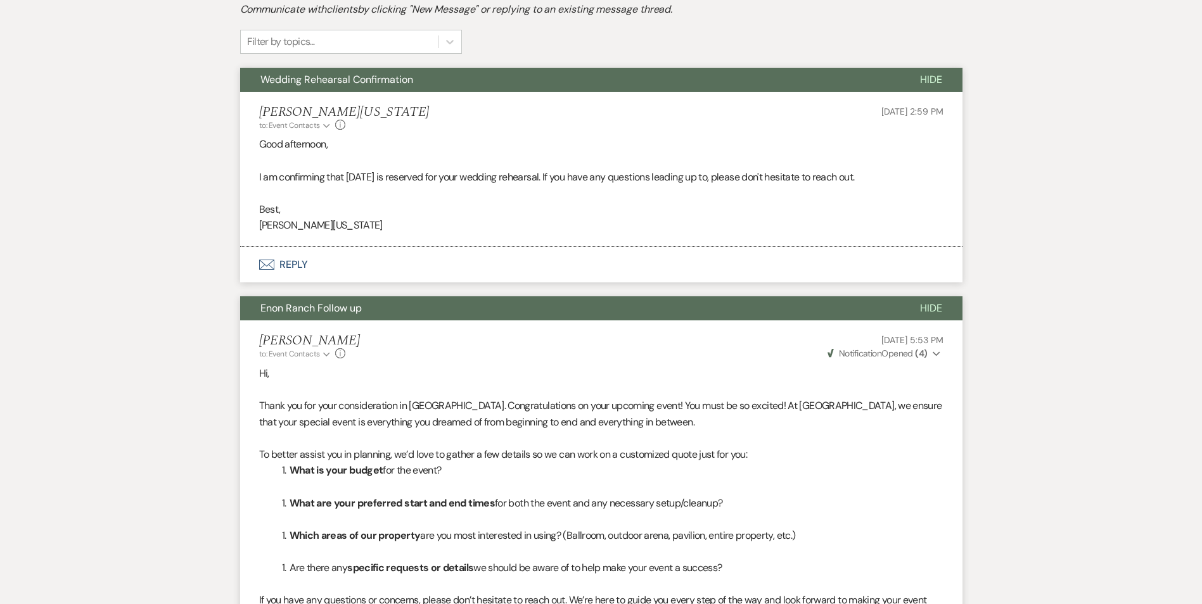
click at [293, 255] on button "Envelope Reply" at bounding box center [601, 264] width 722 height 35
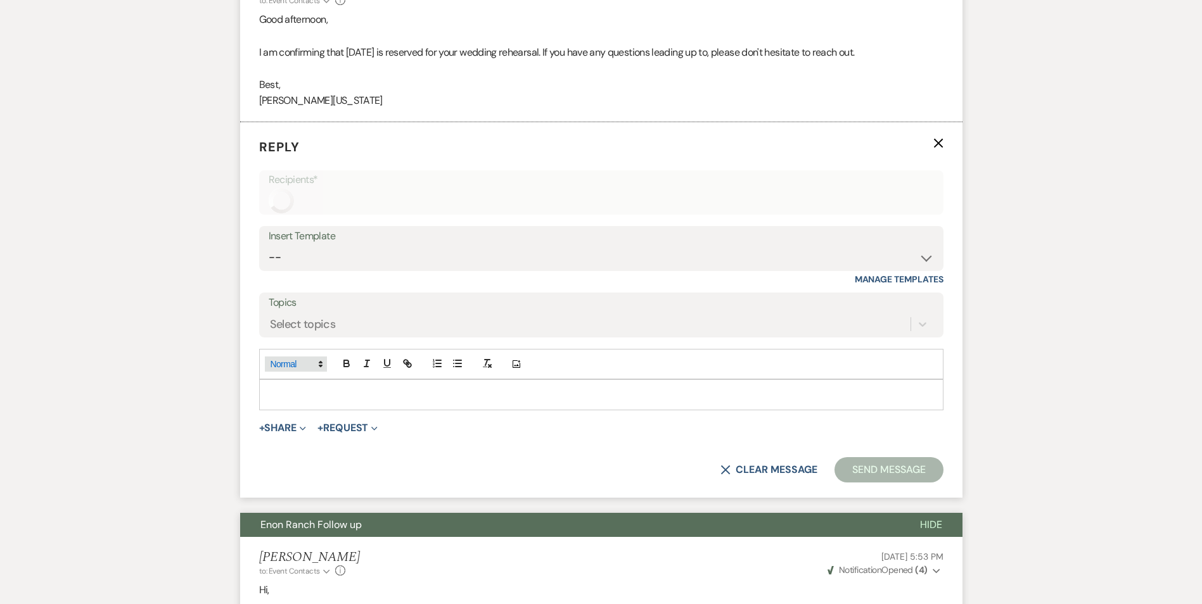
scroll to position [536, 0]
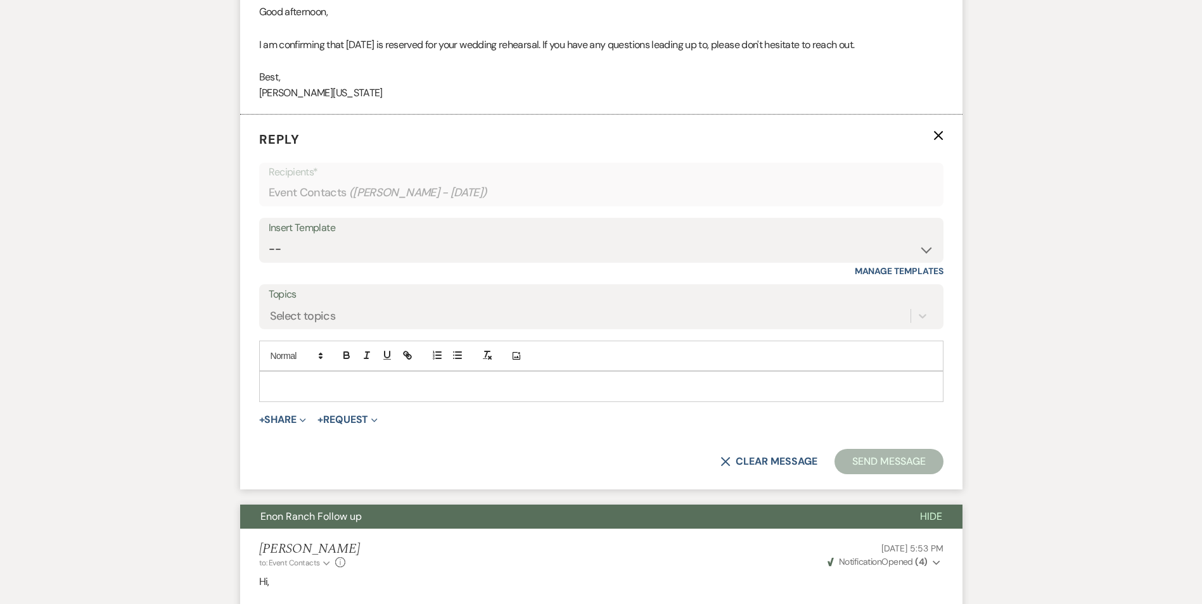
click at [276, 404] on form "Reply X Recipients* Event Contacts ( Sheldyn Moore - Dec. 13th ) Insert Templat…" at bounding box center [601, 302] width 722 height 375
click at [277, 393] on p at bounding box center [601, 386] width 664 height 14
click at [531, 385] on p "Miniature firepit outside to the cabin will be readily assessable" at bounding box center [601, 386] width 664 height 14
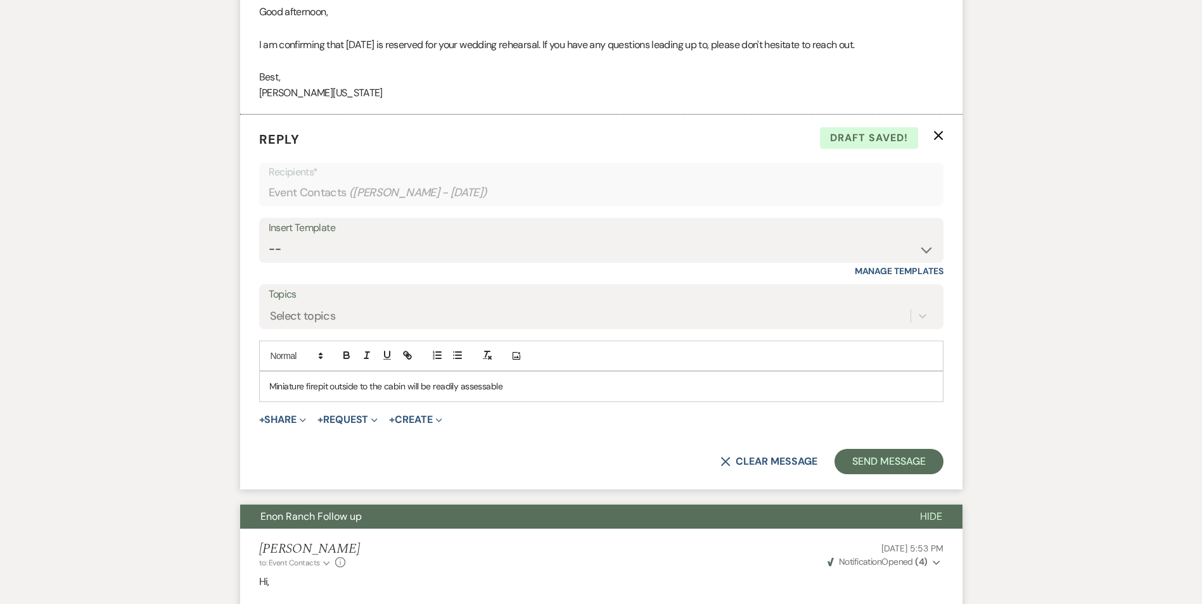
click at [366, 387] on p "Miniature firepit outside to the cabin will be readily assessable" at bounding box center [601, 386] width 664 height 14
click at [507, 385] on p "Miniature firepit outside of the cabin will be readily assessable" at bounding box center [601, 386] width 664 height 14
click at [846, 445] on form "Reply X Saving draft... Recipients* Event Contacts ( Sheldyn Moore - Dec. 13th …" at bounding box center [601, 302] width 722 height 375
click at [853, 457] on button "Send Message" at bounding box center [888, 461] width 108 height 25
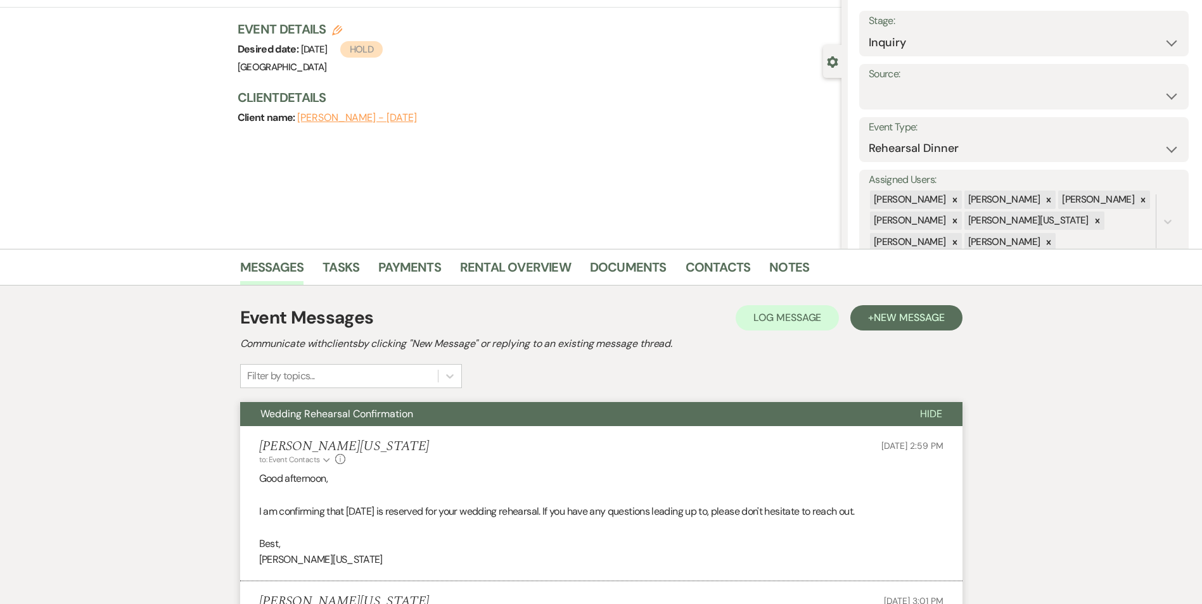
scroll to position [29, 0]
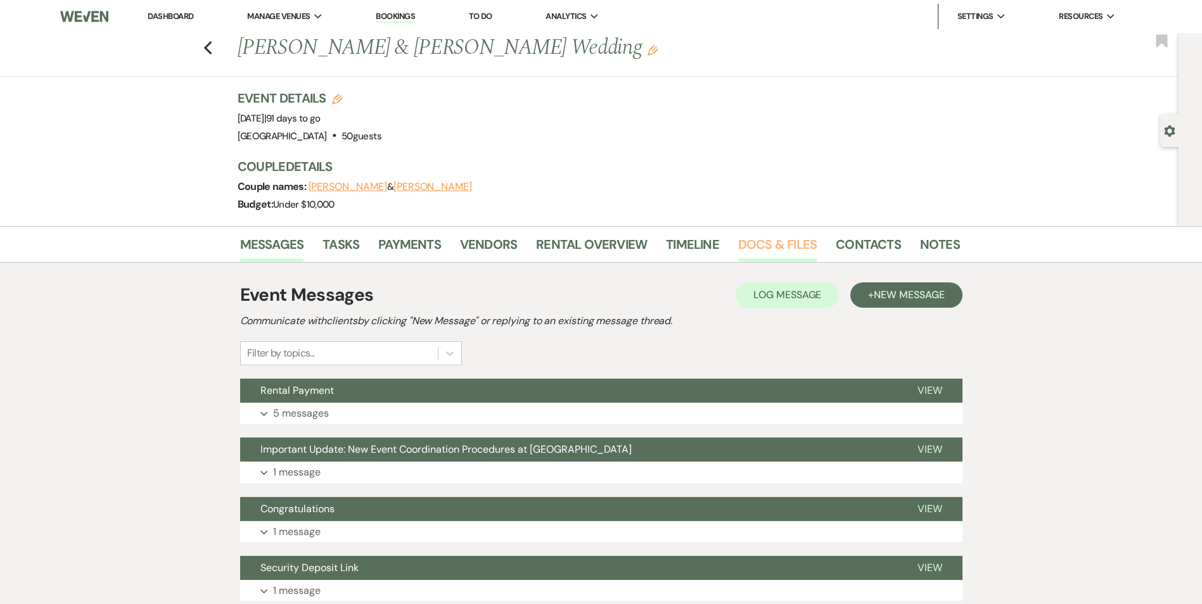
click at [776, 239] on link "Docs & Files" at bounding box center [777, 248] width 79 height 28
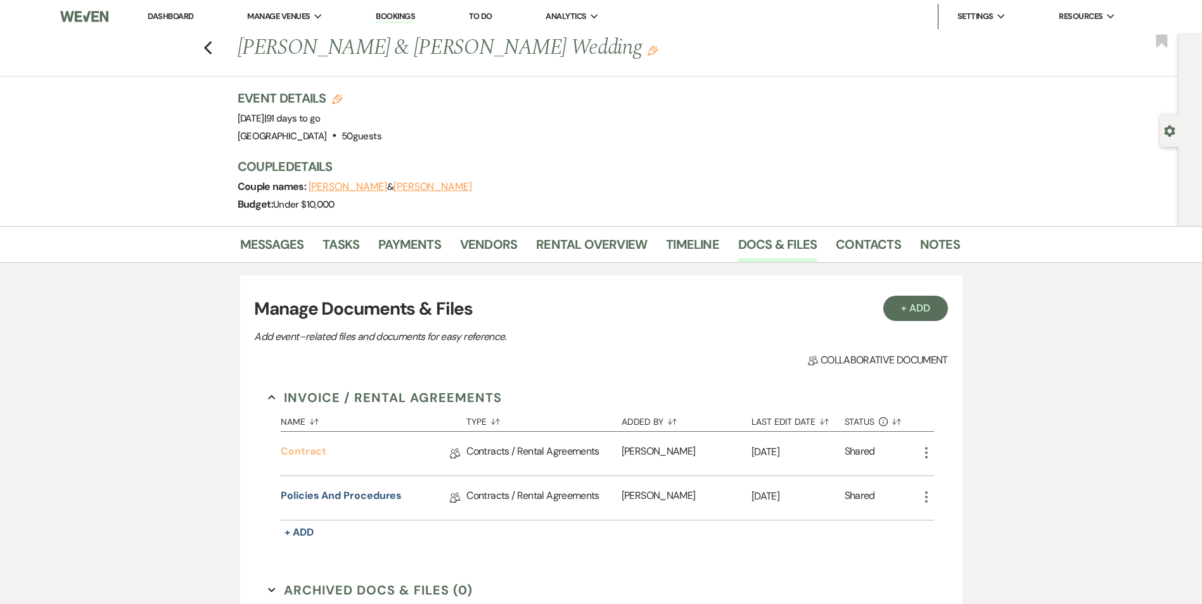
click at [306, 451] on link "Contract" at bounding box center [303, 454] width 45 height 20
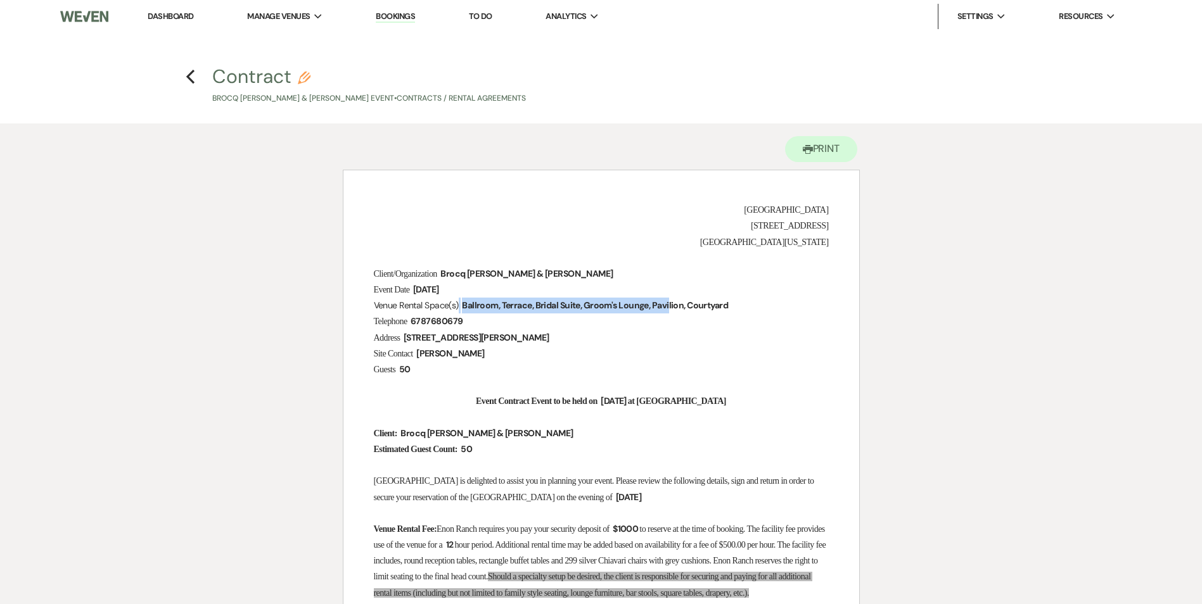
drag, startPoint x: 468, startPoint y: 305, endPoint x: 662, endPoint y: 300, distance: 193.9
click at [650, 300] on span "Ballroom, Terrace, Bridal Suite, Groom's Lounge, Pavilion, Courtyard" at bounding box center [595, 305] width 269 height 15
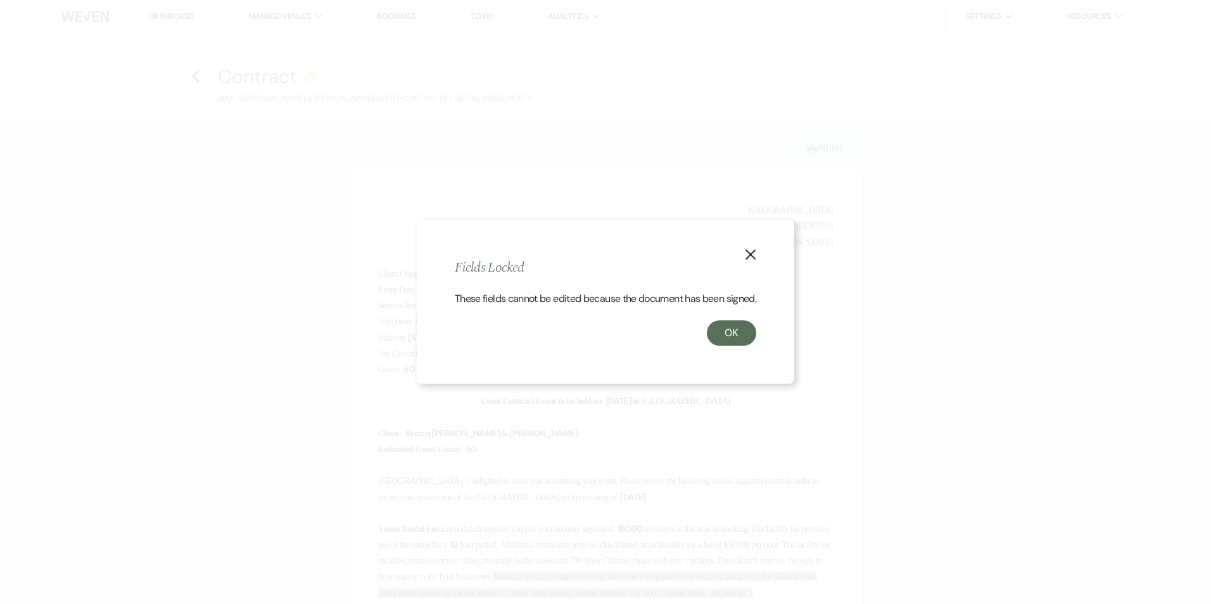
click at [755, 249] on icon "X" at bounding box center [750, 254] width 11 height 11
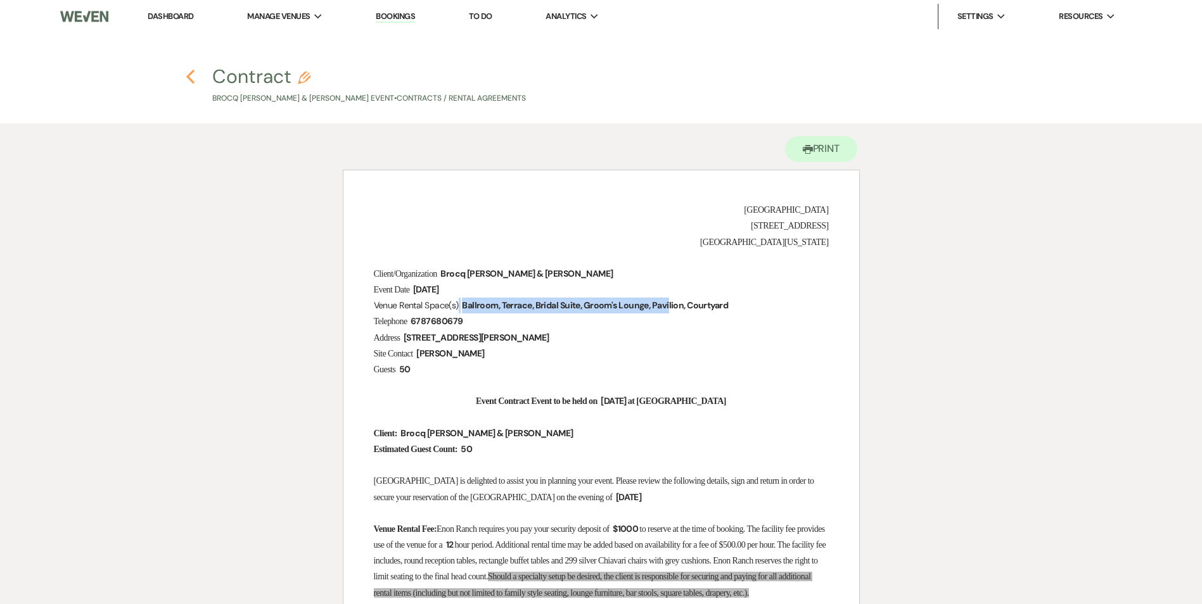
click at [191, 75] on use "button" at bounding box center [190, 77] width 8 height 14
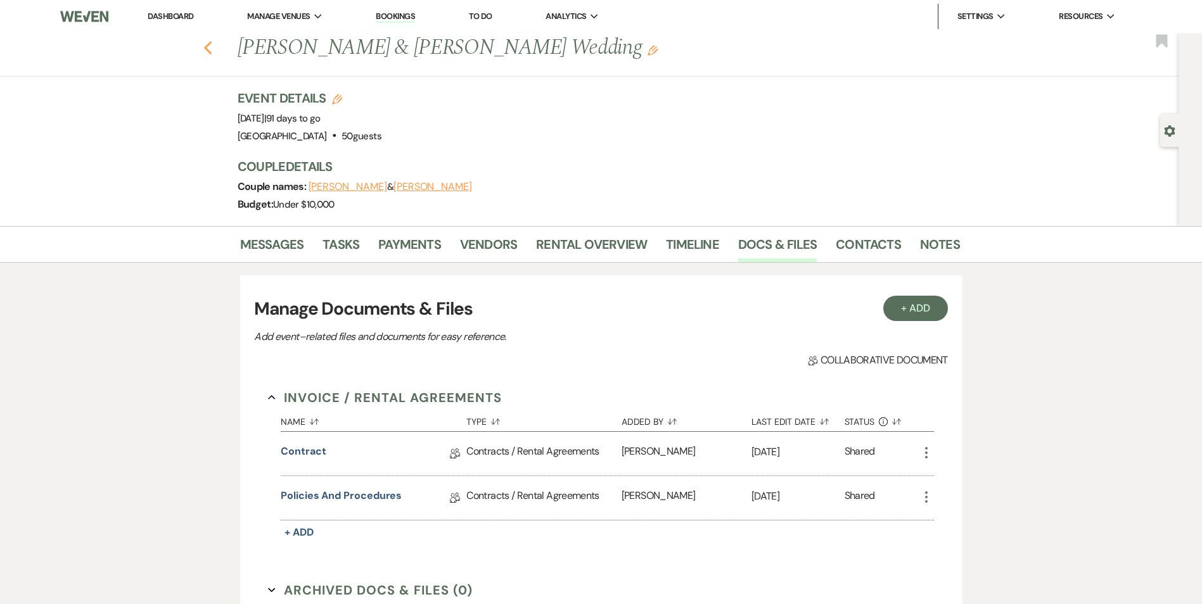
click at [213, 51] on icon "Previous" at bounding box center [208, 48] width 10 height 15
click at [213, 50] on icon "Previous" at bounding box center [208, 48] width 10 height 15
click at [178, 17] on link "Dashboard" at bounding box center [171, 16] width 46 height 11
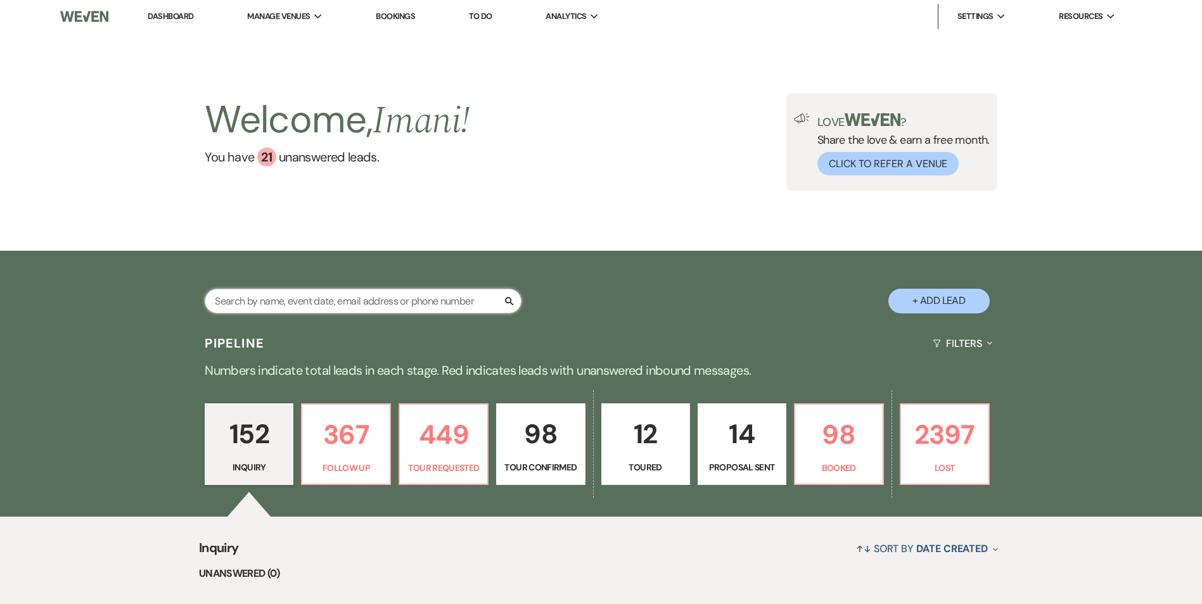
click at [321, 289] on input "text" at bounding box center [363, 301] width 317 height 25
click at [321, 293] on input "text" at bounding box center [363, 301] width 317 height 25
click at [321, 297] on input "text" at bounding box center [363, 301] width 317 height 25
click at [321, 300] on input "text" at bounding box center [363, 301] width 317 height 25
click at [322, 301] on input "text" at bounding box center [363, 301] width 317 height 25
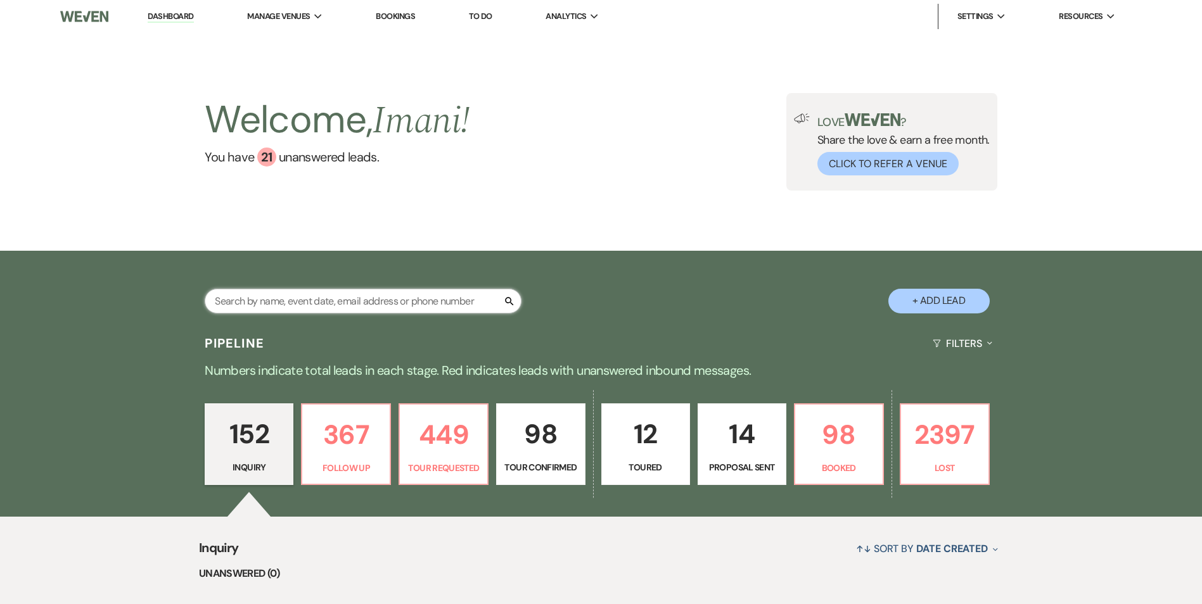
click at [349, 301] on input "text" at bounding box center [363, 301] width 317 height 25
click at [350, 301] on input "text" at bounding box center [363, 301] width 317 height 25
click at [354, 302] on input "text" at bounding box center [363, 301] width 317 height 25
click at [333, 302] on input "text" at bounding box center [363, 301] width 317 height 25
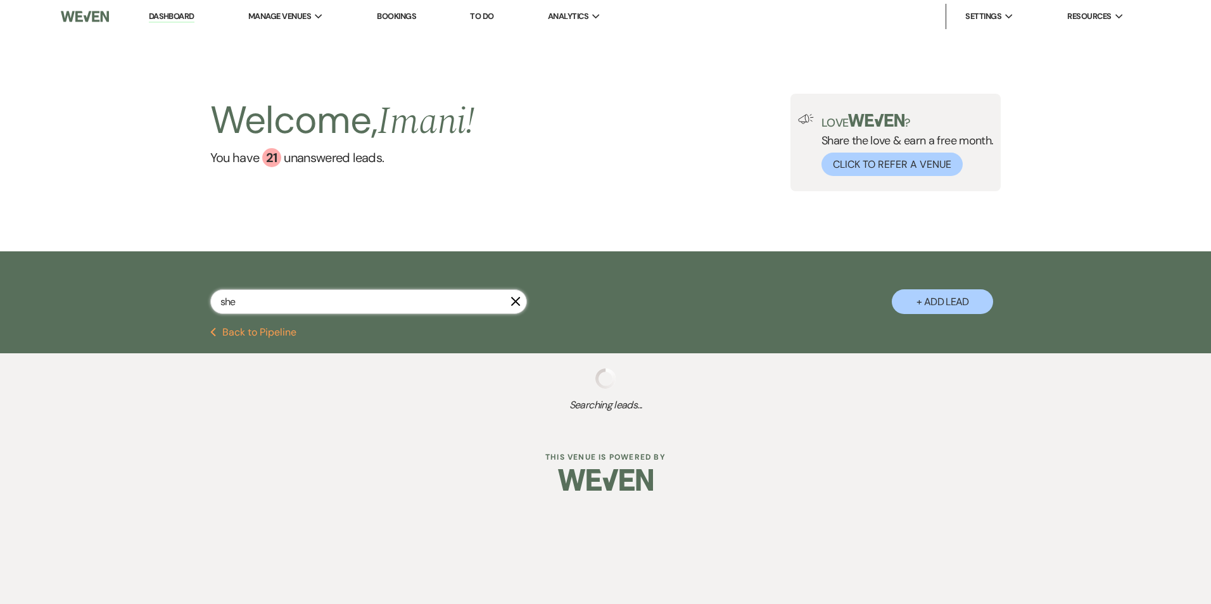
type input "shel"
select select "8"
select select "6"
select select "9"
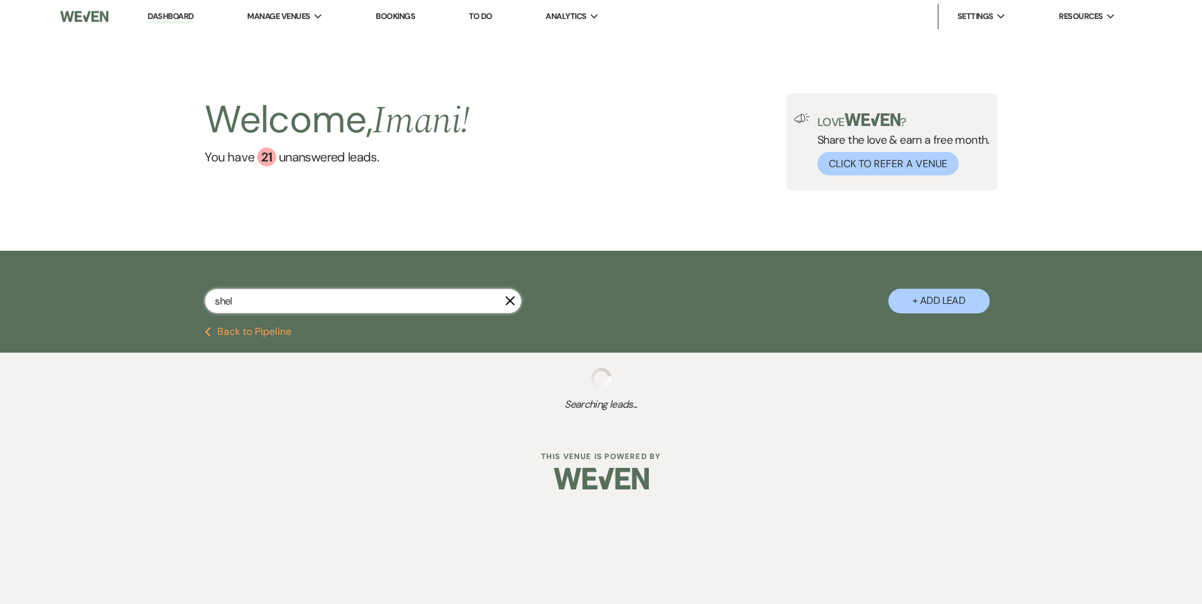
select select "8"
select select "5"
select select "4"
select select "8"
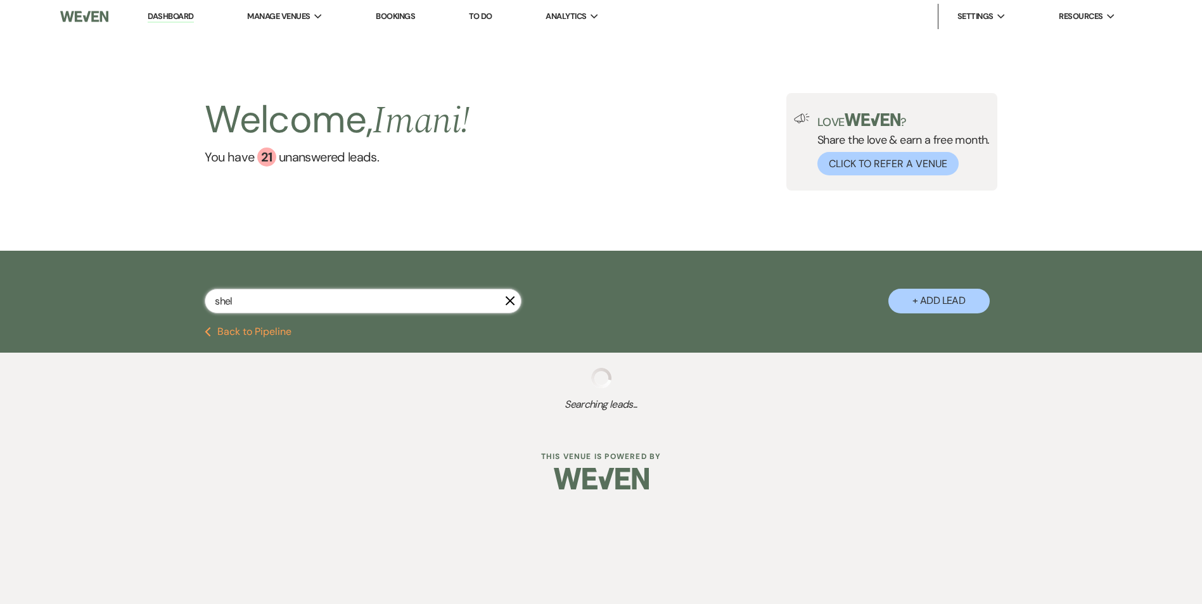
select select "8"
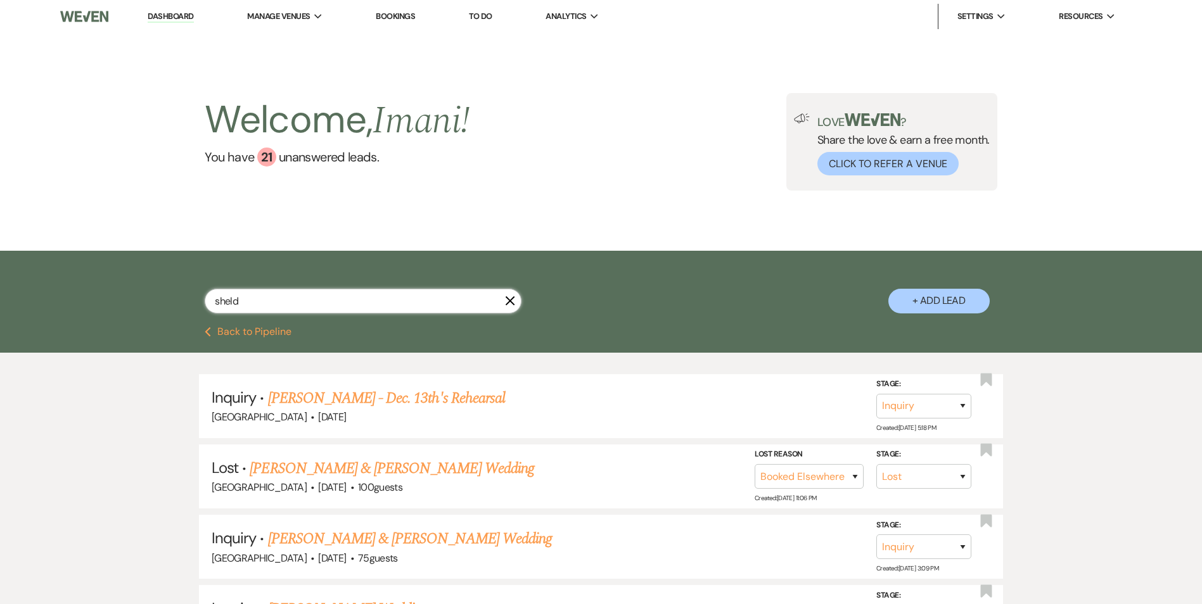
type input "[PERSON_NAME]"
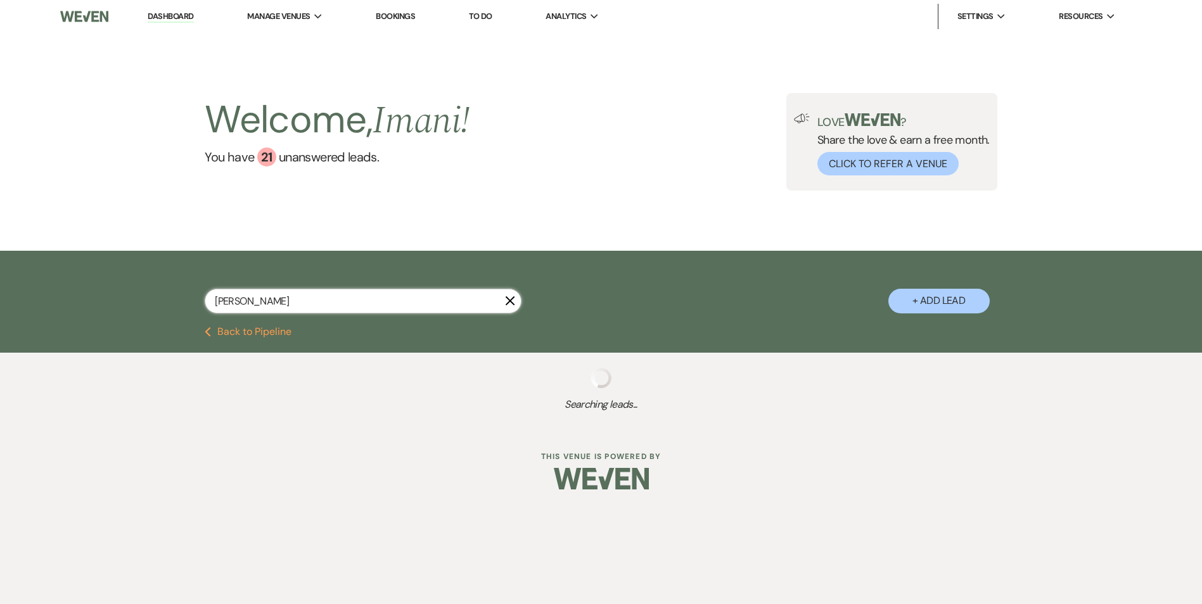
select select "8"
select select "6"
select select "4"
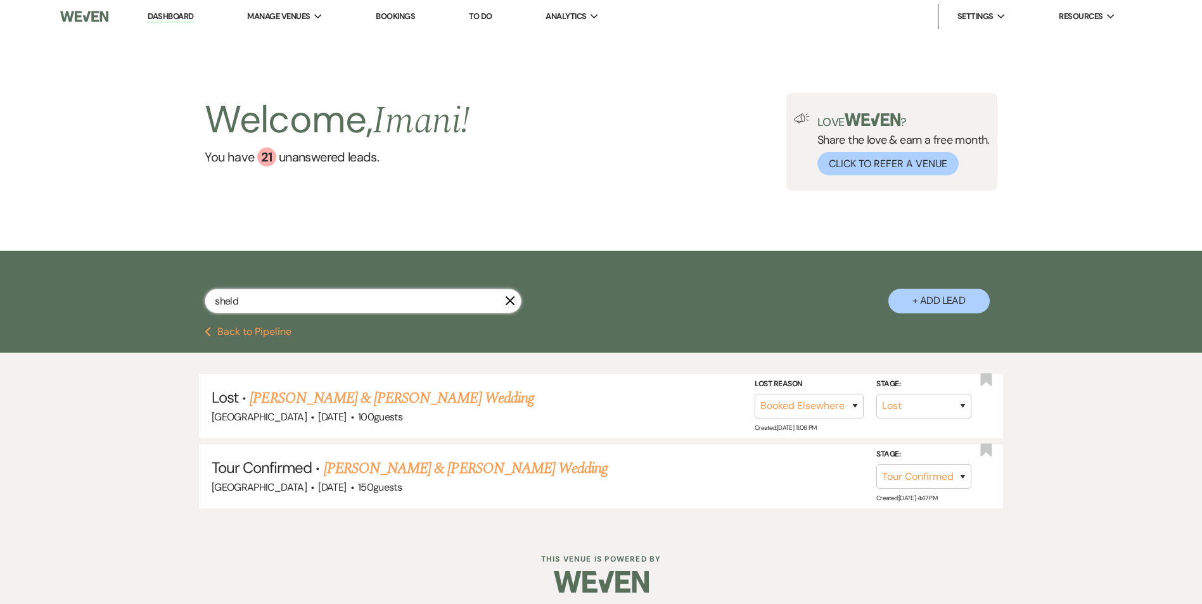
type input "shel"
select select "9"
select select "8"
select select "5"
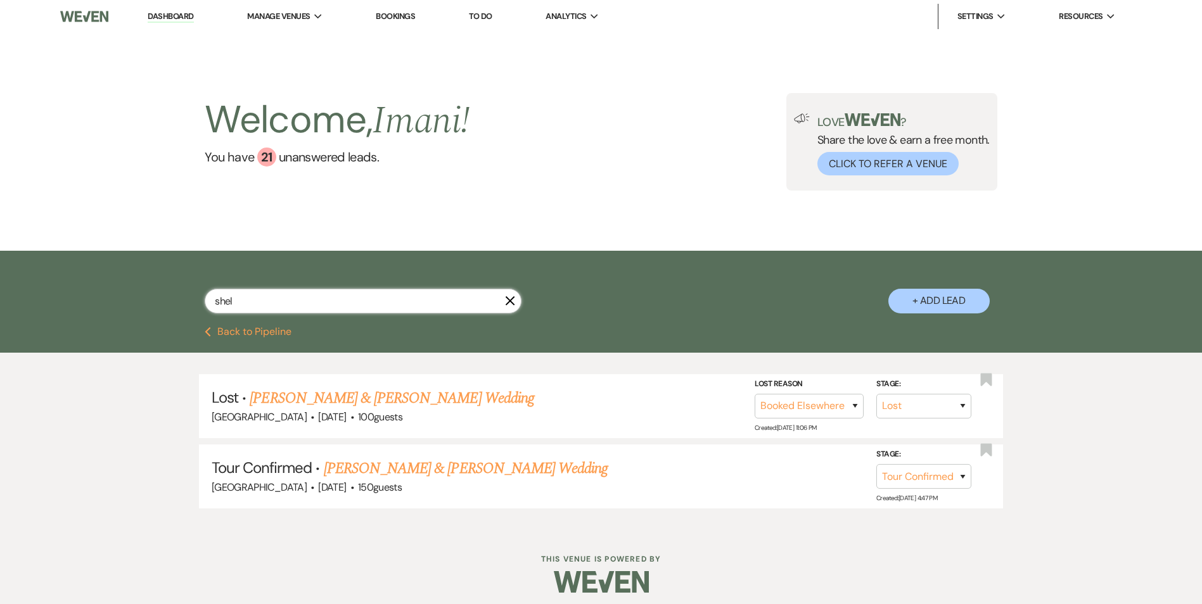
select select "8"
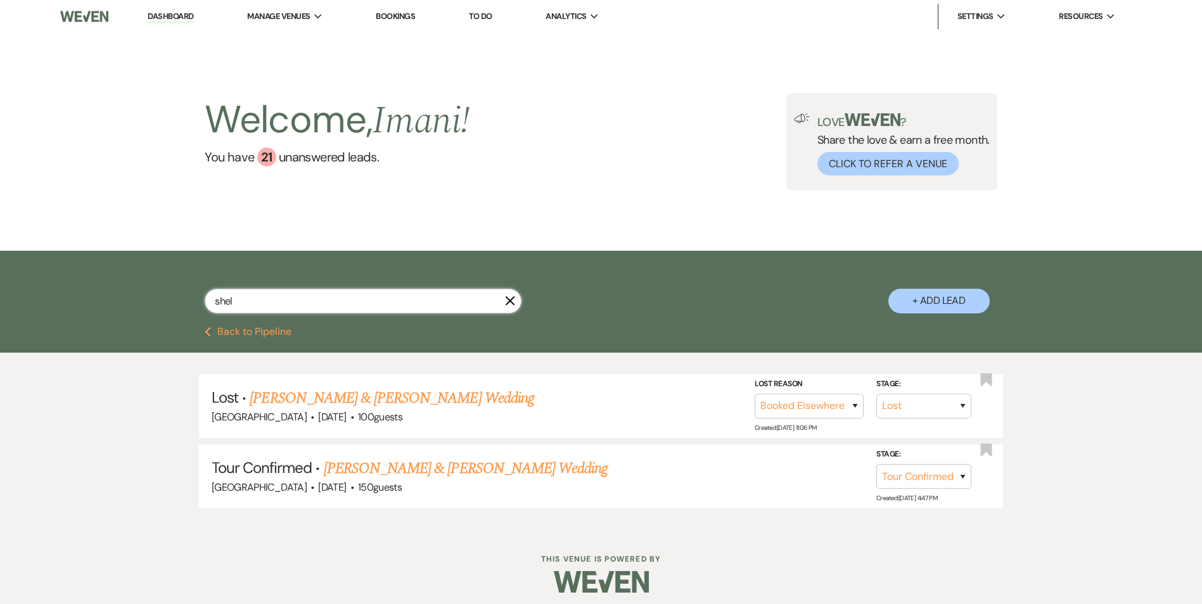
select select "8"
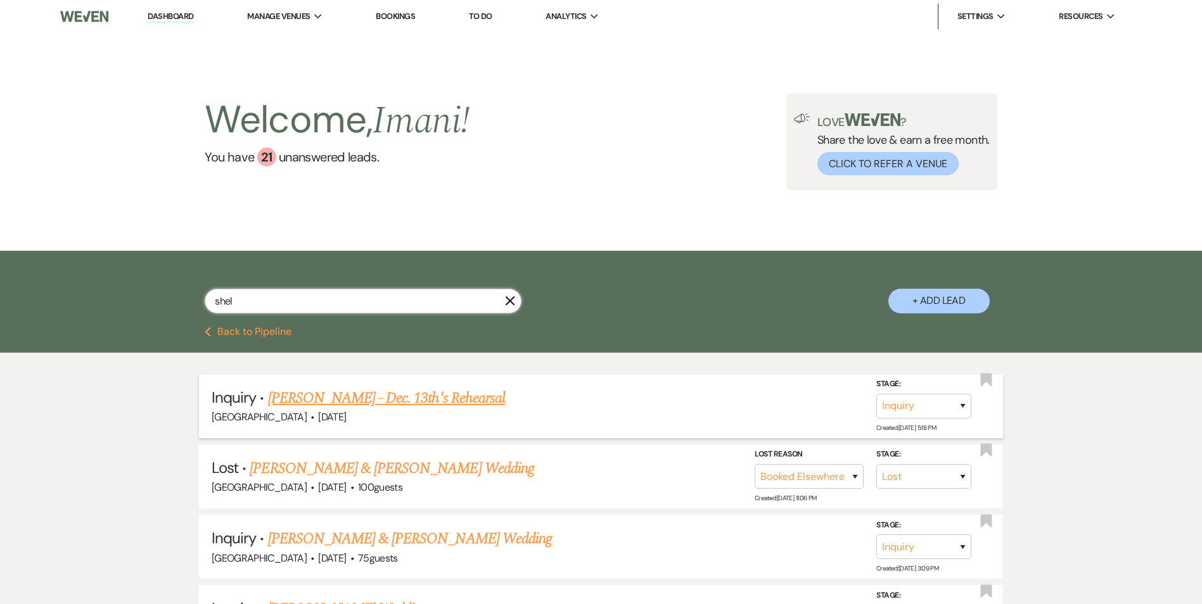
type input "shel"
click at [304, 390] on link "[PERSON_NAME] - Dec. 13th's Rehearsal" at bounding box center [386, 398] width 237 height 23
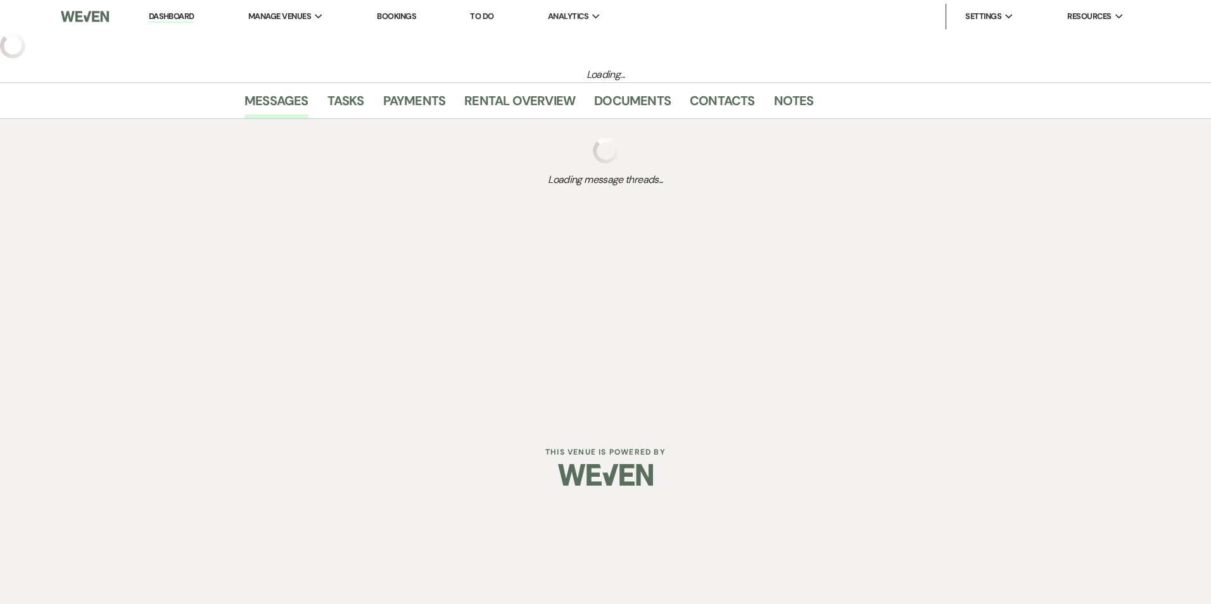
select select "11"
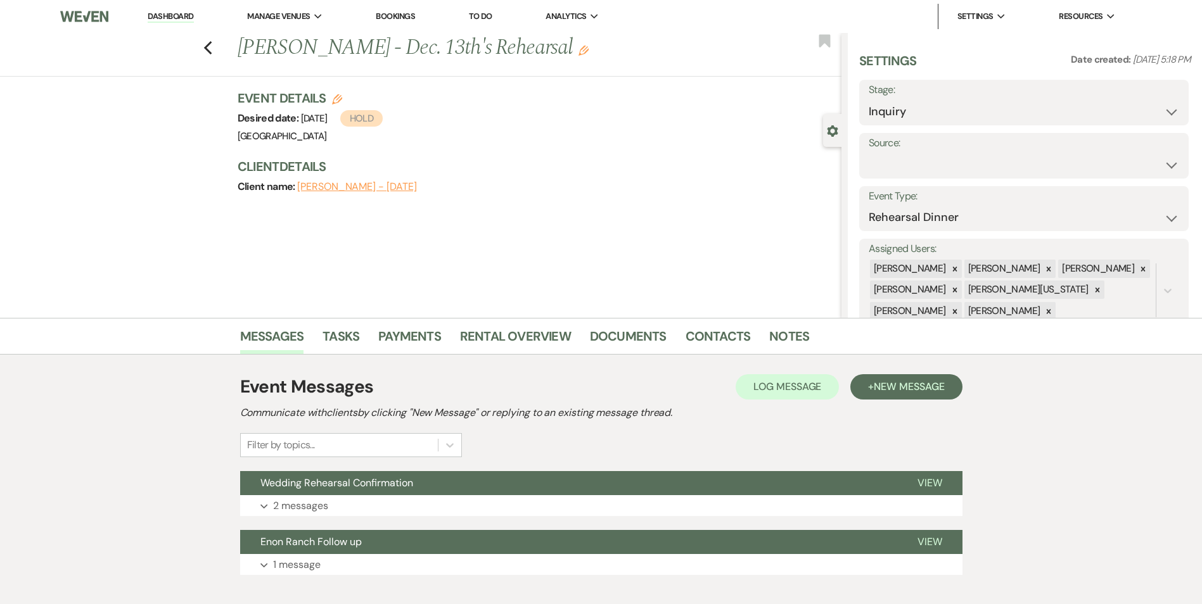
click at [390, 13] on link "Bookings" at bounding box center [395, 16] width 39 height 11
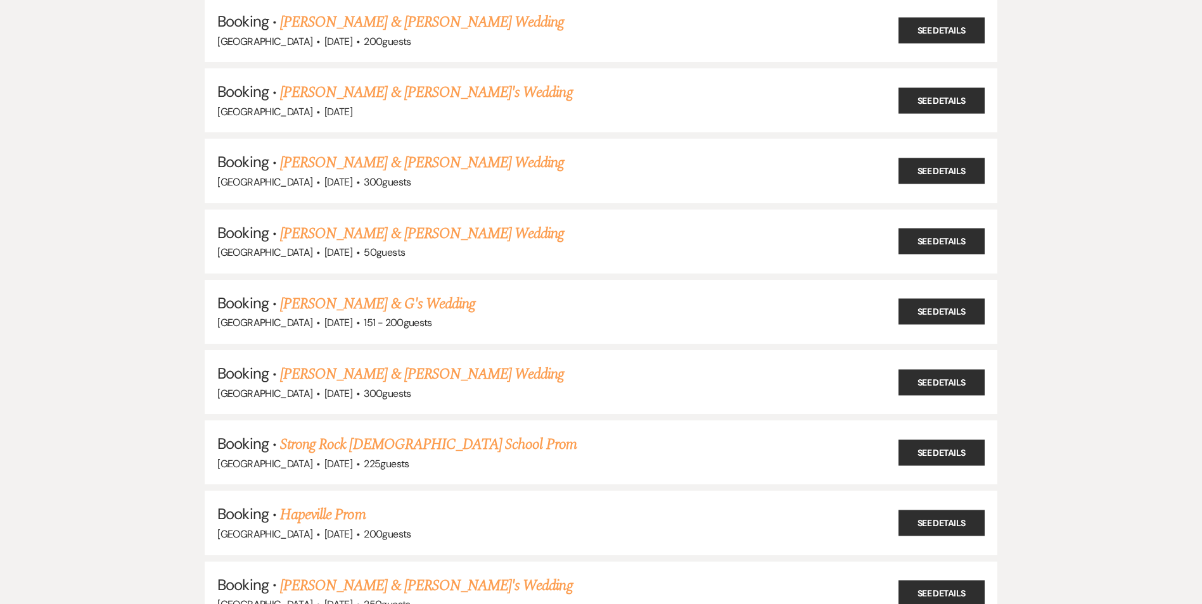
scroll to position [1077, 0]
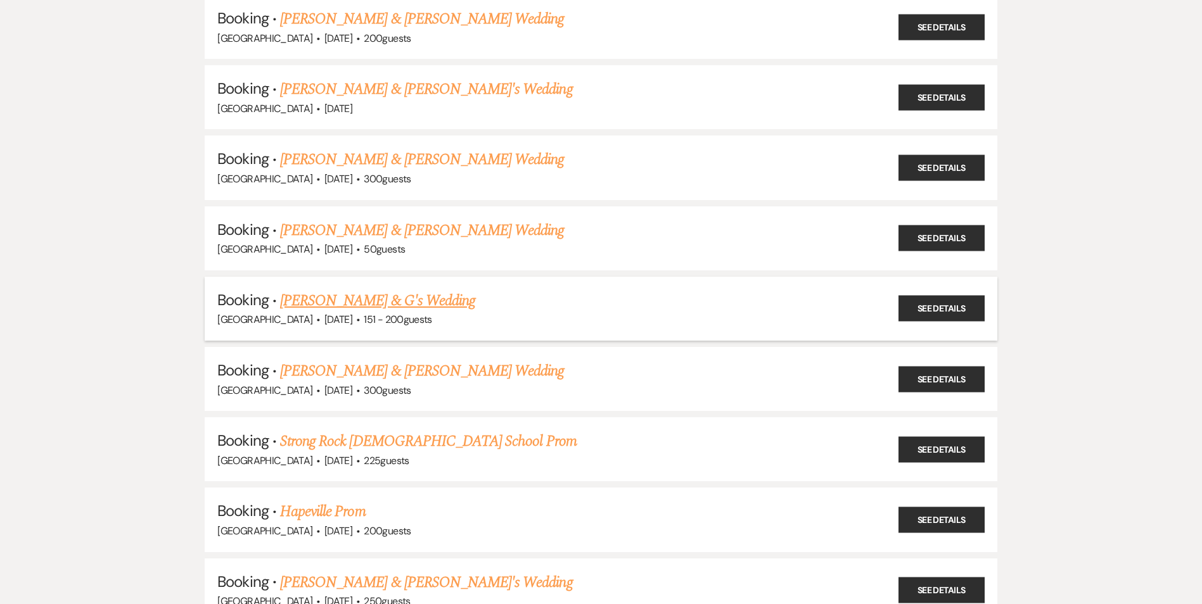
click at [336, 305] on link "[PERSON_NAME] & G's Wedding" at bounding box center [377, 301] width 195 height 23
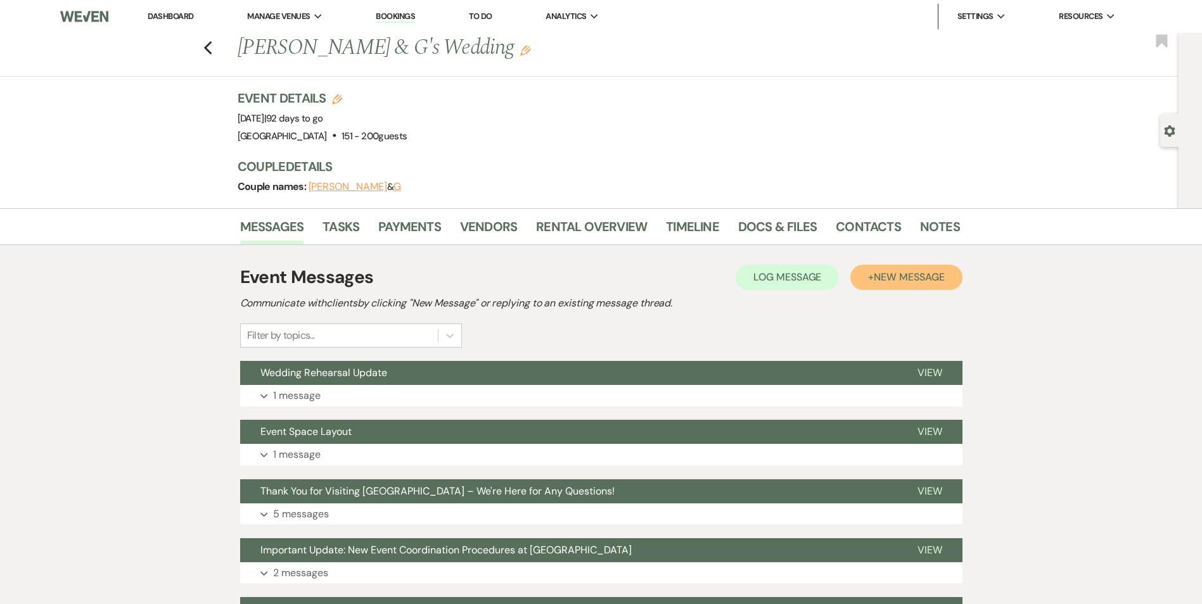
click at [931, 273] on span "New Message" at bounding box center [909, 277] width 70 height 13
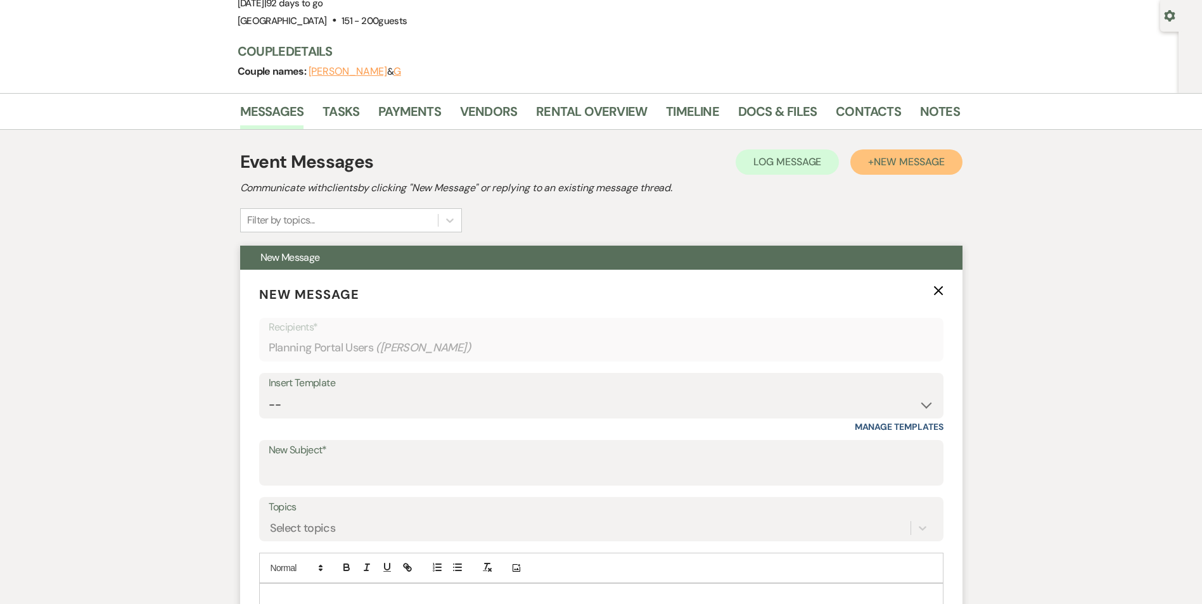
scroll to position [253, 0]
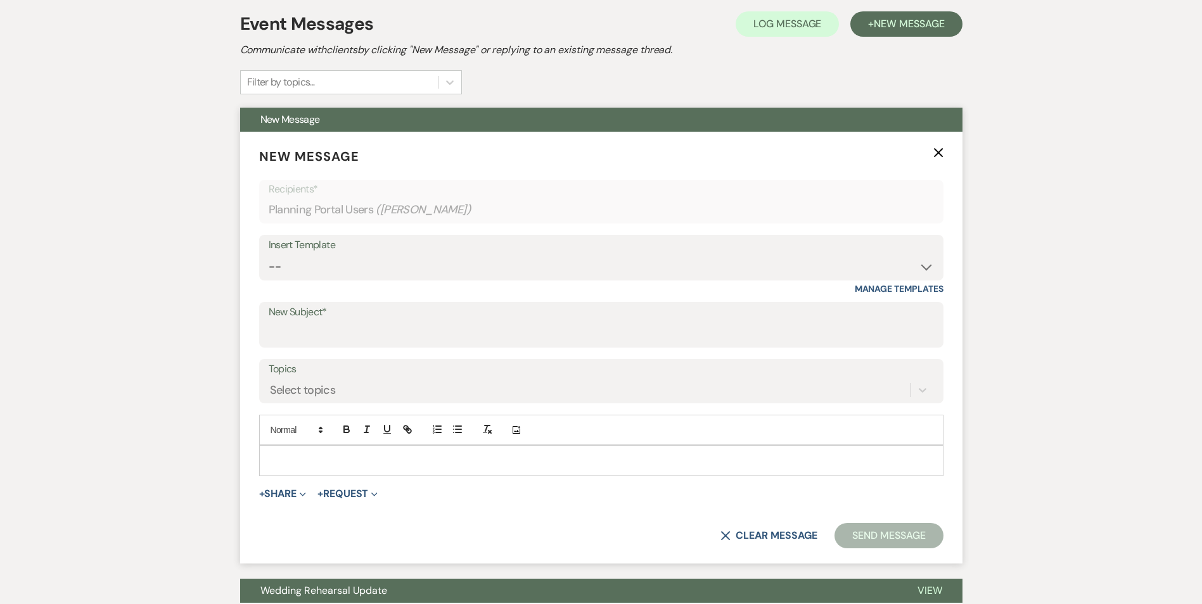
click at [279, 462] on p at bounding box center [601, 461] width 664 height 14
click at [376, 328] on input "New Subject*" at bounding box center [601, 334] width 665 height 25
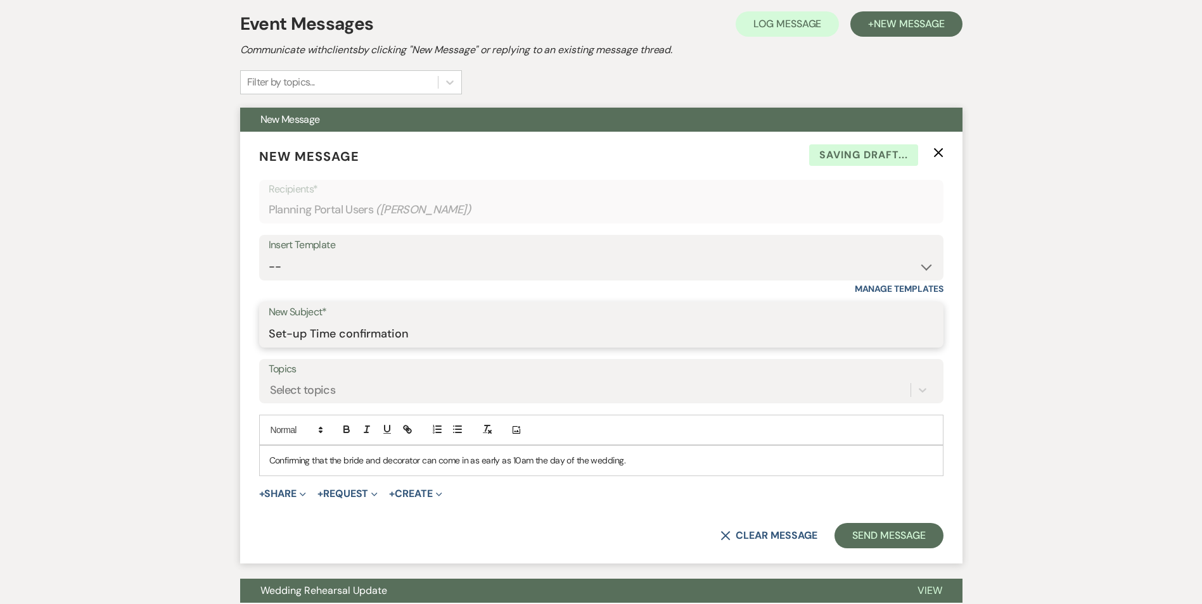
type input "Set-up Time confirmation"
click at [834, 523] on button "Send Message" at bounding box center [888, 535] width 108 height 25
